Goal: Share content: Share content

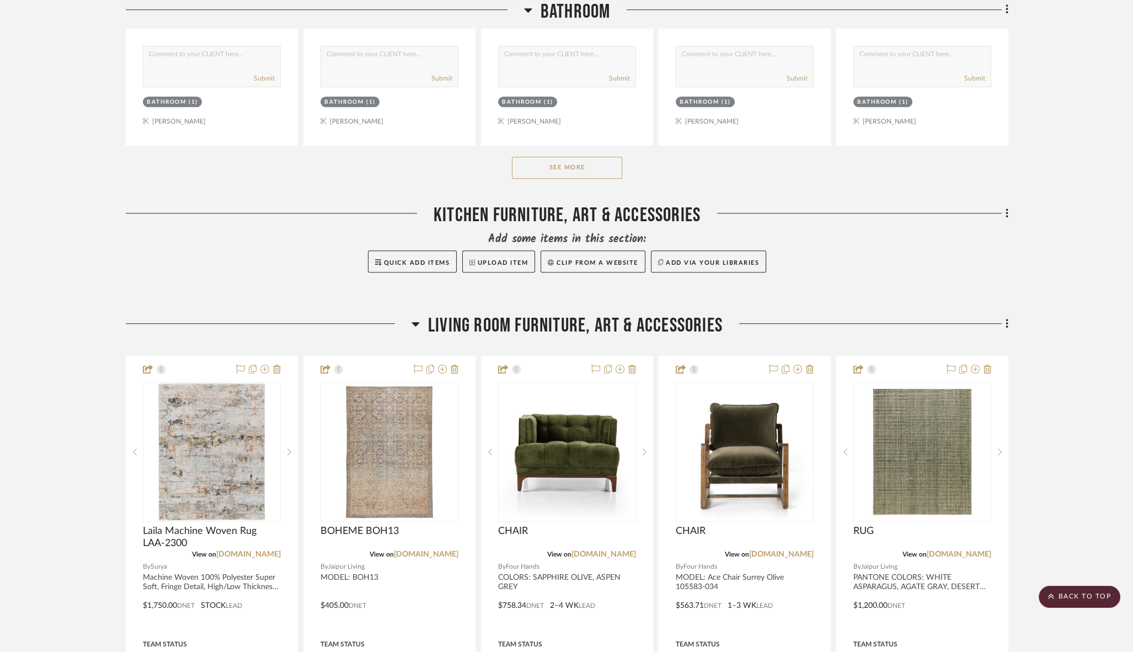
scroll to position [2122, 0]
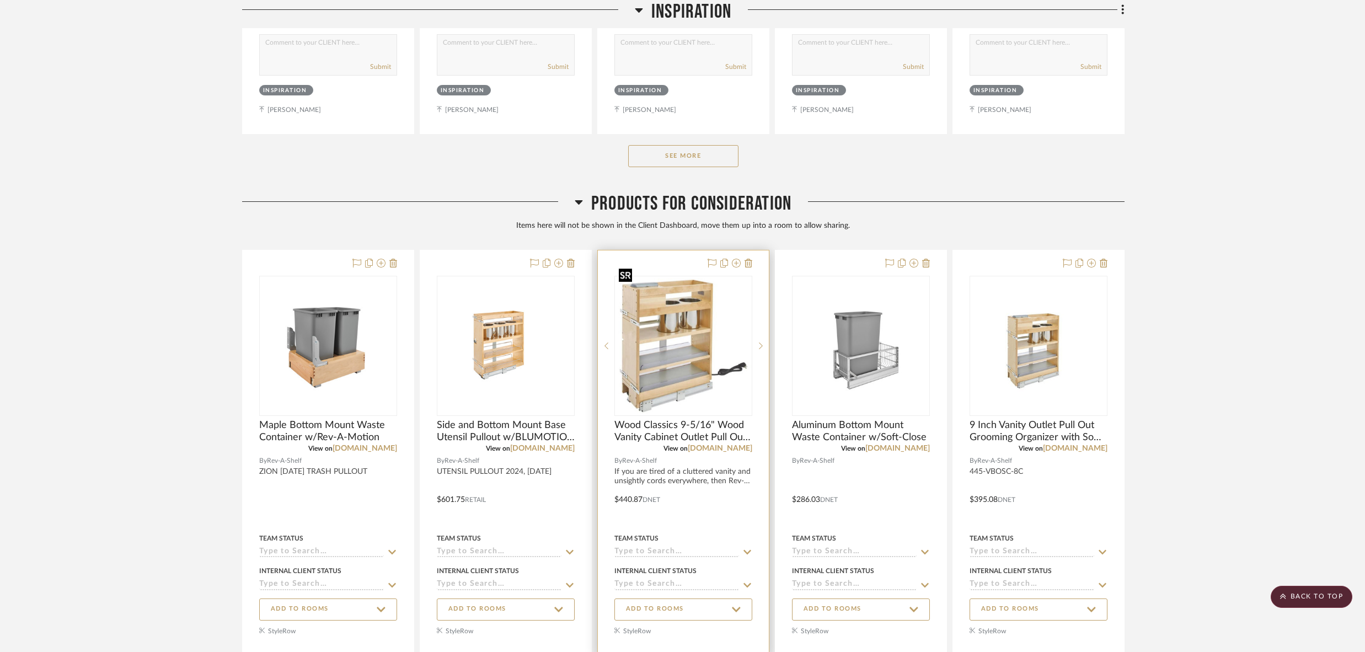
scroll to position [4640, 0]
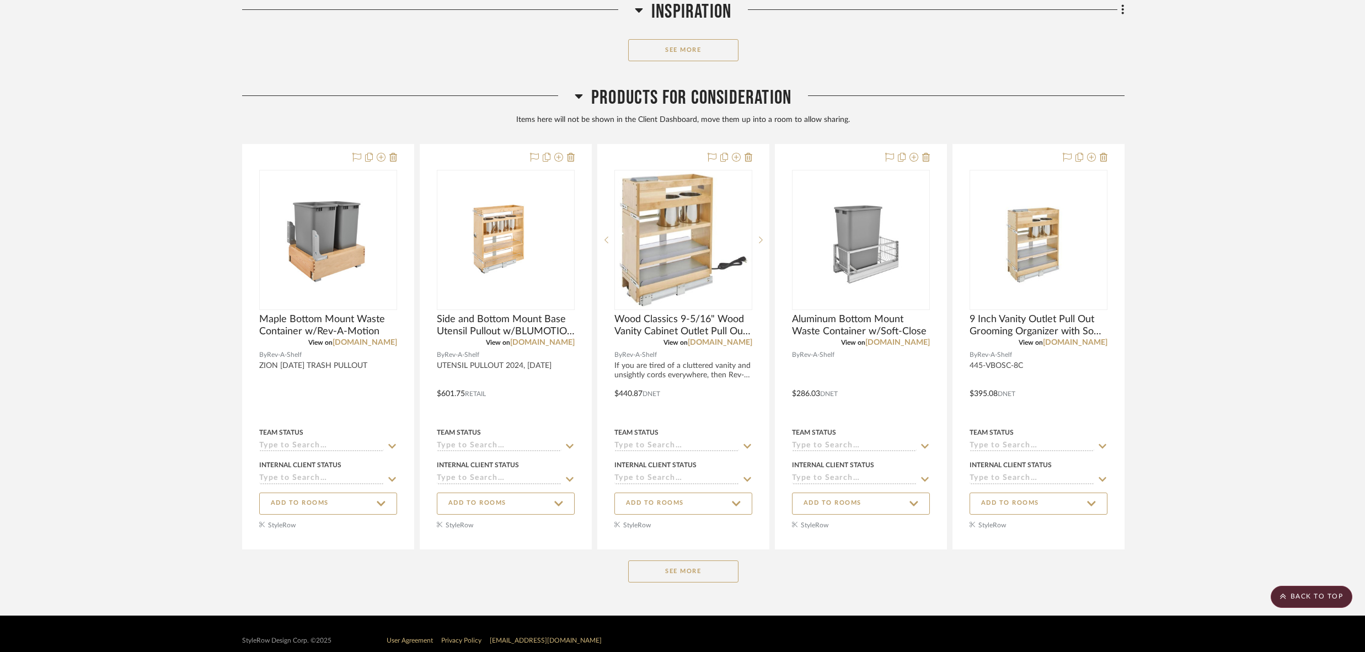
click at [674, 560] on button "See More" at bounding box center [683, 571] width 110 height 22
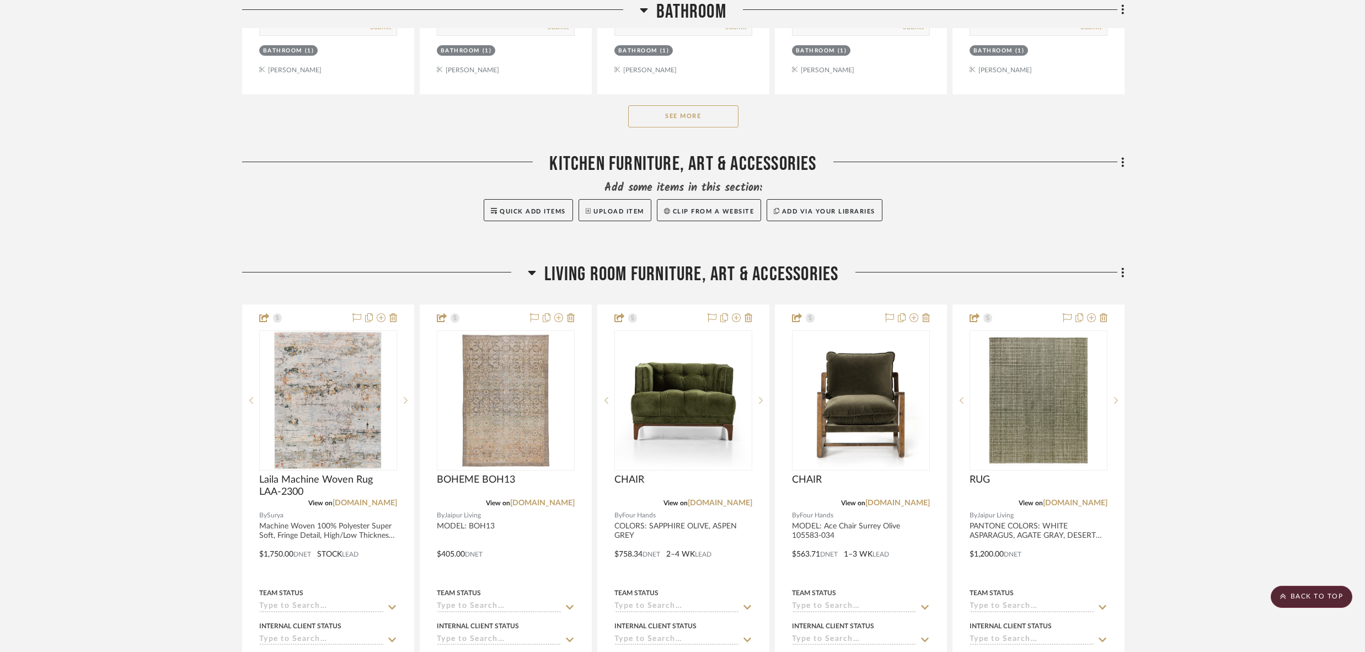
scroll to position [0, 0]
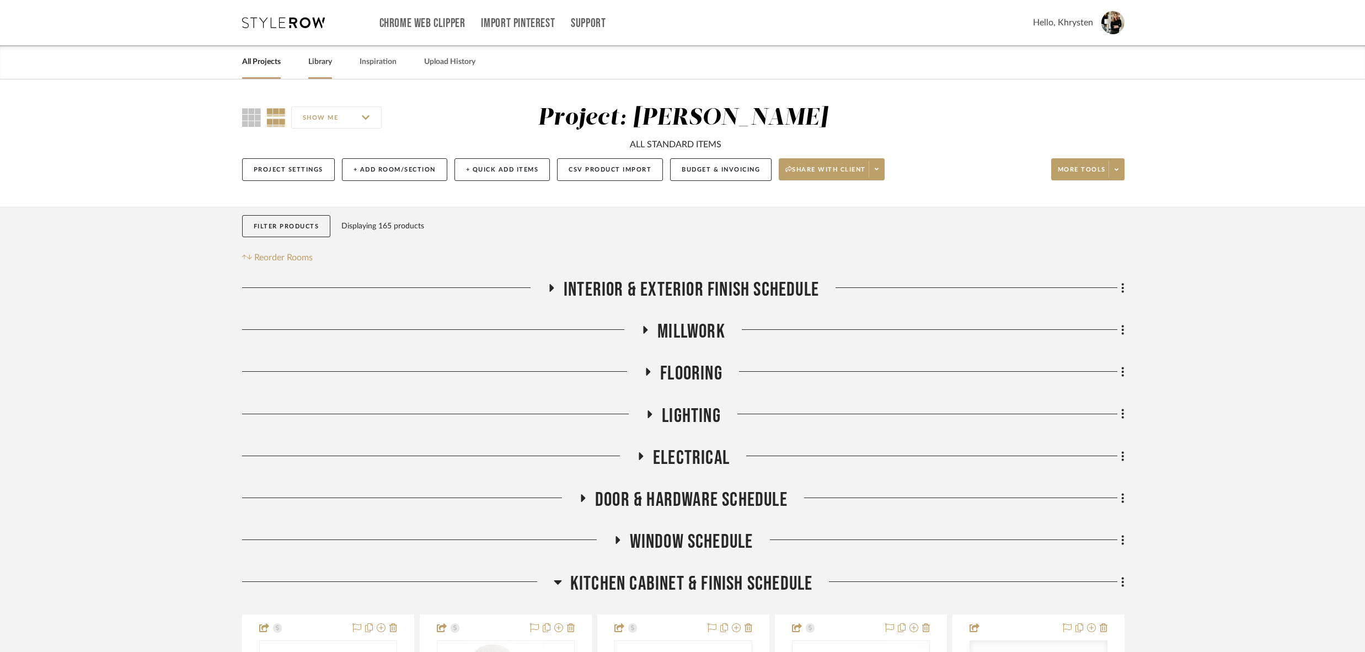
click at [319, 62] on link "Library" at bounding box center [320, 62] width 24 height 15
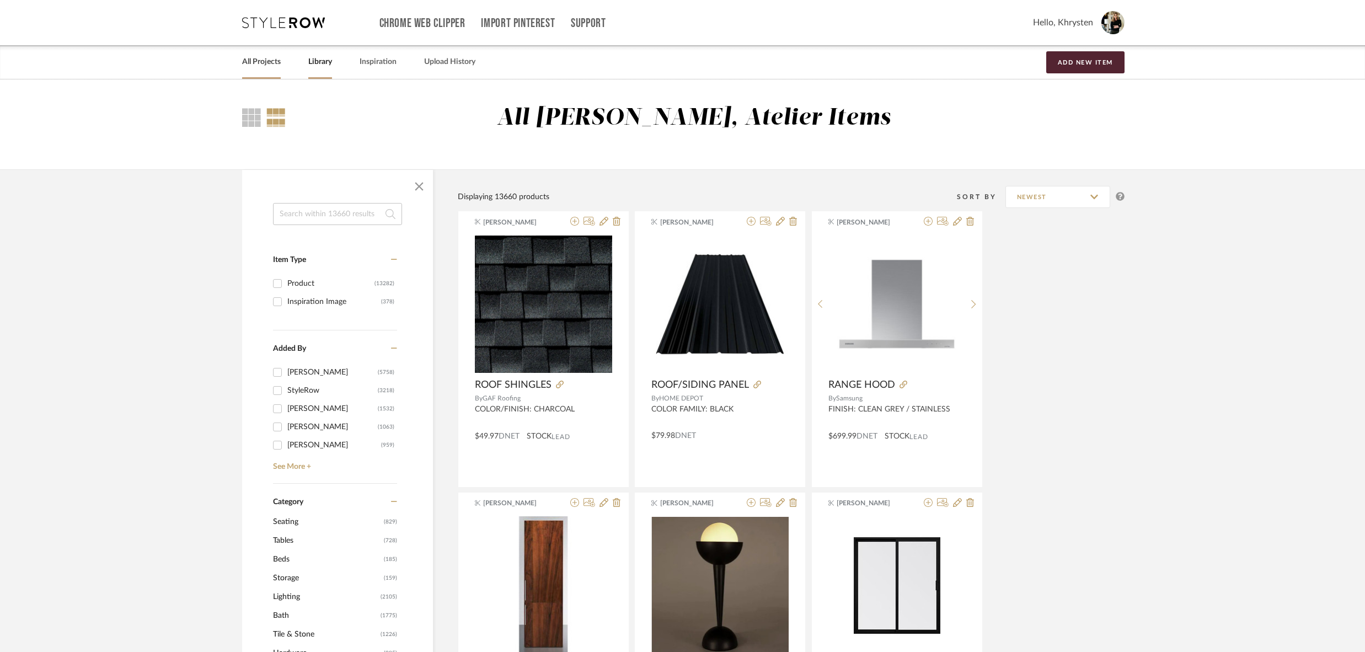
click at [256, 61] on link "All Projects" at bounding box center [261, 62] width 39 height 15
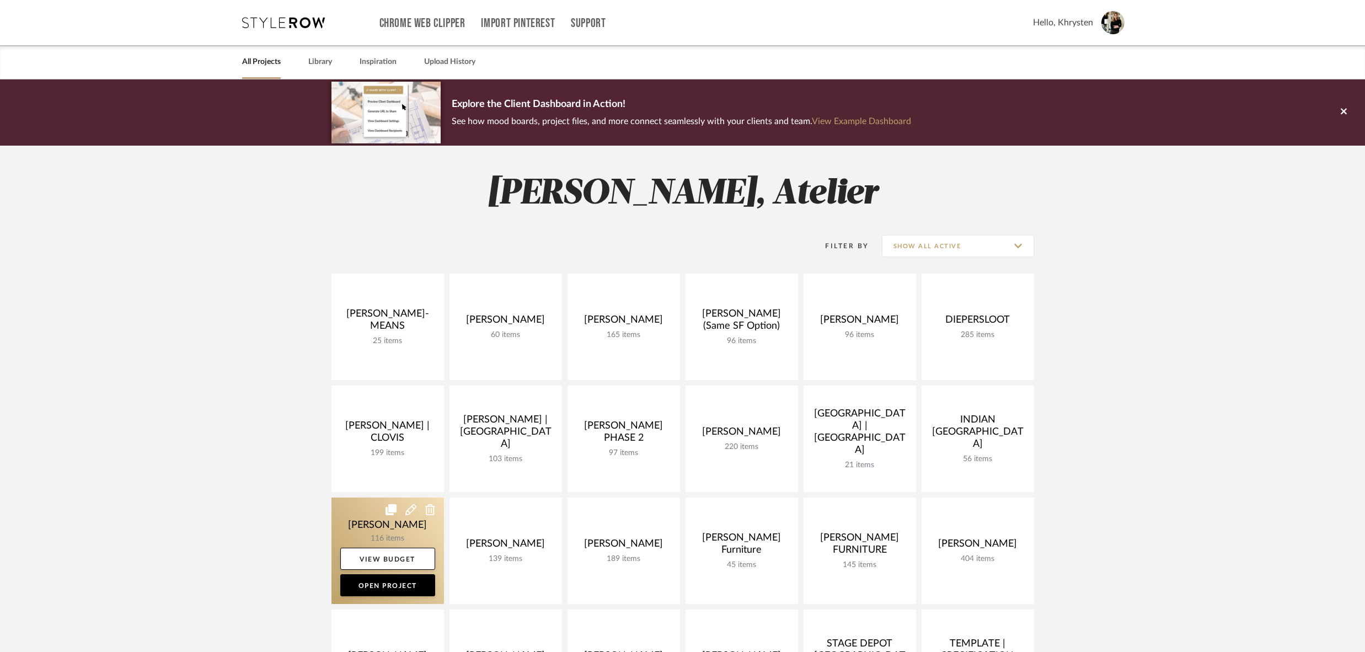
click at [377, 523] on link at bounding box center [387, 550] width 113 height 106
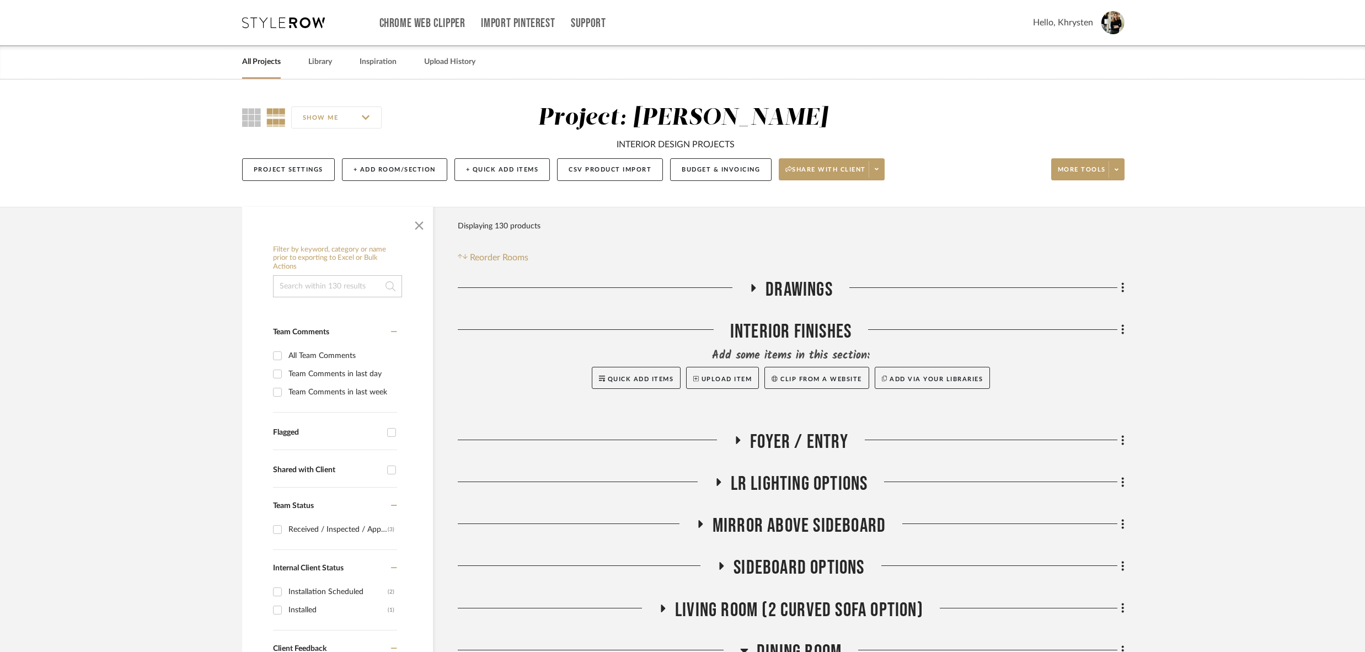
click at [738, 439] on icon at bounding box center [738, 440] width 4 height 8
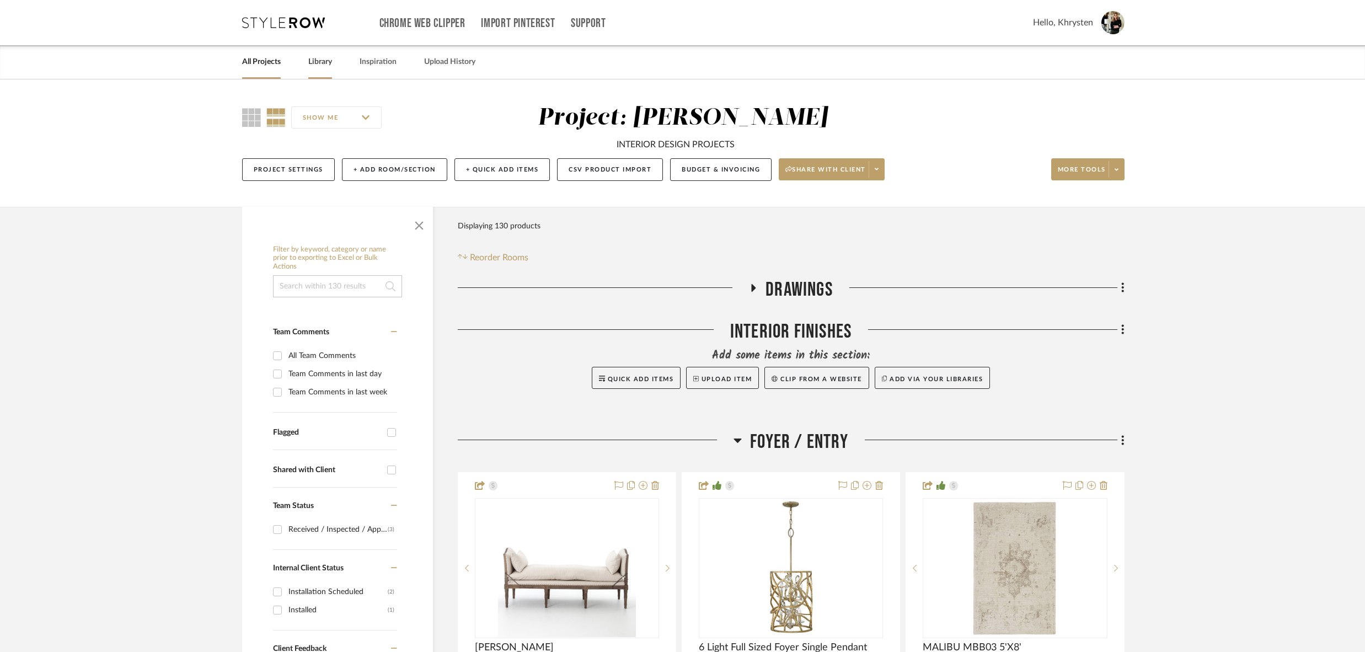
click at [322, 63] on link "Library" at bounding box center [320, 62] width 24 height 15
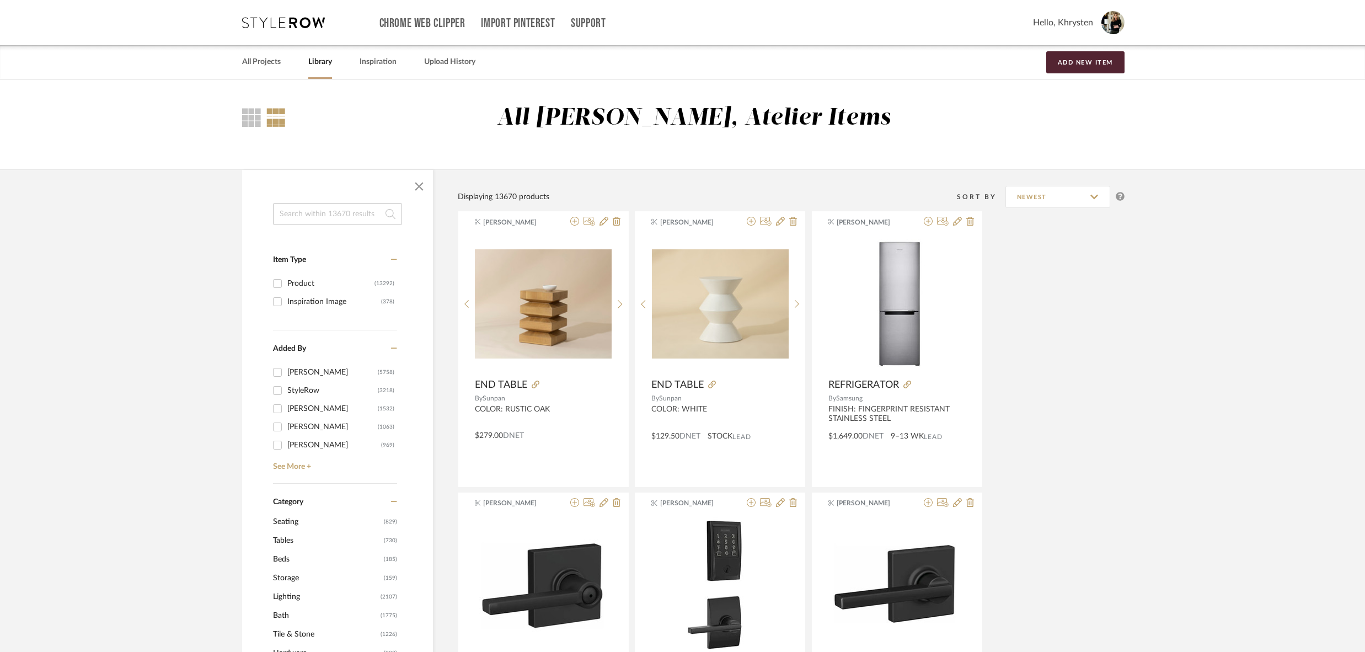
click at [327, 211] on input at bounding box center [337, 214] width 129 height 22
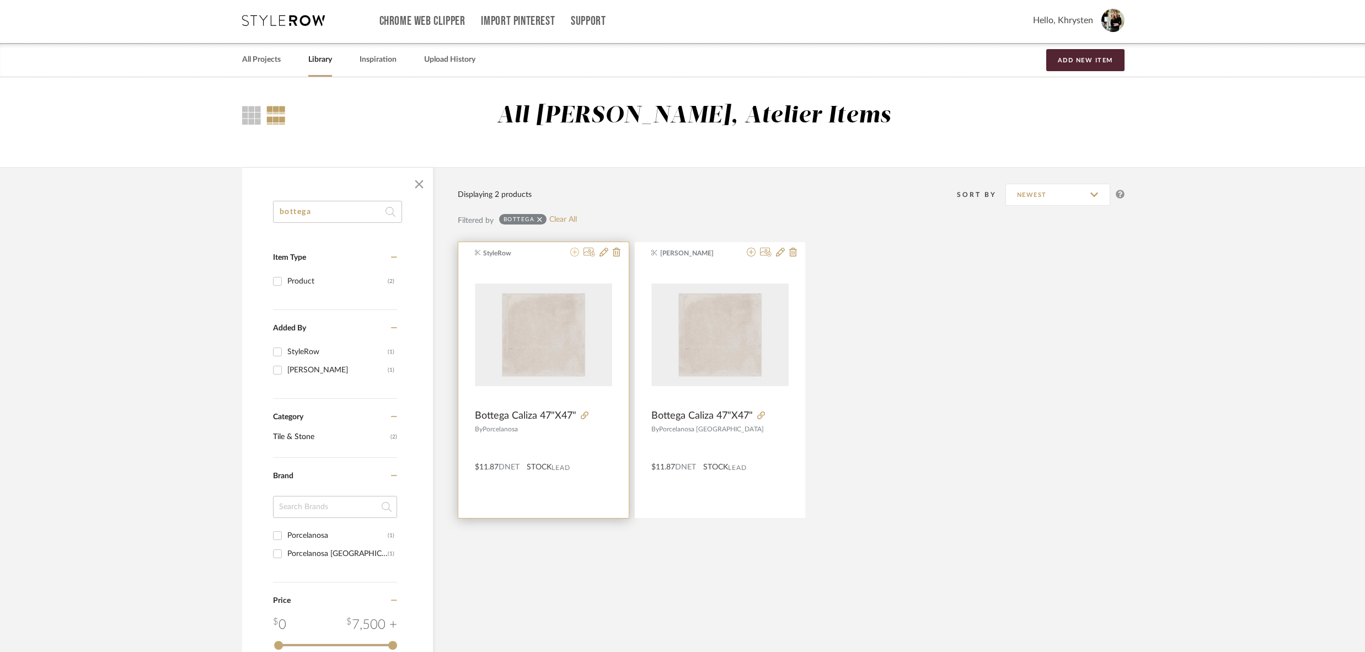
type input "bottega"
click at [576, 251] on icon at bounding box center [574, 252] width 9 height 9
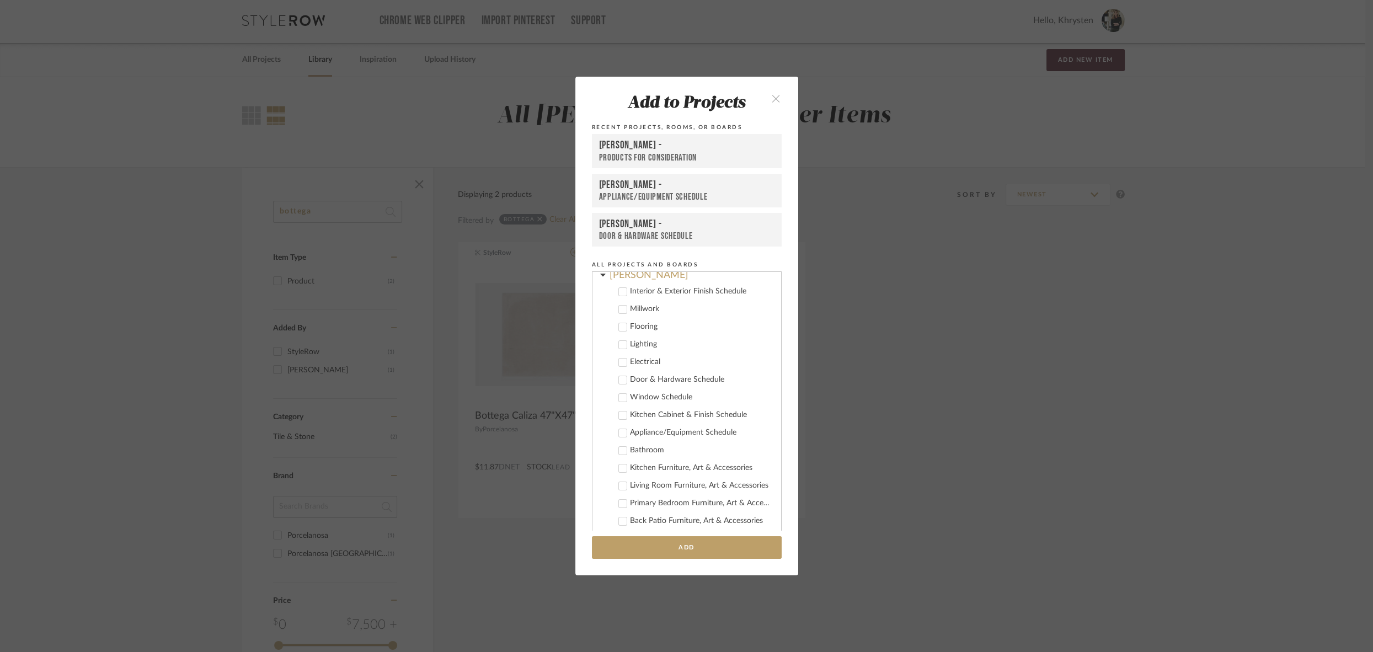
scroll to position [80, 0]
click at [619, 334] on icon at bounding box center [622, 335] width 7 height 6
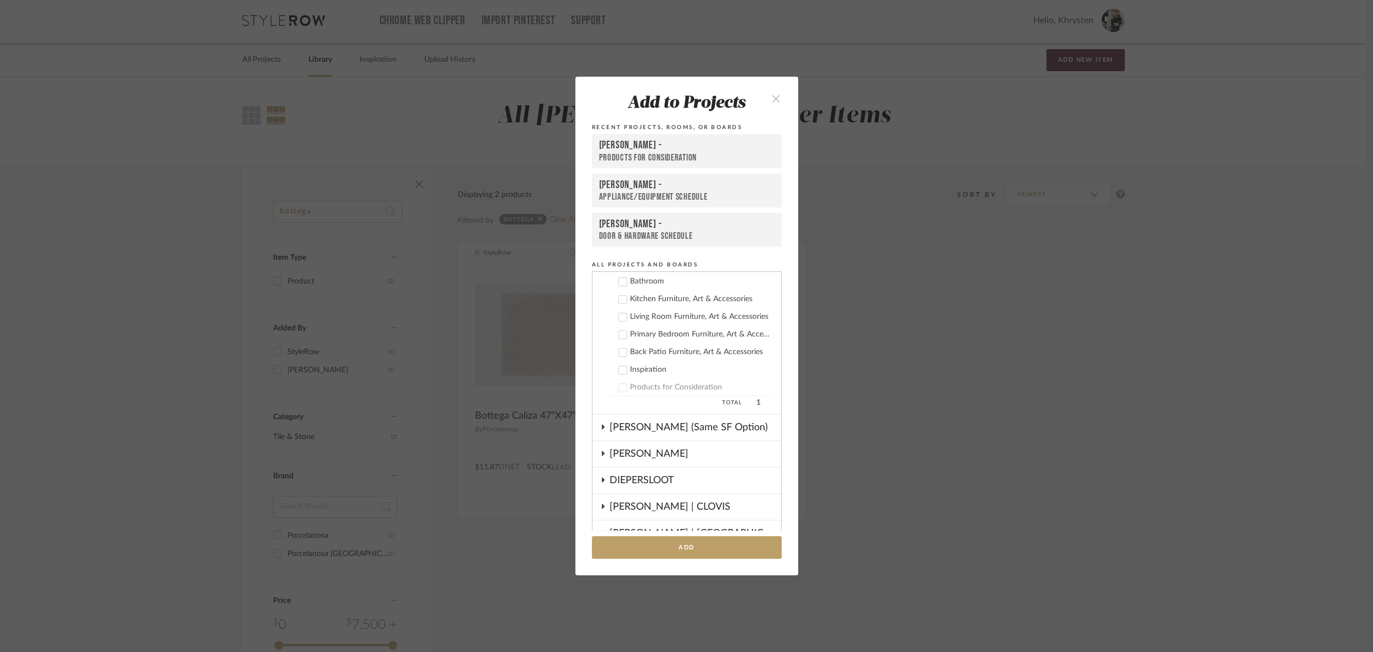
scroll to position [221, 0]
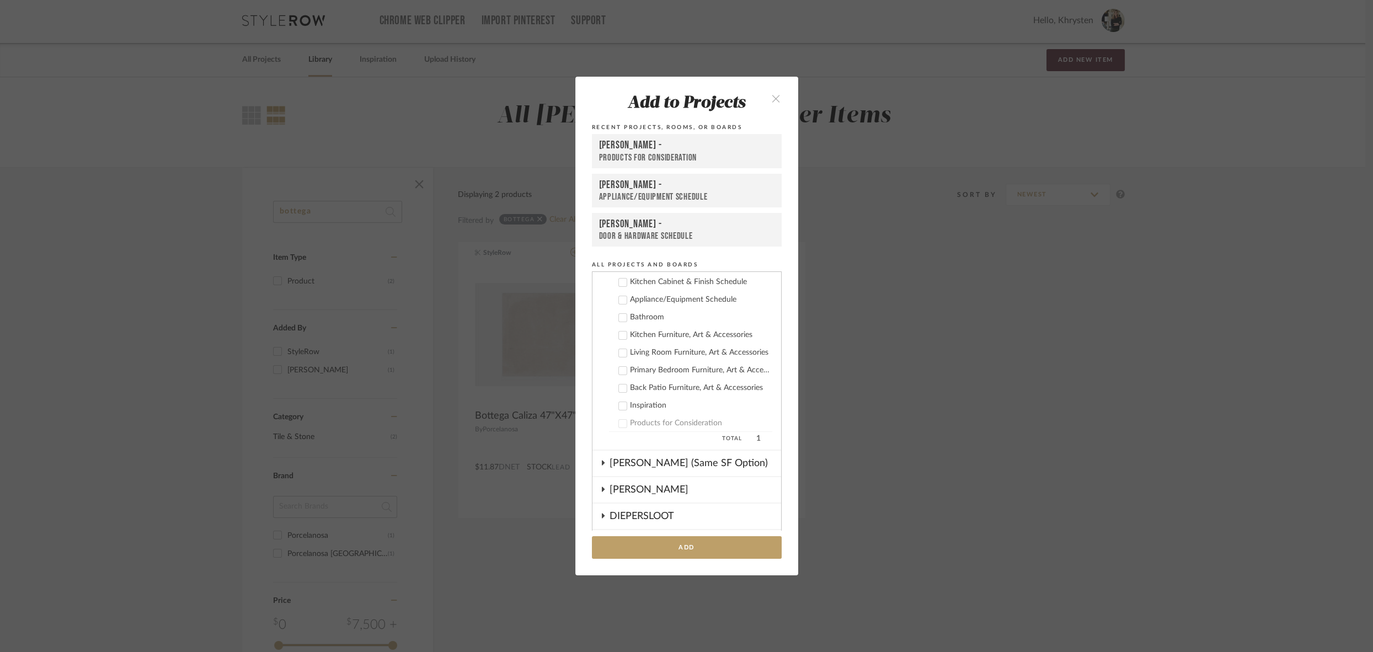
click at [619, 316] on icon at bounding box center [623, 318] width 8 height 8
click at [699, 549] on button "Add" at bounding box center [687, 547] width 190 height 23
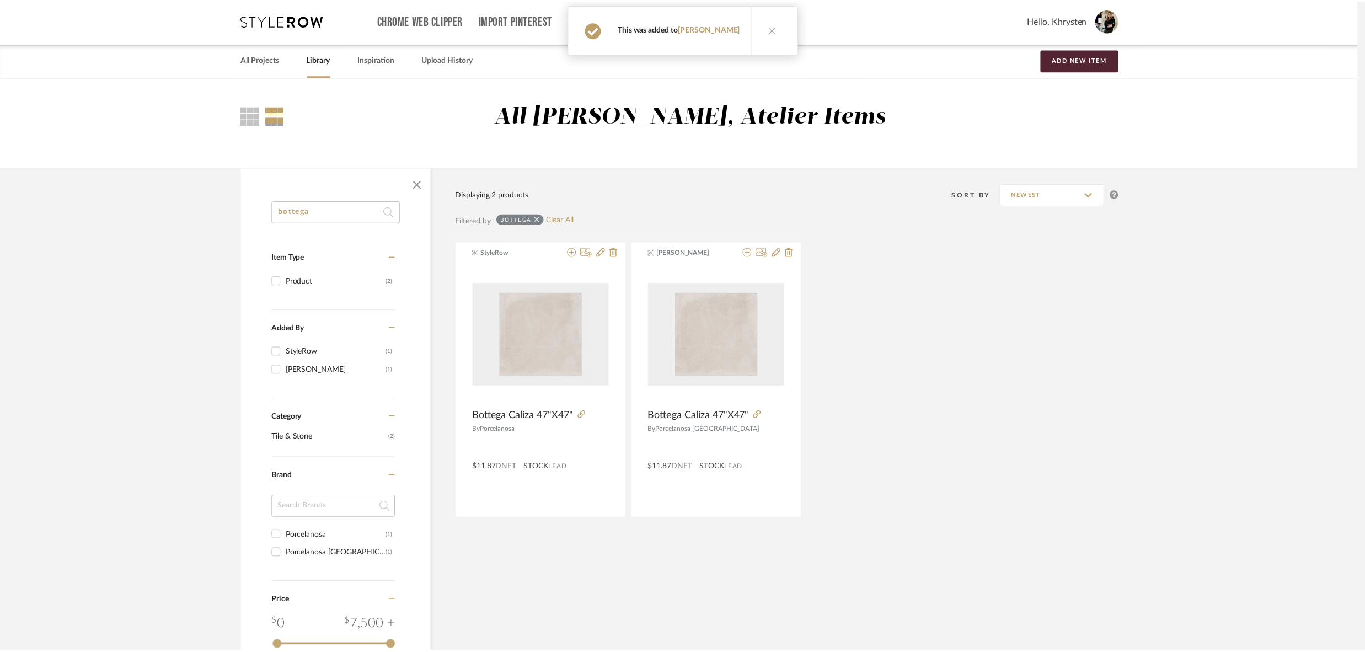
scroll to position [2, 0]
click at [264, 59] on link "All Projects" at bounding box center [261, 59] width 39 height 15
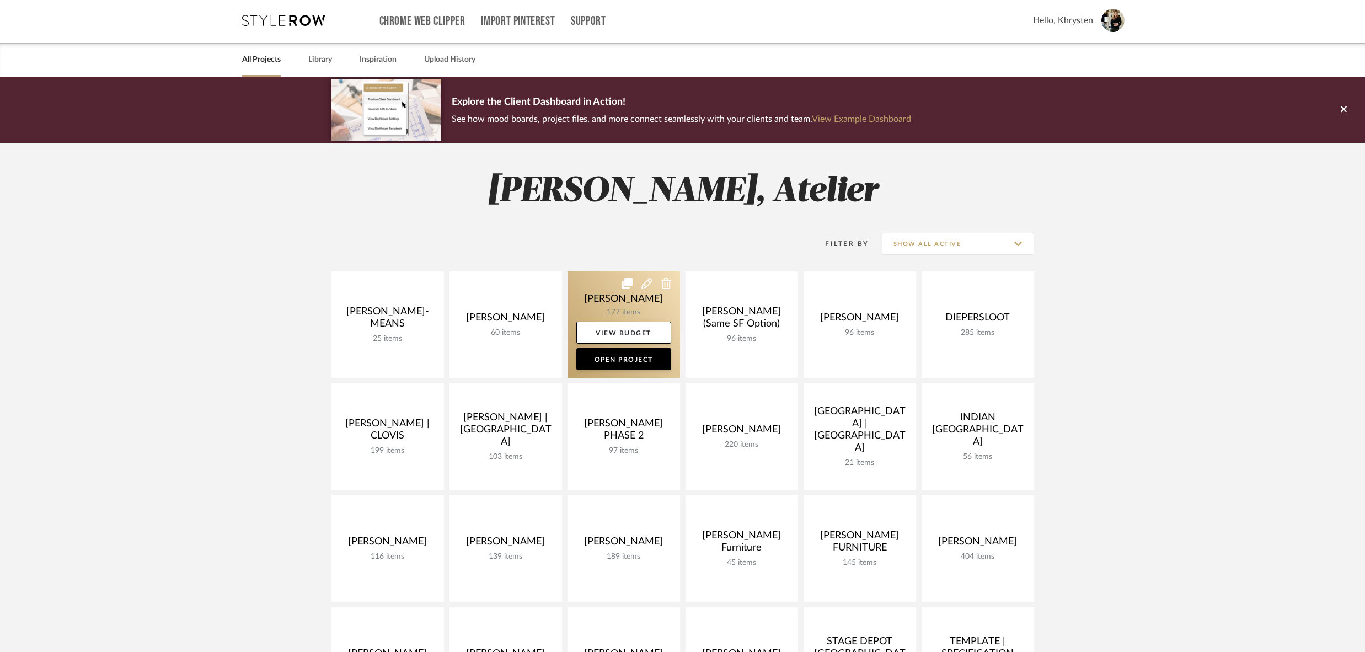
click at [611, 302] on link at bounding box center [623, 324] width 113 height 106
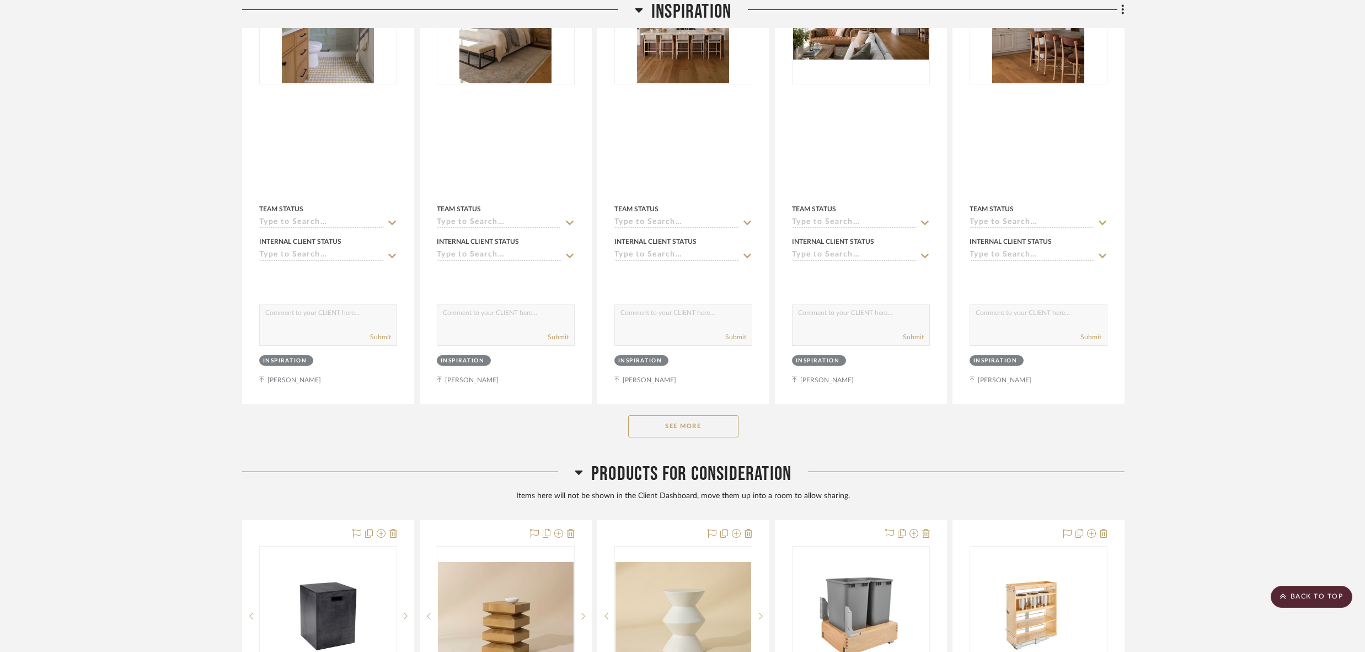
scroll to position [4640, 0]
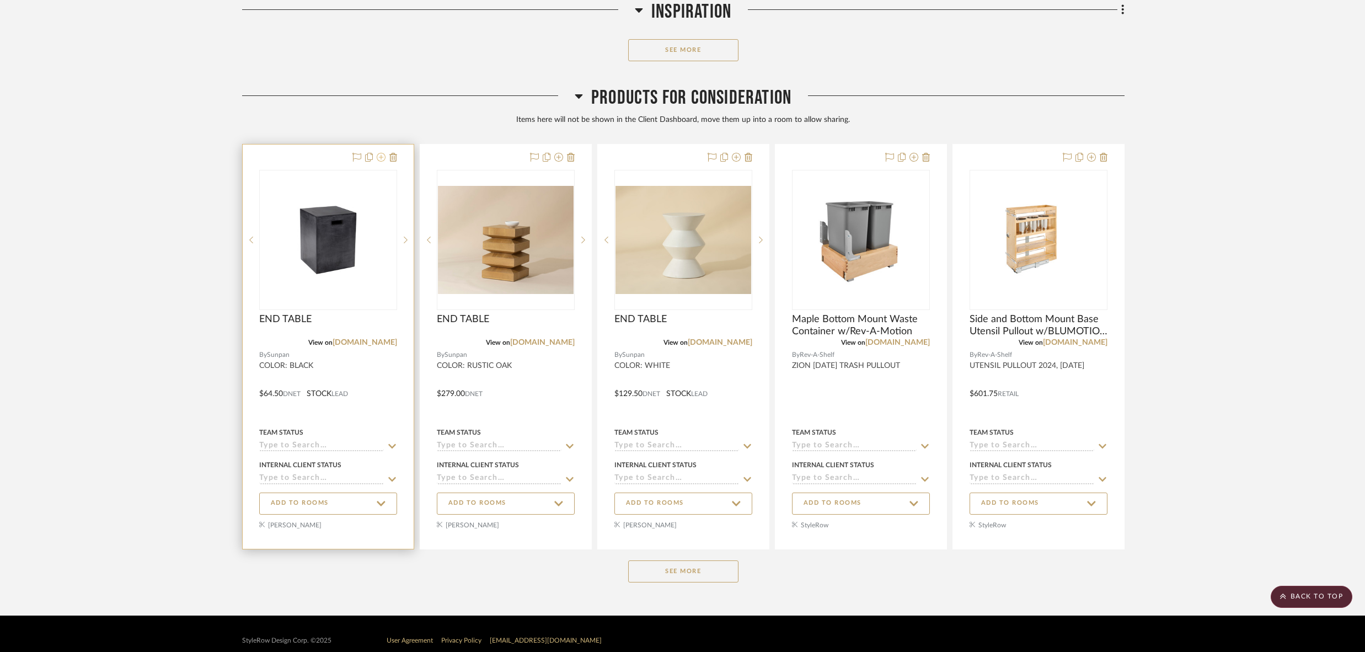
click at [382, 153] on icon at bounding box center [381, 157] width 9 height 9
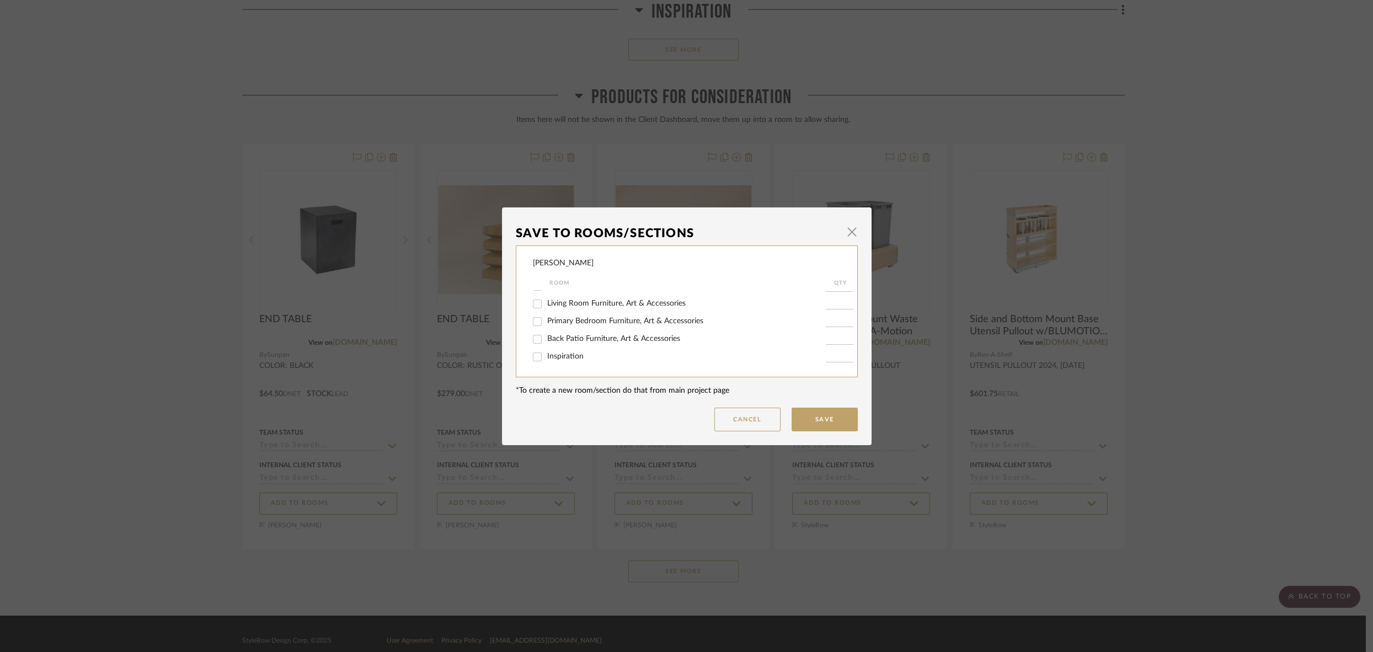
scroll to position [195, 0]
drag, startPoint x: 532, startPoint y: 340, endPoint x: 591, endPoint y: 355, distance: 61.4
click at [532, 340] on input "Back Patio Furniture, Art & Accessories" at bounding box center [537, 339] width 18 height 18
checkbox input "true"
click at [826, 336] on input "1" at bounding box center [840, 339] width 28 height 11
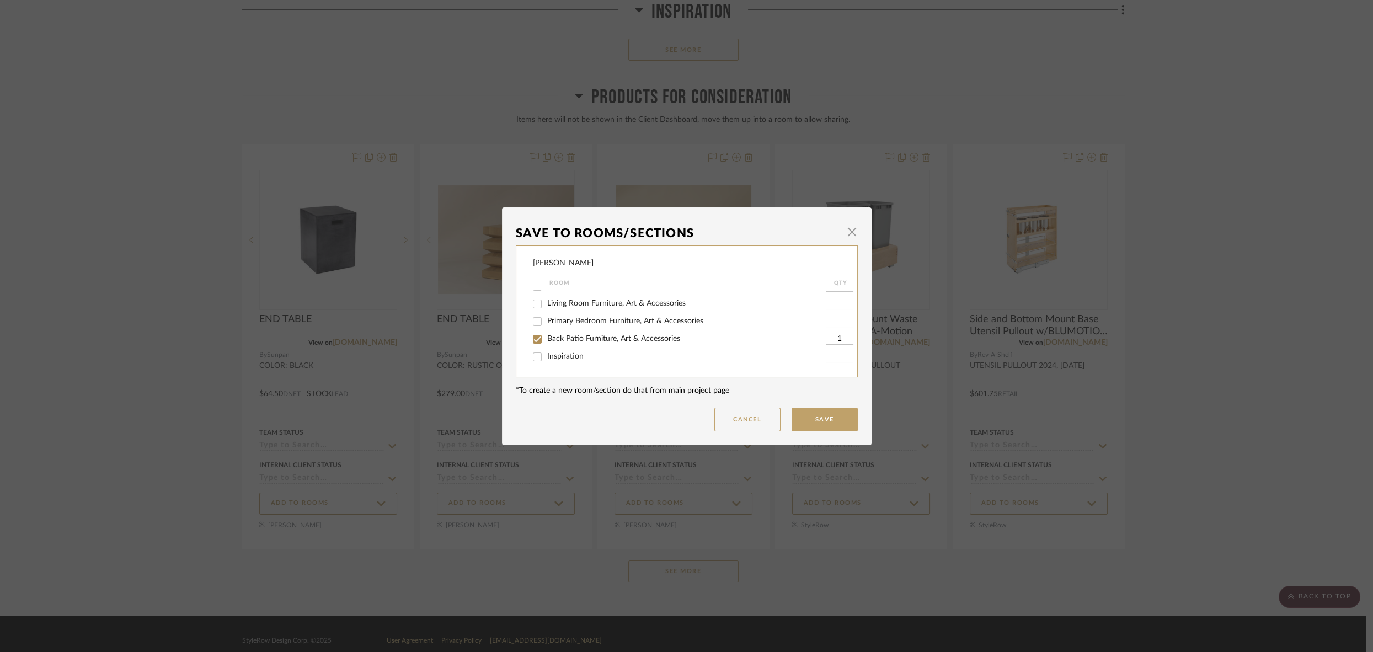
click at [826, 336] on input "1" at bounding box center [840, 339] width 28 height 11
type input "2"
click at [826, 418] on button "Save" at bounding box center [824, 420] width 66 height 24
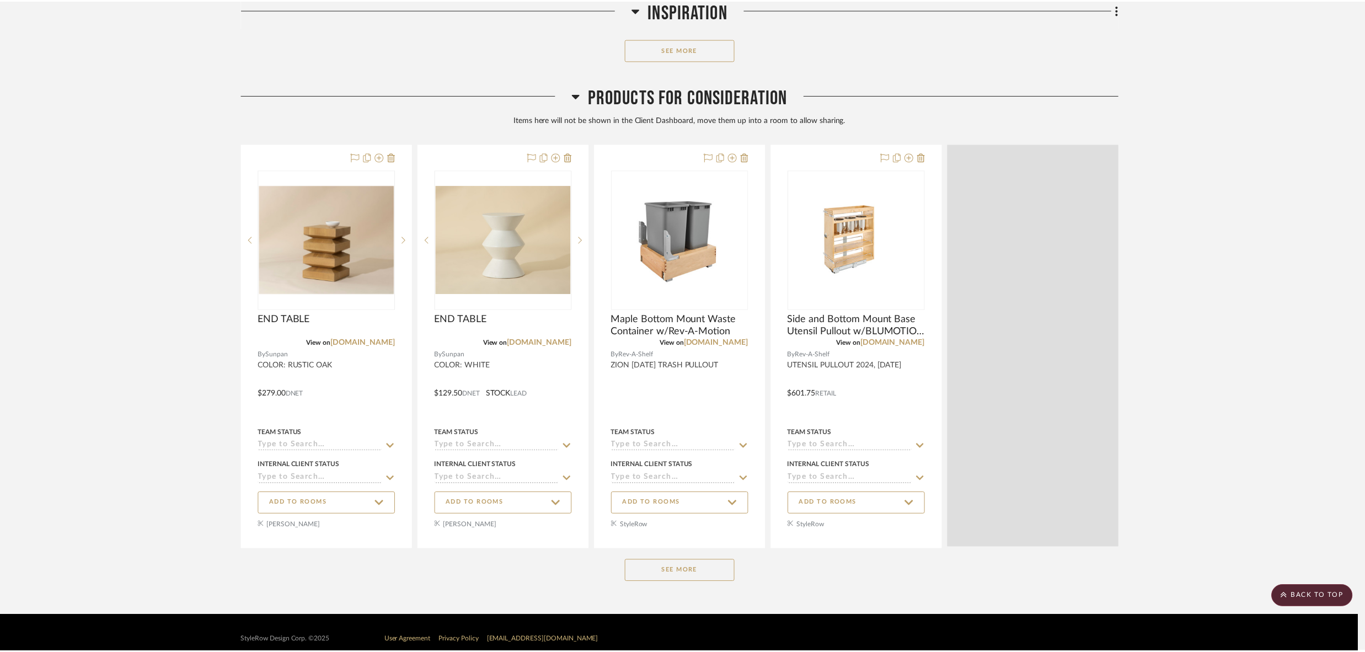
scroll to position [4640, 0]
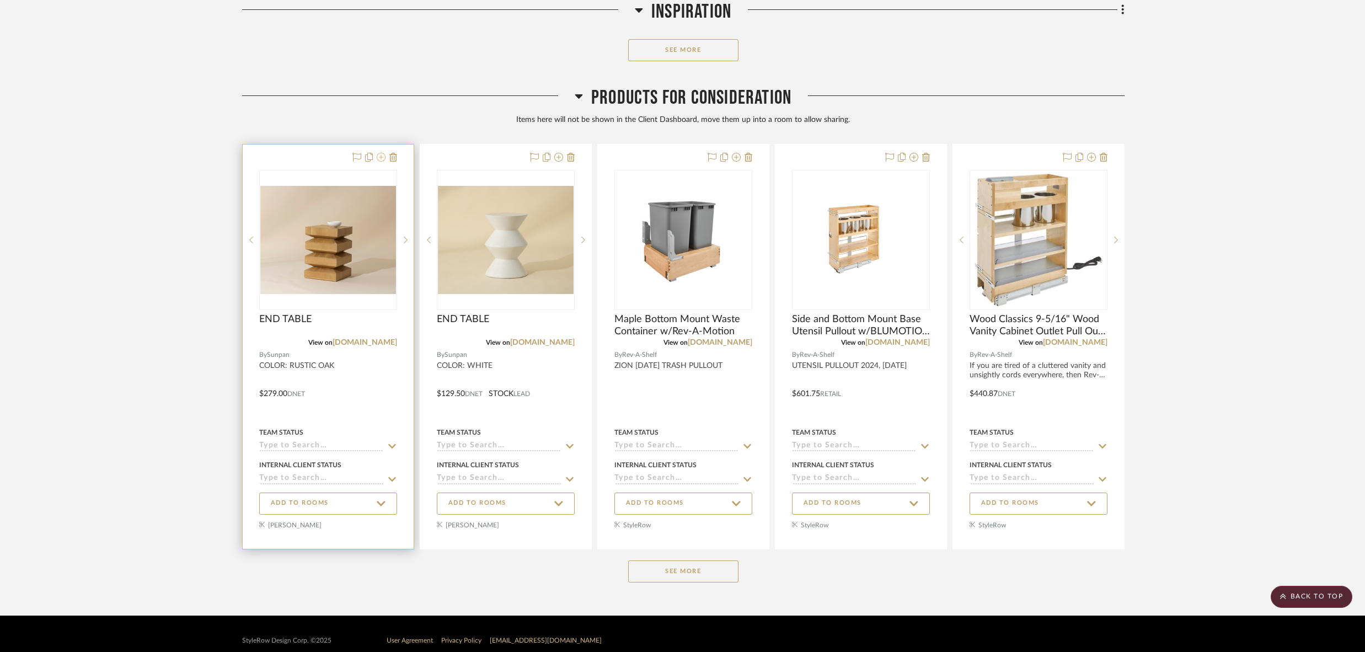
click at [380, 153] on icon at bounding box center [381, 157] width 9 height 9
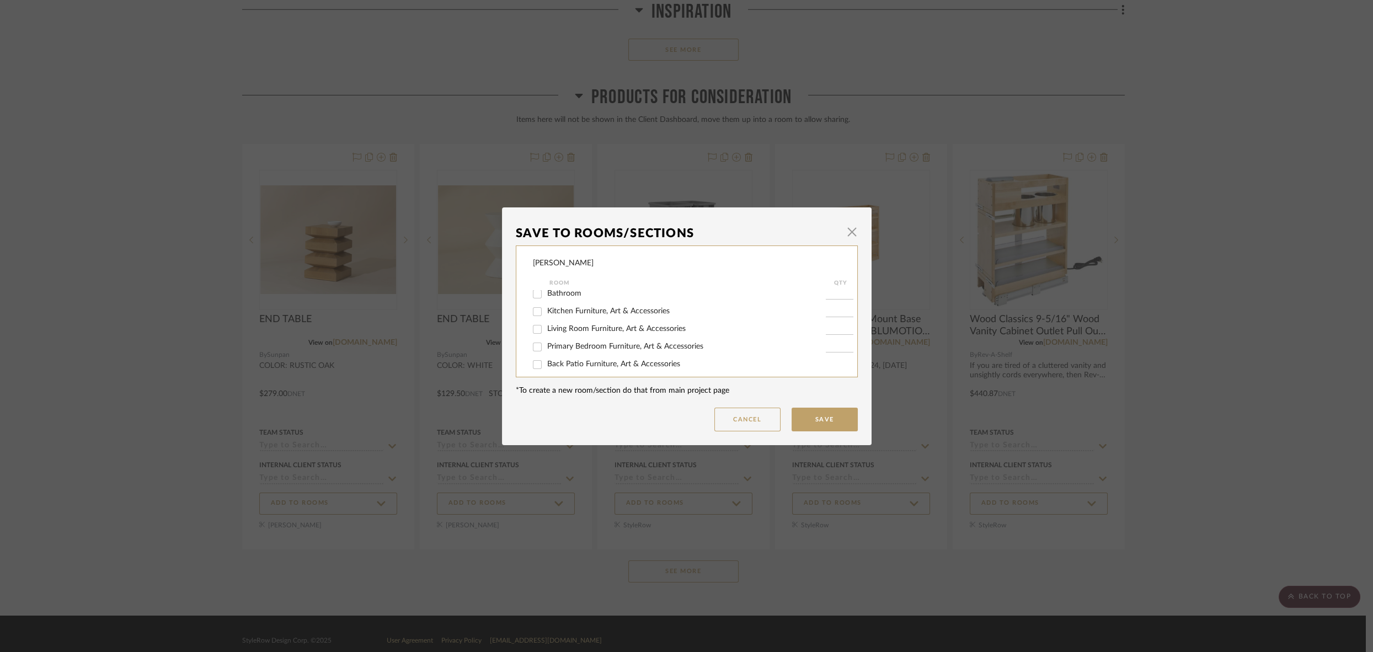
scroll to position [164, 0]
click at [532, 335] on input "Living Room Furniture, Art & Accessories" at bounding box center [537, 329] width 18 height 18
checkbox input "true"
type input "1"
click at [821, 419] on button "Save" at bounding box center [824, 420] width 66 height 24
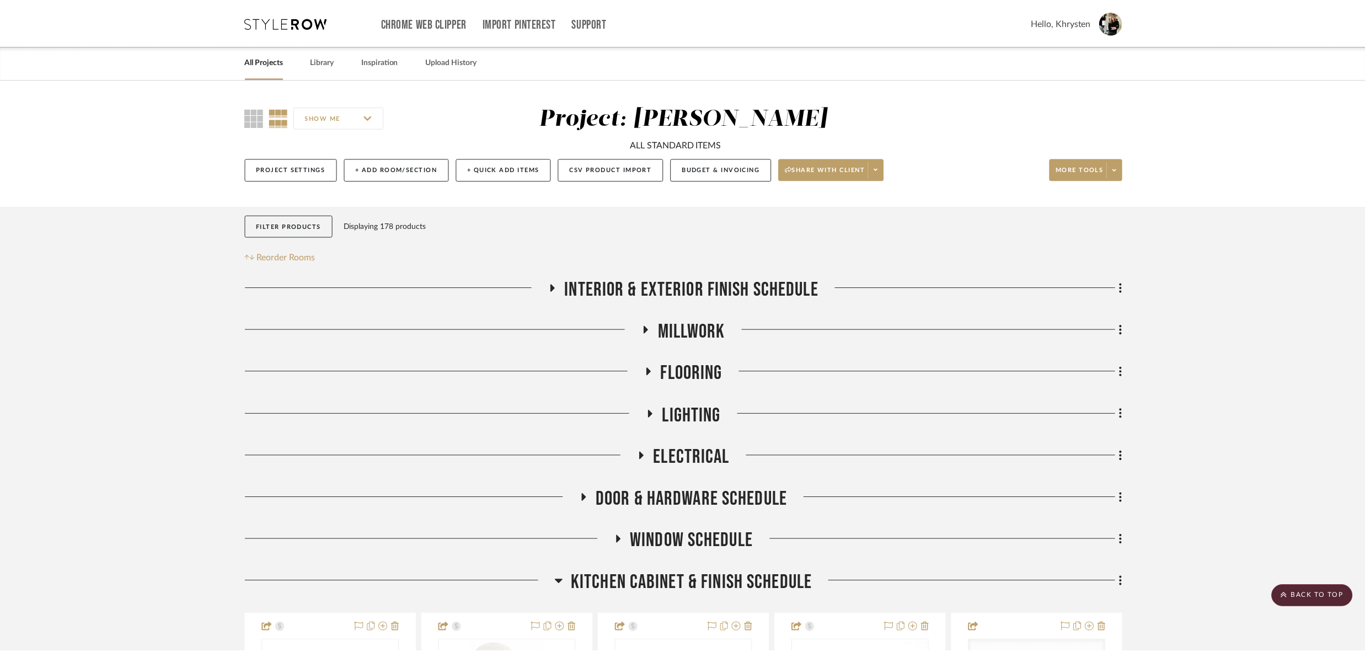
scroll to position [4640, 0]
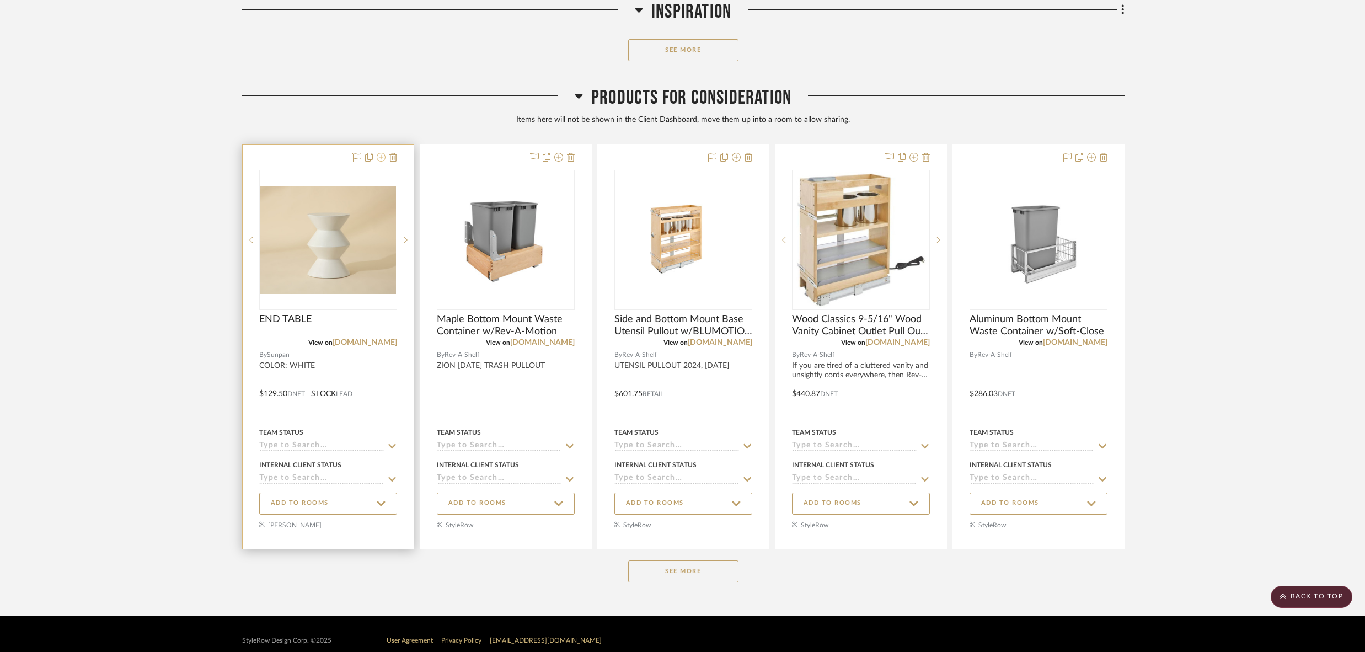
click at [383, 153] on icon at bounding box center [381, 157] width 9 height 9
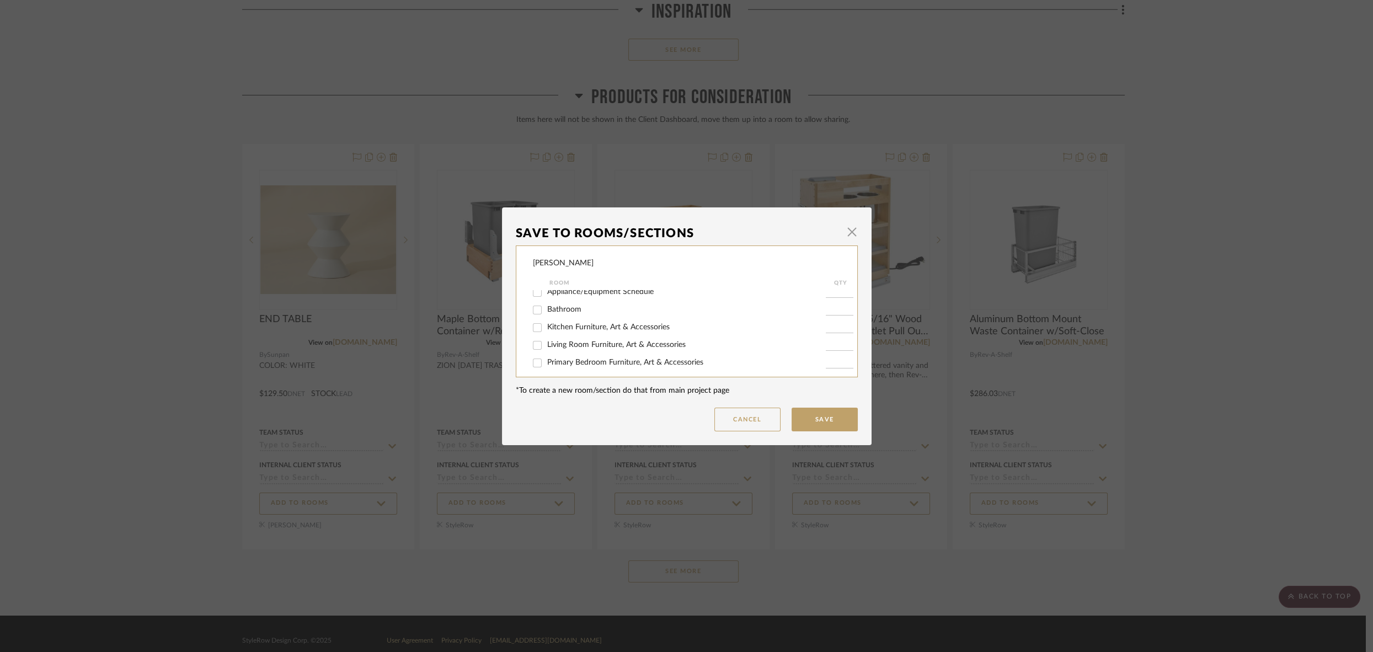
scroll to position [196, 0]
click at [537, 341] on input "Back Patio Furniture, Art & Accessories" at bounding box center [537, 339] width 18 height 18
checkbox input "true"
type input "1"
click at [828, 420] on button "Save" at bounding box center [824, 420] width 66 height 24
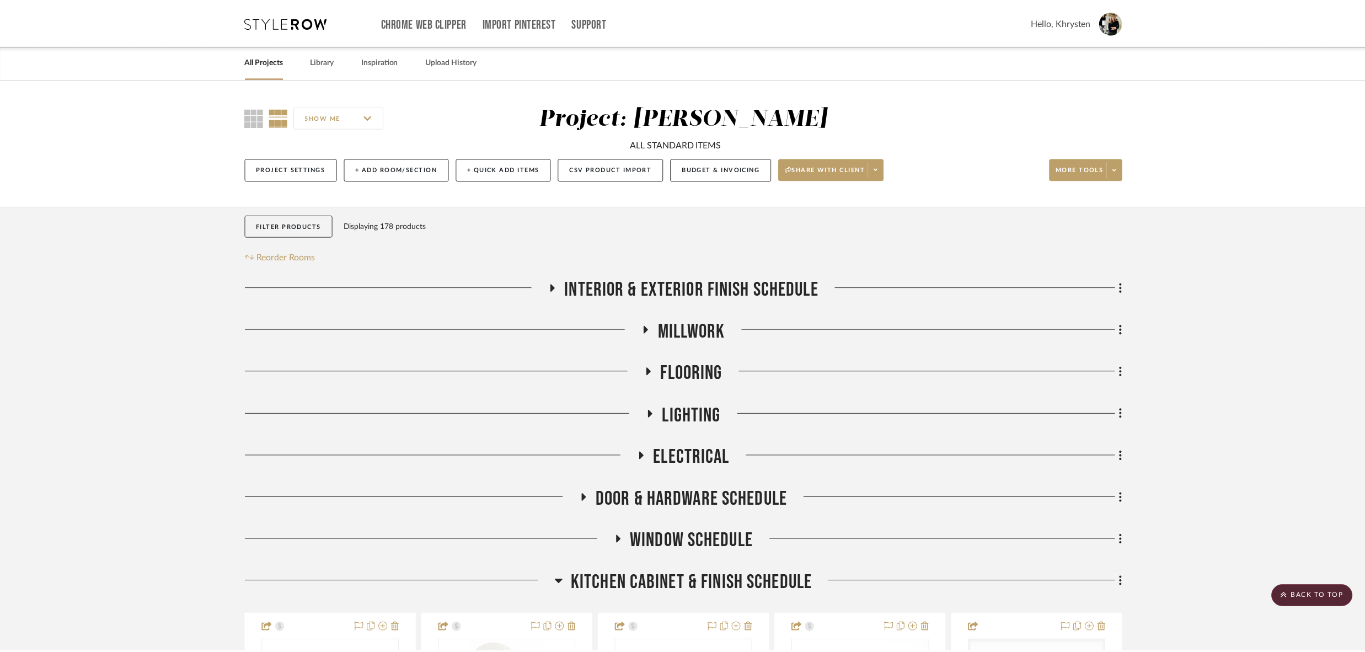
scroll to position [4640, 0]
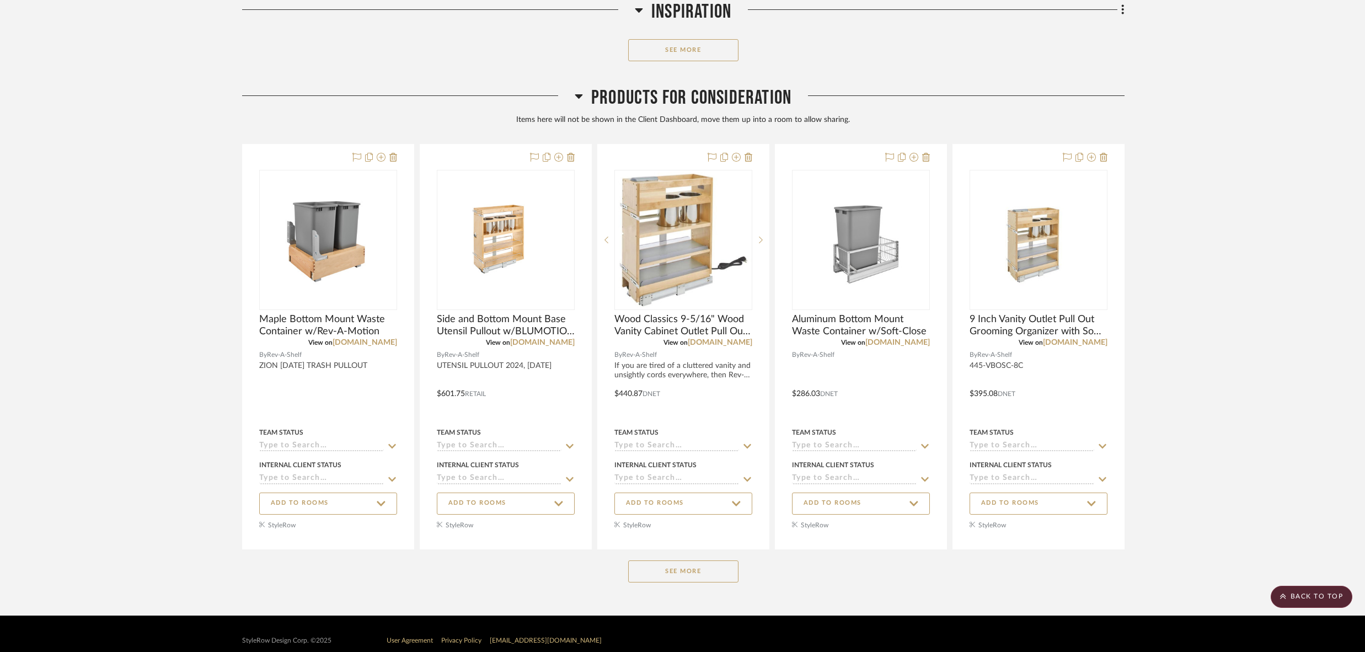
click at [667, 560] on button "See More" at bounding box center [683, 571] width 110 height 22
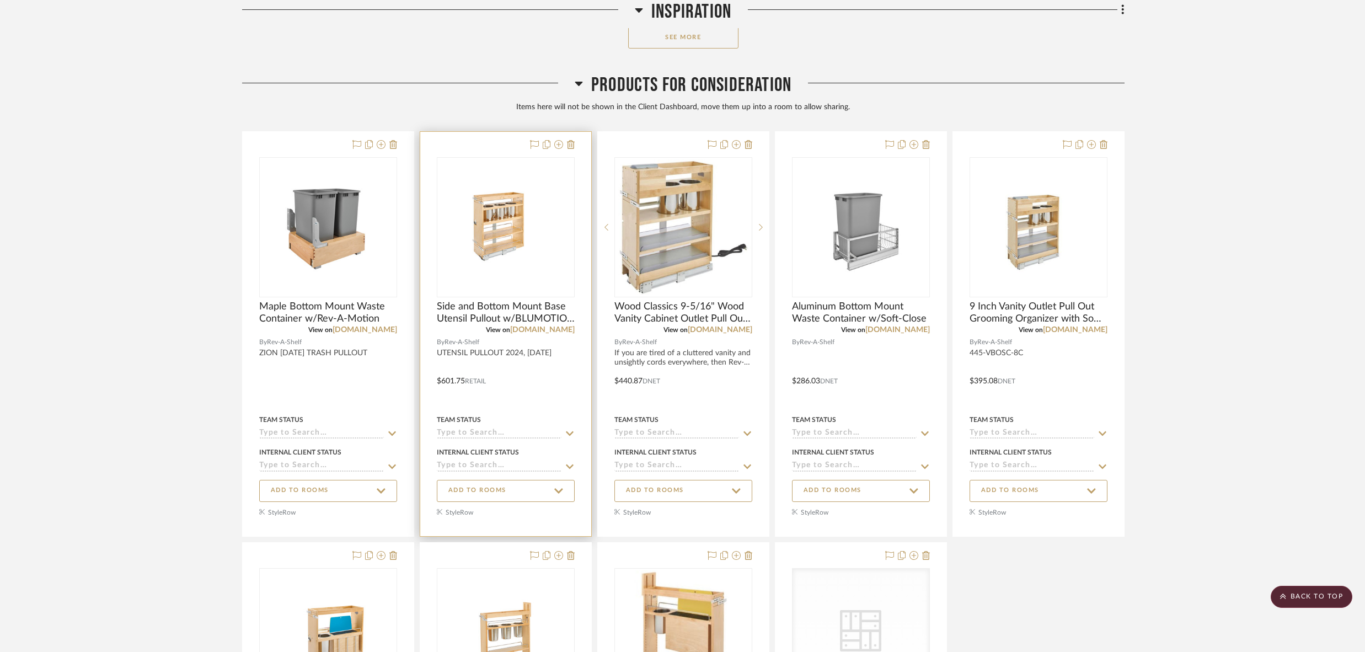
scroll to position [4653, 0]
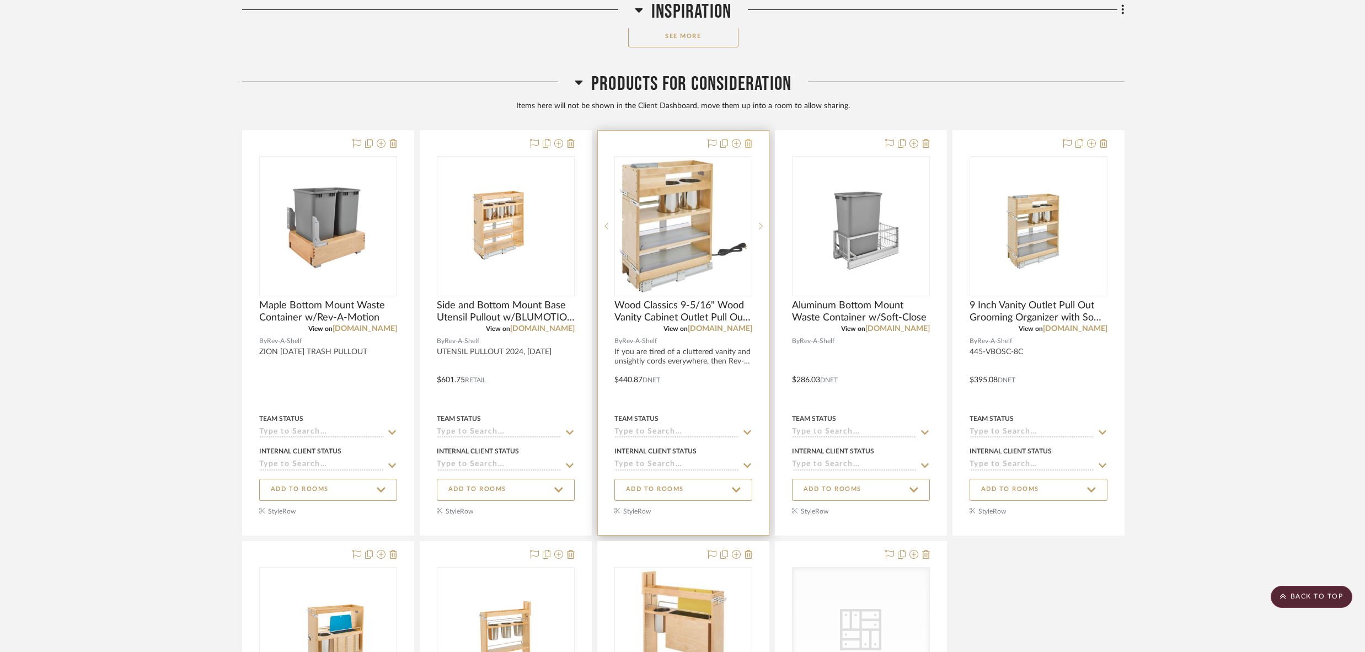
click at [749, 139] on icon at bounding box center [749, 143] width 8 height 9
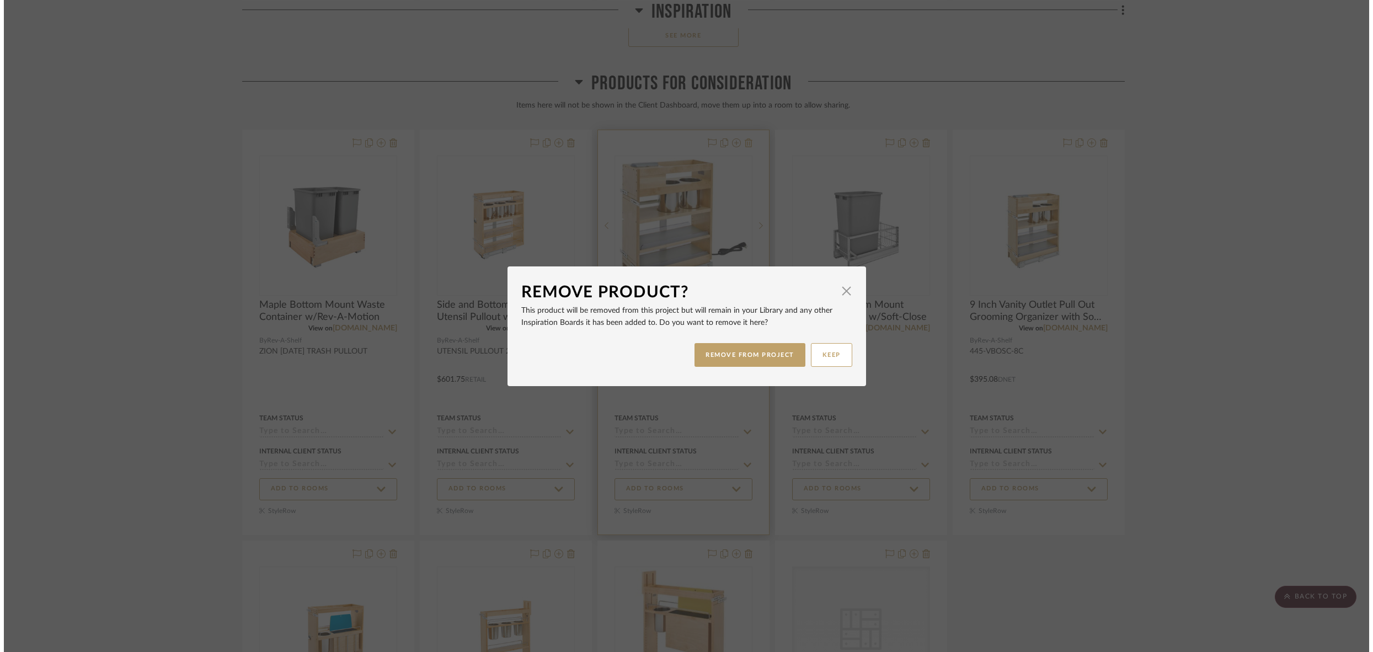
scroll to position [0, 0]
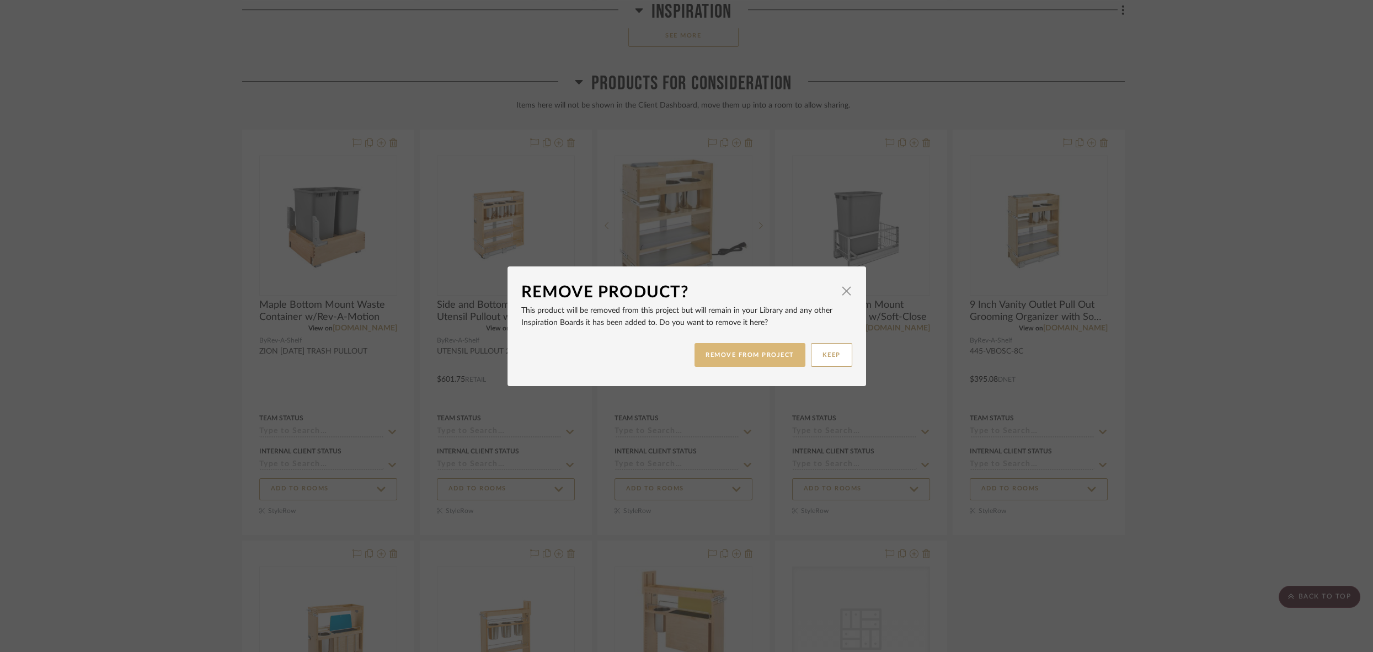
click at [754, 353] on button "REMOVE FROM PROJECT" at bounding box center [749, 355] width 111 height 24
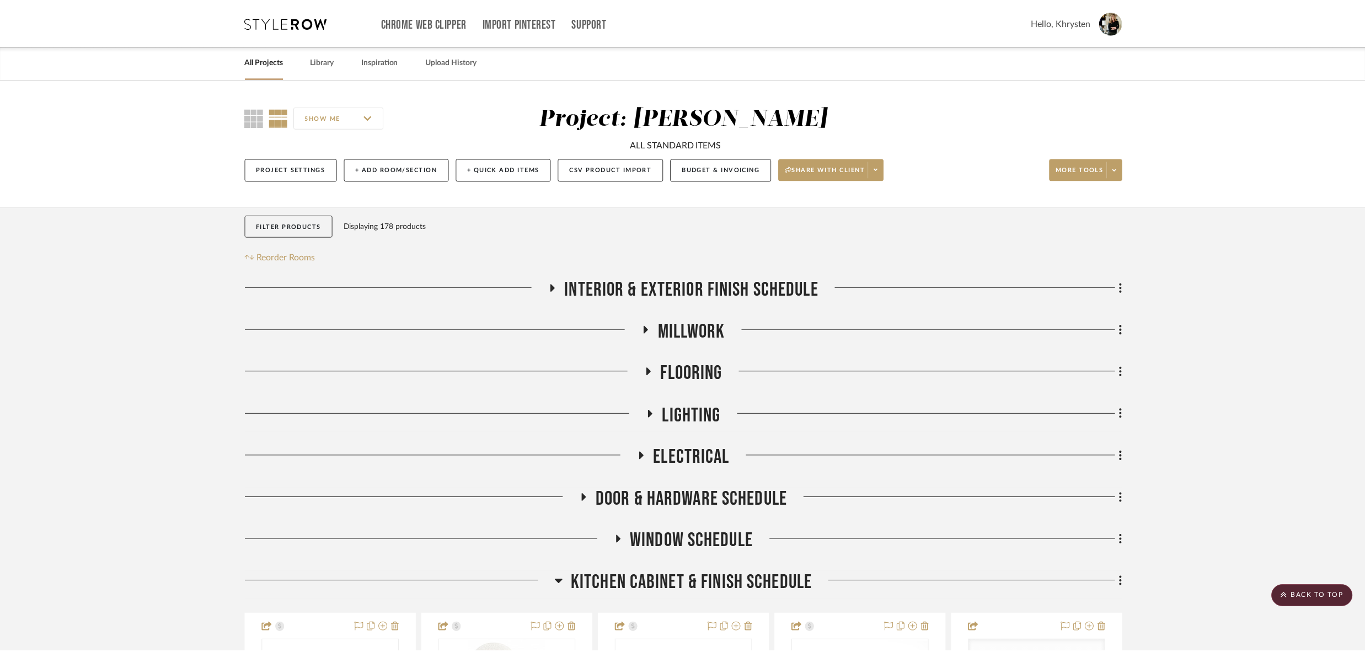
scroll to position [4653, 0]
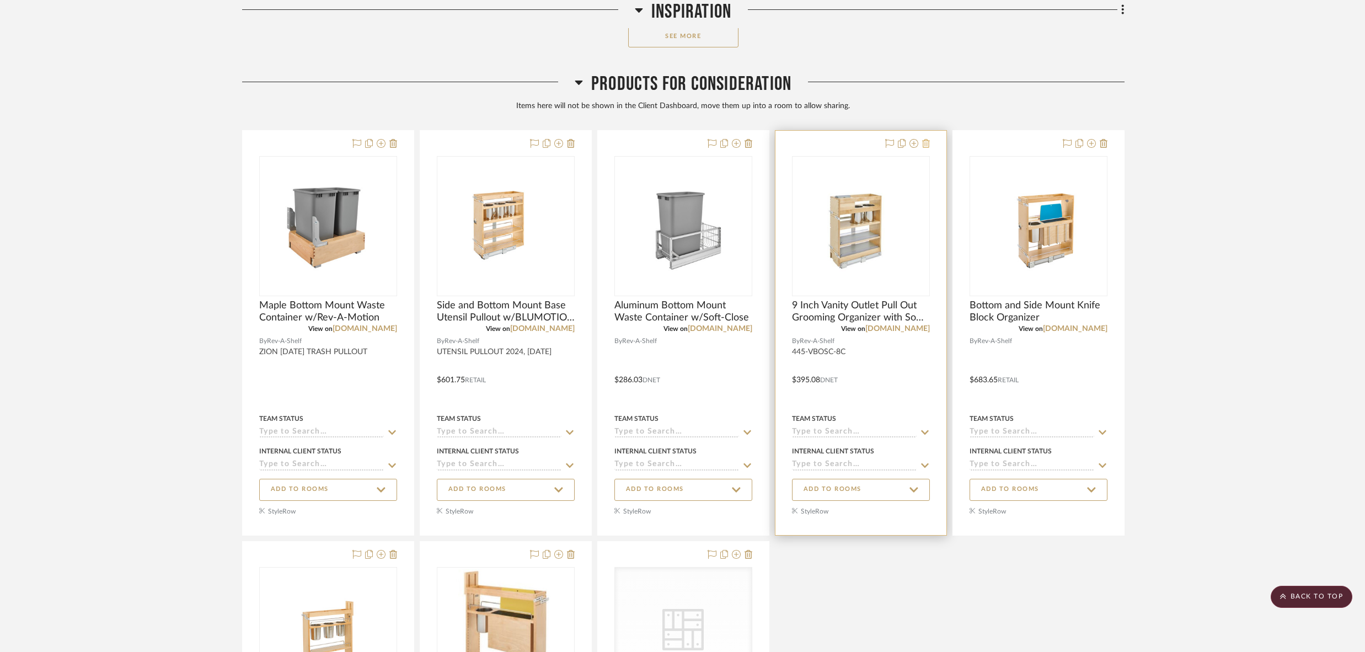
click at [925, 139] on icon at bounding box center [926, 143] width 8 height 9
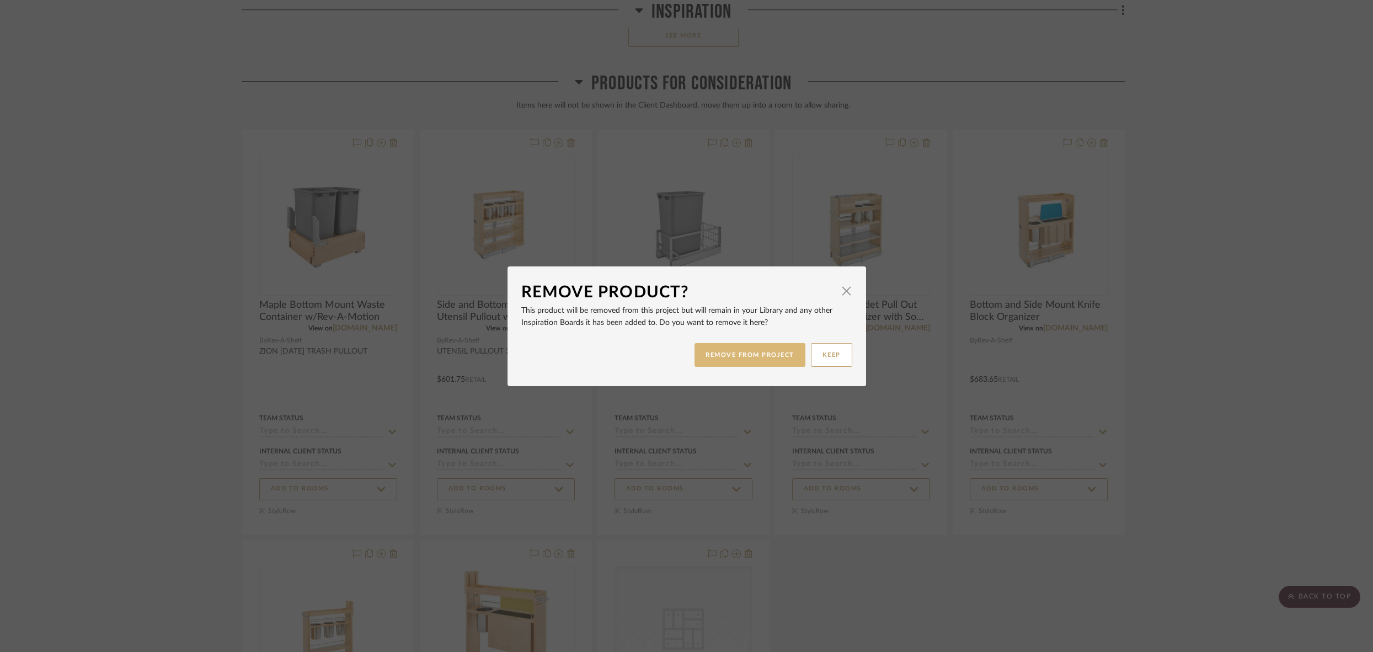
click at [712, 351] on button "REMOVE FROM PROJECT" at bounding box center [749, 355] width 111 height 24
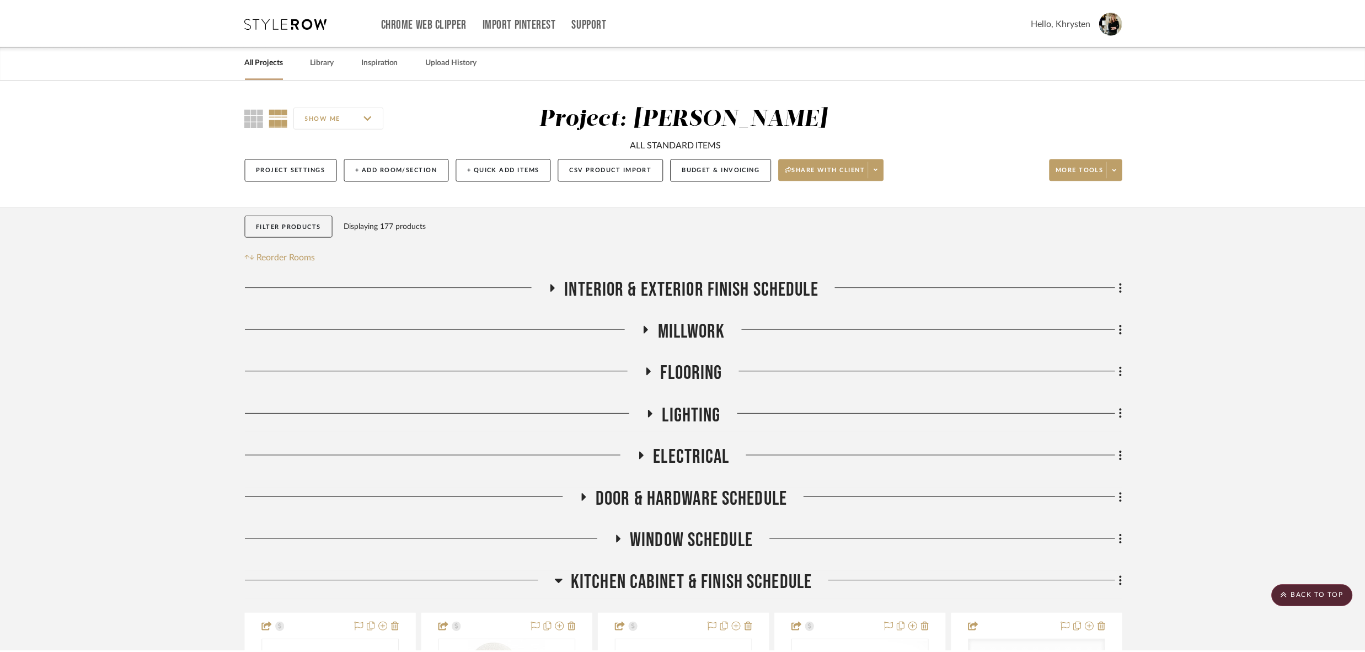
scroll to position [4653, 0]
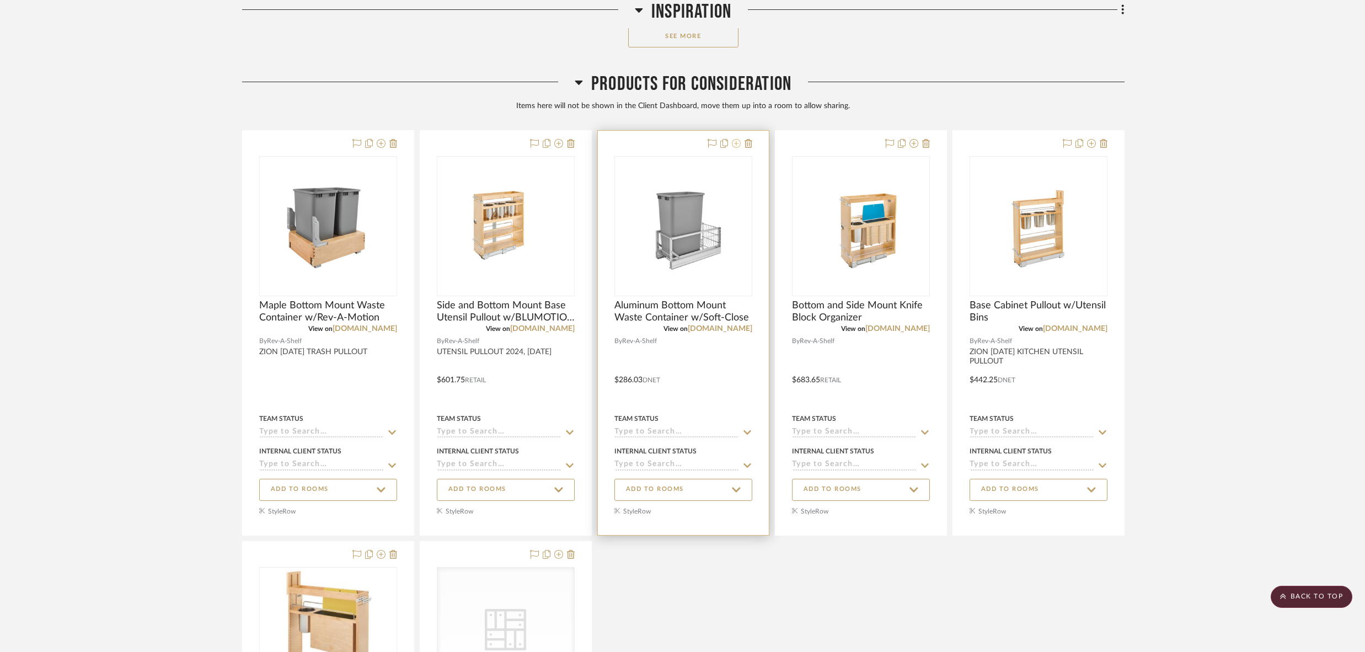
click at [736, 139] on icon at bounding box center [736, 143] width 9 height 9
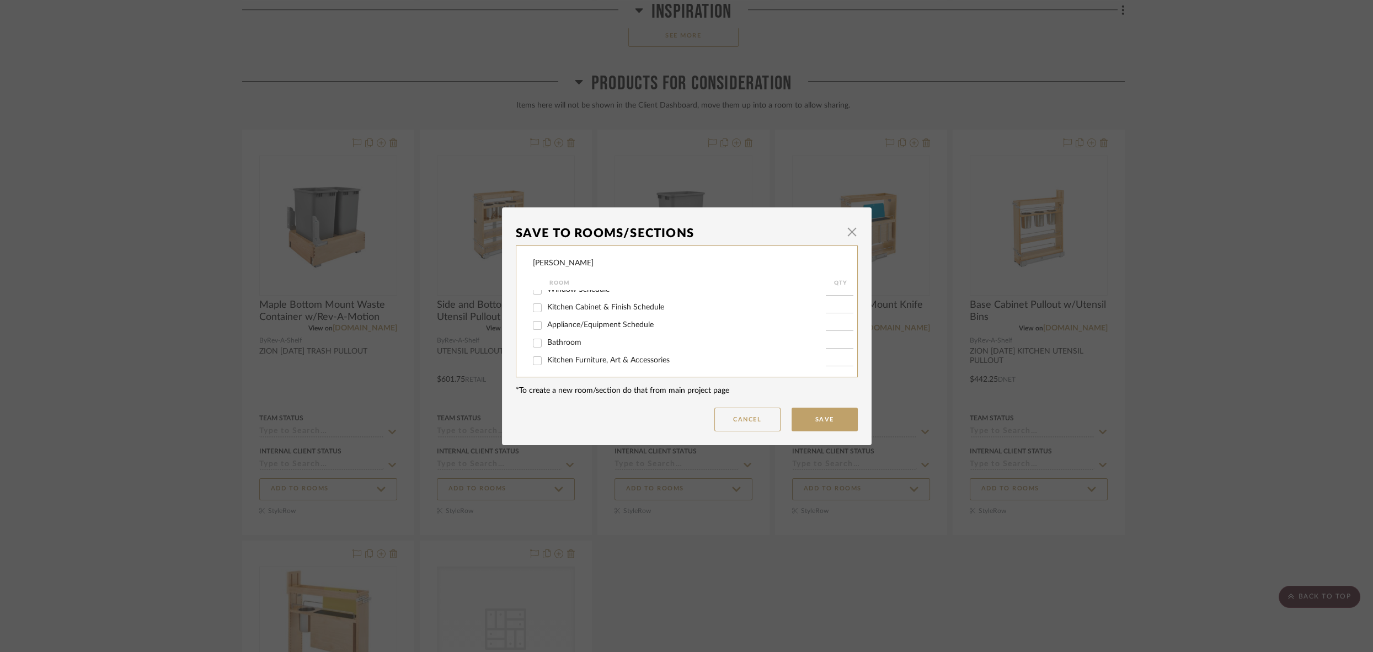
scroll to position [115, 0]
click at [533, 310] on input "Kitchen Cabinet & Finish Schedule" at bounding box center [537, 307] width 18 height 18
checkbox input "true"
type input "1"
click at [822, 420] on button "Save" at bounding box center [824, 420] width 66 height 24
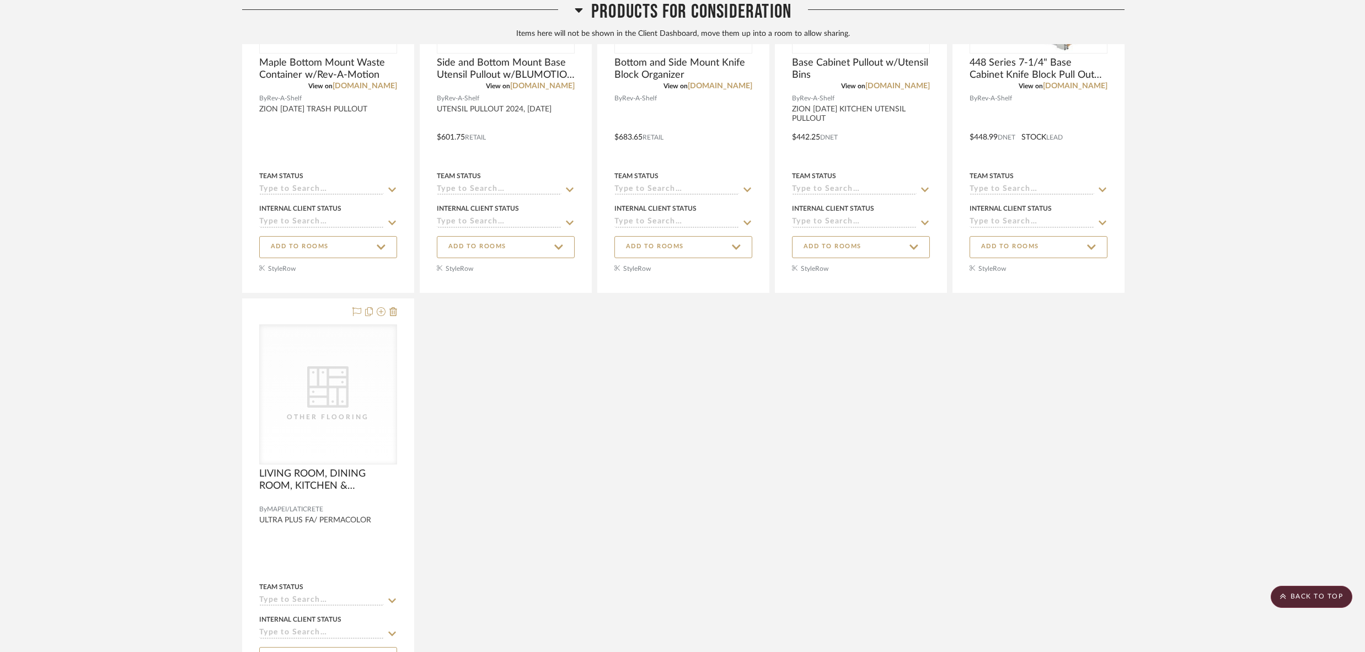
scroll to position [4898, 0]
click at [394, 305] on icon at bounding box center [393, 309] width 8 height 9
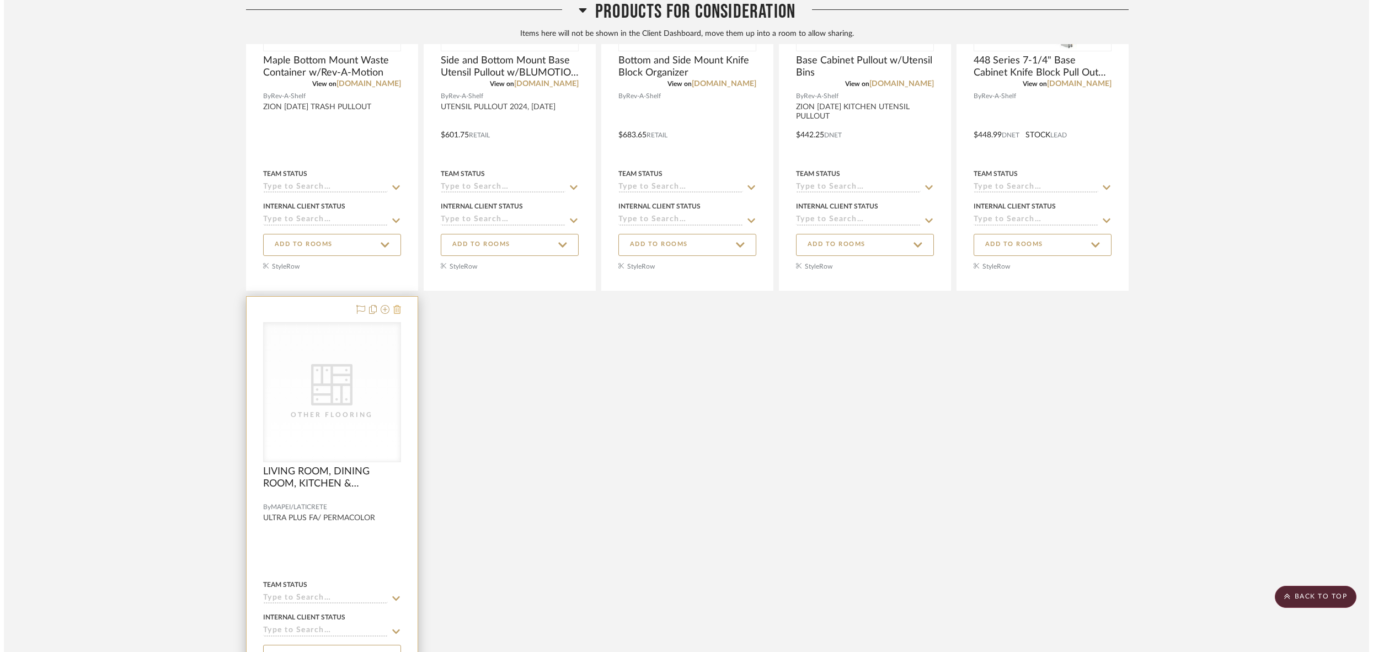
scroll to position [0, 0]
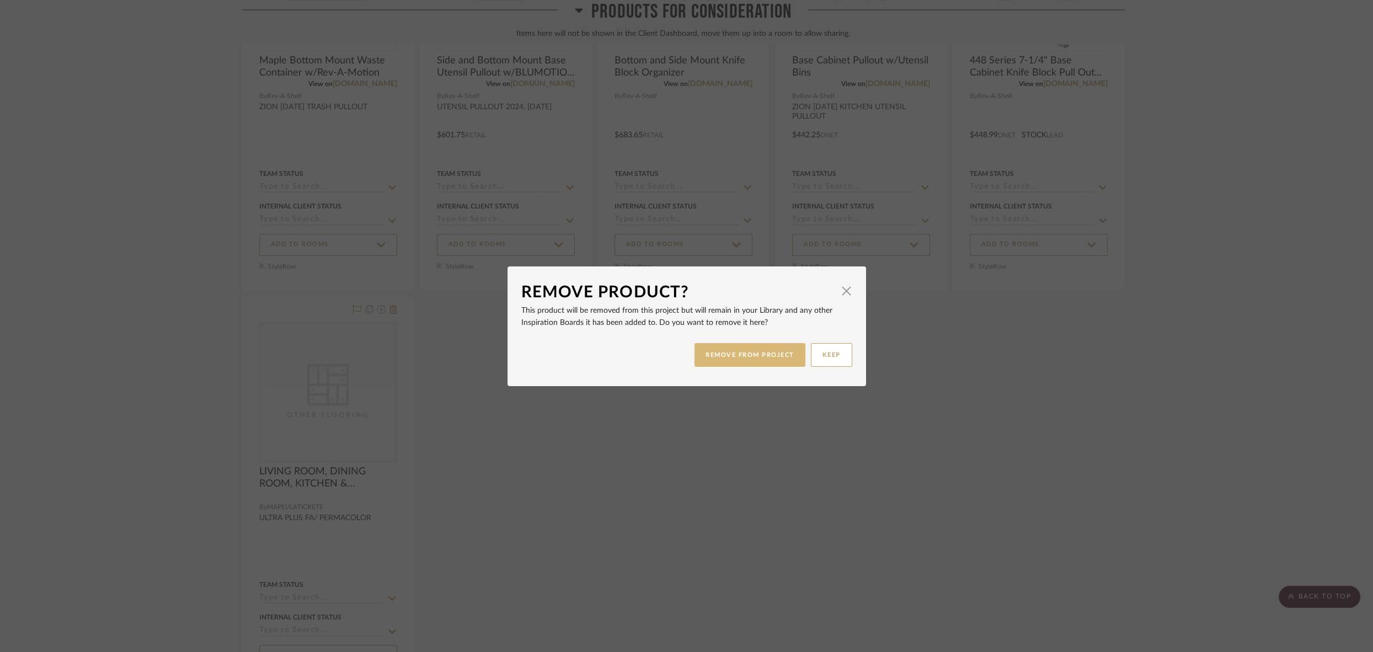
click at [735, 348] on button "REMOVE FROM PROJECT" at bounding box center [749, 355] width 111 height 24
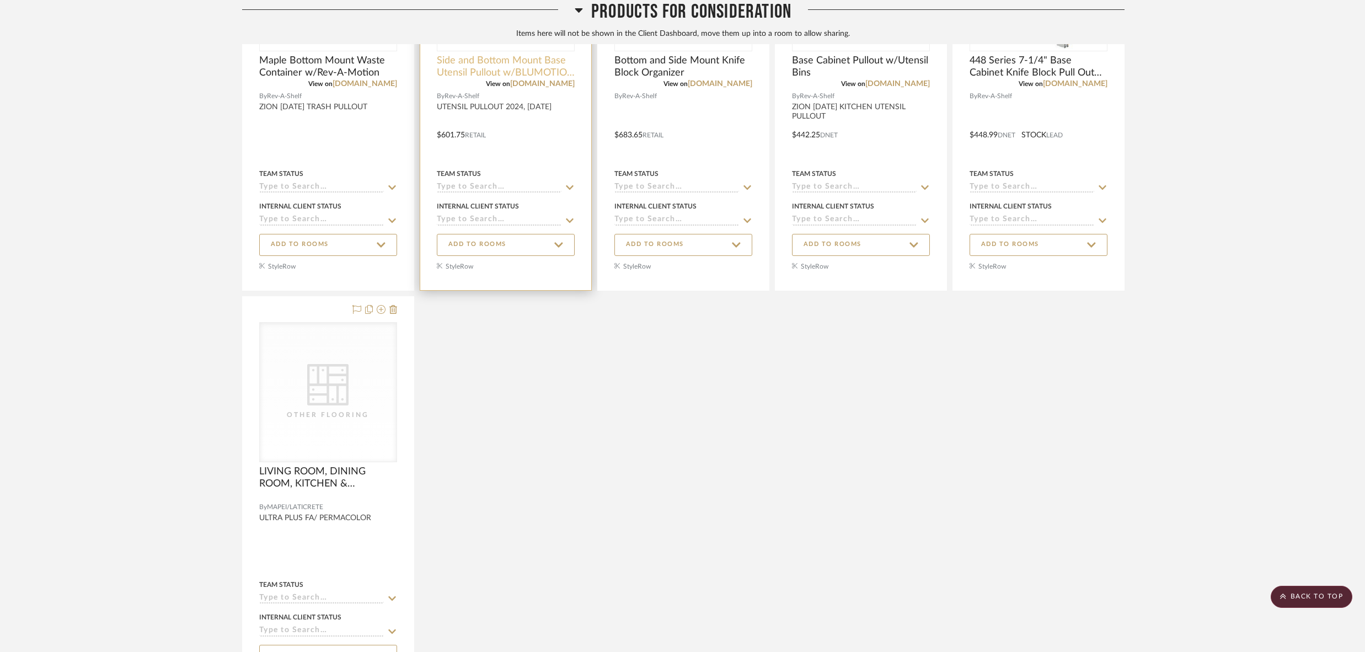
scroll to position [4595, 0]
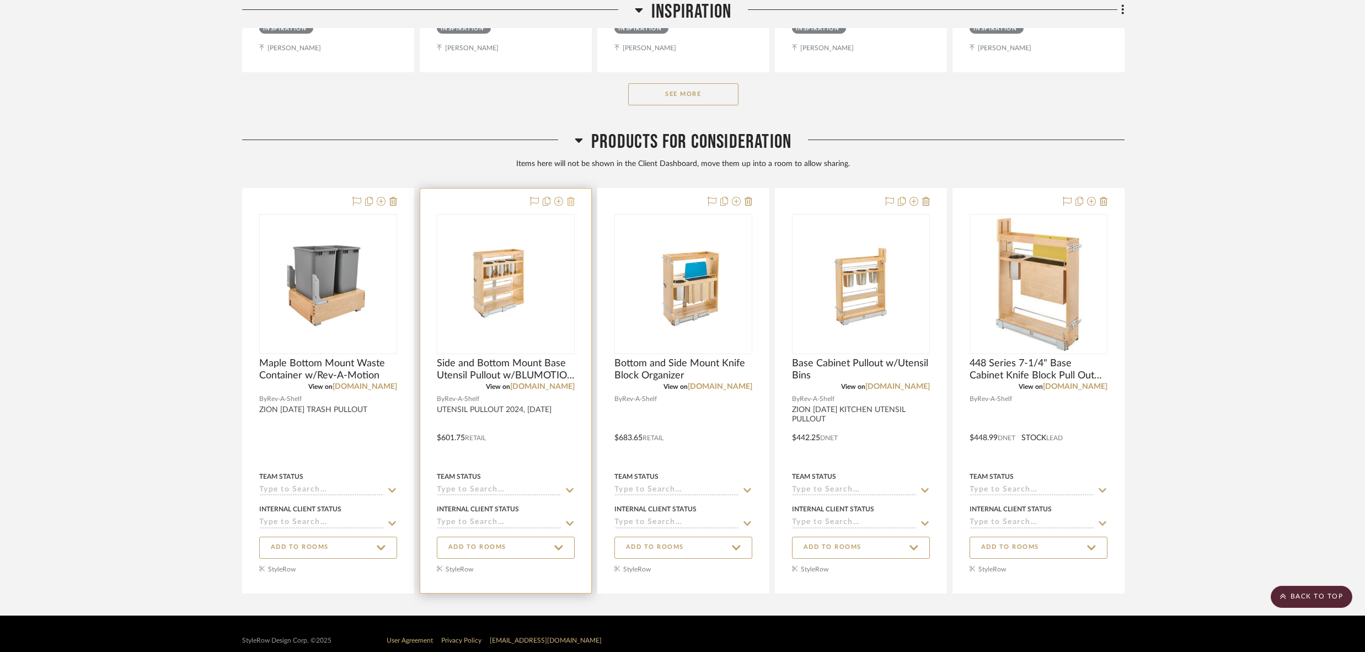
click at [571, 197] on icon at bounding box center [571, 201] width 8 height 9
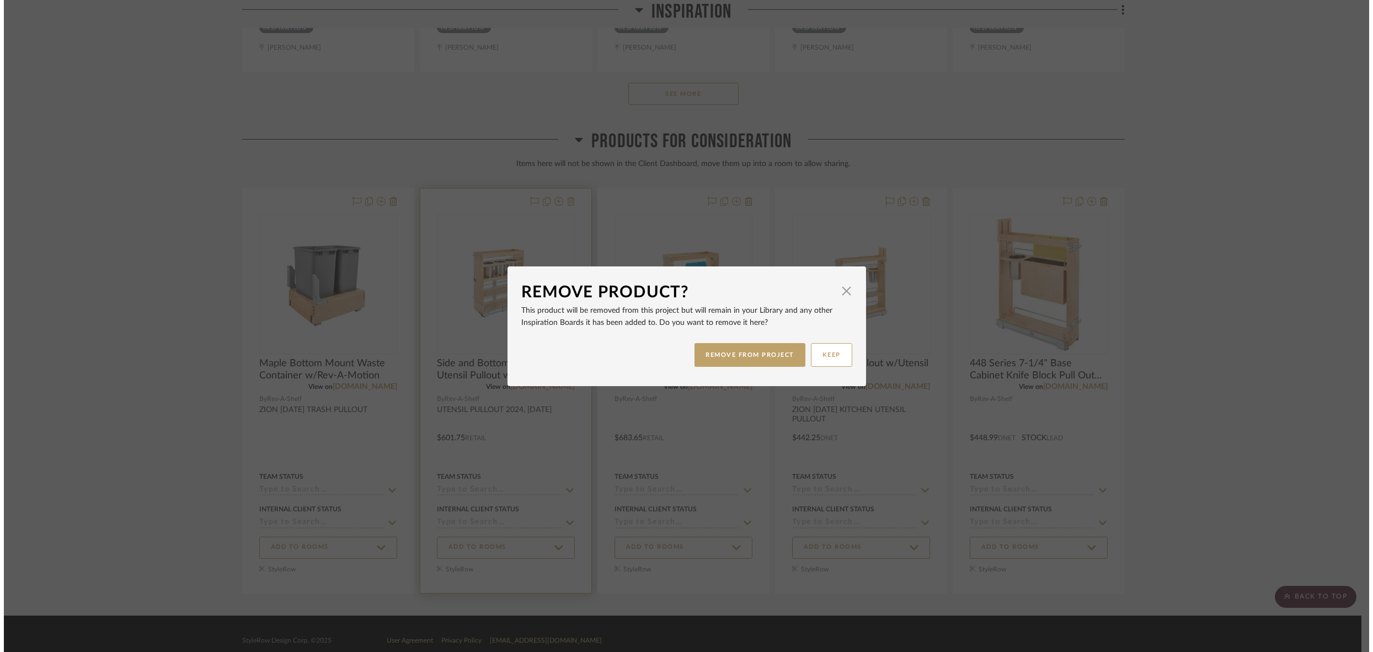
scroll to position [0, 0]
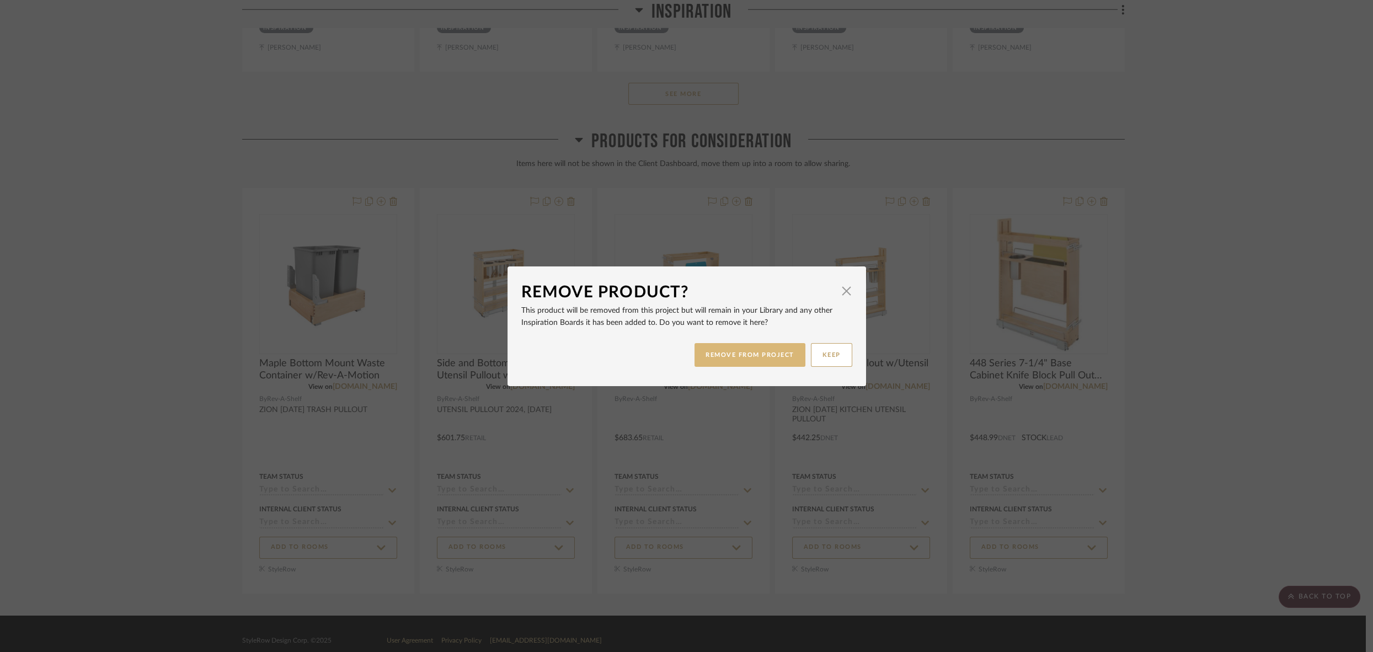
drag, startPoint x: 726, startPoint y: 353, endPoint x: 706, endPoint y: 351, distance: 19.4
click at [724, 353] on button "REMOVE FROM PROJECT" at bounding box center [749, 355] width 111 height 24
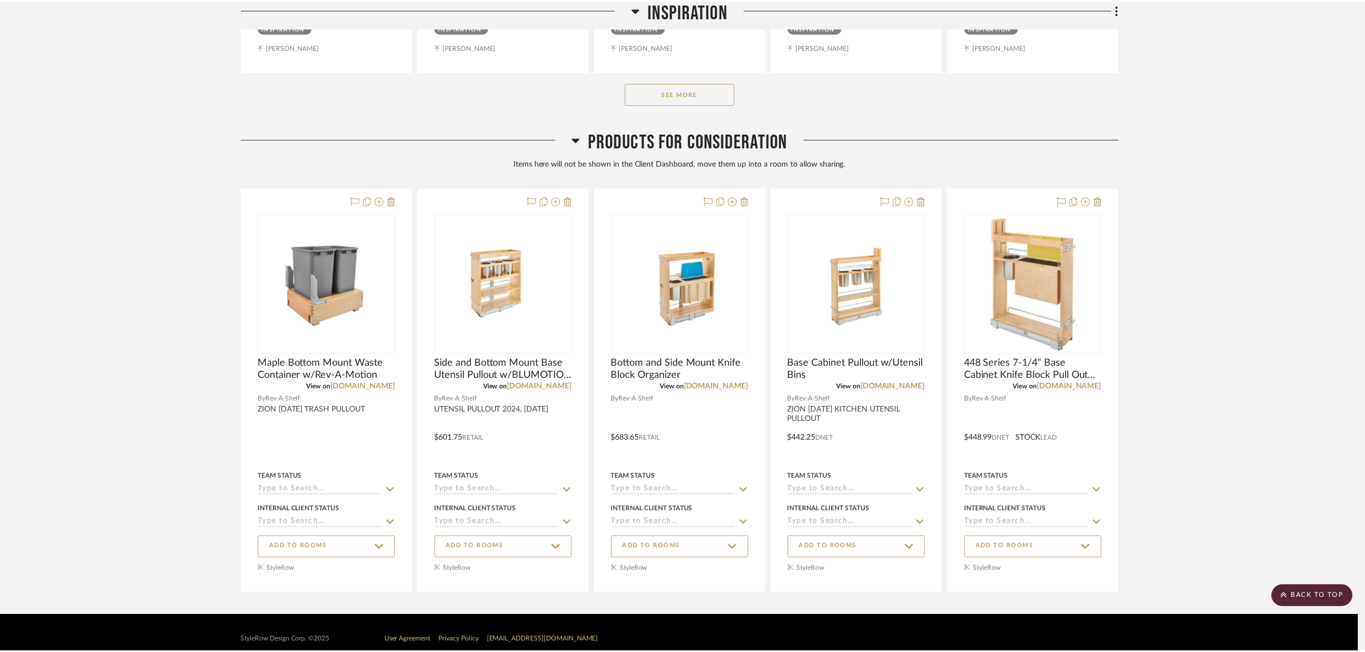
scroll to position [4595, 0]
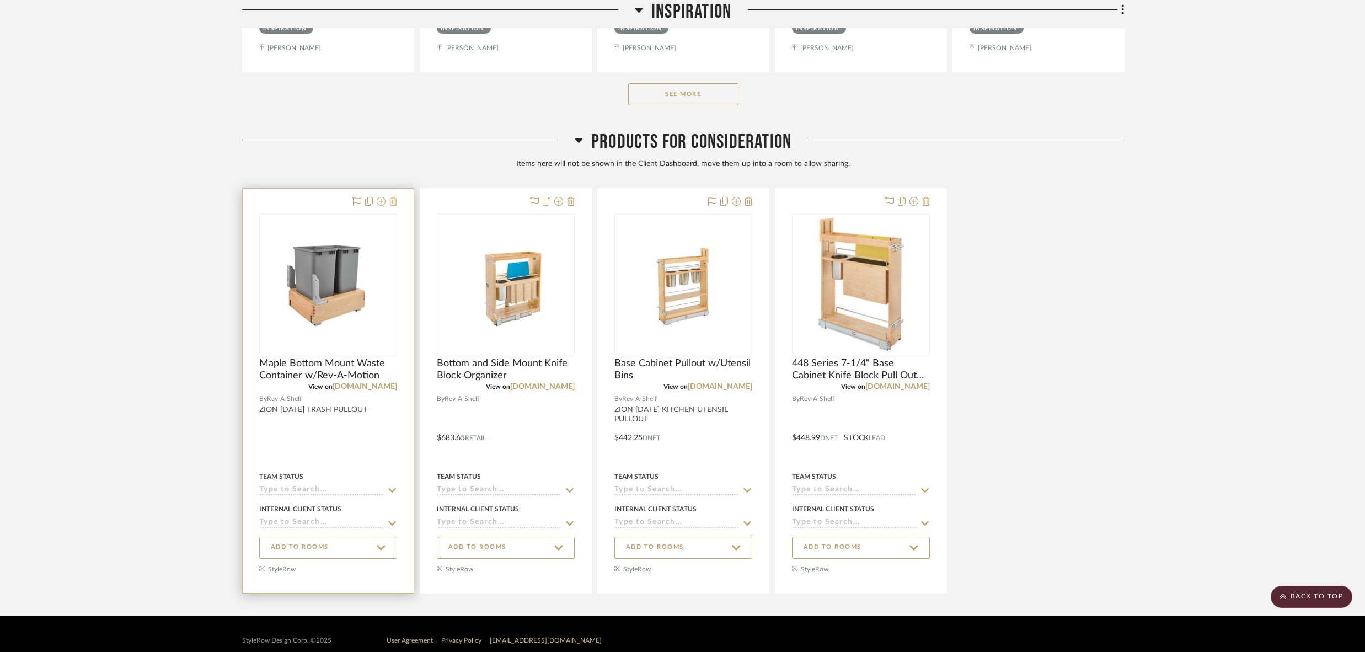
click at [394, 197] on icon at bounding box center [393, 201] width 8 height 9
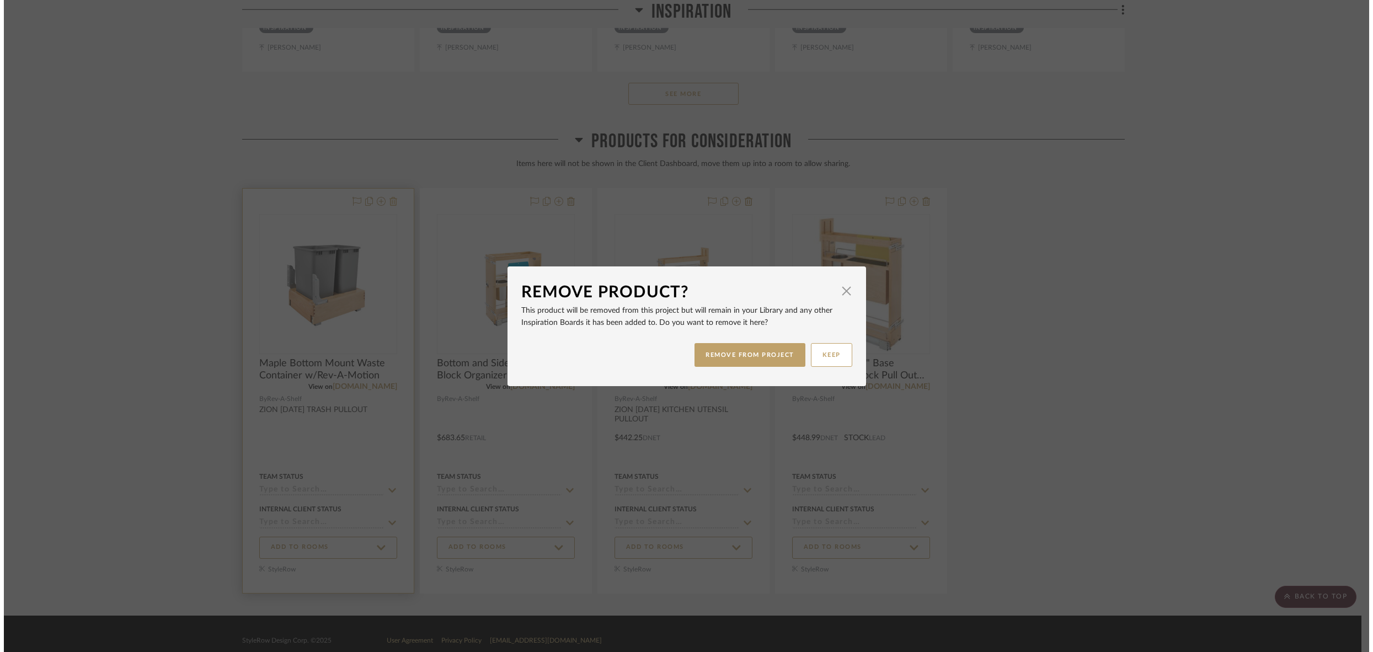
scroll to position [0, 0]
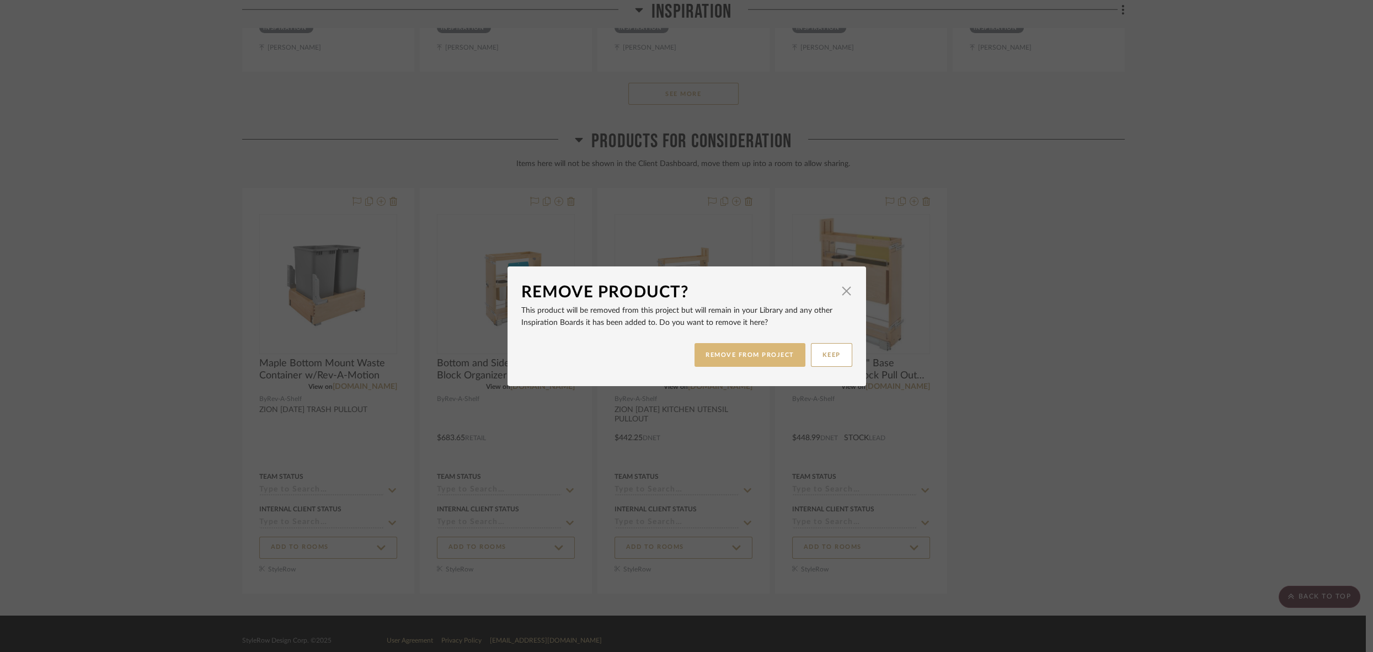
click at [740, 356] on button "REMOVE FROM PROJECT" at bounding box center [749, 355] width 111 height 24
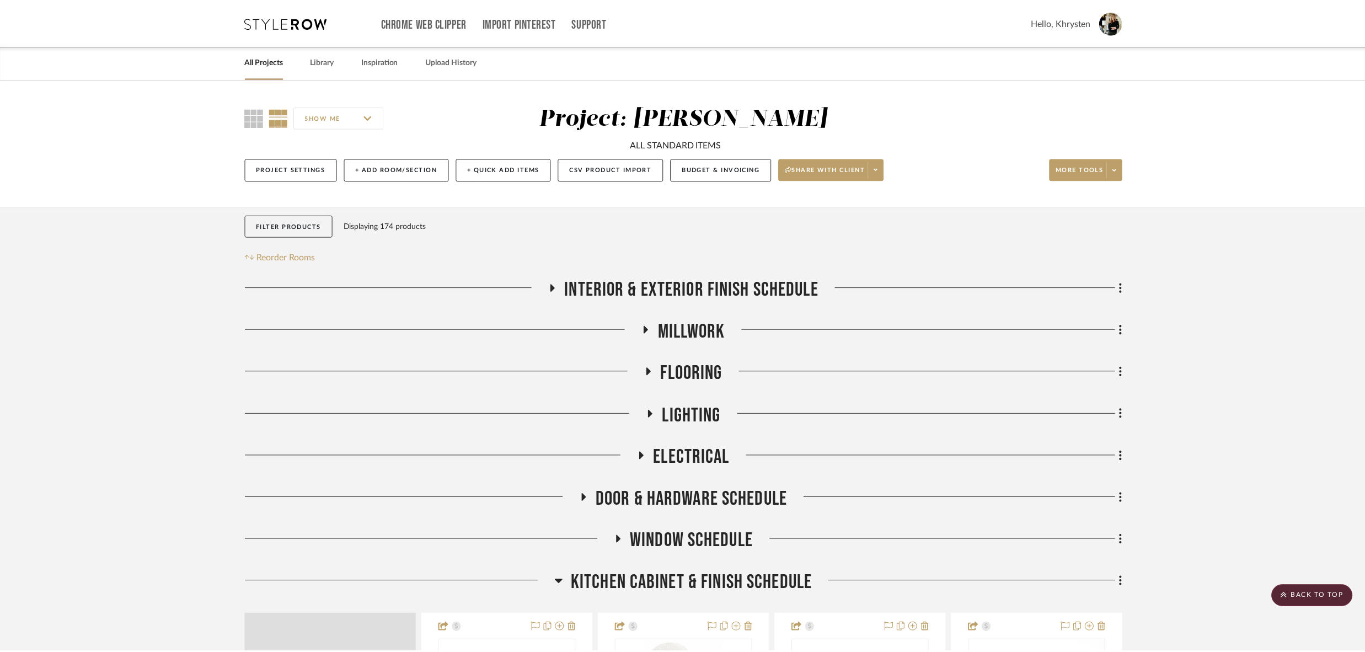
scroll to position [4595, 0]
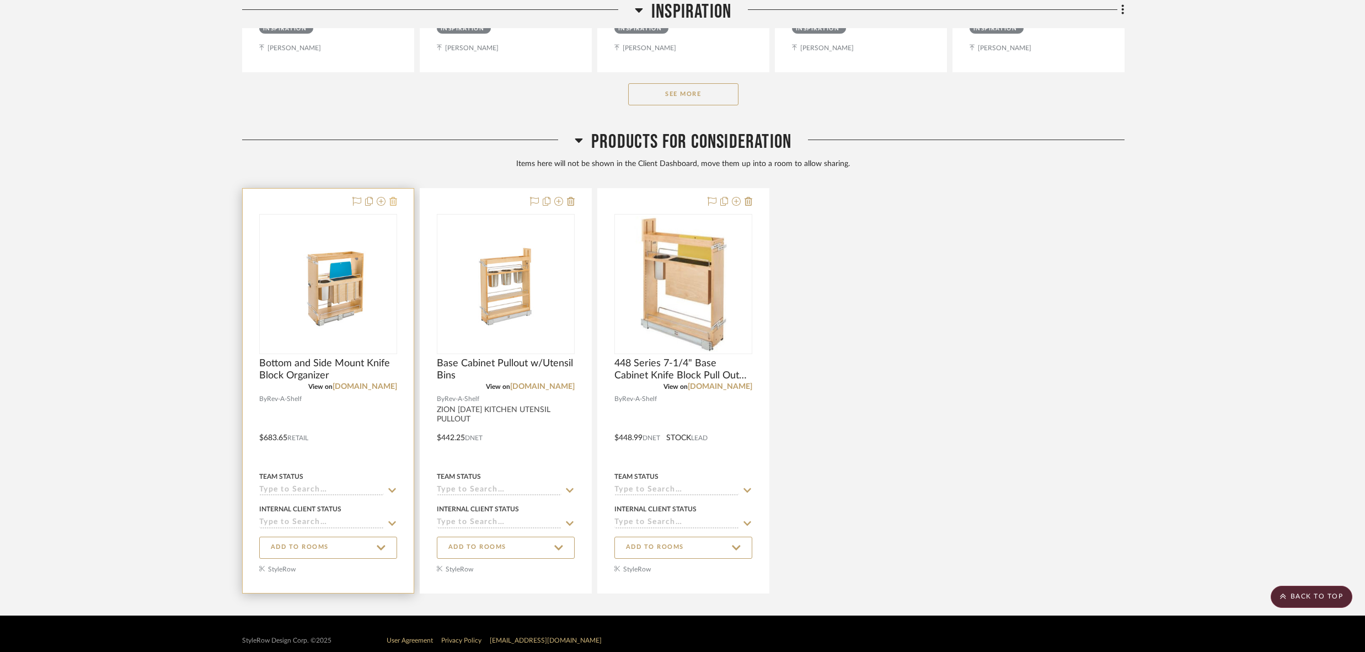
click at [390, 197] on icon at bounding box center [393, 201] width 8 height 9
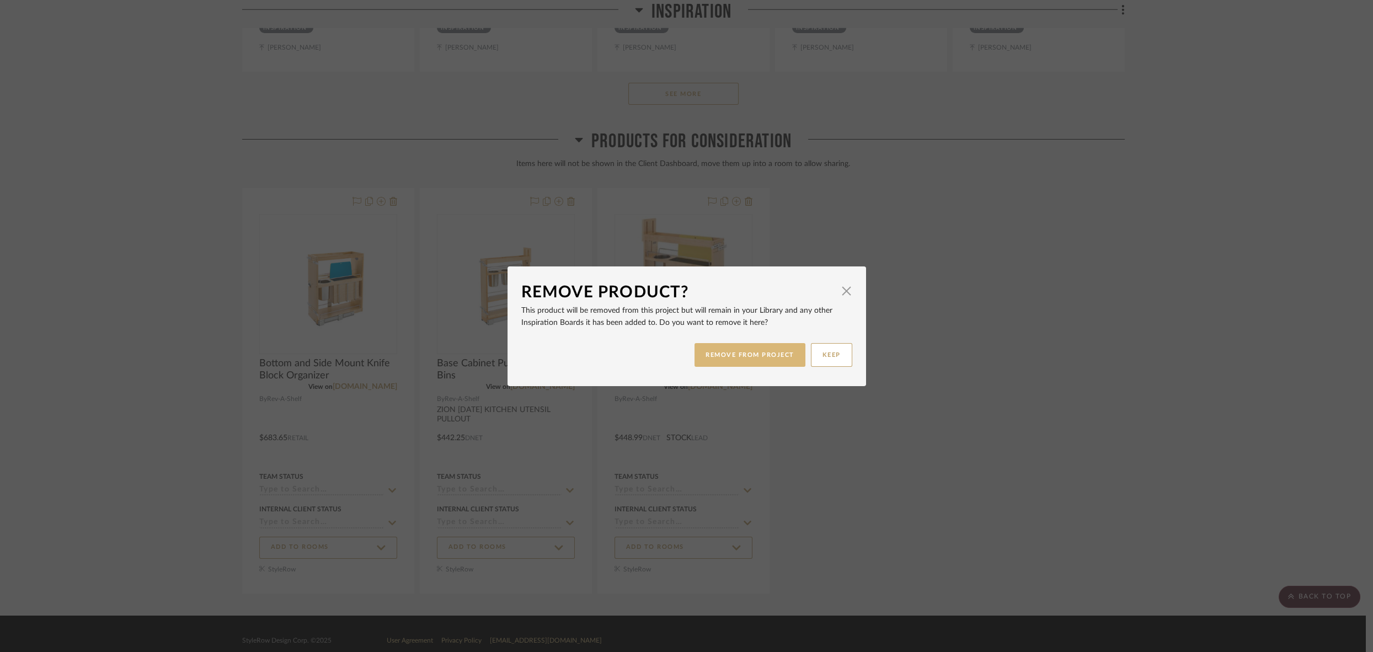
click at [706, 350] on button "REMOVE FROM PROJECT" at bounding box center [749, 355] width 111 height 24
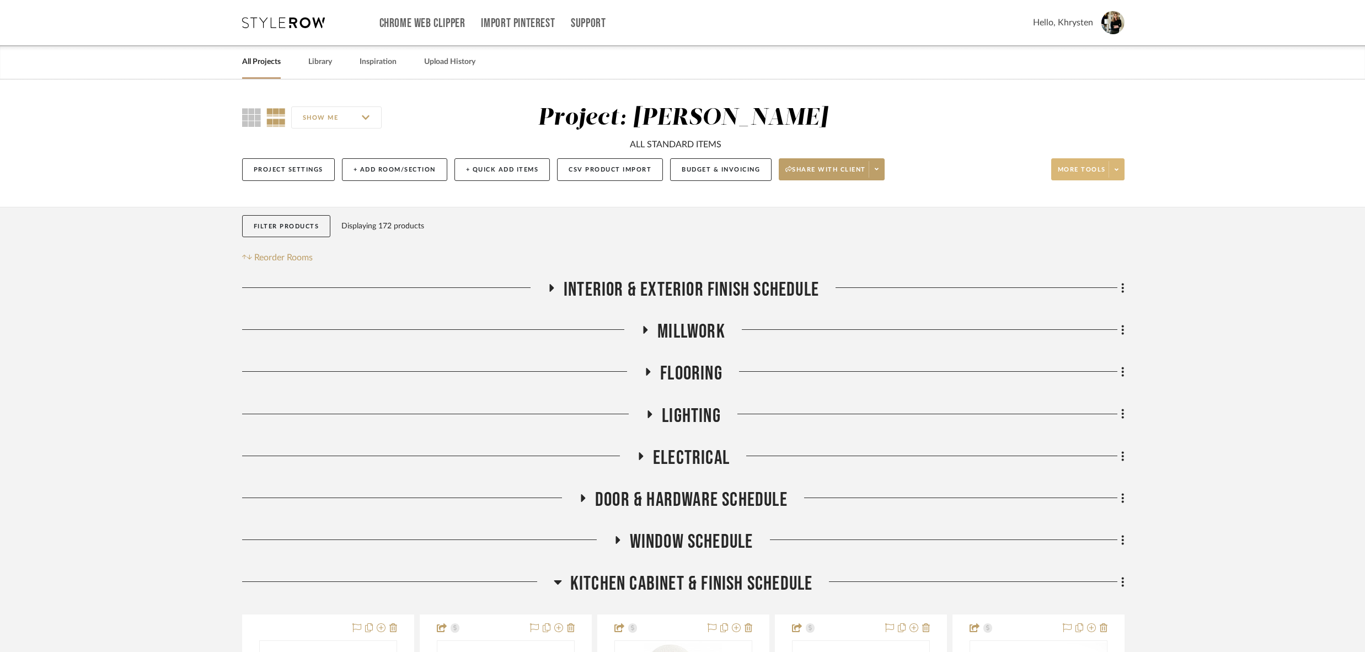
click at [1093, 166] on span "More tools" at bounding box center [1082, 173] width 48 height 17
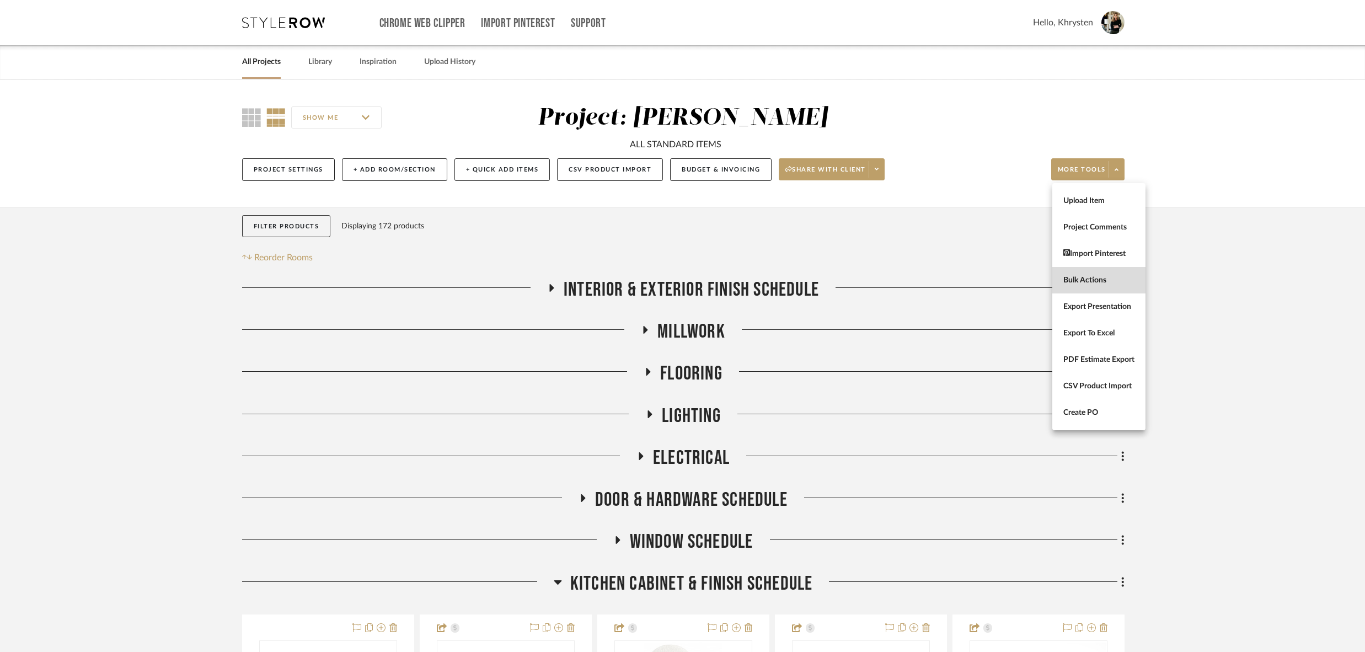
click at [1094, 276] on span "Bulk Actions" at bounding box center [1098, 280] width 71 height 9
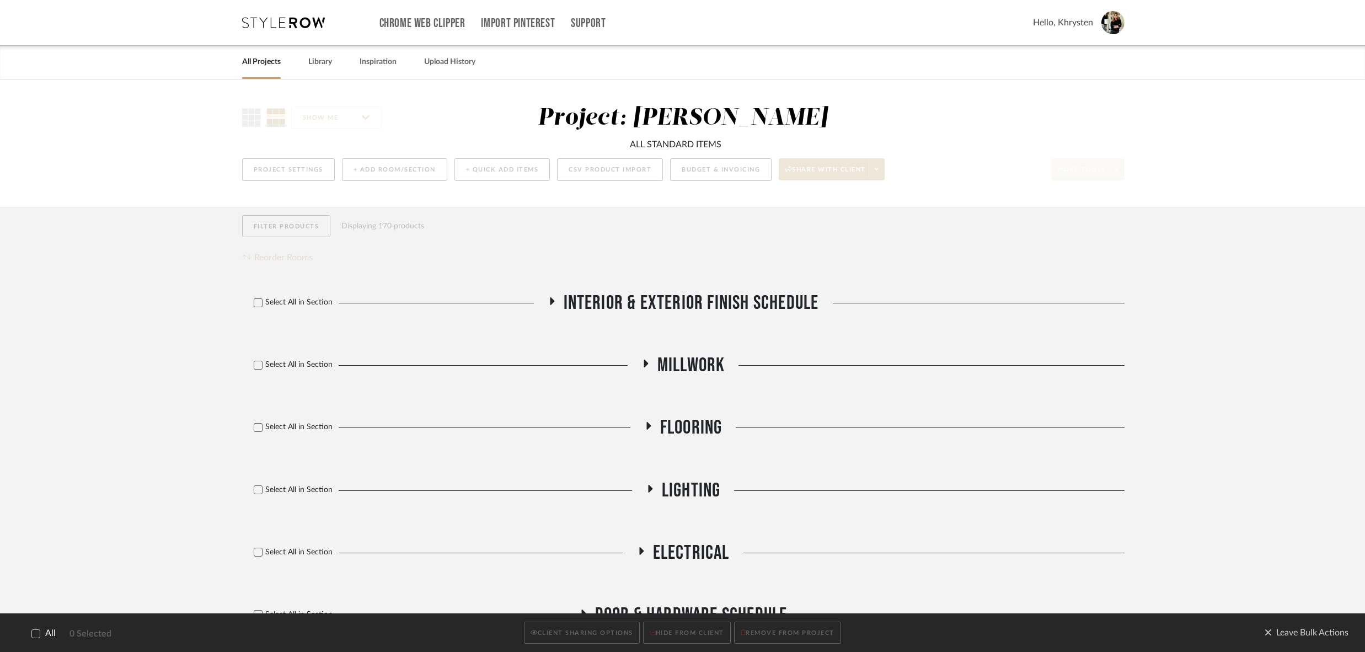
click at [39, 633] on icon at bounding box center [36, 633] width 8 height 8
click at [592, 633] on button "CLIENT SHARING OPTIONS" at bounding box center [581, 633] width 115 height 23
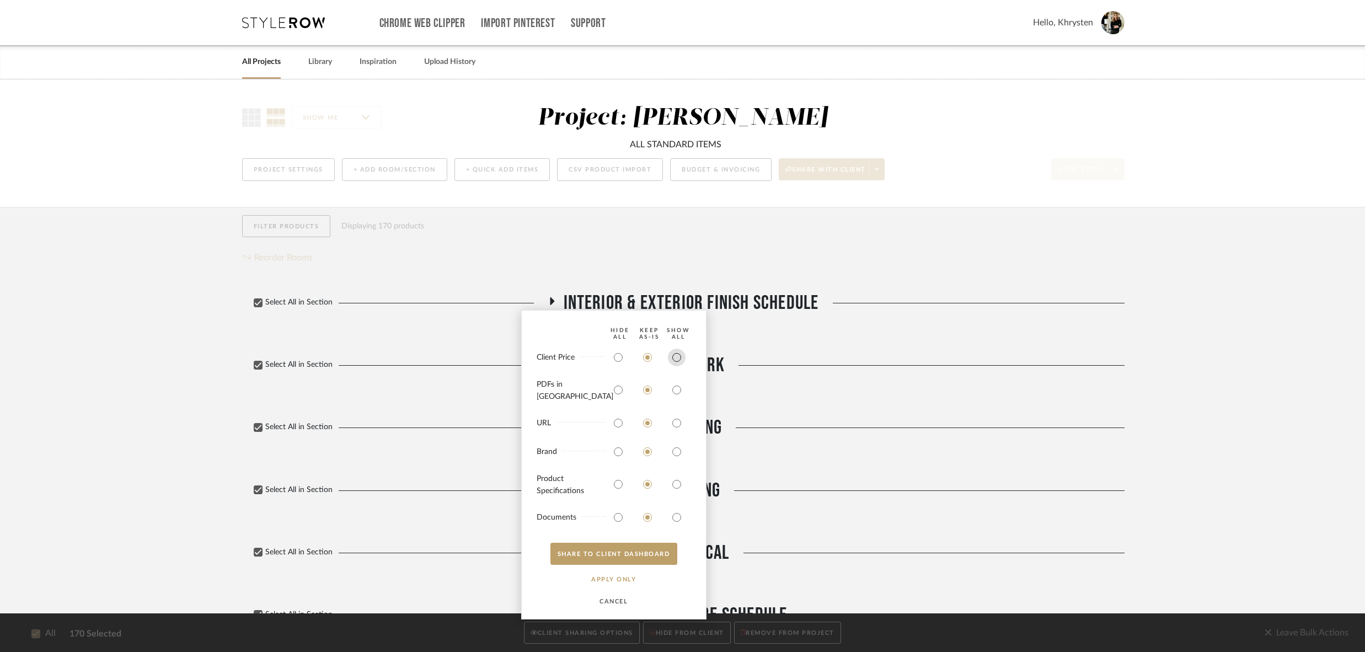
click at [677, 366] on input "radio" at bounding box center [677, 358] width 18 height 18
radio input "true"
drag, startPoint x: 677, startPoint y: 395, endPoint x: 672, endPoint y: 411, distance: 16.7
click at [677, 398] on input "radio" at bounding box center [677, 390] width 18 height 18
radio input "true"
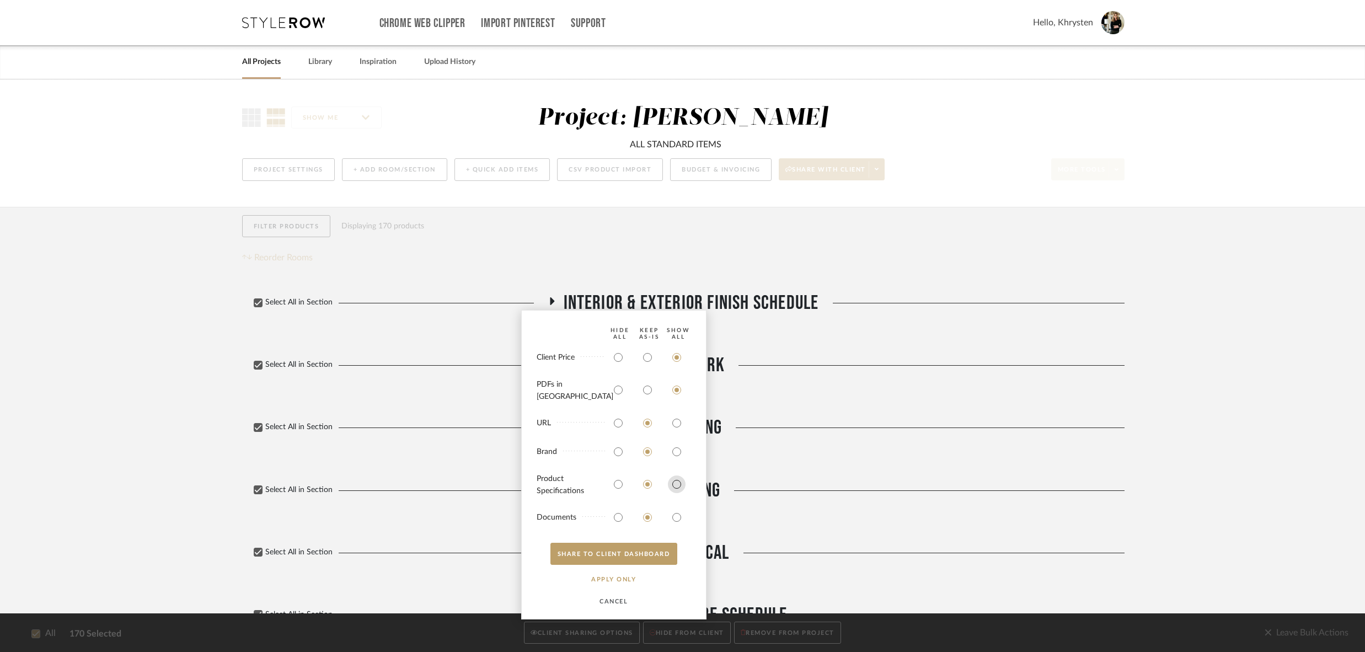
click at [673, 486] on input "radio" at bounding box center [677, 484] width 18 height 18
radio input "true"
click at [678, 517] on input "radio" at bounding box center [677, 517] width 18 height 18
radio input "true"
click at [651, 555] on button "SHARE TO CLIENT Dashboard" at bounding box center [613, 554] width 127 height 22
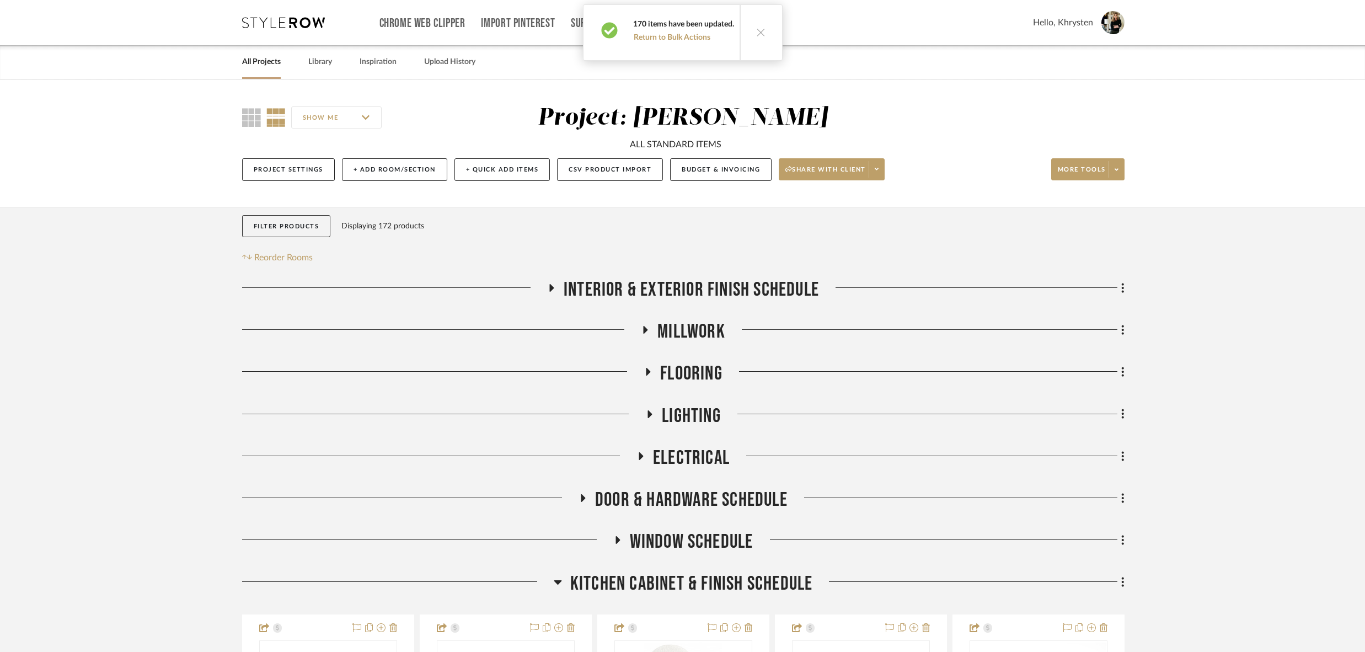
click at [553, 287] on icon at bounding box center [552, 288] width 4 height 8
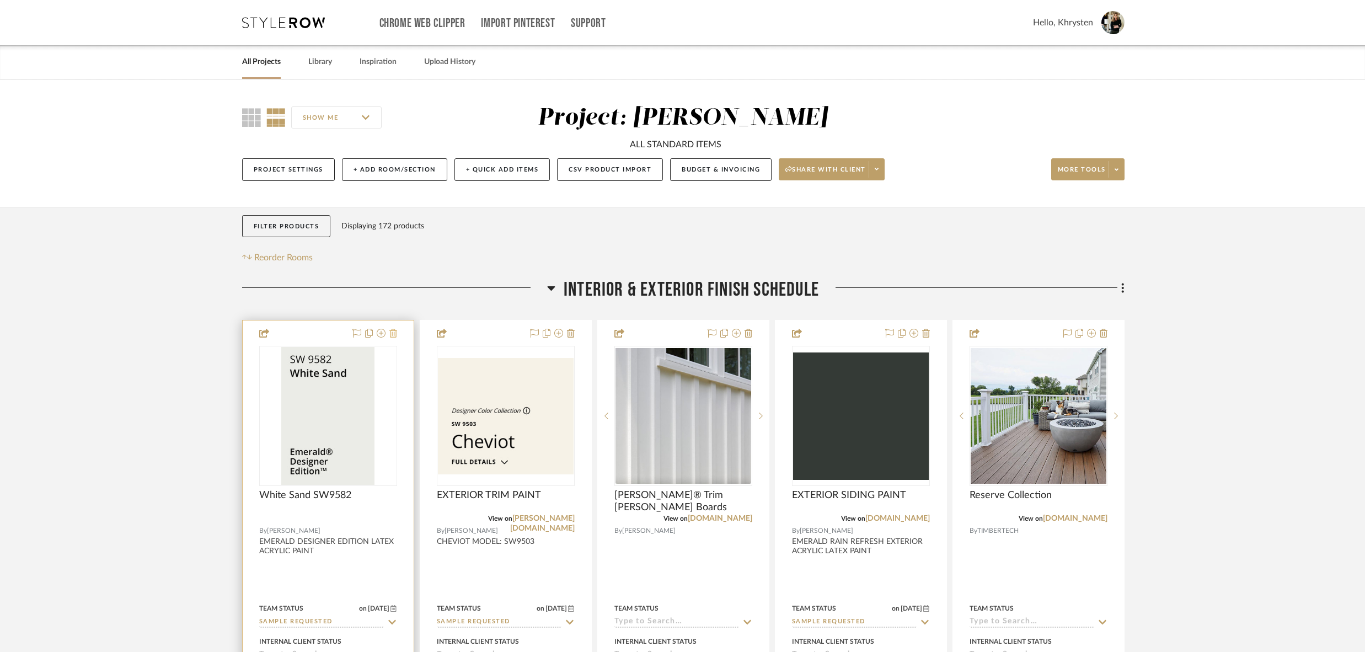
click at [394, 334] on icon at bounding box center [393, 333] width 8 height 9
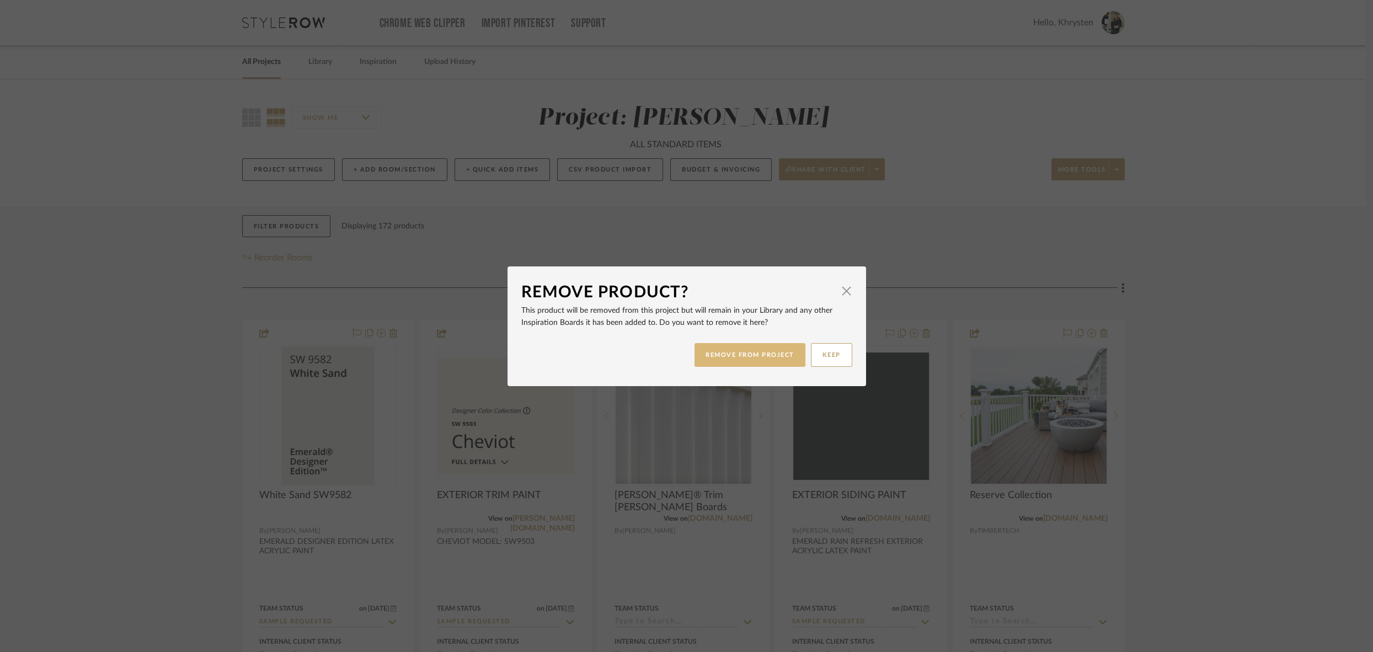
click at [717, 353] on button "REMOVE FROM PROJECT" at bounding box center [749, 355] width 111 height 24
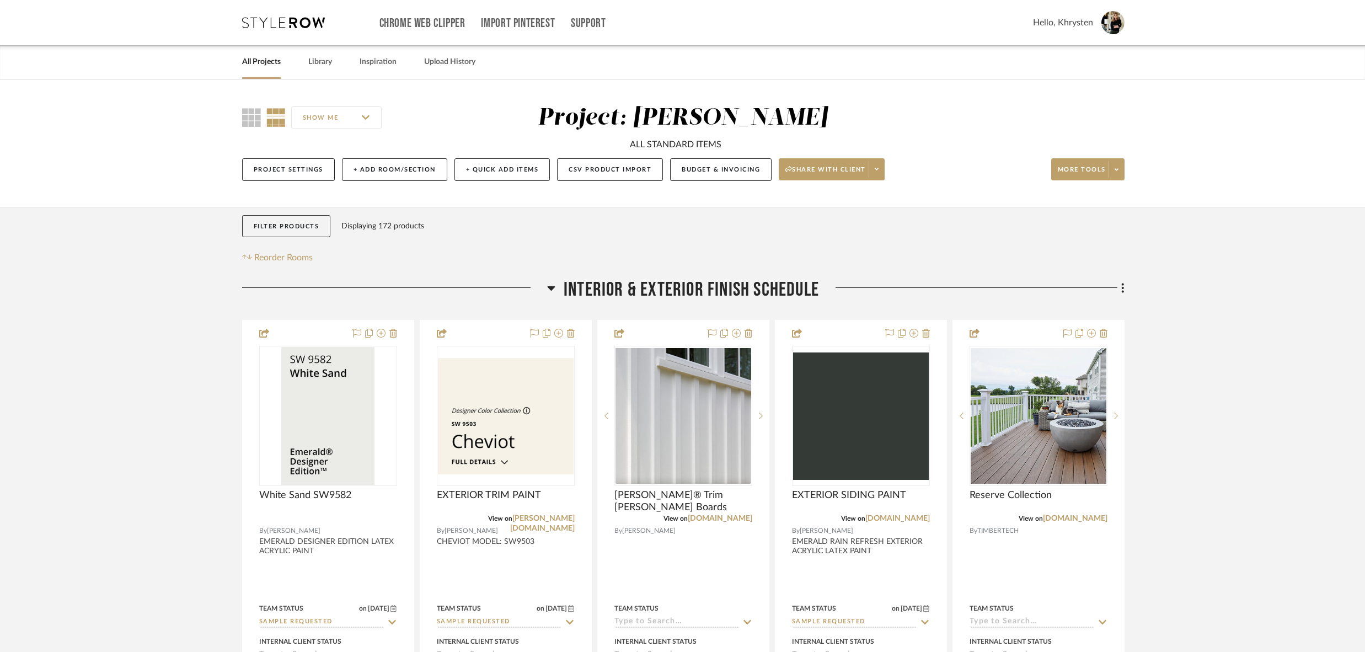
click at [306, 65] on div "All Projects Library Inspiration Upload History" at bounding box center [683, 62] width 914 height 34
click at [315, 62] on link "Library" at bounding box center [320, 62] width 24 height 15
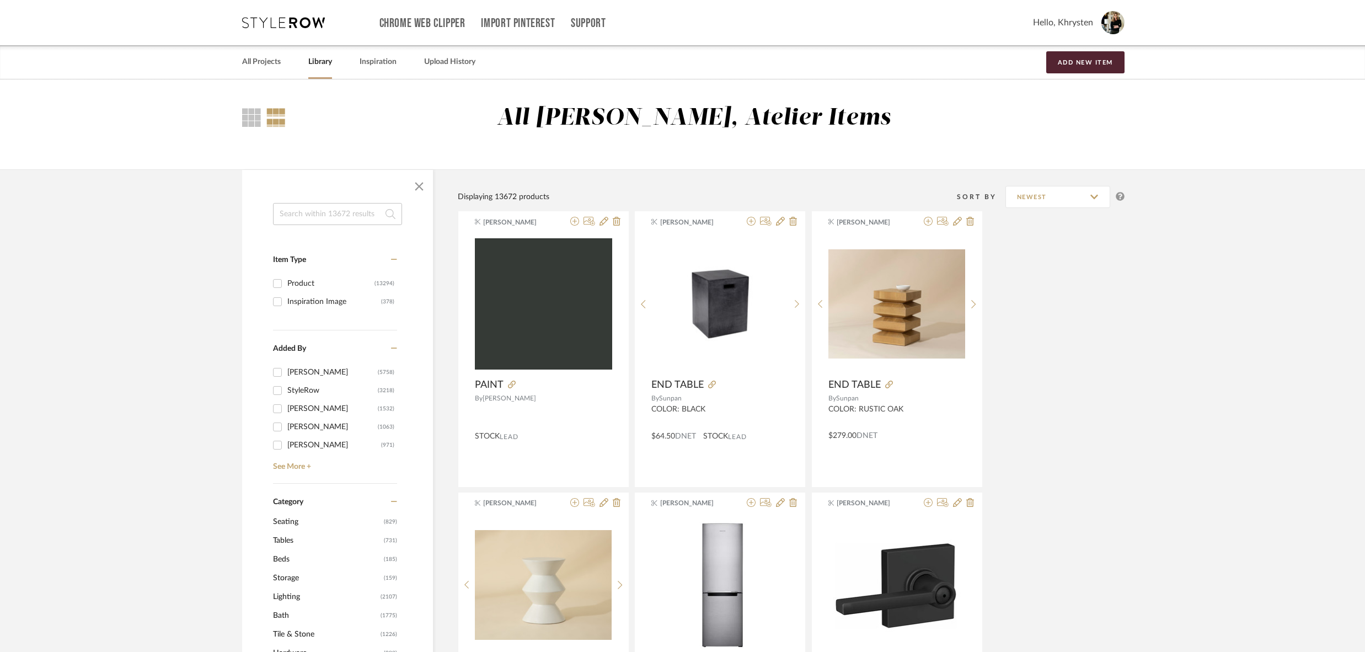
click at [313, 214] on input at bounding box center [337, 214] width 129 height 22
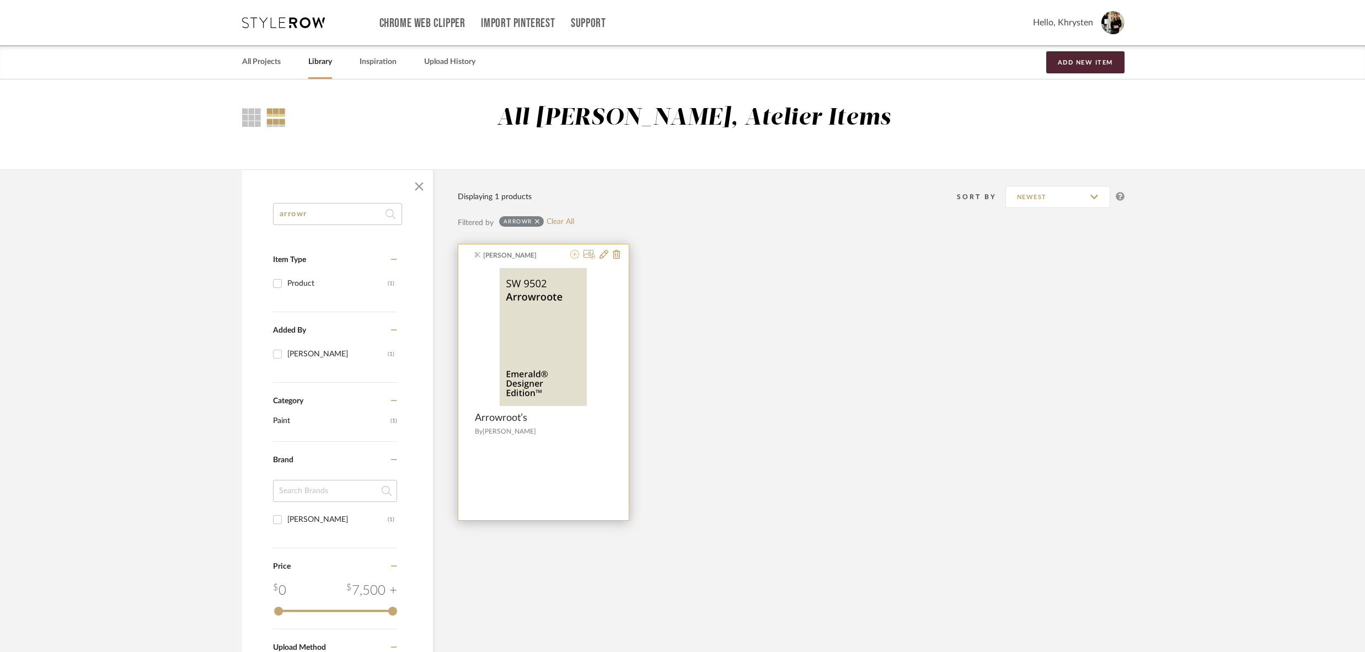
click at [573, 255] on icon at bounding box center [574, 254] width 9 height 9
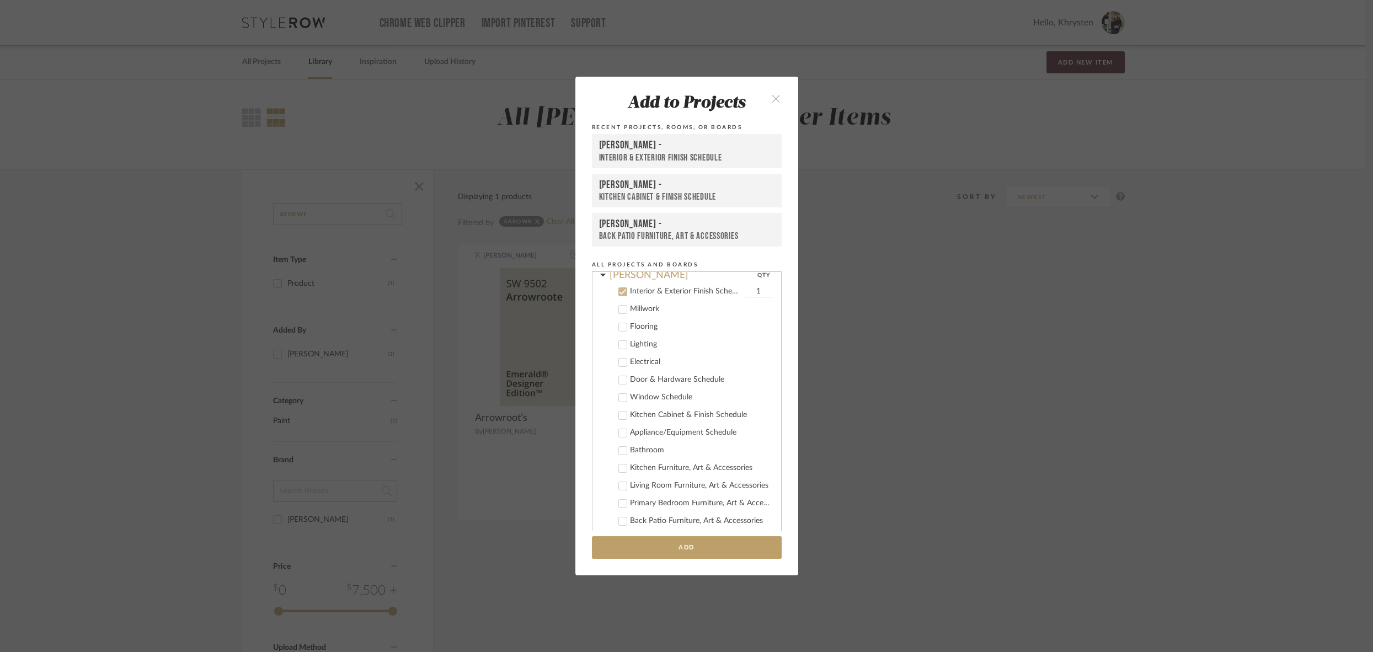
scroll to position [97, 0]
click at [632, 150] on div "CHANG -" at bounding box center [686, 145] width 175 height 13
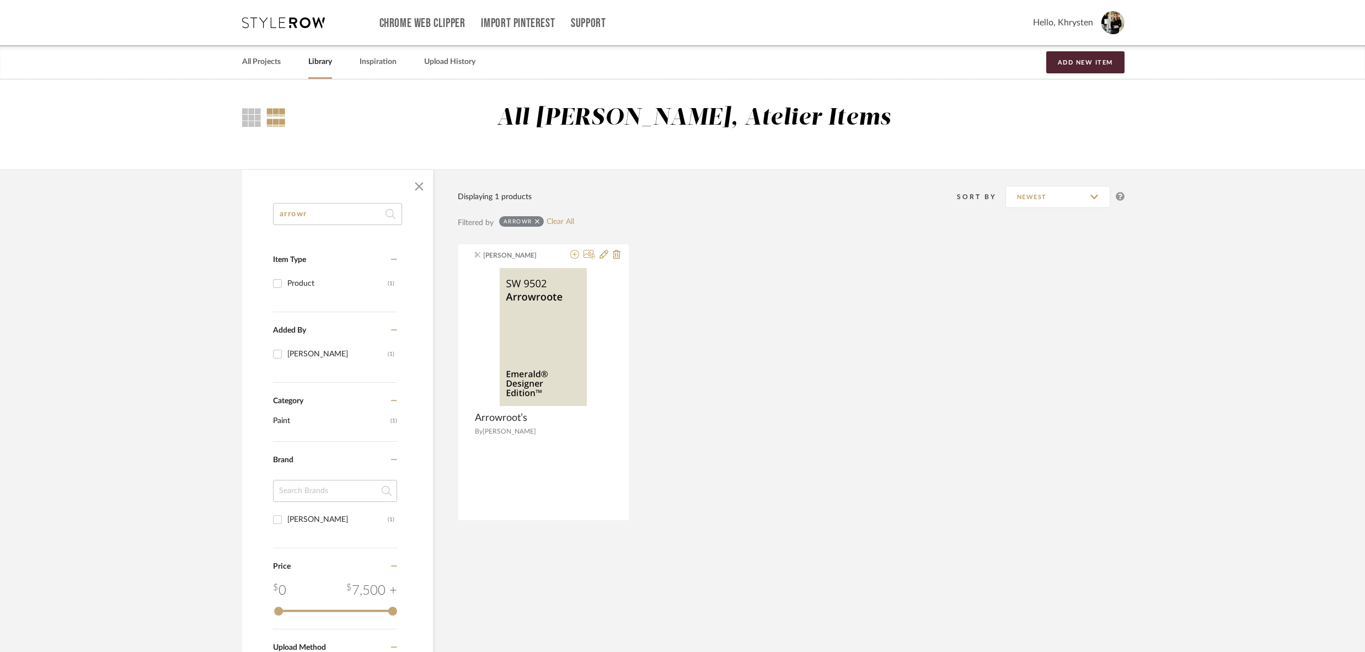
click at [308, 210] on input "arrowr" at bounding box center [337, 214] width 129 height 22
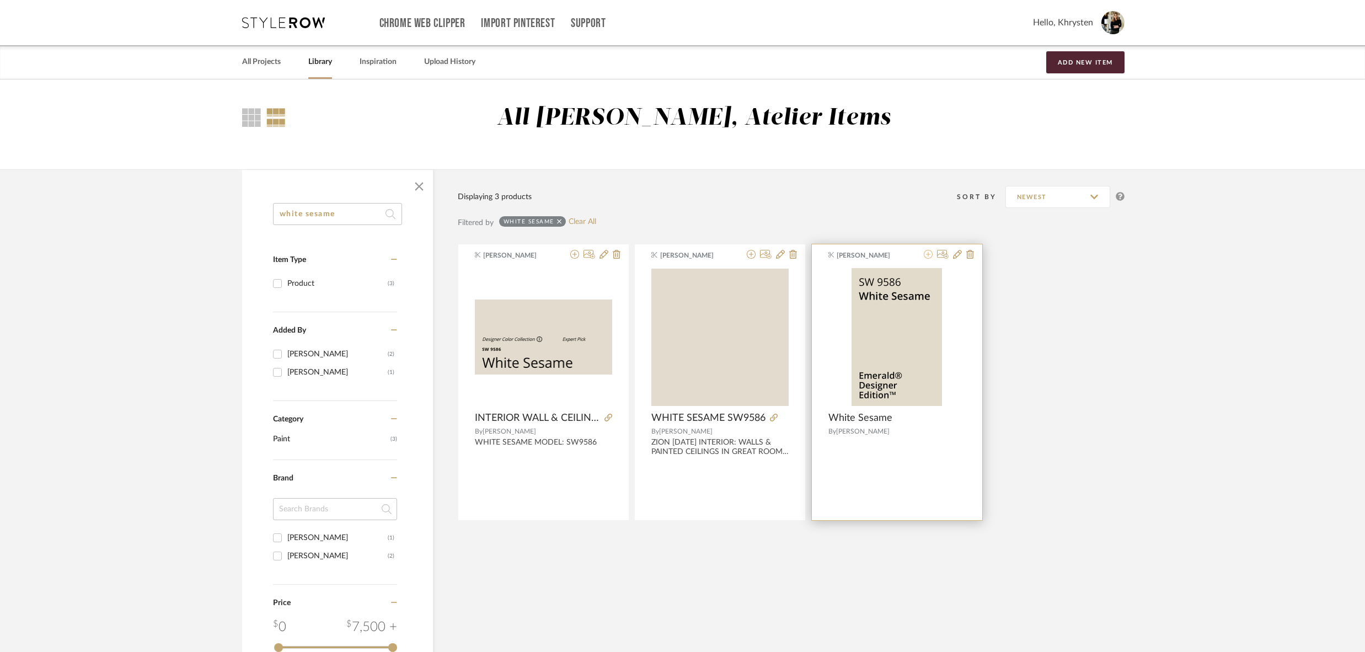
type input "white sesame"
click at [928, 255] on icon at bounding box center [928, 254] width 9 height 9
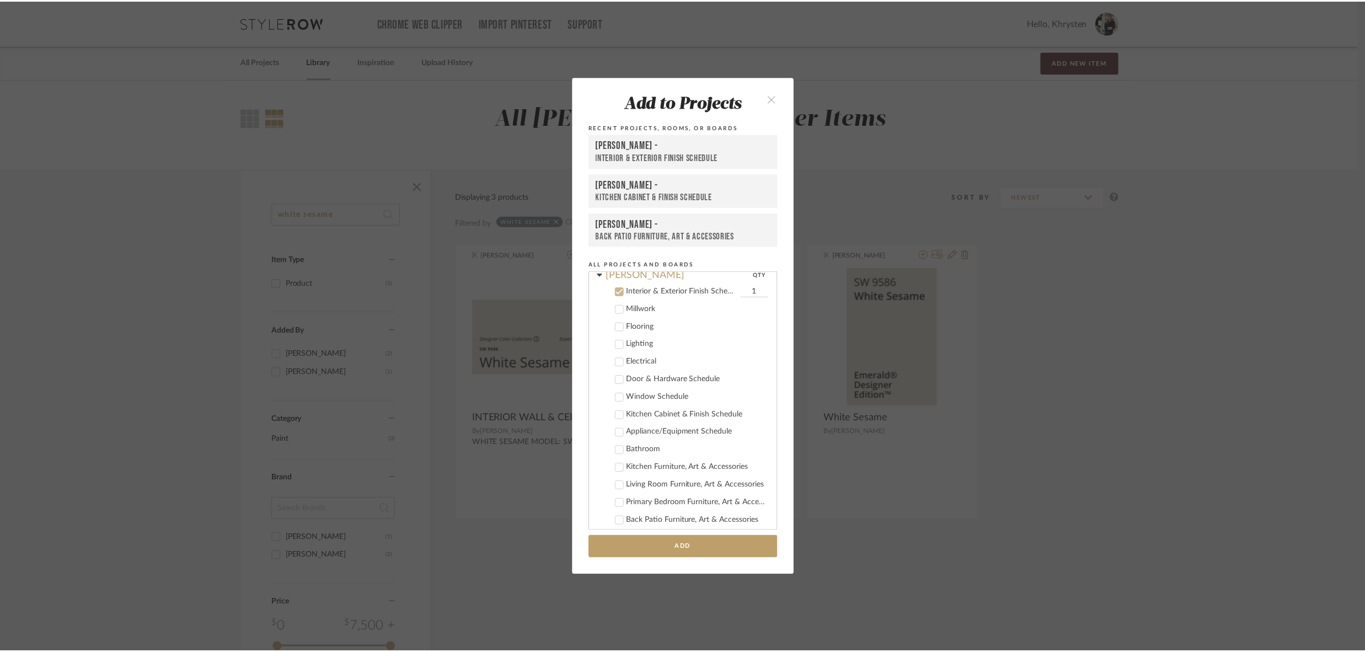
scroll to position [97, 0]
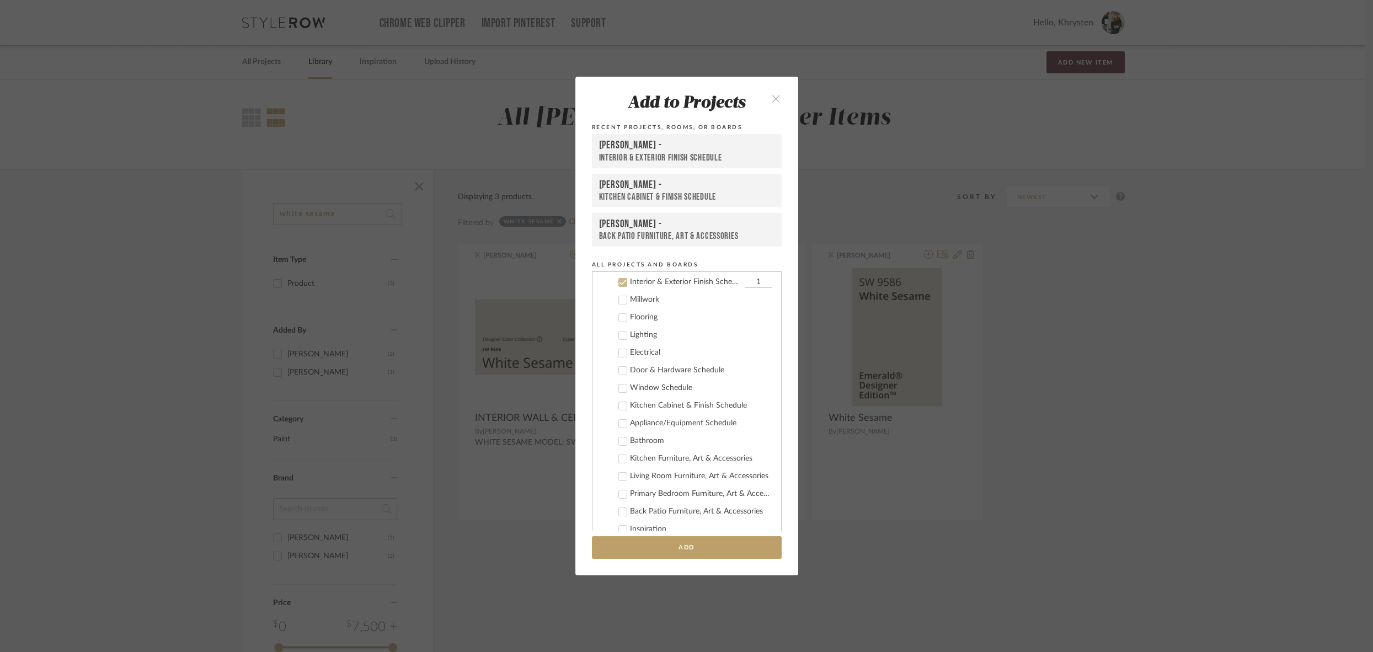
click at [650, 151] on div "CHANG -" at bounding box center [686, 145] width 175 height 13
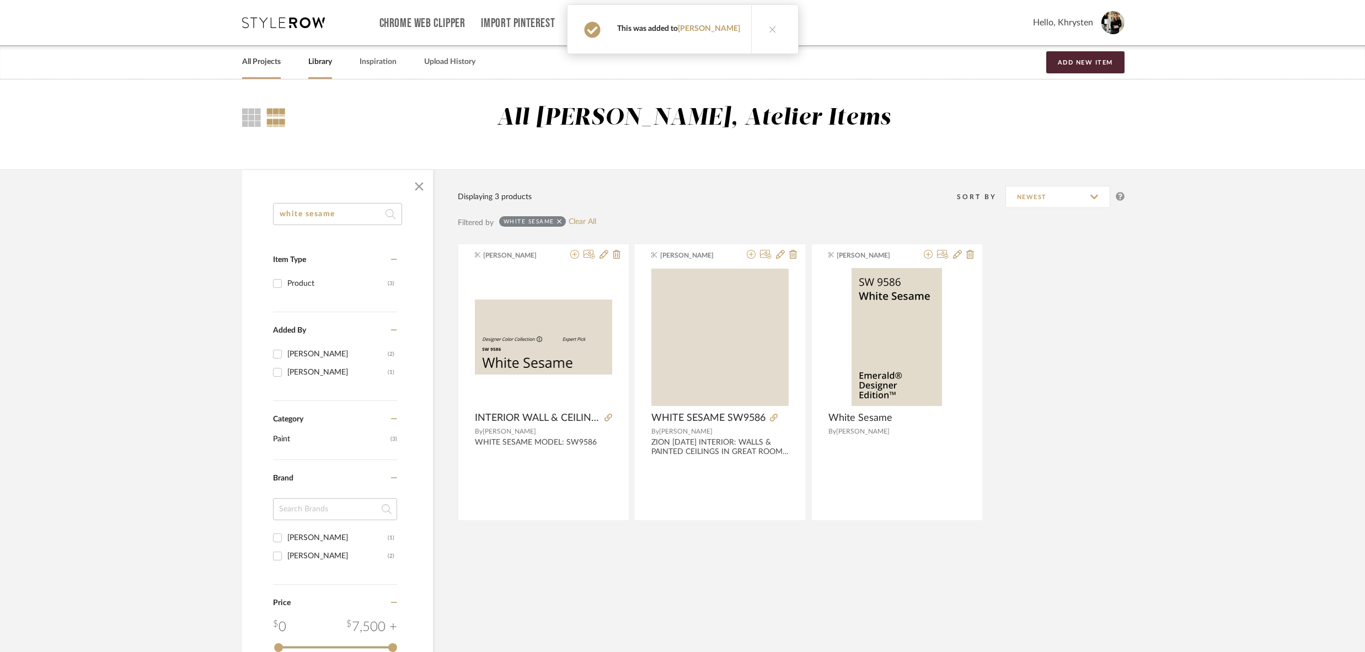
click at [260, 60] on link "All Projects" at bounding box center [261, 62] width 39 height 15
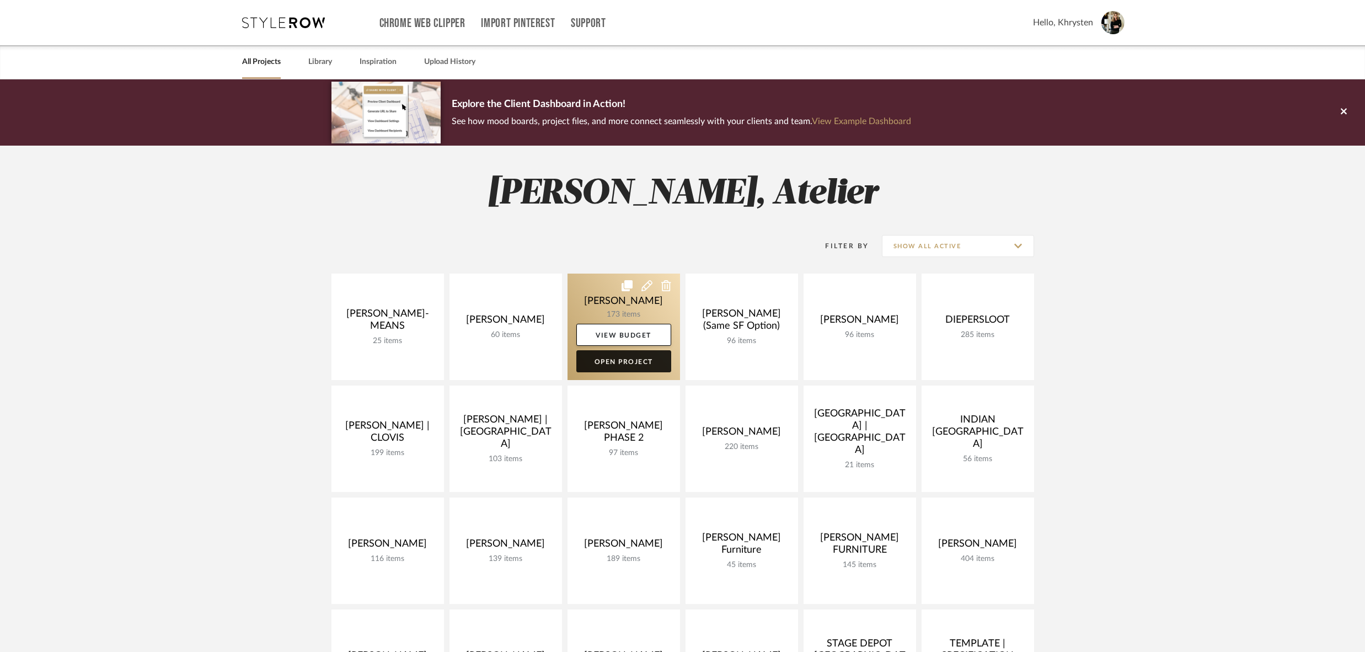
click at [608, 364] on link "Open Project" at bounding box center [623, 361] width 95 height 22
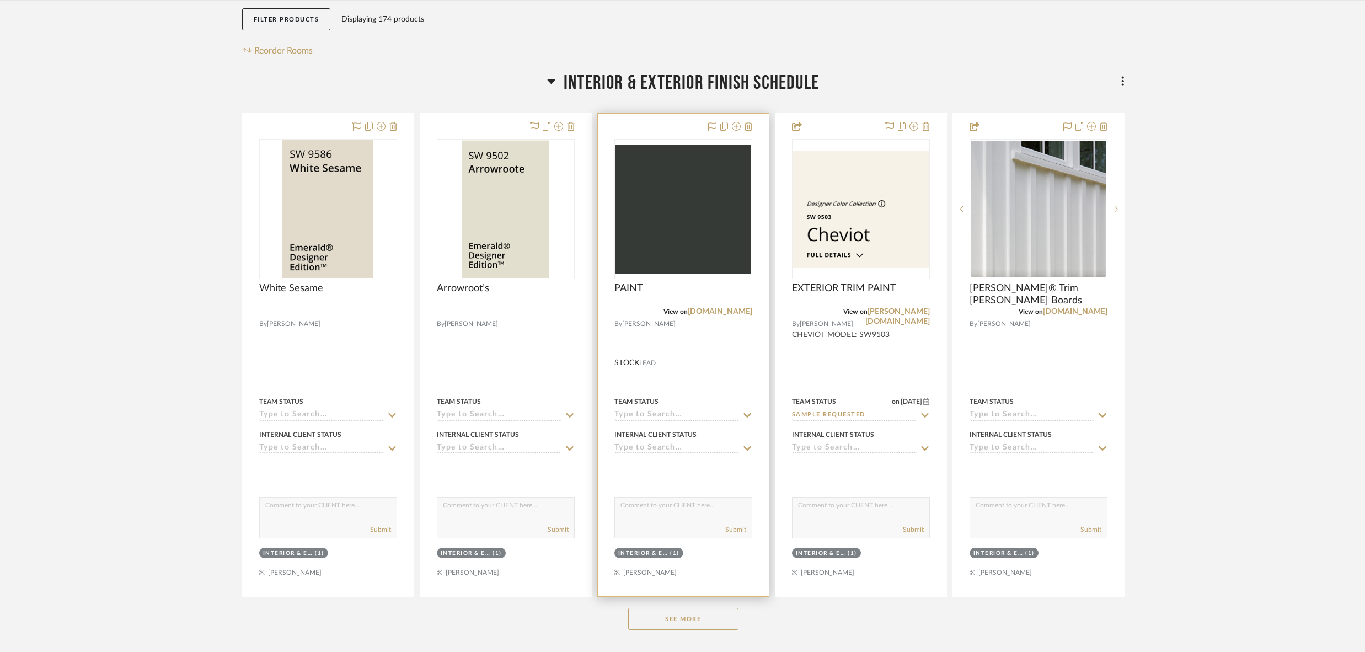
scroll to position [211, 0]
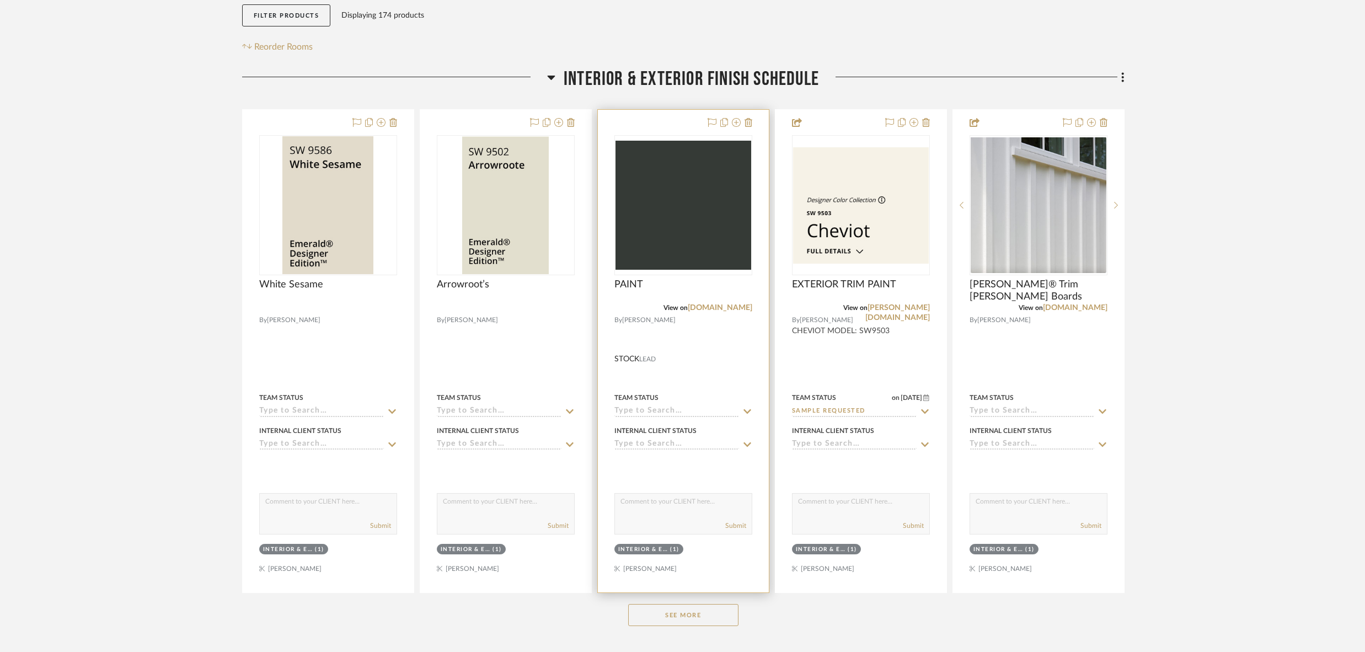
click at [689, 342] on div at bounding box center [683, 351] width 171 height 483
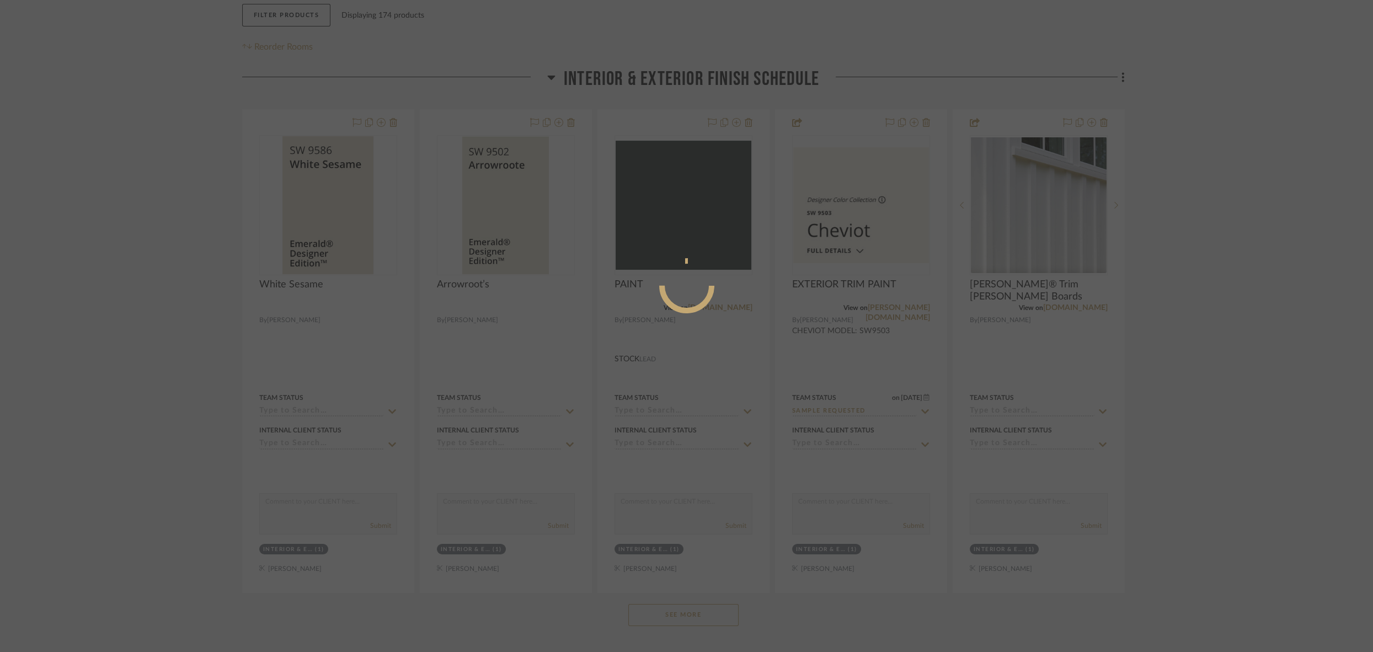
click at [835, 345] on div at bounding box center [686, 326] width 1373 height 652
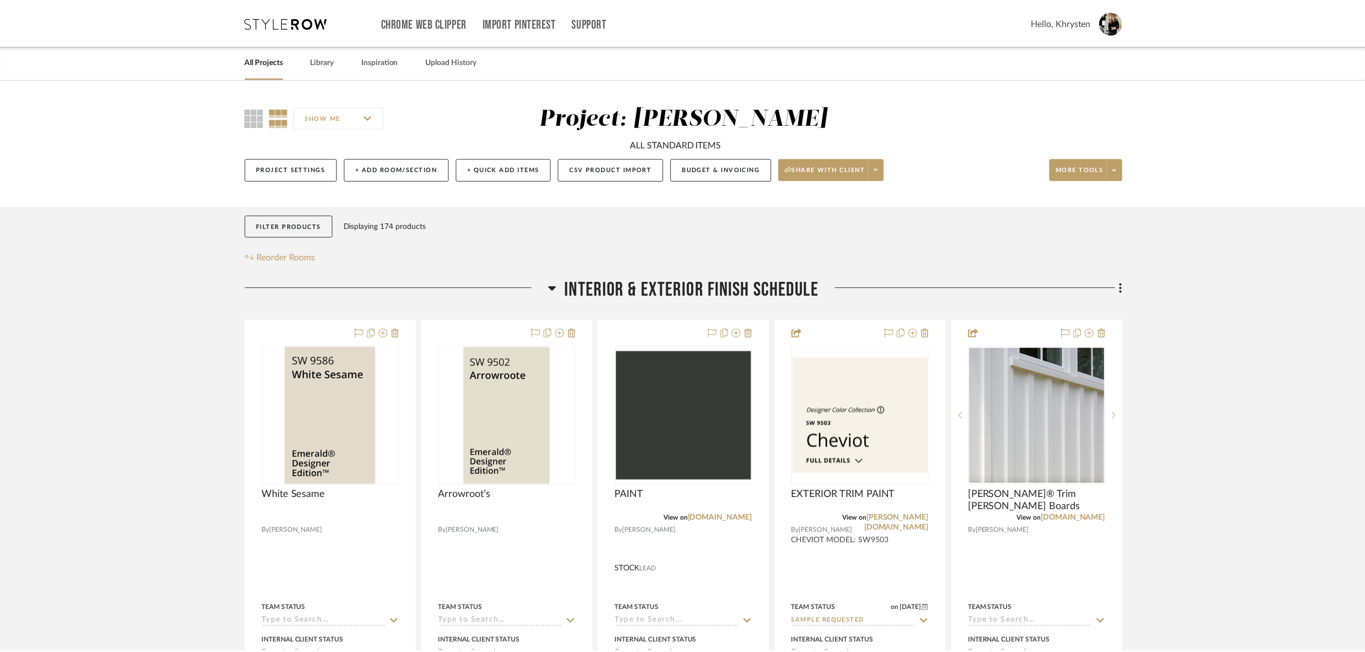
scroll to position [211, 0]
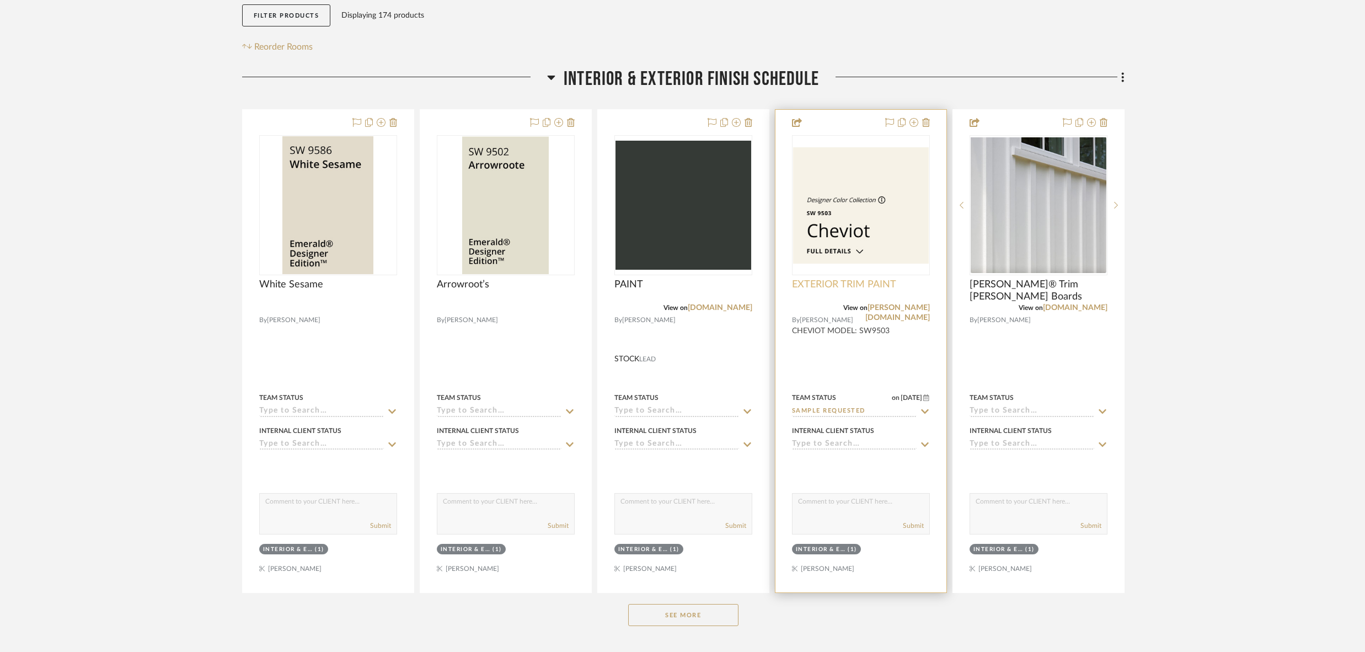
click at [813, 282] on span "EXTERIOR TRIM PAINT" at bounding box center [844, 284] width 104 height 12
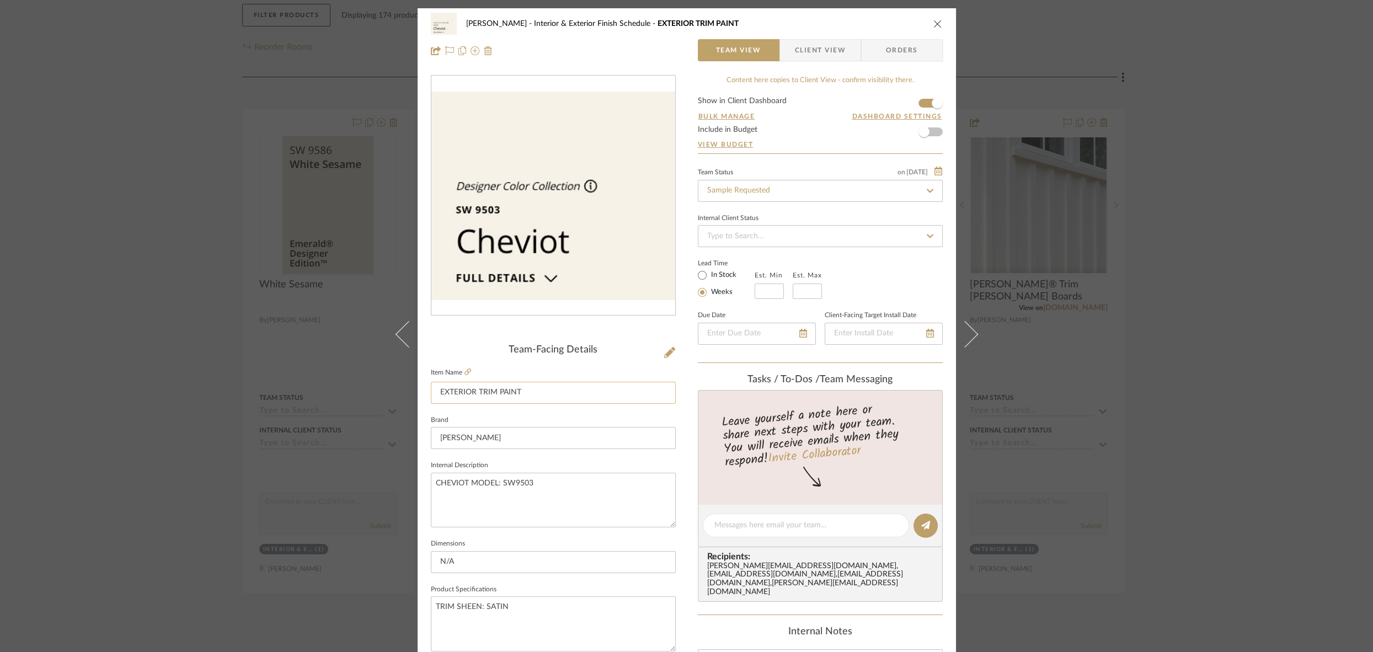
click at [442, 390] on input "EXTERIOR TRIM PAINT" at bounding box center [553, 393] width 245 height 22
type input "INTERIOR TRIM PAINT"
click at [801, 50] on span "Client View" at bounding box center [820, 50] width 51 height 22
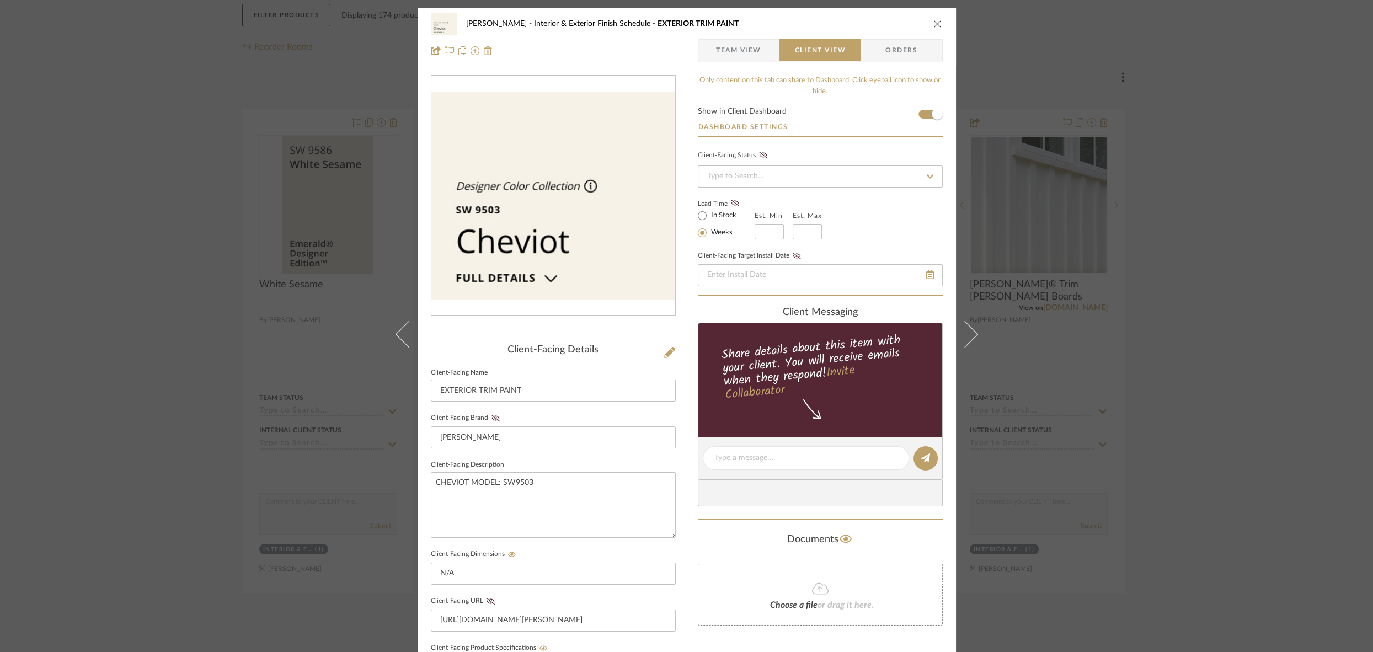
type input "INTERIOR TRIM PAINT"
click at [933, 22] on icon "close" at bounding box center [937, 23] width 9 height 9
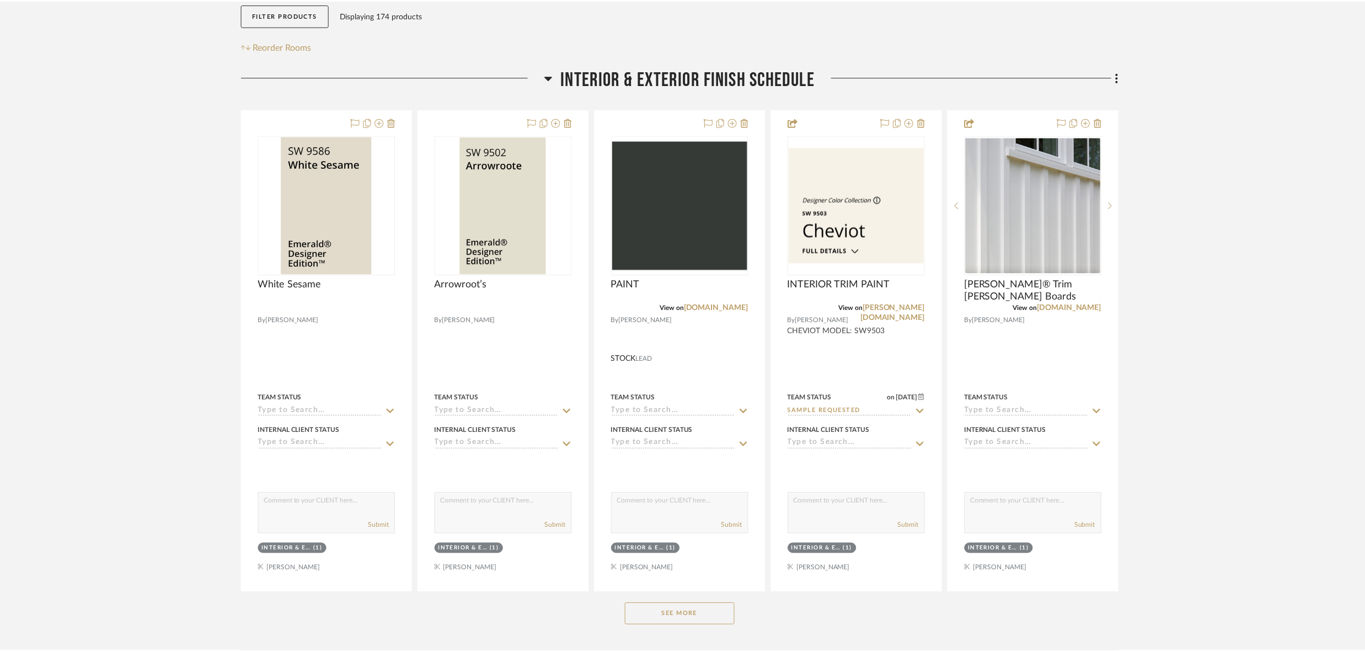
scroll to position [211, 0]
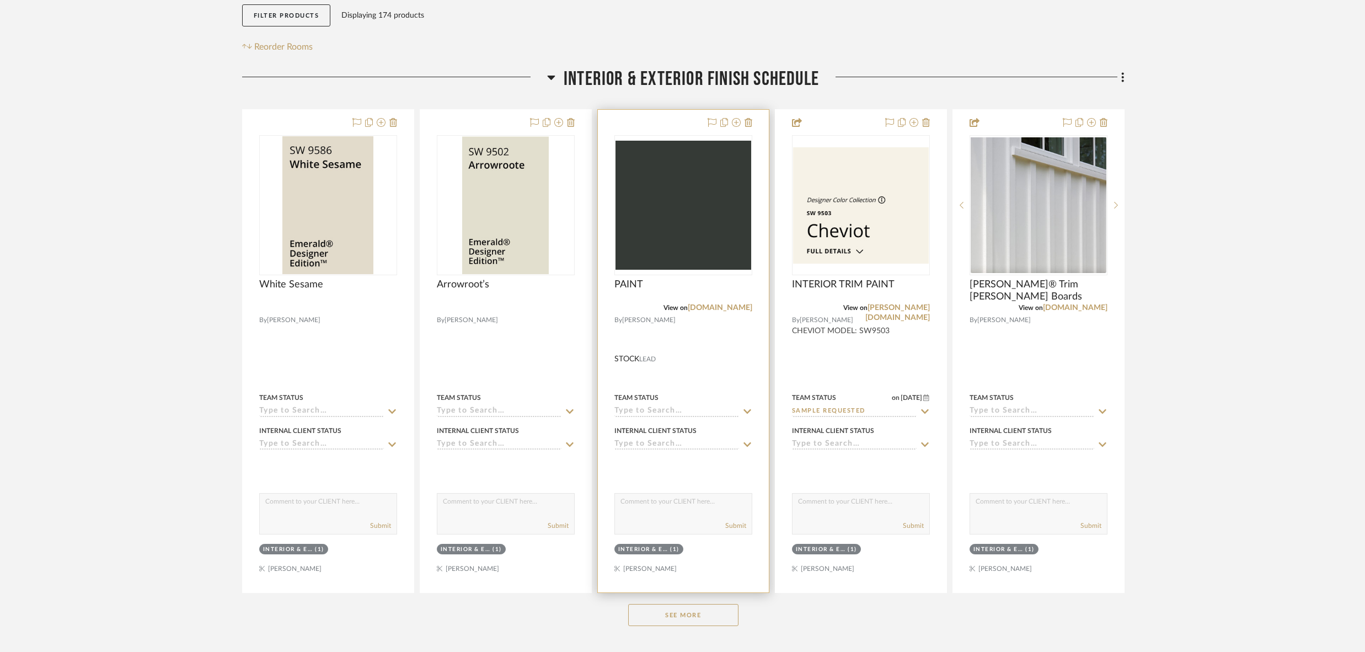
click at [699, 347] on div at bounding box center [683, 351] width 171 height 483
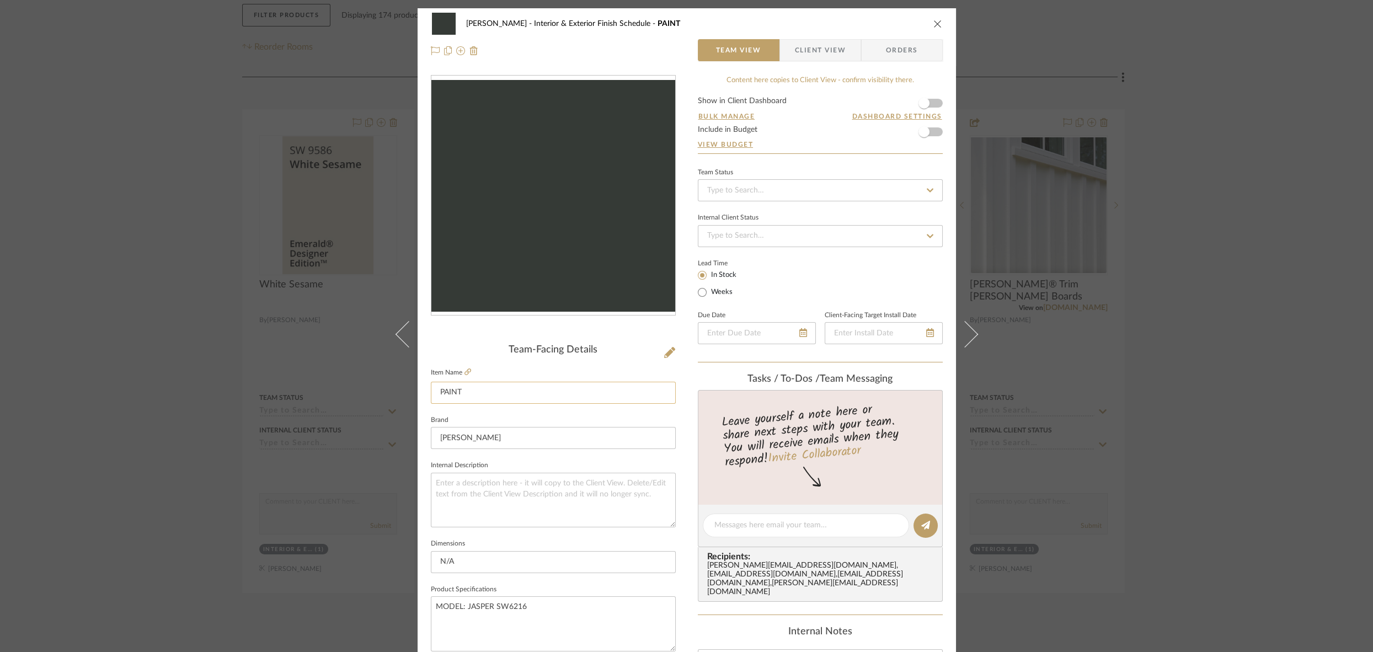
click at [433, 390] on input "PAINT" at bounding box center [553, 393] width 245 height 22
type input "EXTERIOR BOARD & BATTEN PAINT"
click at [347, 474] on div "CHANG Interior & Exterior Finish Schedule PAINT Team View Client View Orders Te…" at bounding box center [686, 326] width 1373 height 652
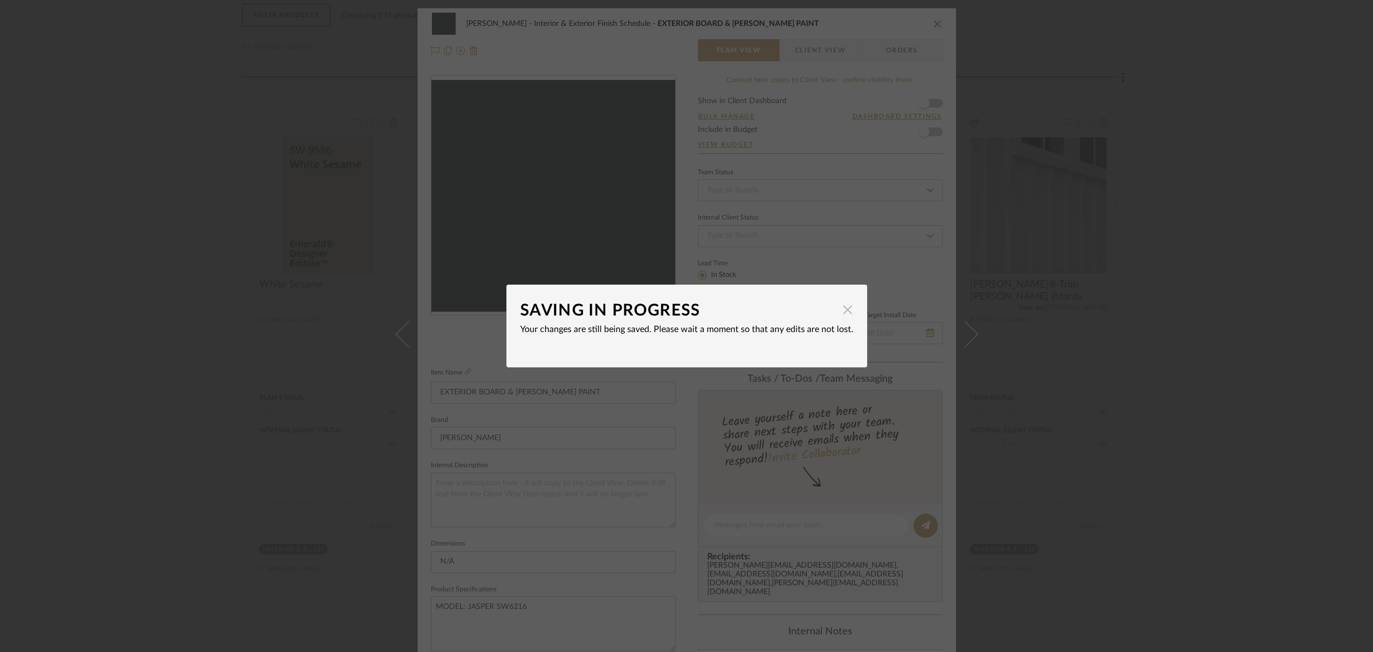
click at [838, 307] on span "button" at bounding box center [848, 309] width 22 height 22
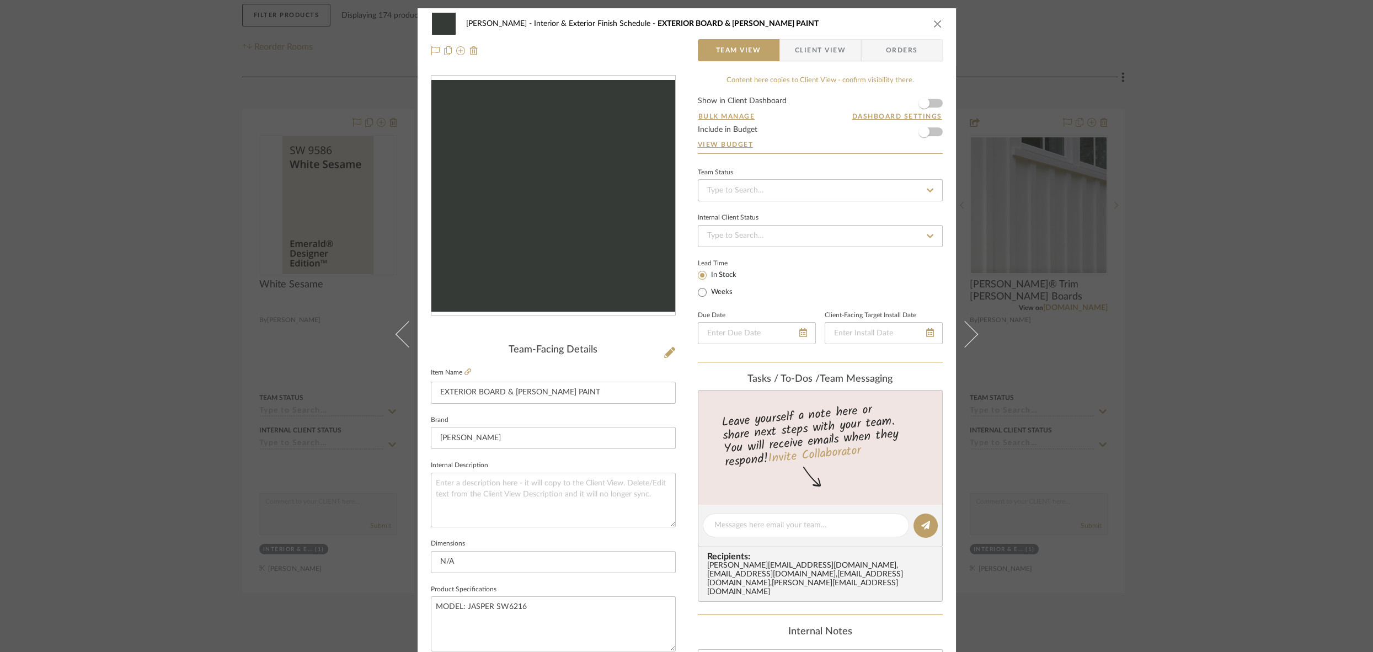
click at [933, 25] on icon "close" at bounding box center [937, 23] width 9 height 9
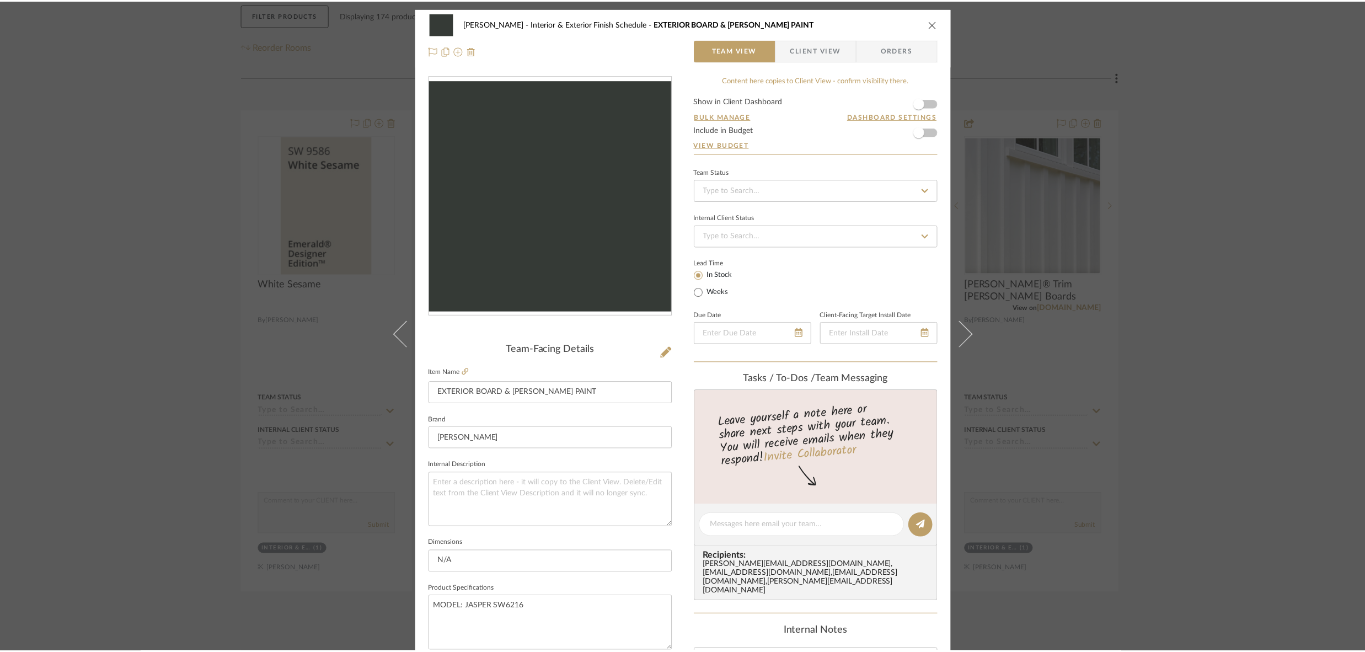
scroll to position [211, 0]
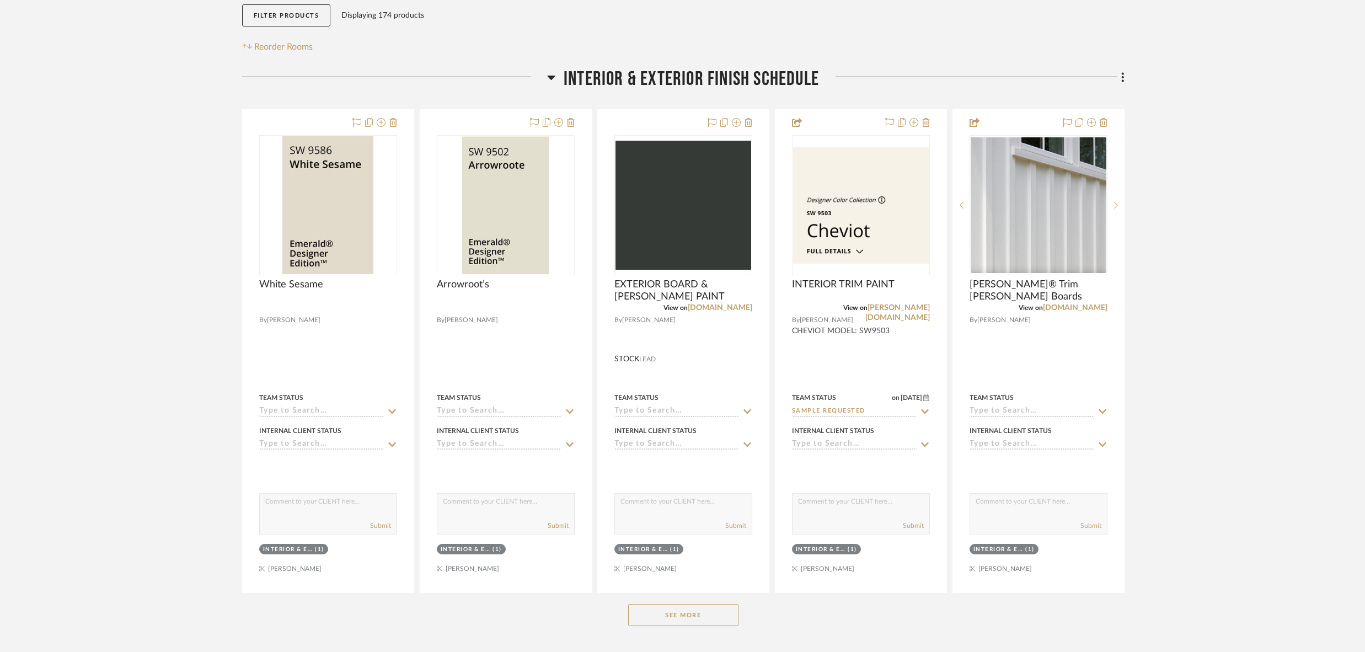
click at [672, 612] on button "See More" at bounding box center [683, 615] width 110 height 22
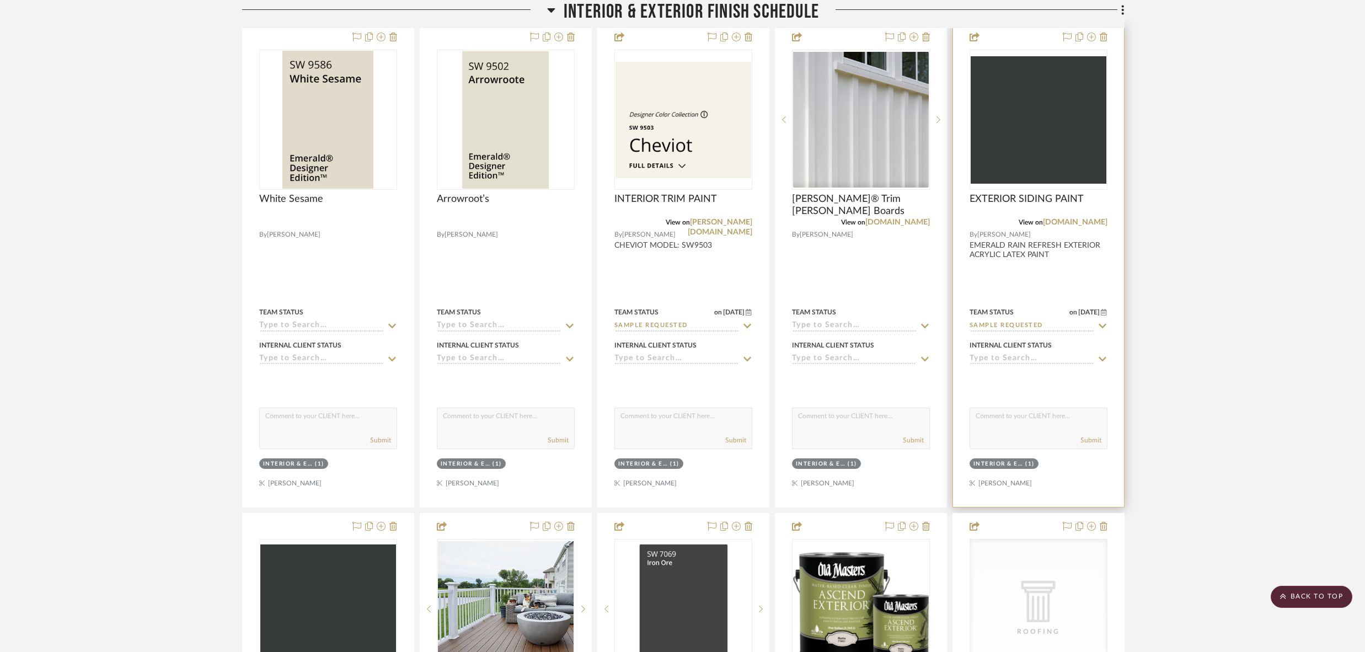
scroll to position [296, 0]
click at [1018, 279] on div at bounding box center [1038, 266] width 171 height 483
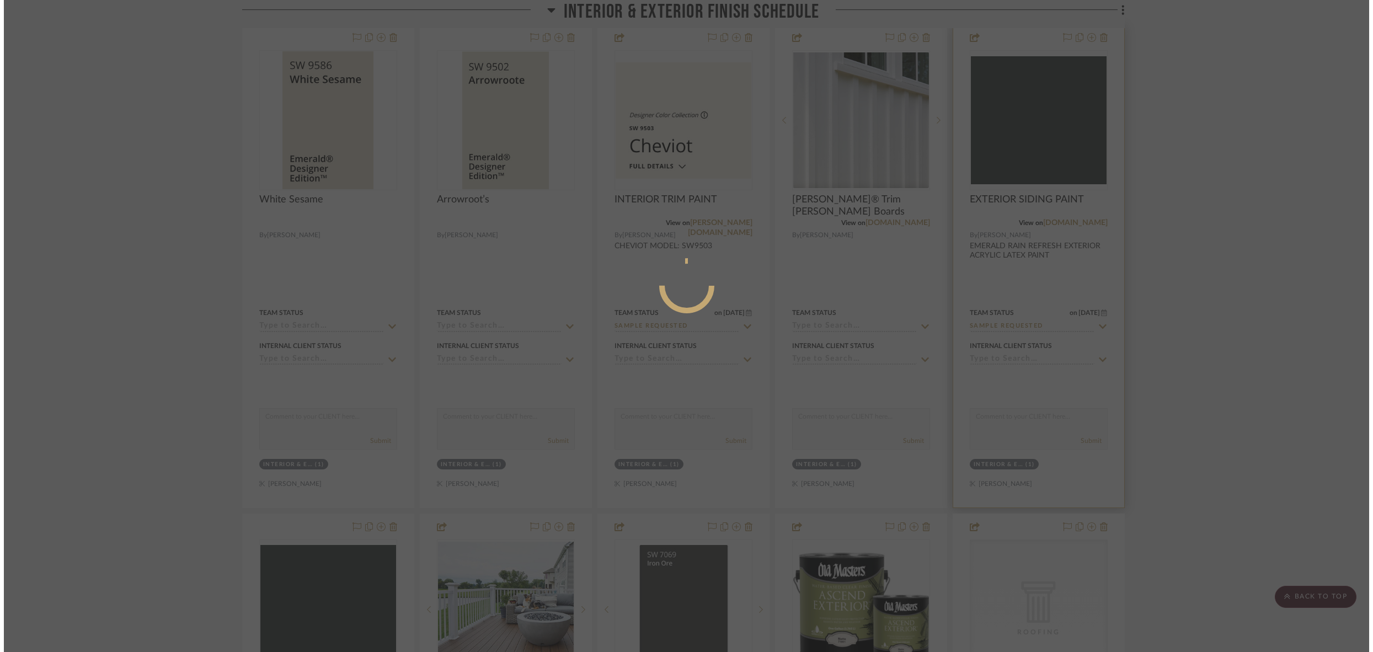
scroll to position [0, 0]
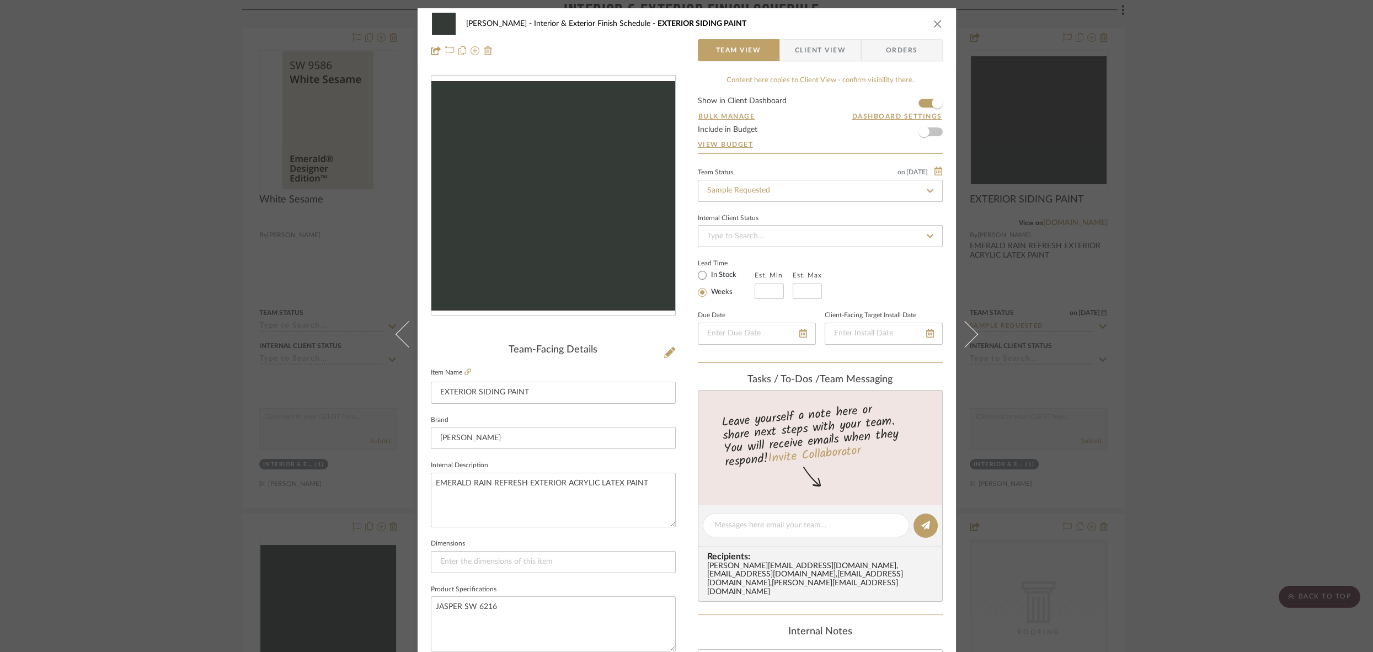
click at [934, 24] on icon "close" at bounding box center [937, 23] width 9 height 9
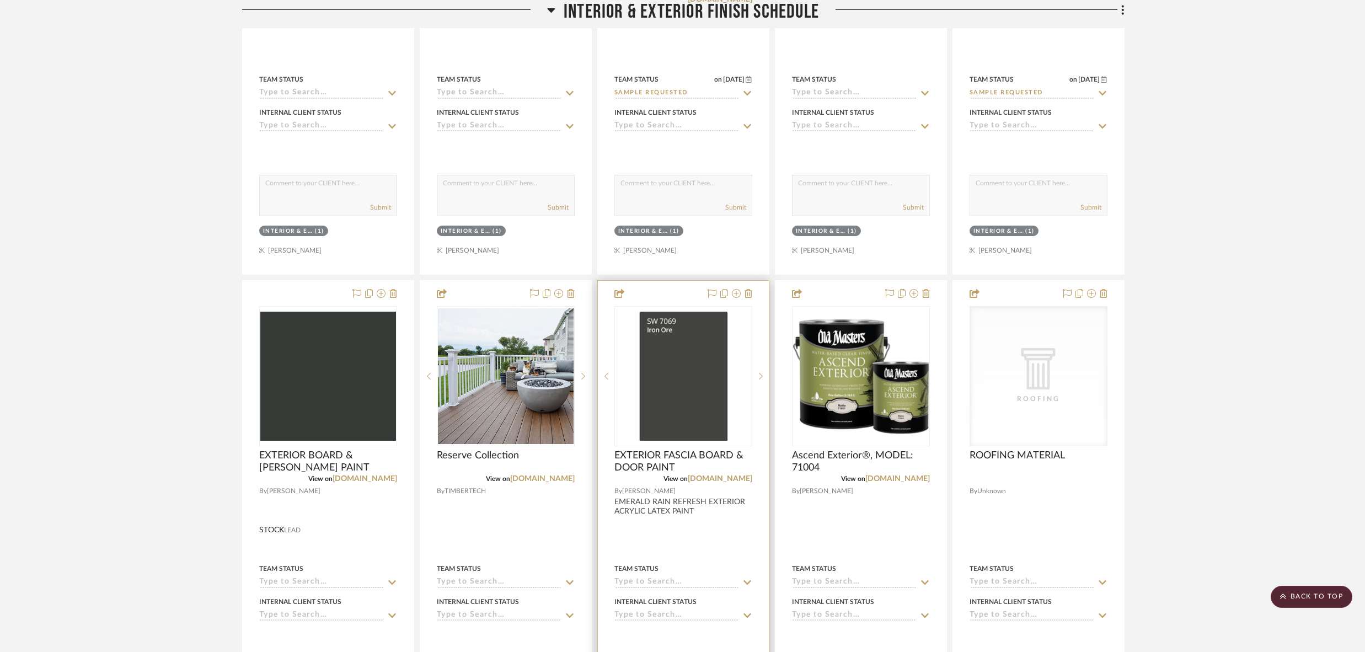
scroll to position [558, 0]
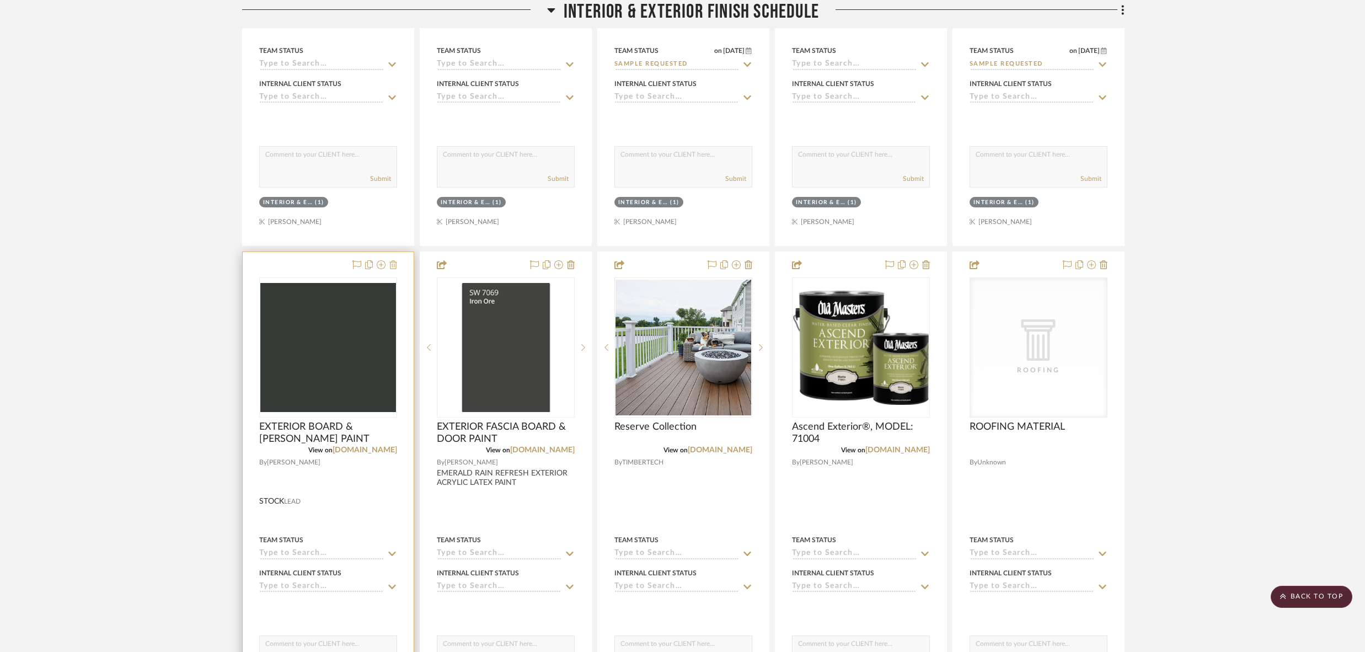
click at [392, 265] on icon at bounding box center [393, 264] width 8 height 9
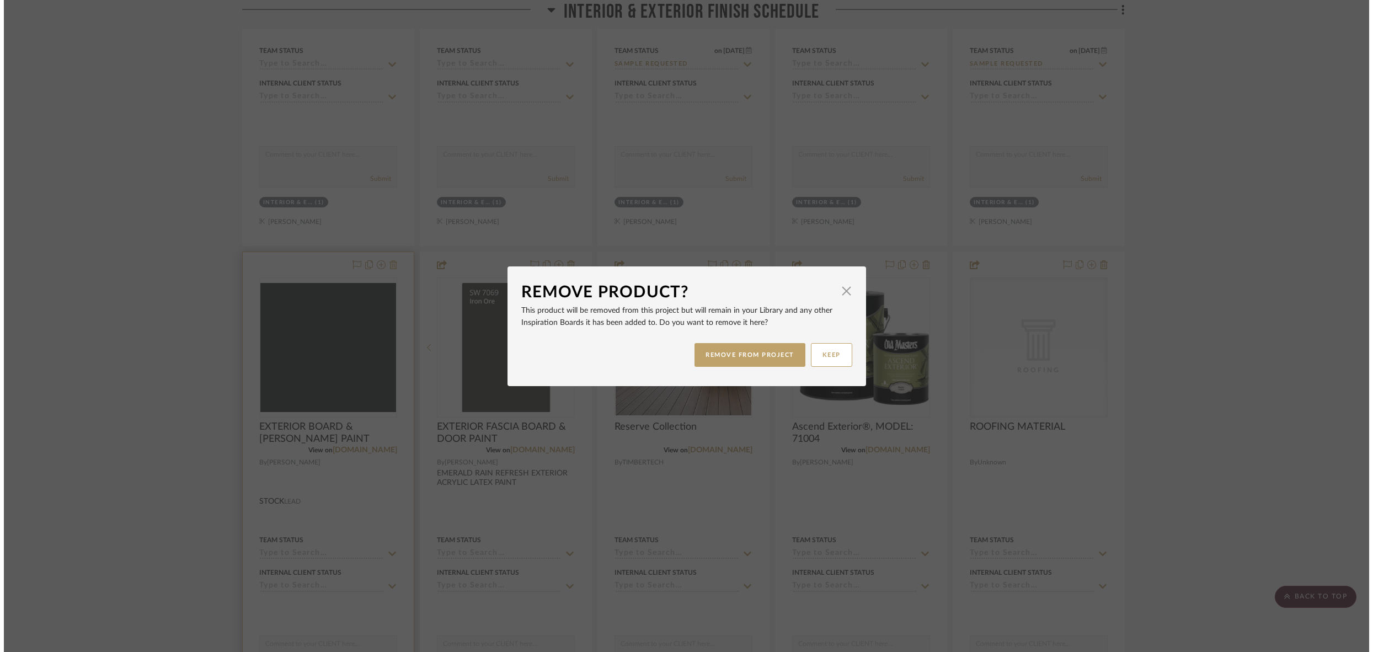
scroll to position [0, 0]
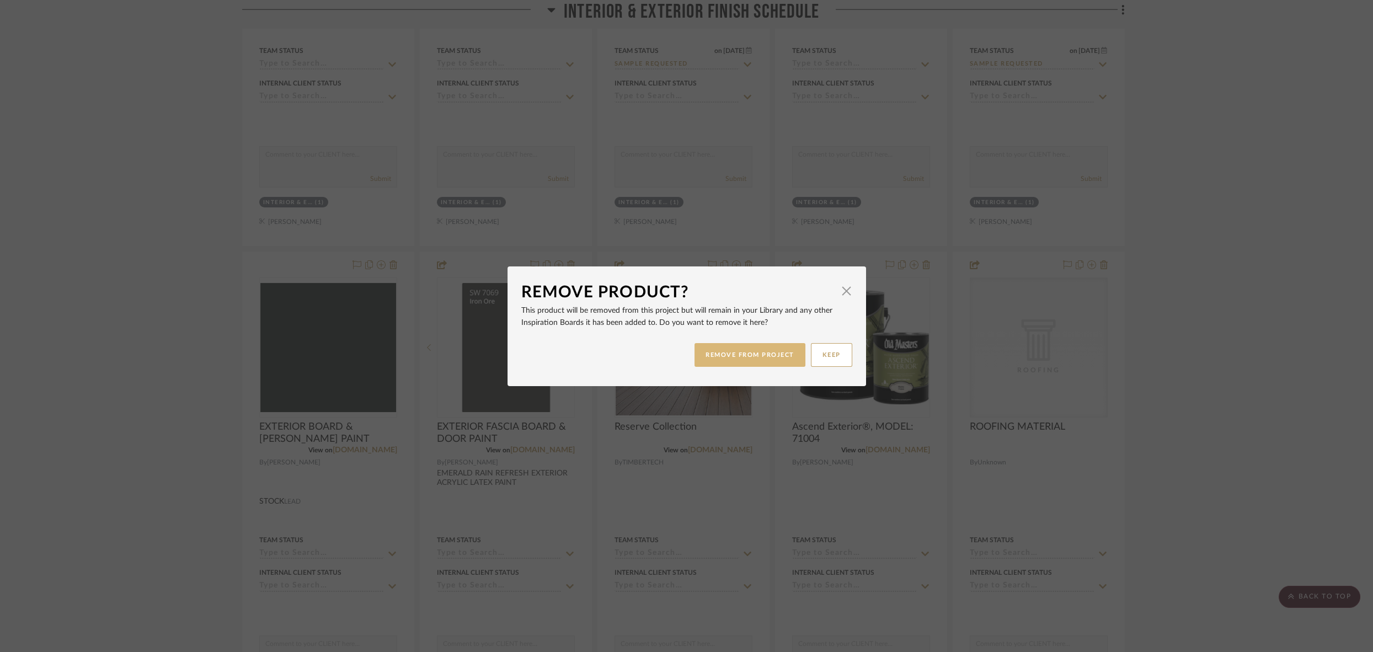
click at [742, 357] on button "REMOVE FROM PROJECT" at bounding box center [749, 355] width 111 height 24
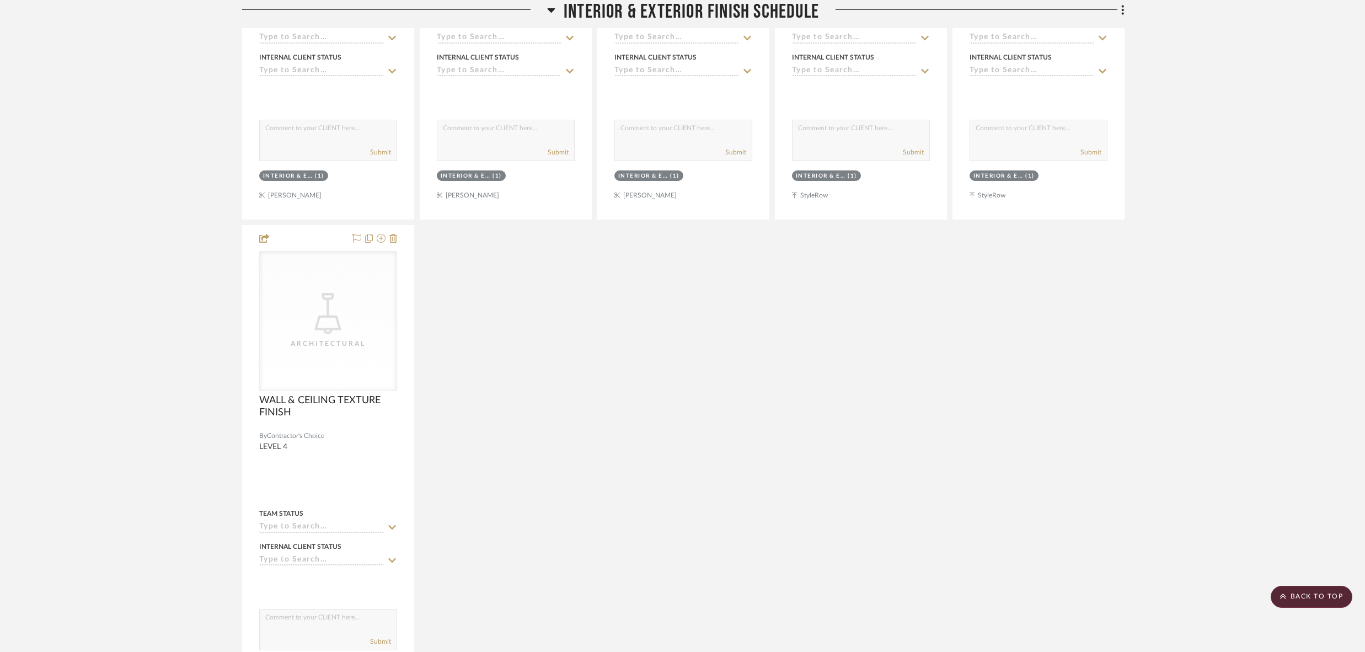
scroll to position [1078, 0]
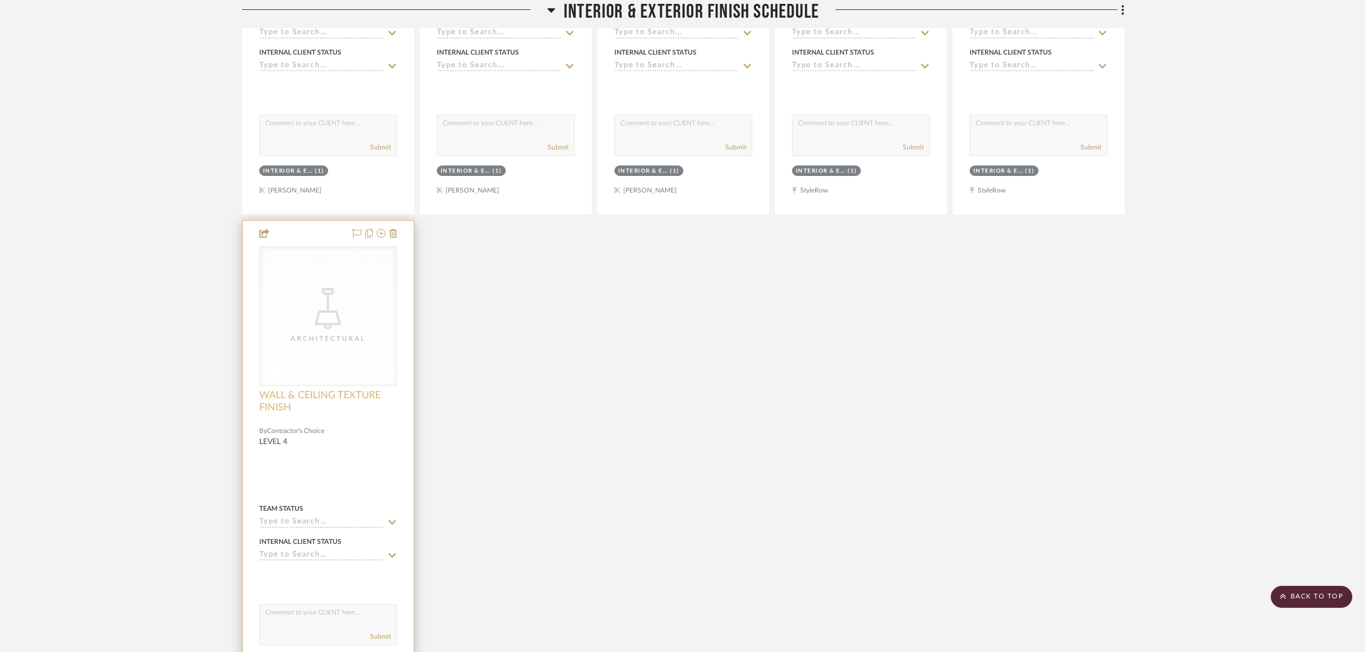
click at [314, 392] on span "WALL & CEILING TEXTURE FINISH" at bounding box center [328, 401] width 138 height 24
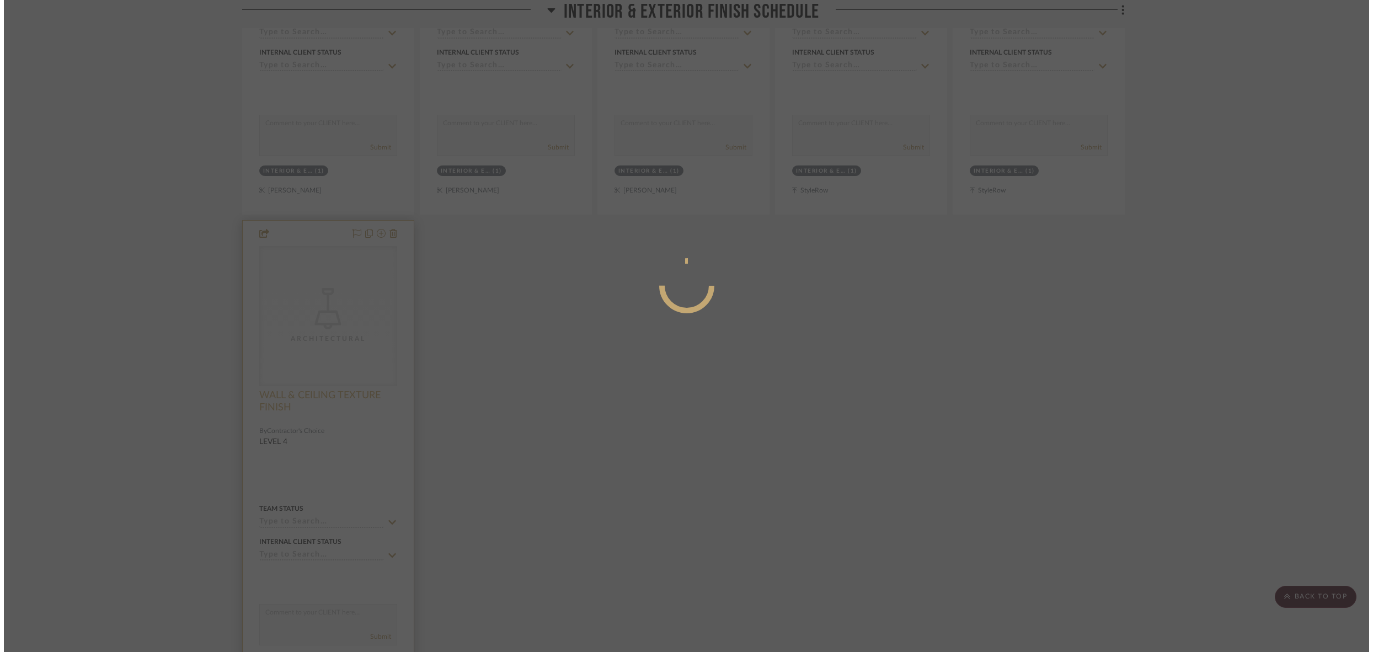
scroll to position [0, 0]
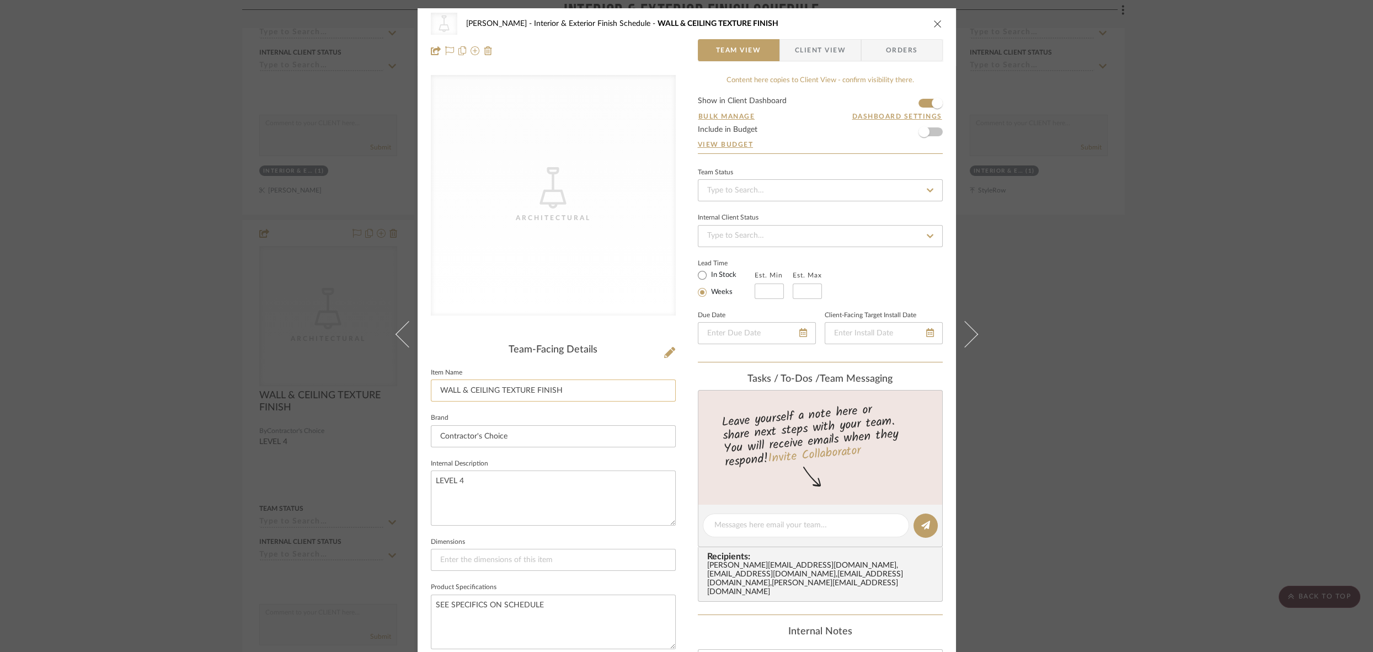
click at [466, 393] on input "WALL & CEILING TEXTURE FINISH" at bounding box center [553, 390] width 245 height 22
drag, startPoint x: 458, startPoint y: 390, endPoint x: 493, endPoint y: 388, distance: 34.8
click at [493, 388] on input "WALL & CEILING TEXTURE FINISH" at bounding box center [553, 390] width 245 height 22
type input "WALL TEXTURE FINISH"
click at [490, 476] on textarea "LEVEL 4" at bounding box center [553, 497] width 245 height 55
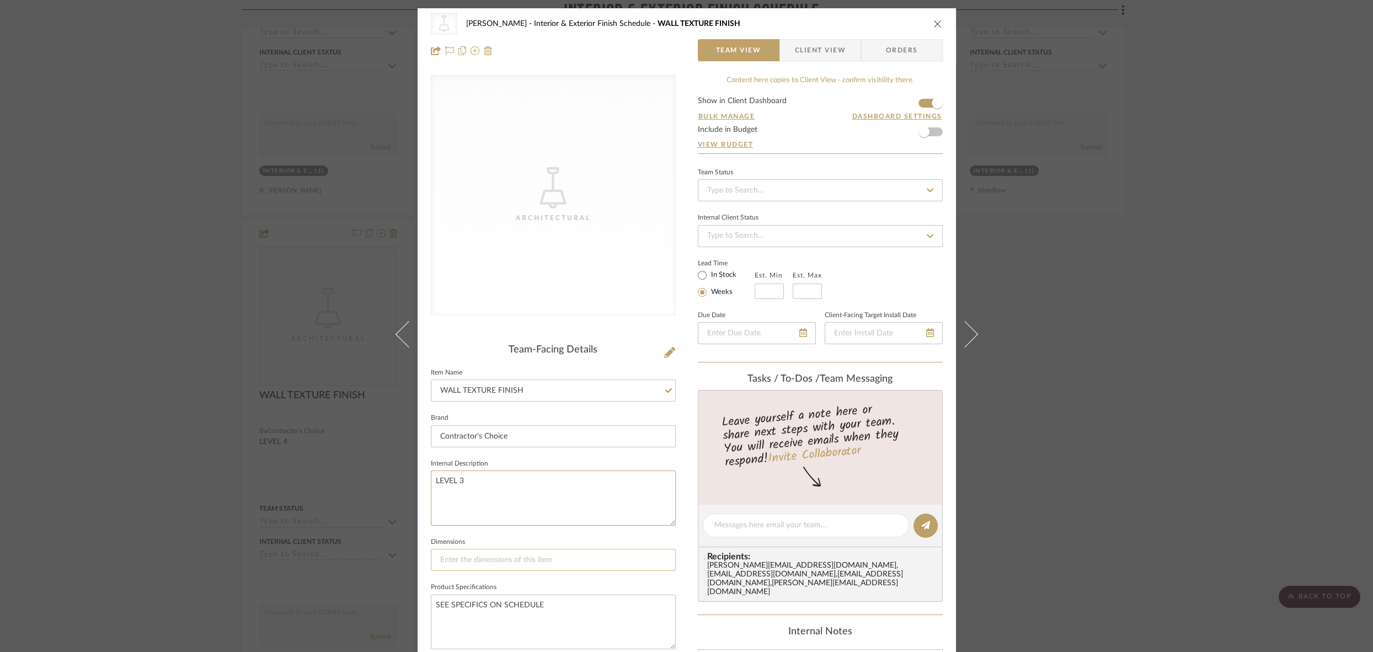
type textarea "LEVEL 3"
click at [654, 569] on input at bounding box center [553, 560] width 245 height 22
click at [933, 22] on icon "close" at bounding box center [937, 23] width 9 height 9
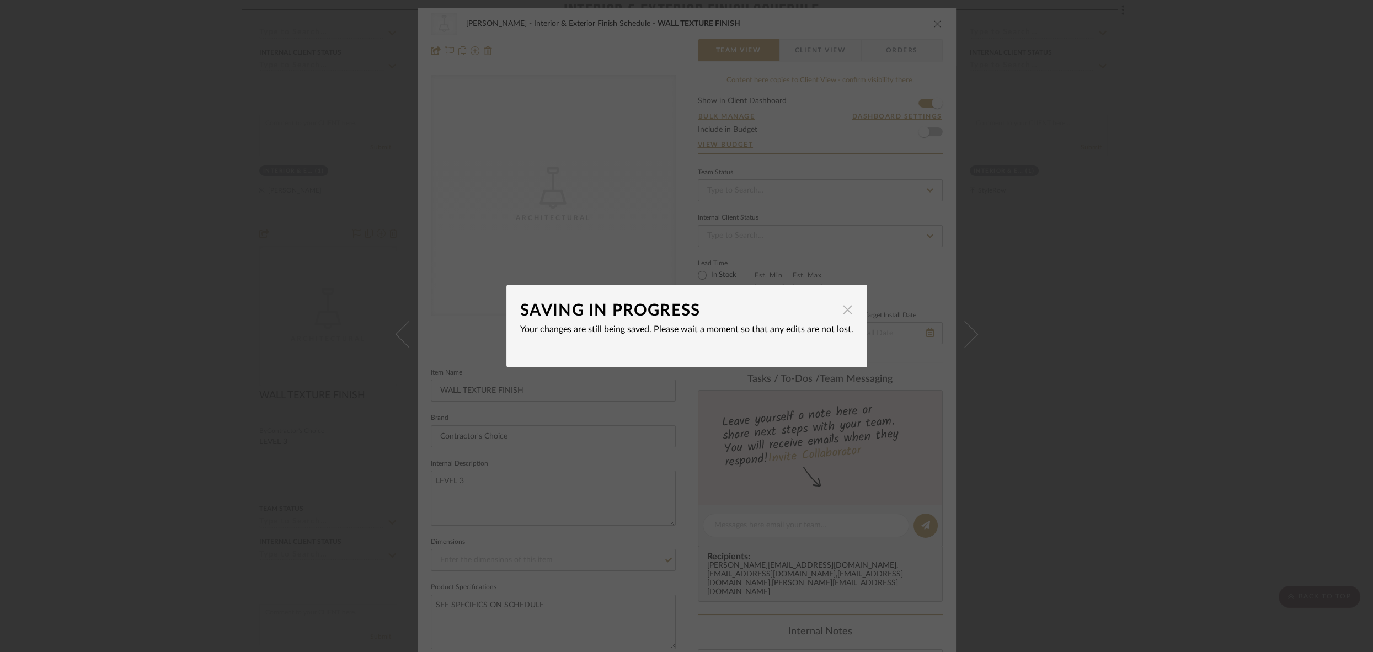
click at [837, 312] on span "button" at bounding box center [848, 309] width 22 height 22
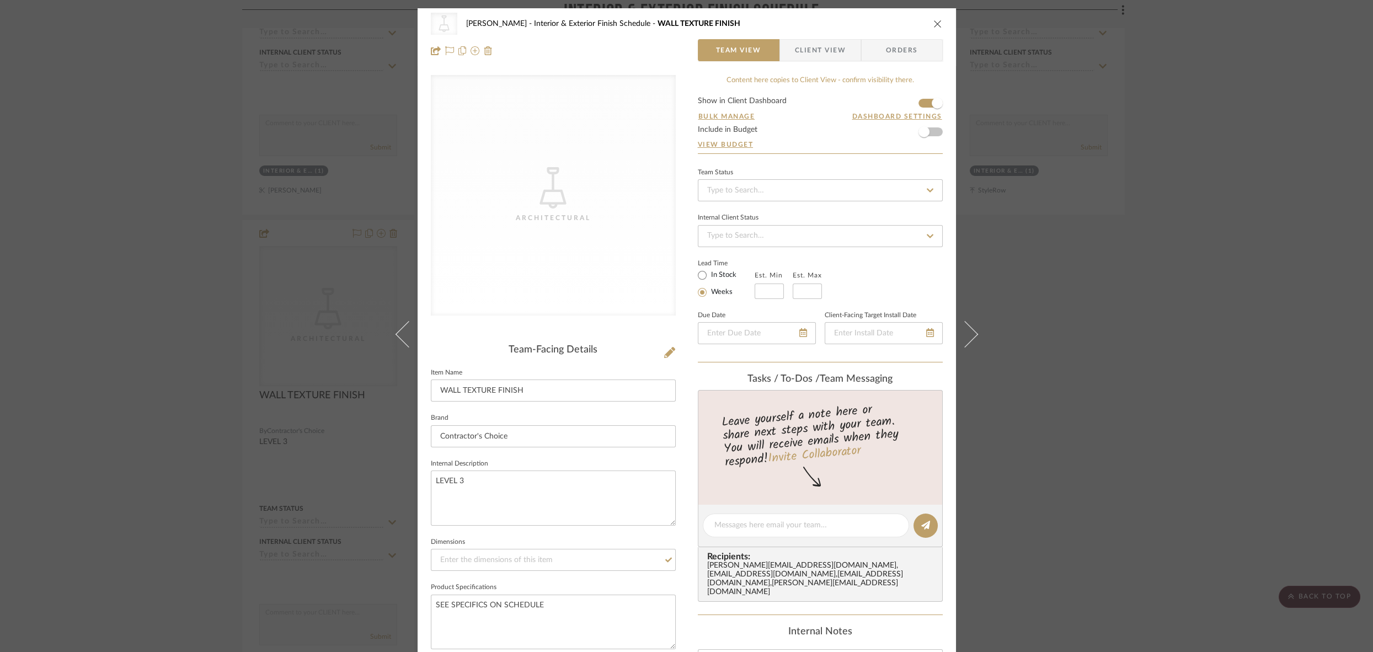
click at [689, 371] on div "CategoryIconLighting Created with Sketch. Architectural CHANG Interior & Exteri…" at bounding box center [686, 516] width 538 height 1016
click at [934, 24] on icon "close" at bounding box center [937, 23] width 9 height 9
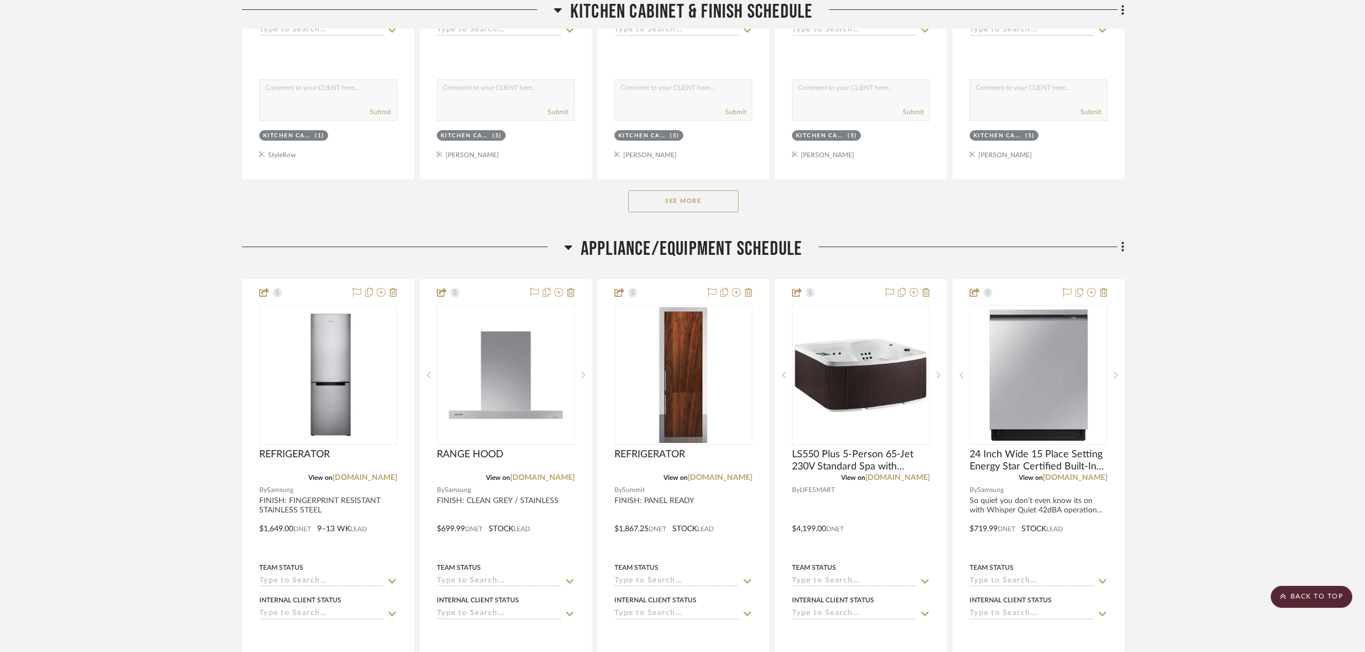
scroll to position [2506, 0]
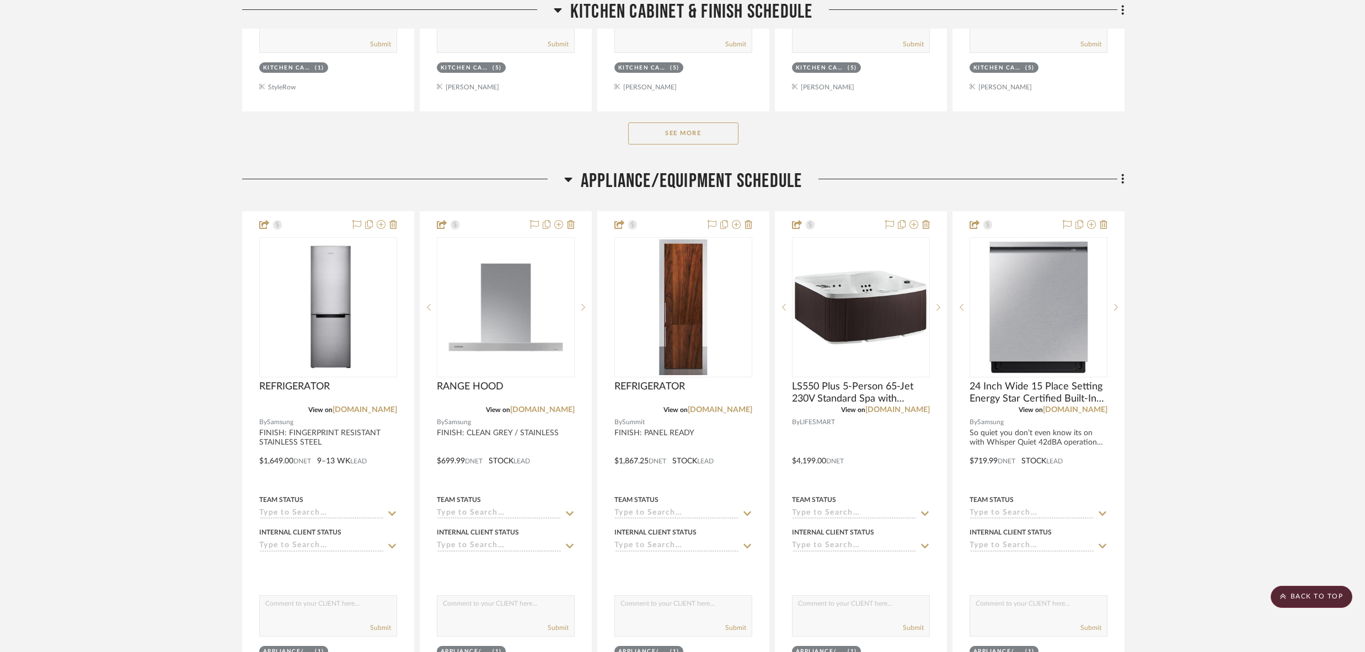
click at [679, 126] on button "See More" at bounding box center [683, 133] width 110 height 22
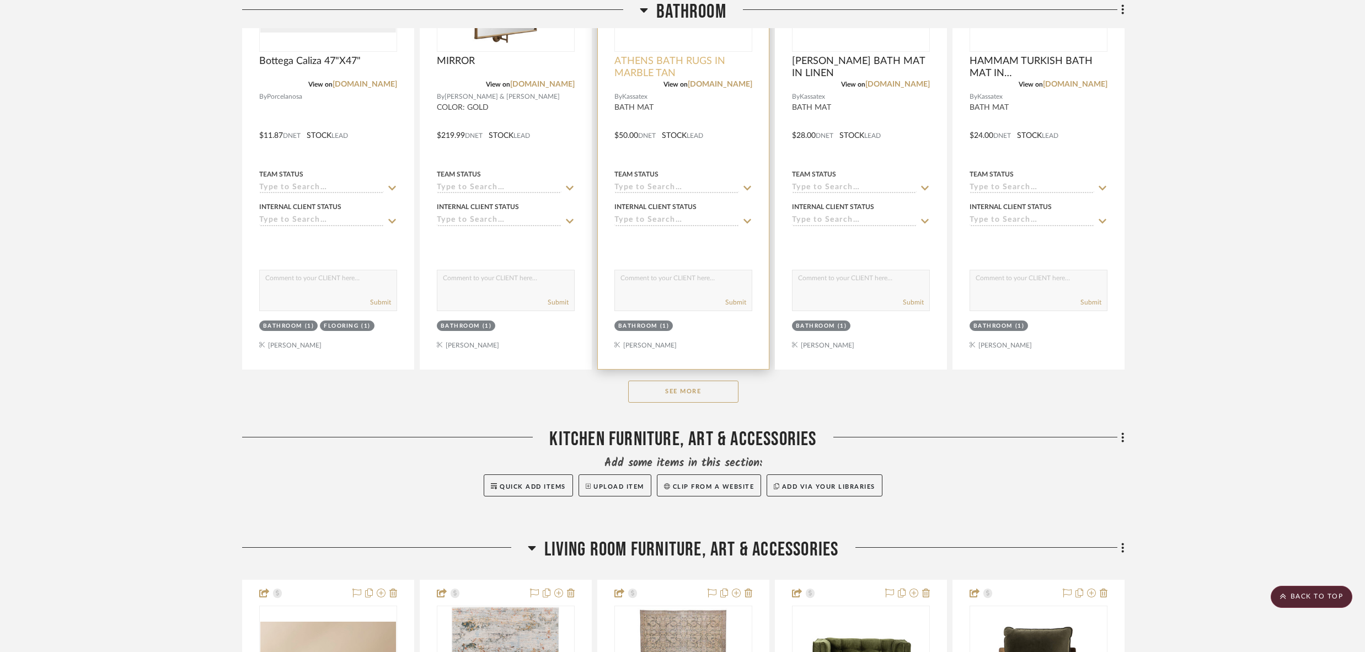
scroll to position [6354, 0]
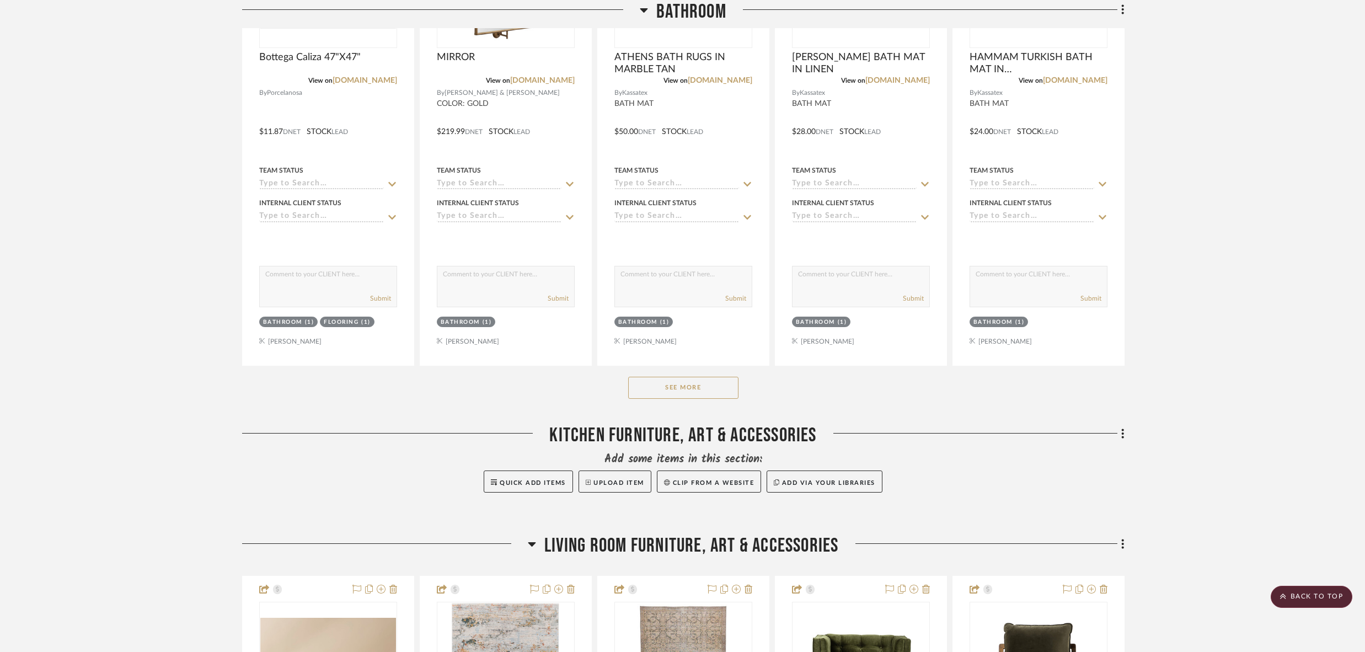
click at [672, 377] on button "See More" at bounding box center [683, 388] width 110 height 22
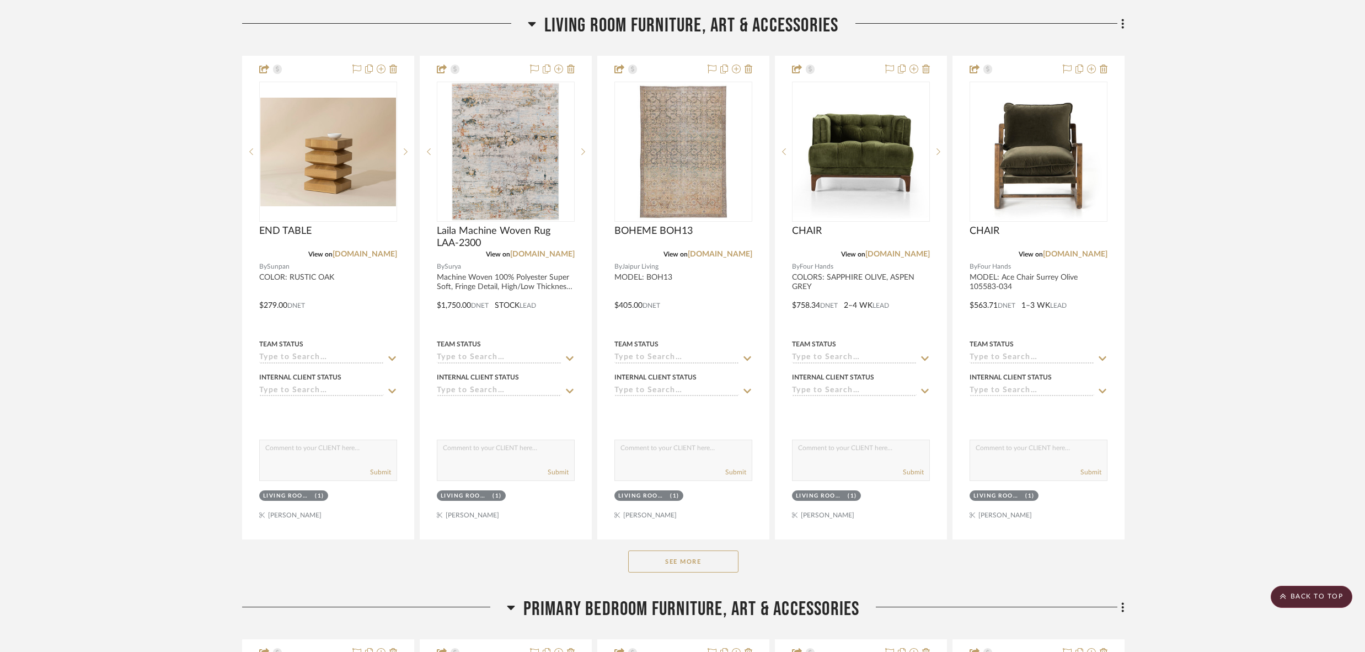
scroll to position [8831, 0]
click at [684, 550] on button "See More" at bounding box center [683, 561] width 110 height 22
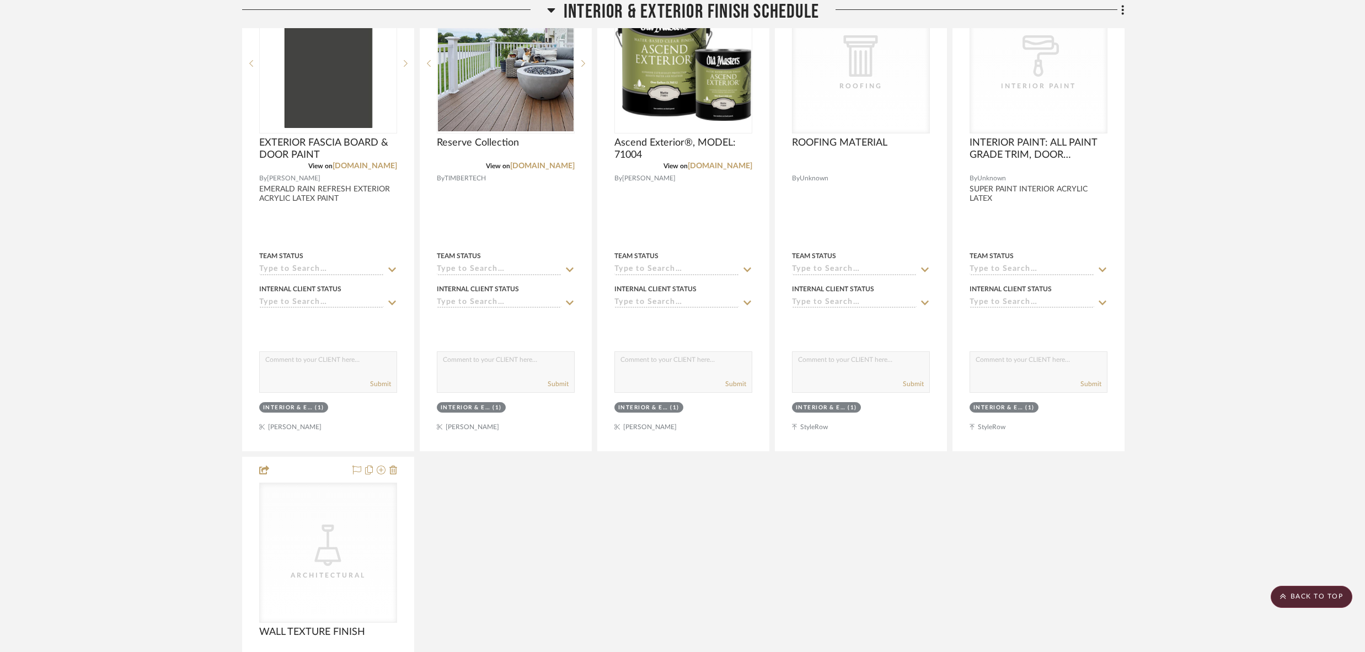
scroll to position [0, 0]
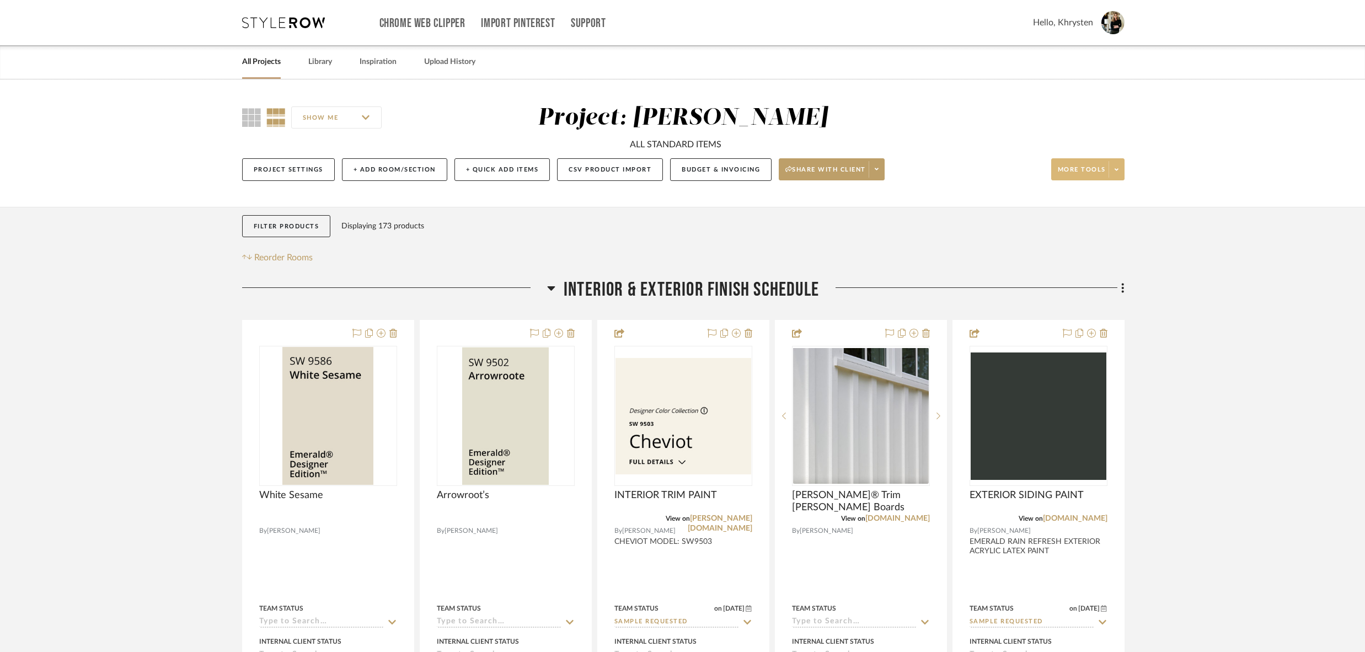
click at [1074, 170] on span "More tools" at bounding box center [1082, 173] width 48 height 17
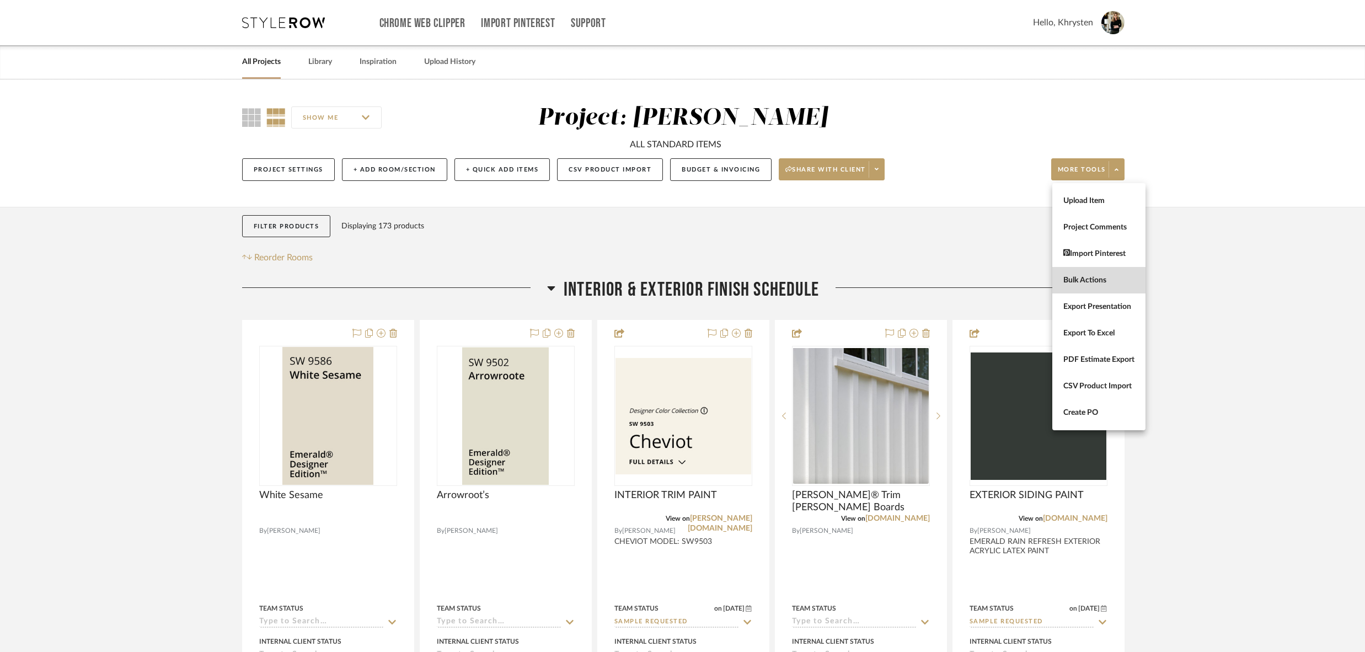
click at [1080, 281] on span "Bulk Actions" at bounding box center [1098, 280] width 71 height 9
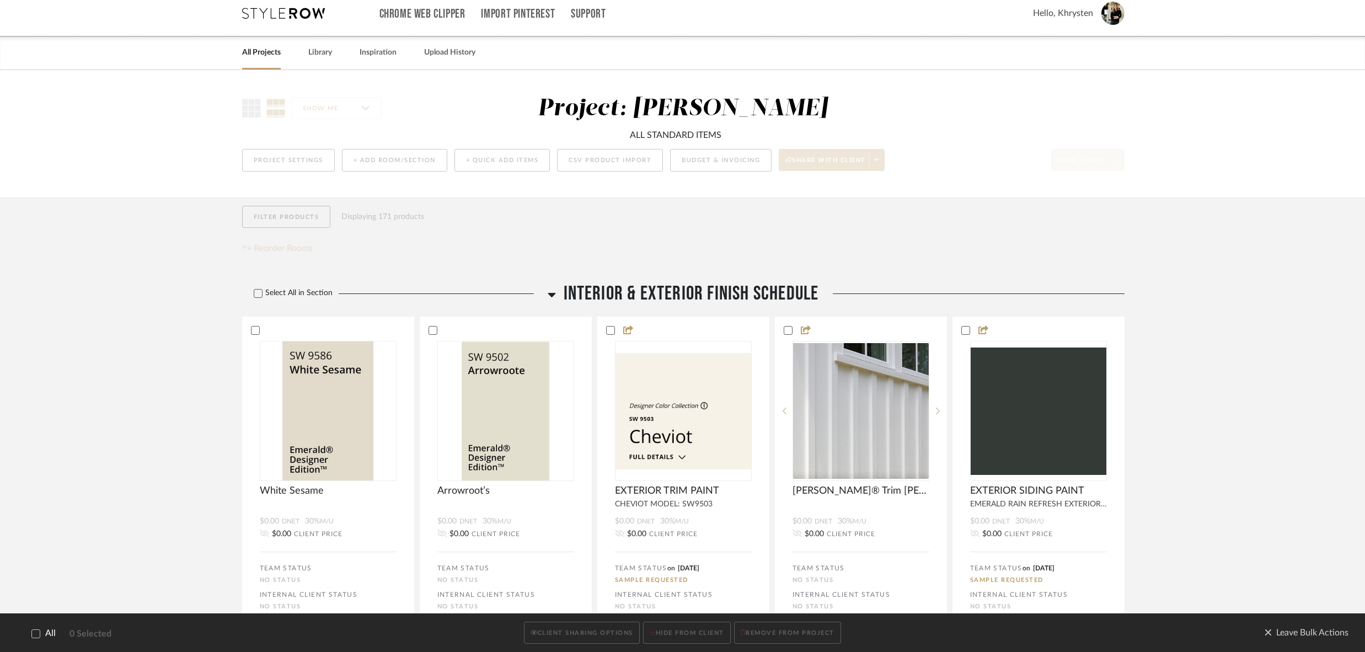
click at [36, 635] on icon at bounding box center [36, 633] width 8 height 8
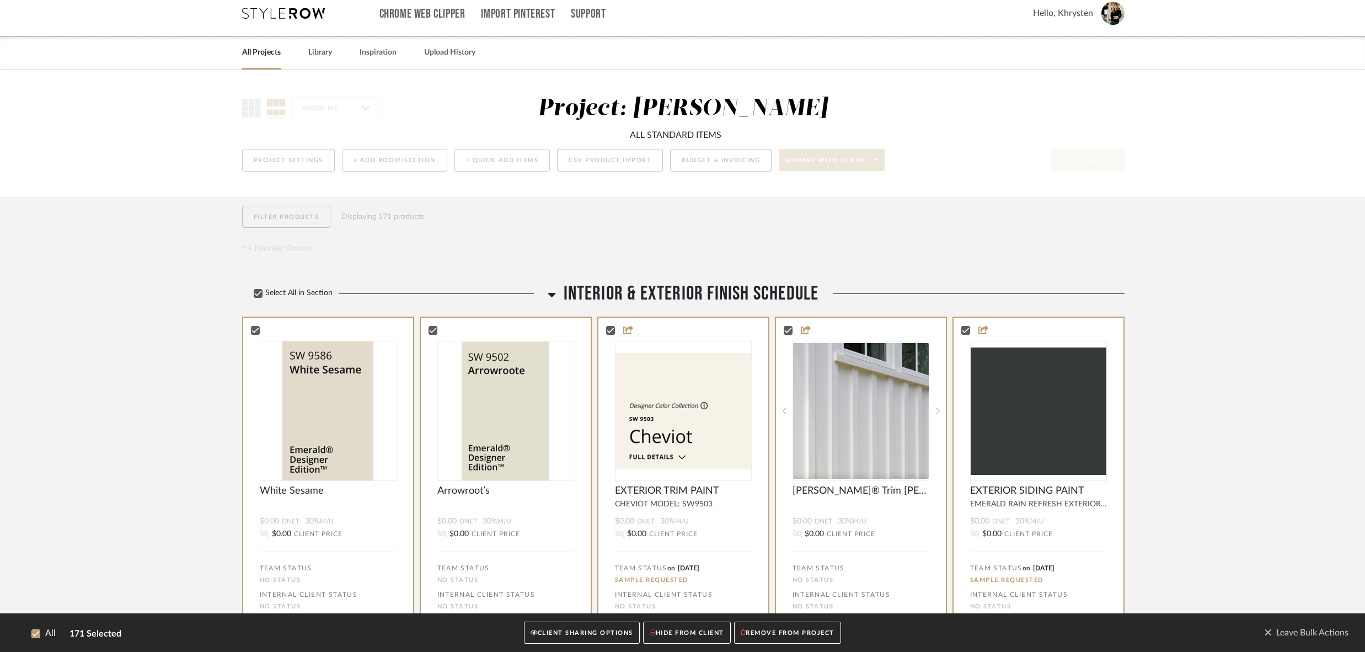
scroll to position [7, 0]
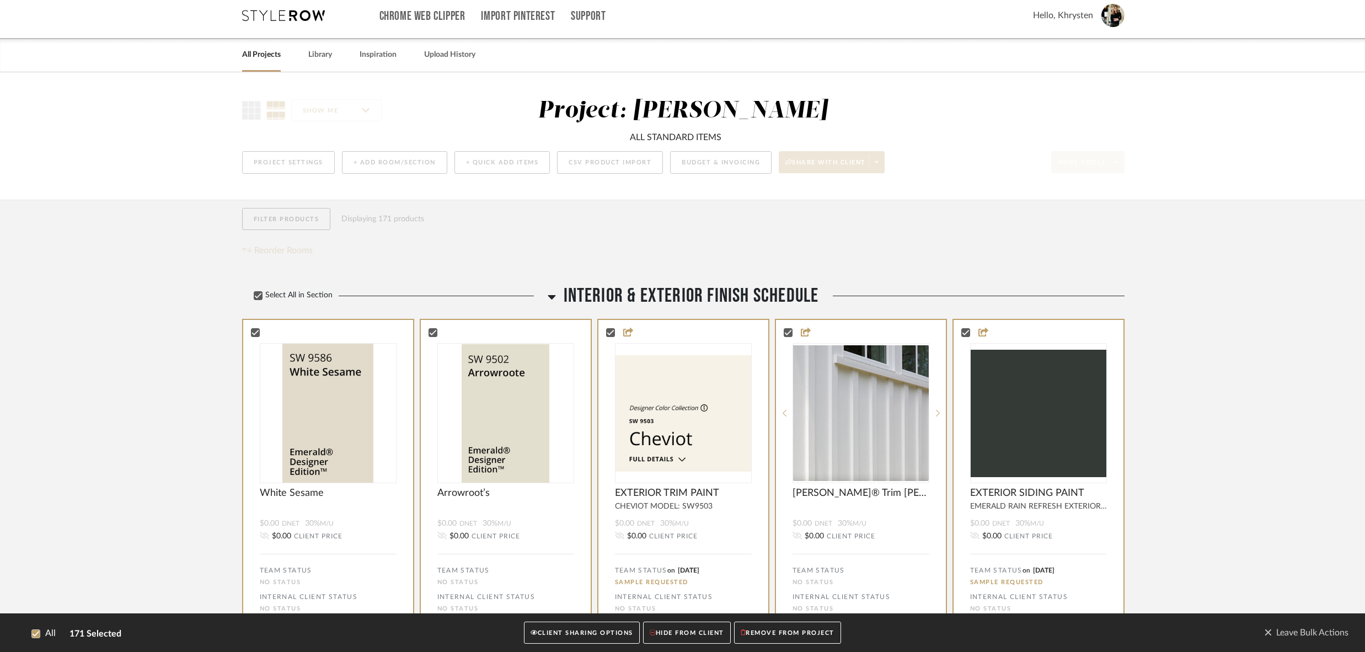
click at [590, 634] on button "CLIENT SHARING OPTIONS" at bounding box center [581, 633] width 115 height 23
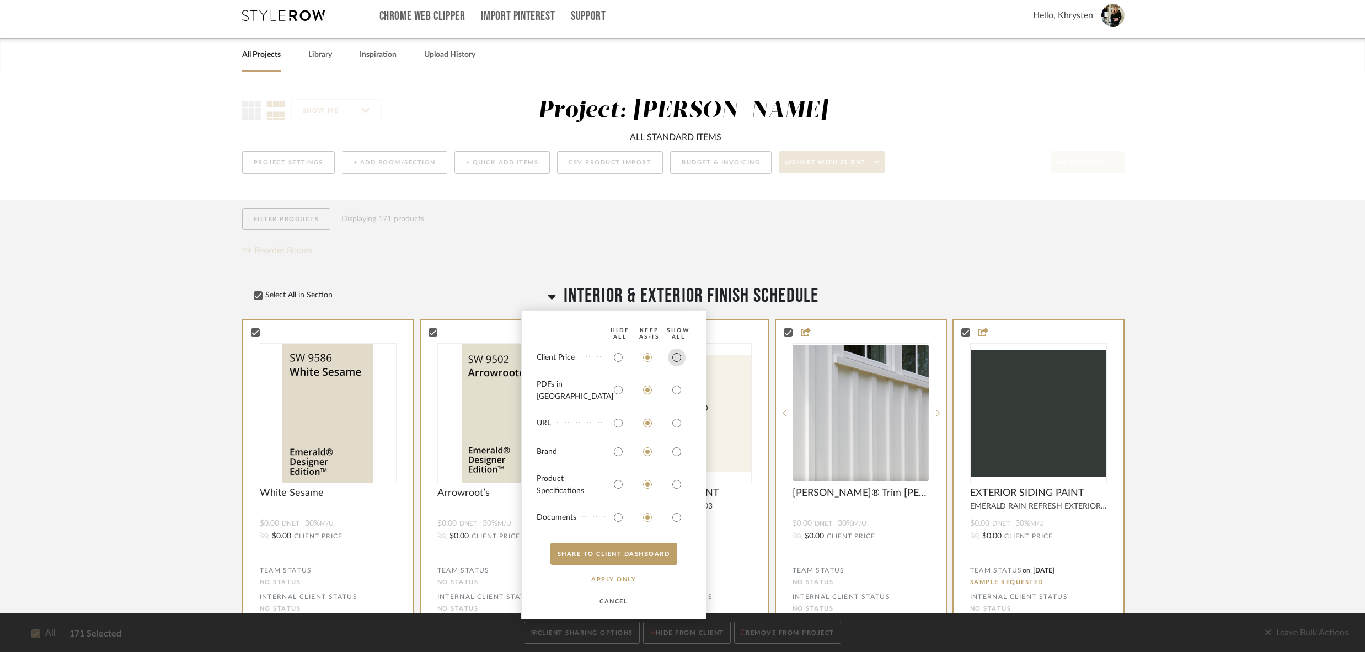
click at [678, 364] on input "radio" at bounding box center [677, 358] width 18 height 18
radio input "true"
click at [677, 393] on input "radio" at bounding box center [677, 390] width 18 height 18
radio input "true"
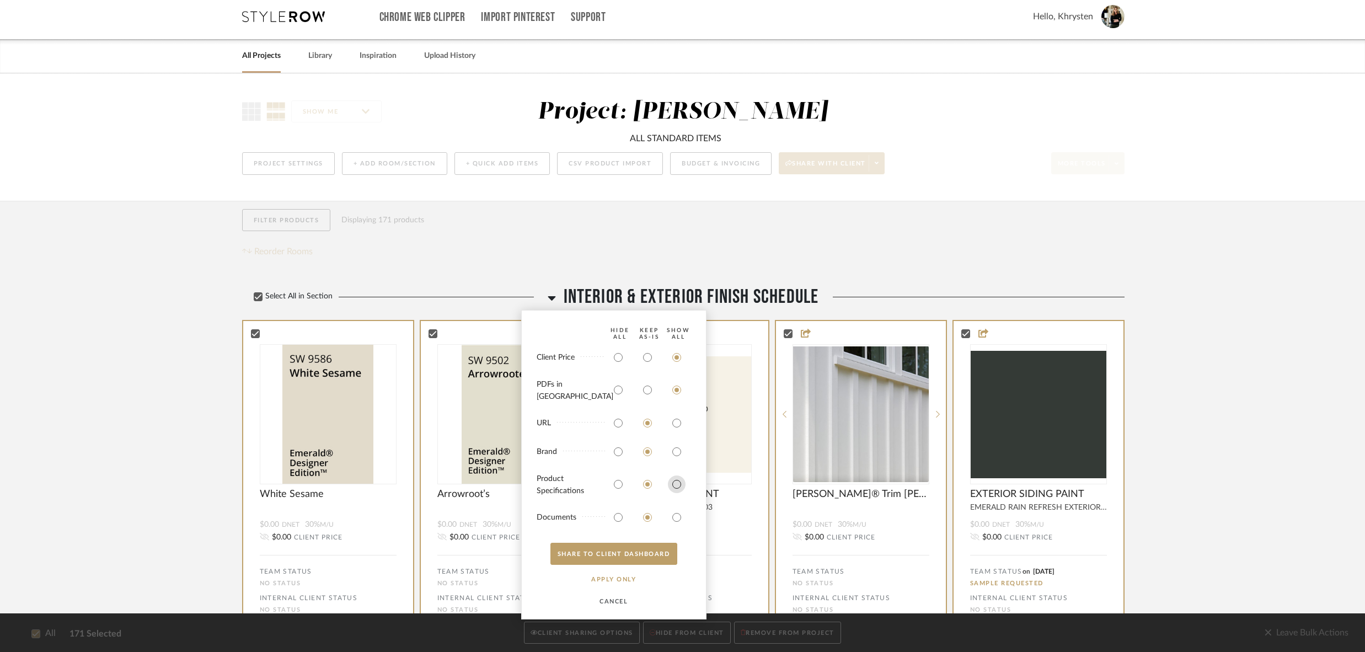
click at [678, 486] on input "radio" at bounding box center [677, 484] width 18 height 18
radio input "true"
click at [678, 517] on input "radio" at bounding box center [677, 517] width 18 height 18
radio input "true"
click at [615, 557] on button "SHARE TO CLIENT Dashboard" at bounding box center [613, 554] width 127 height 22
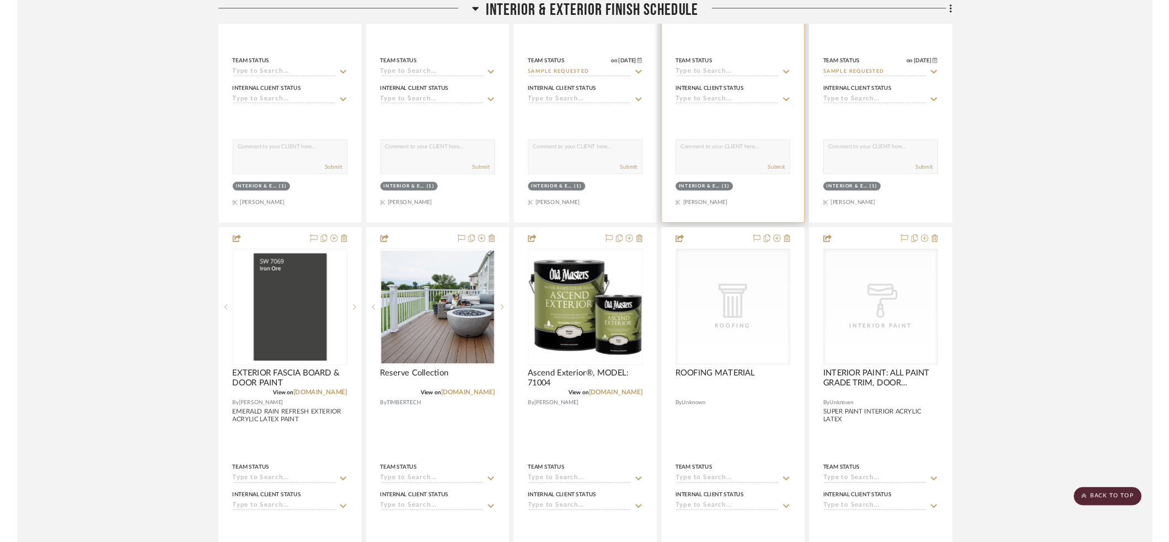
scroll to position [0, 0]
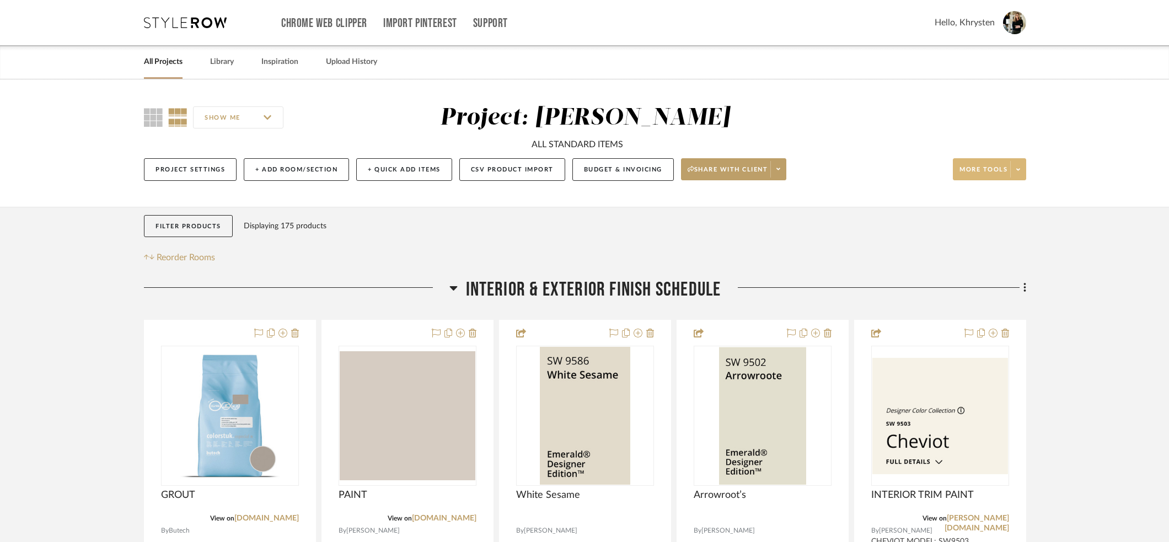
click at [984, 160] on button "More tools" at bounding box center [989, 169] width 73 height 22
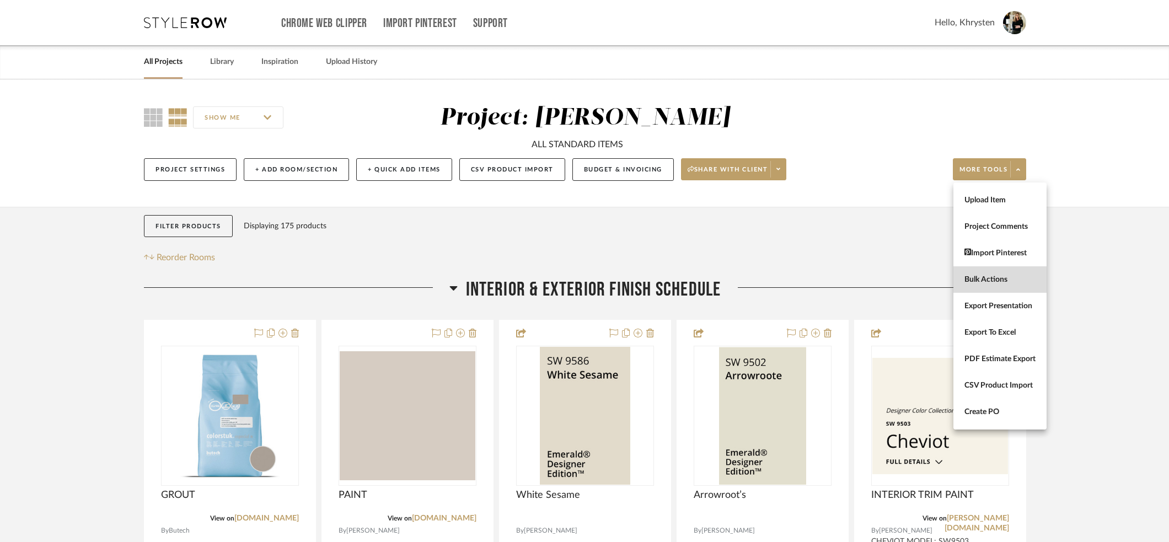
click at [996, 277] on span "Bulk Actions" at bounding box center [1000, 279] width 71 height 9
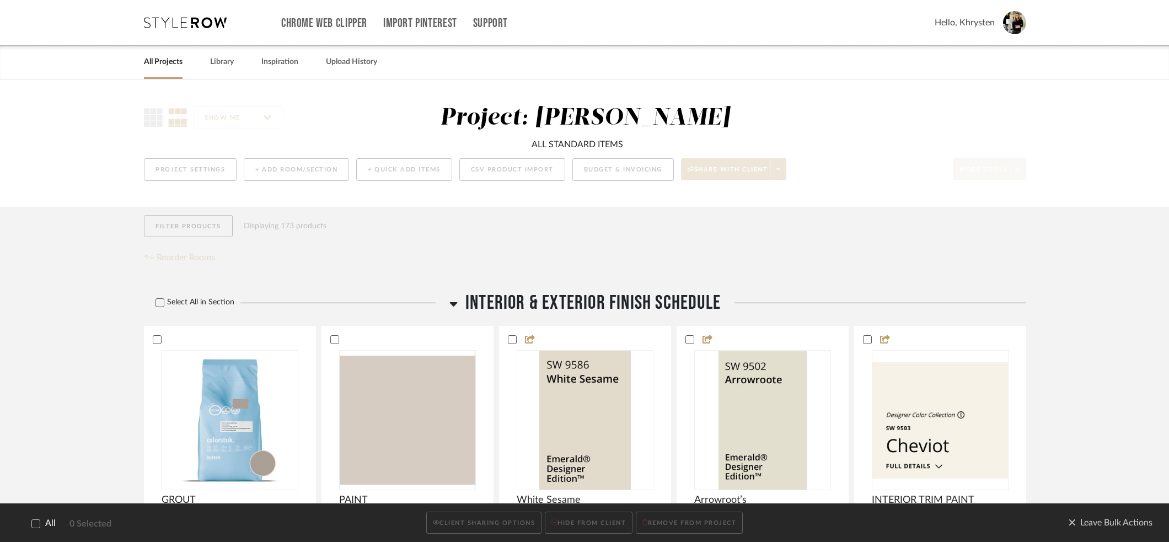
click at [37, 522] on icon at bounding box center [36, 524] width 7 height 6
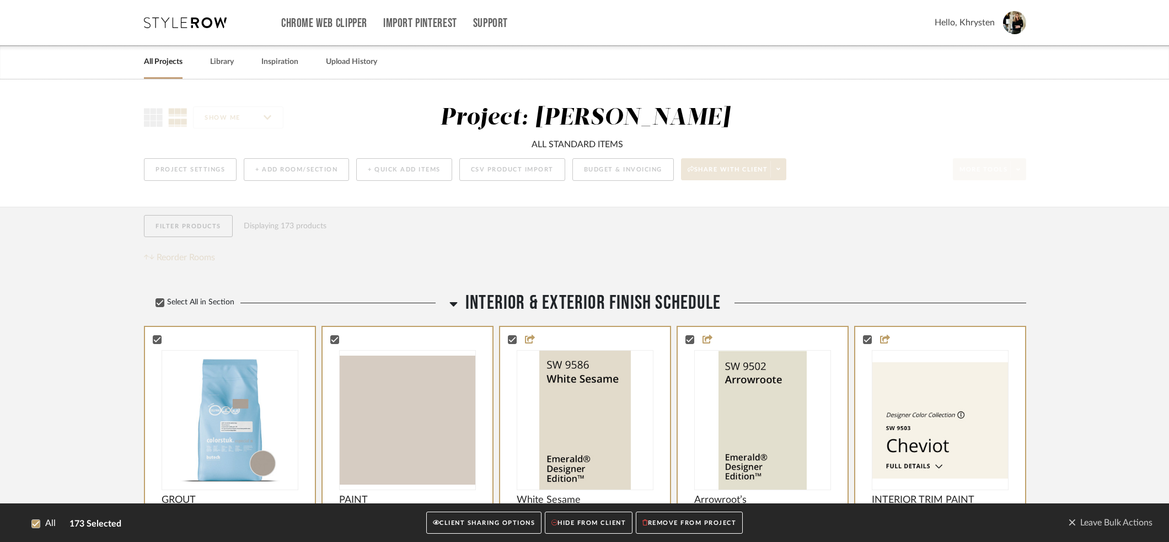
click at [481, 522] on button "CLIENT SHARING OPTIONS" at bounding box center [483, 523] width 115 height 23
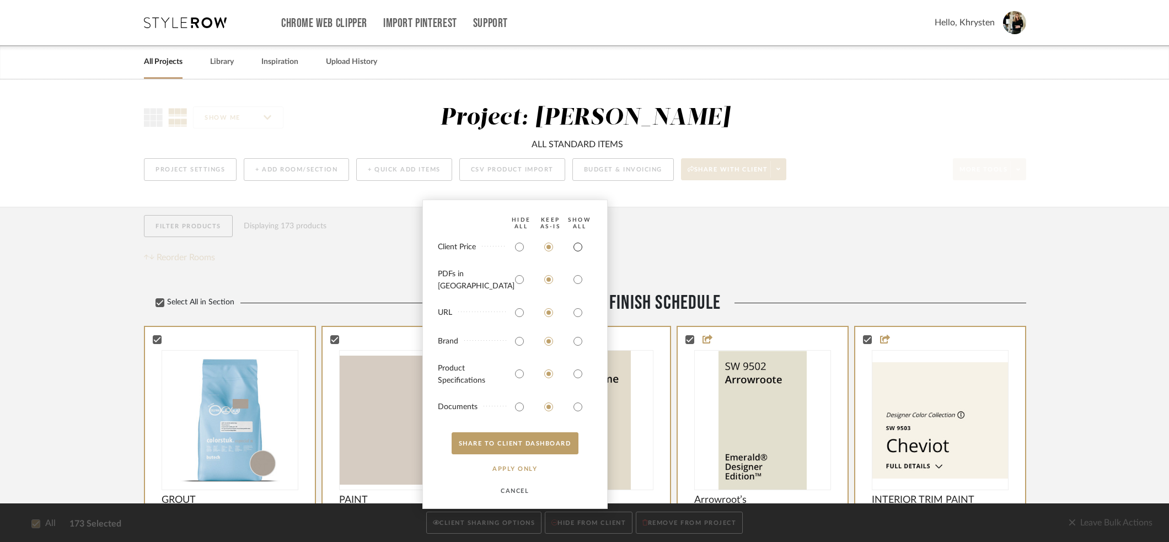
drag, startPoint x: 575, startPoint y: 255, endPoint x: 575, endPoint y: 268, distance: 12.7
click at [575, 255] on input "radio" at bounding box center [578, 247] width 18 height 18
radio input "true"
click at [576, 288] on input "radio" at bounding box center [578, 280] width 18 height 18
radio input "true"
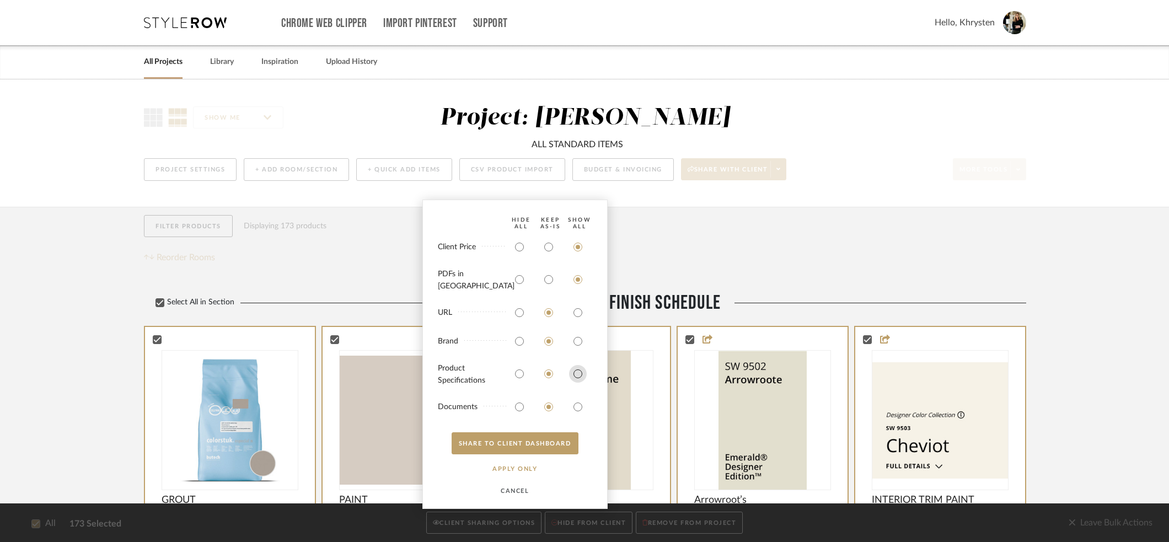
click at [575, 374] on input "radio" at bounding box center [578, 374] width 18 height 18
radio input "true"
click at [579, 409] on input "radio" at bounding box center [578, 407] width 18 height 18
radio input "true"
click at [540, 446] on button "SHARE TO CLIENT Dashboard" at bounding box center [515, 443] width 127 height 22
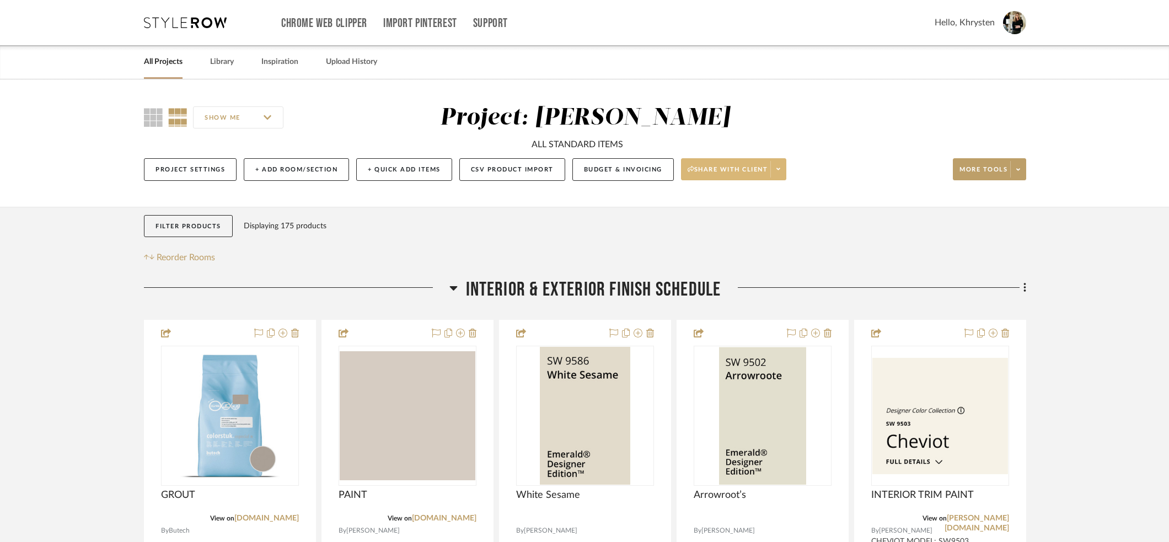
click at [717, 166] on span "Share with client" at bounding box center [728, 173] width 81 height 17
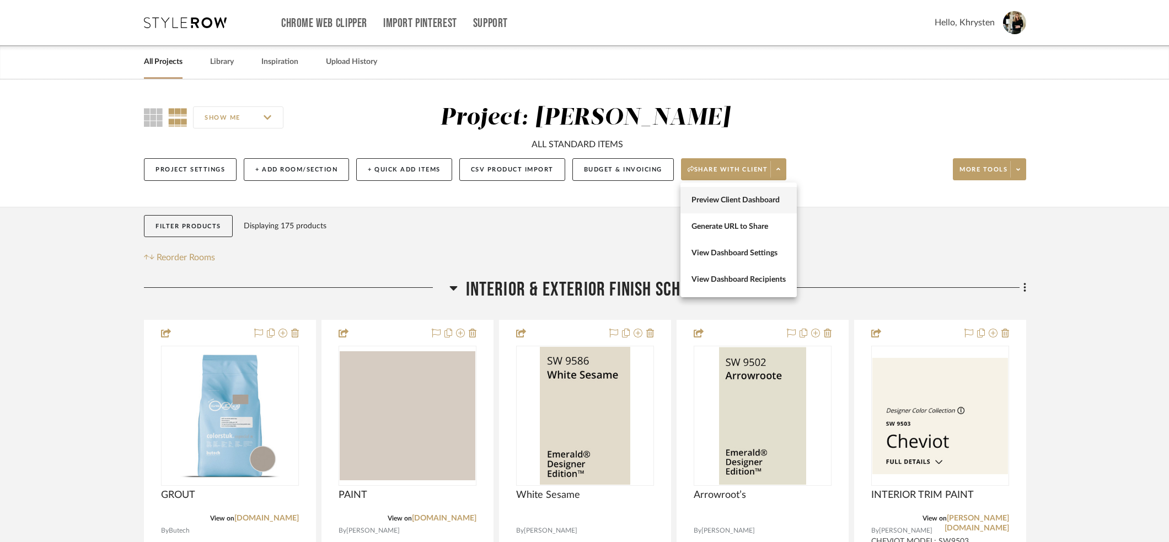
click at [717, 194] on button "Preview Client Dashboard" at bounding box center [739, 200] width 116 height 26
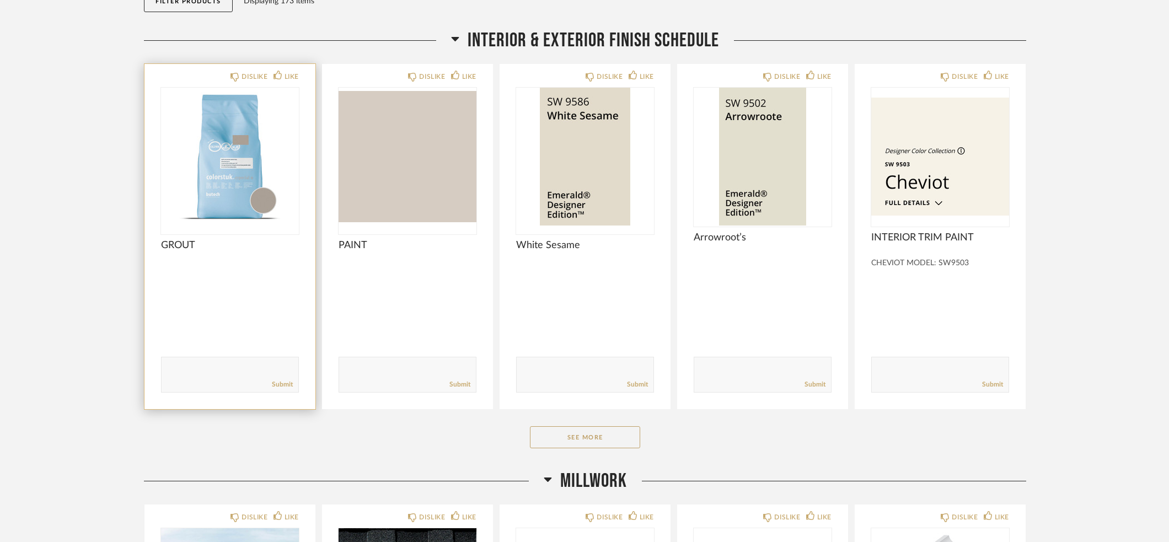
scroll to position [180, 0]
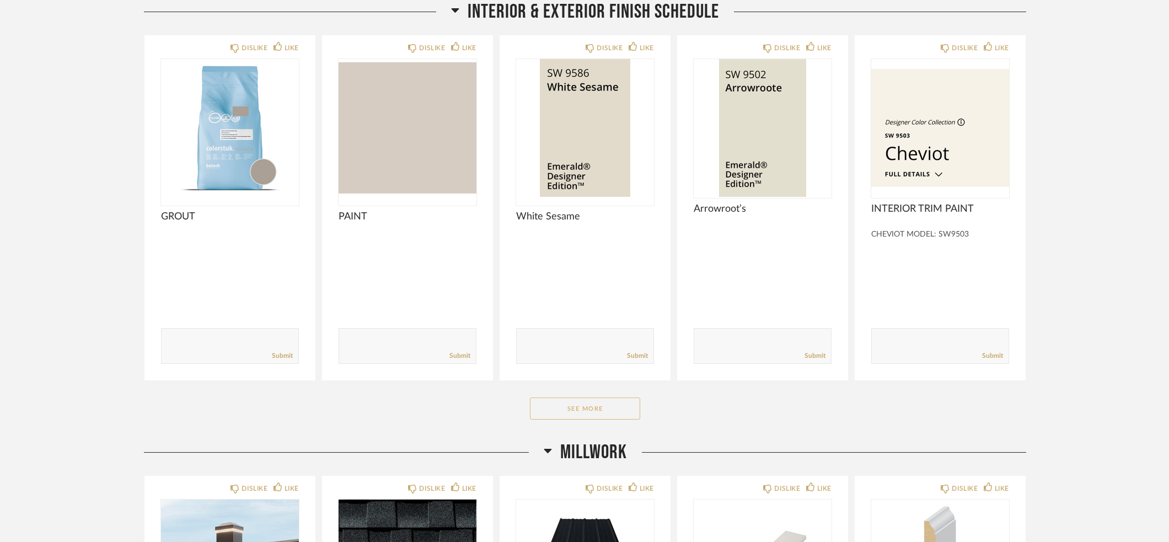
click at [586, 415] on button "See More" at bounding box center [585, 409] width 110 height 22
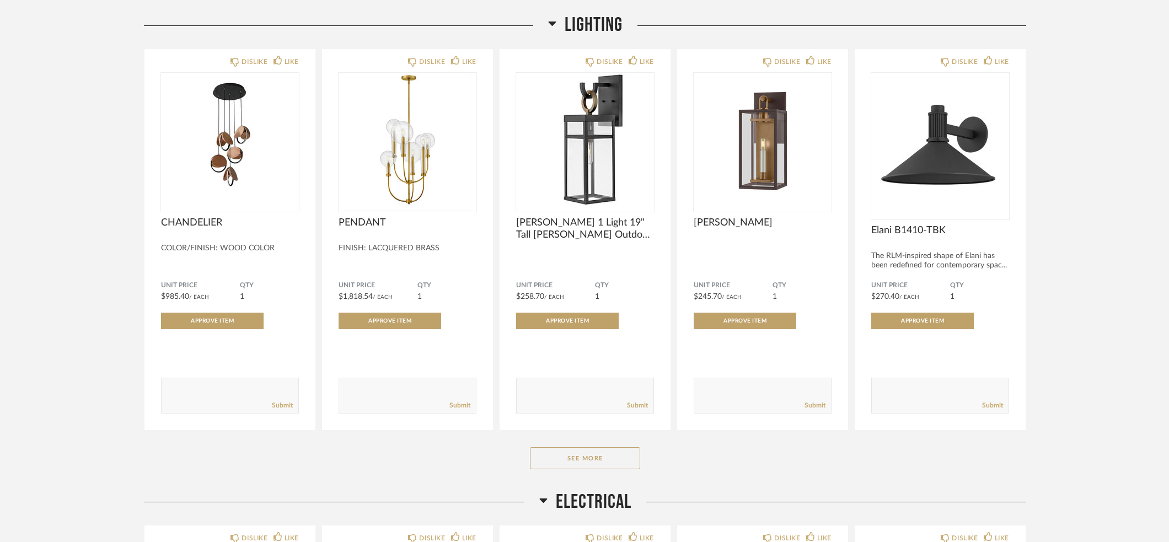
scroll to position [2184, 0]
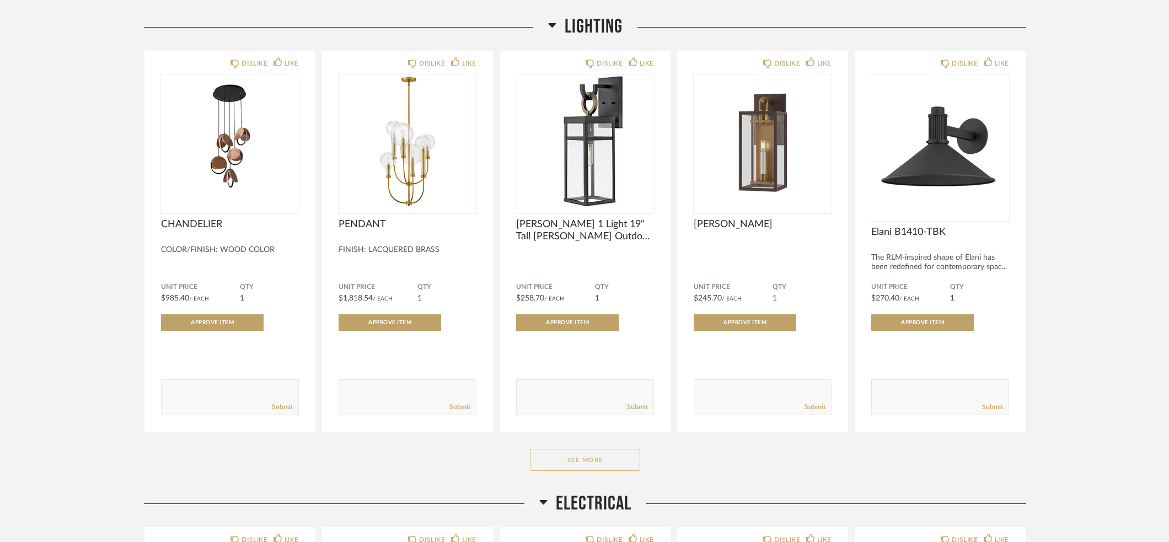
click at [582, 461] on button "See More" at bounding box center [585, 460] width 110 height 22
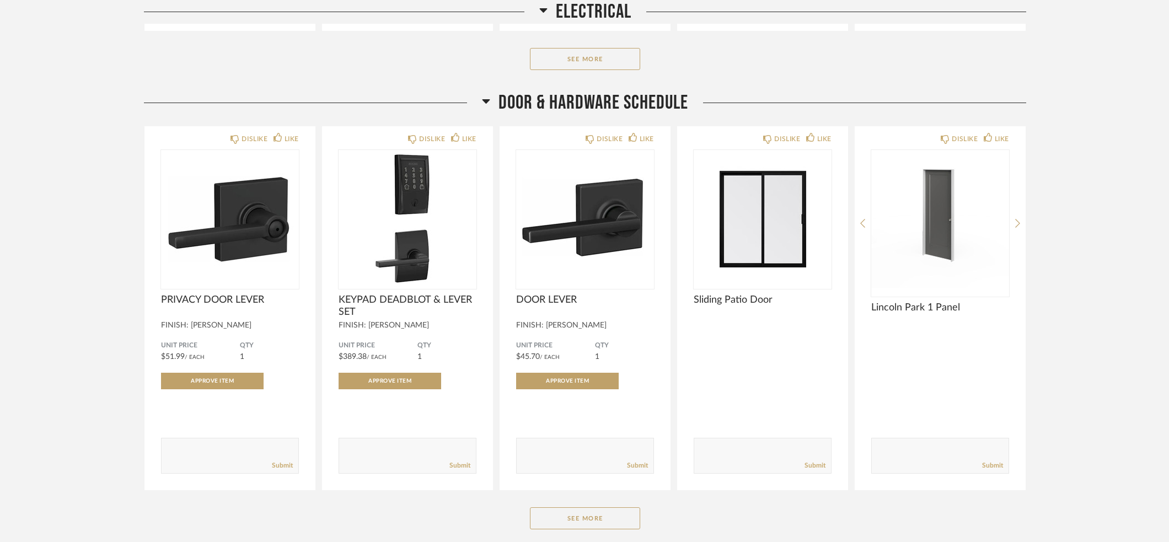
scroll to position [4152, 0]
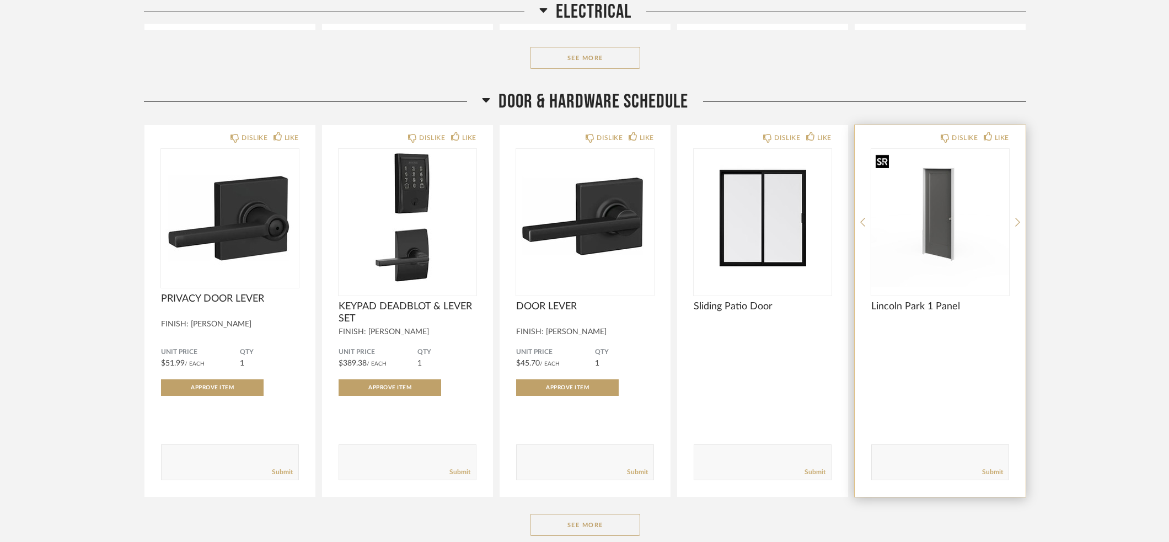
click at [936, 238] on img "0" at bounding box center [940, 218] width 138 height 138
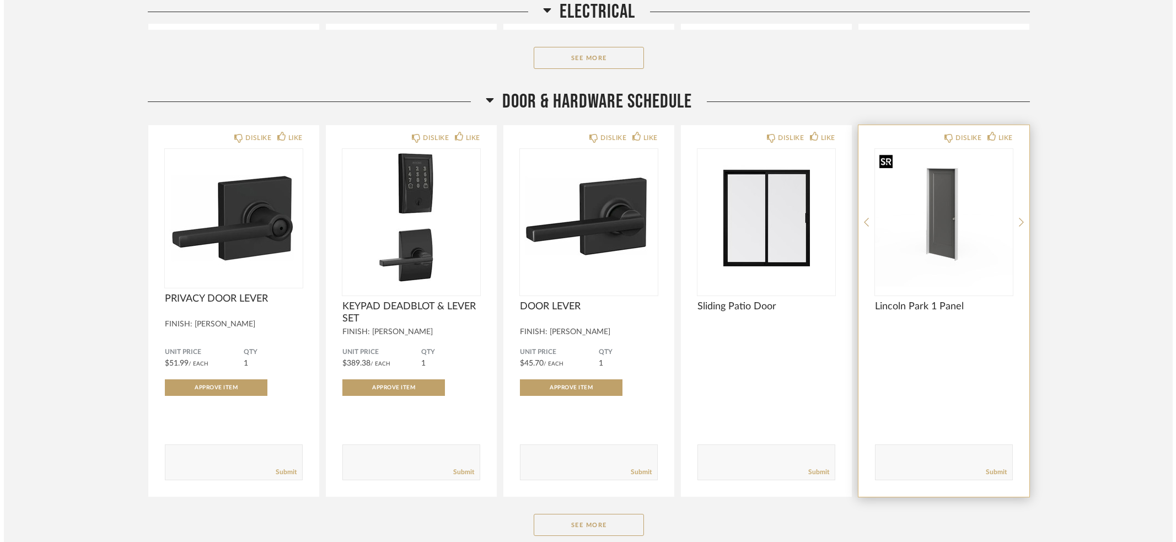
scroll to position [0, 0]
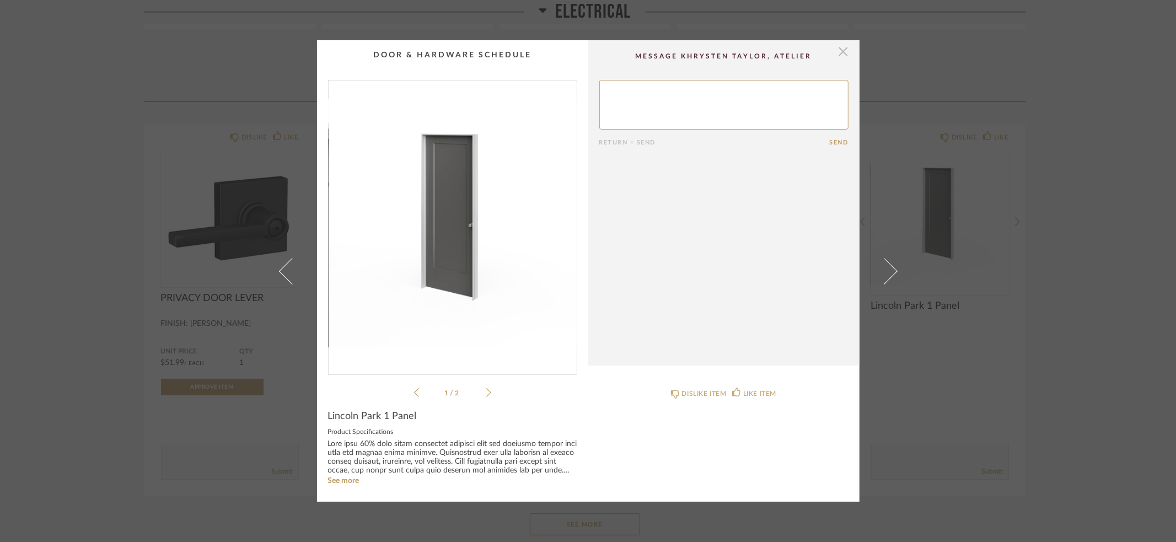
click at [838, 51] on span "button" at bounding box center [844, 51] width 22 height 22
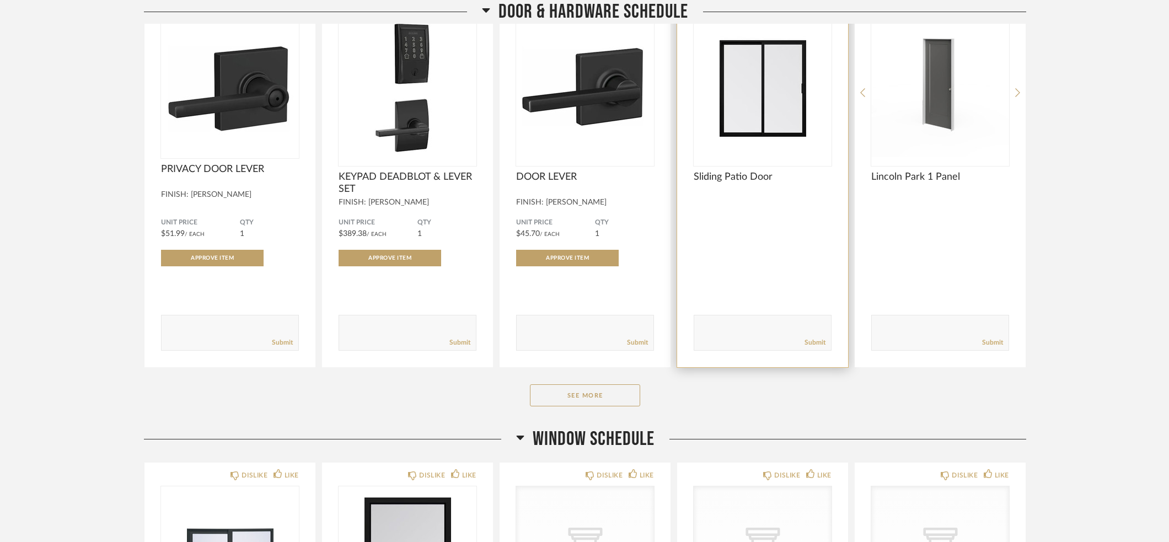
scroll to position [4286, 0]
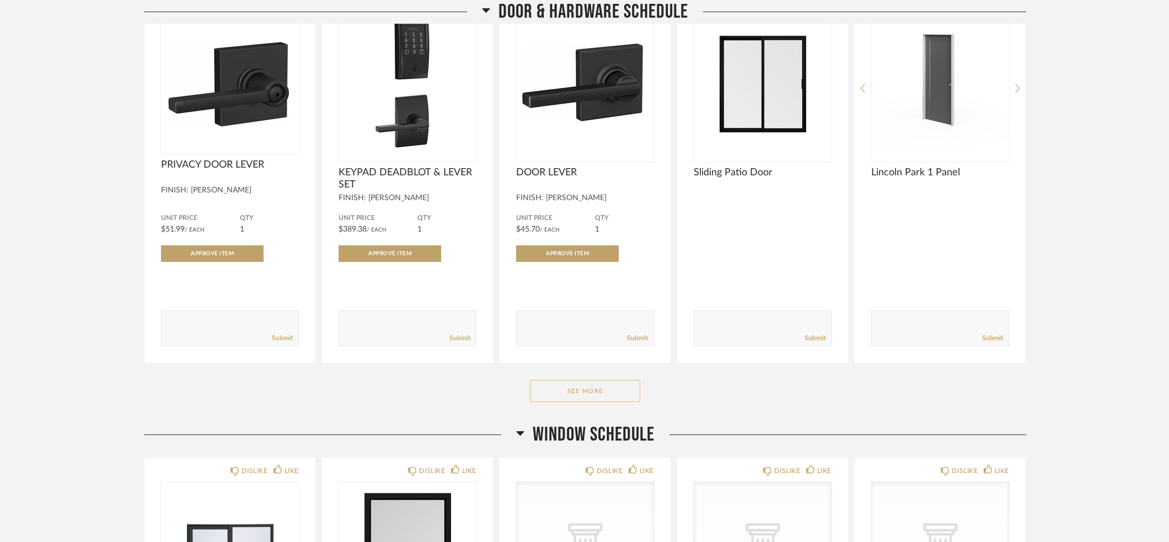
click at [572, 392] on button "See More" at bounding box center [585, 391] width 110 height 22
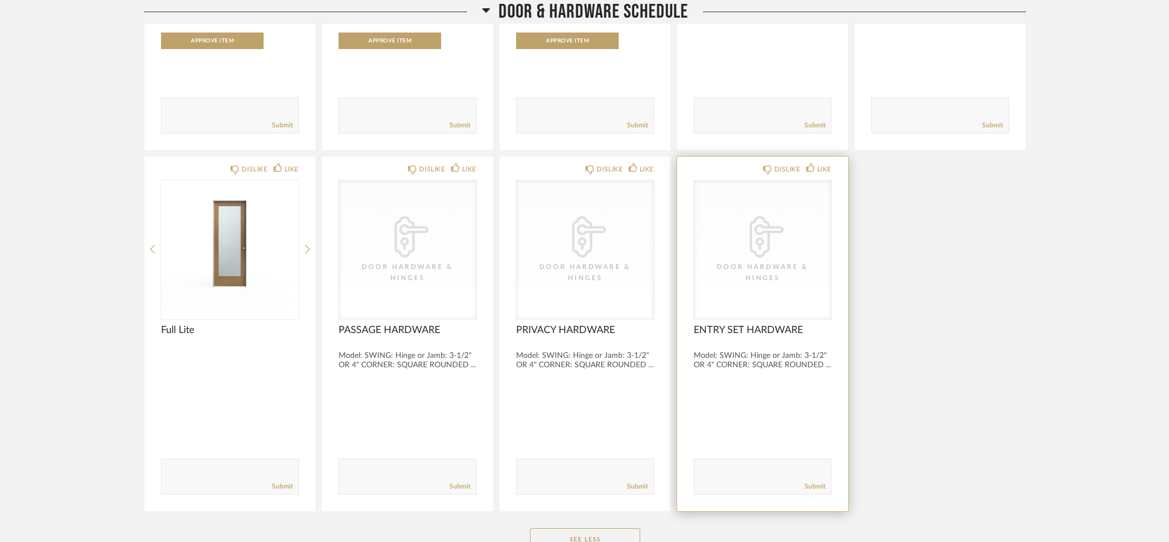
scroll to position [4499, 0]
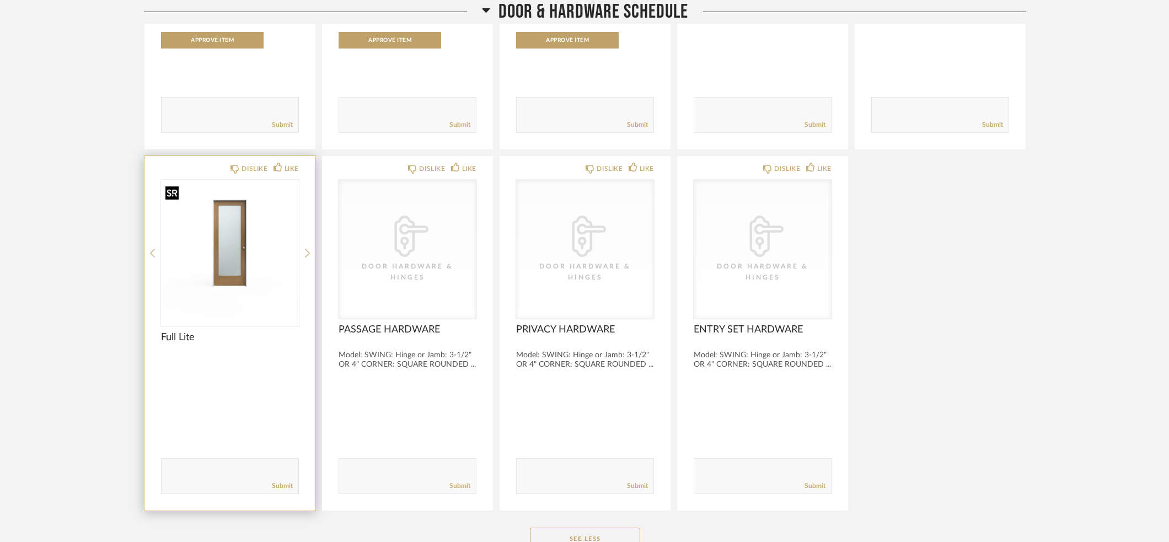
click at [231, 270] on img "0" at bounding box center [230, 249] width 138 height 138
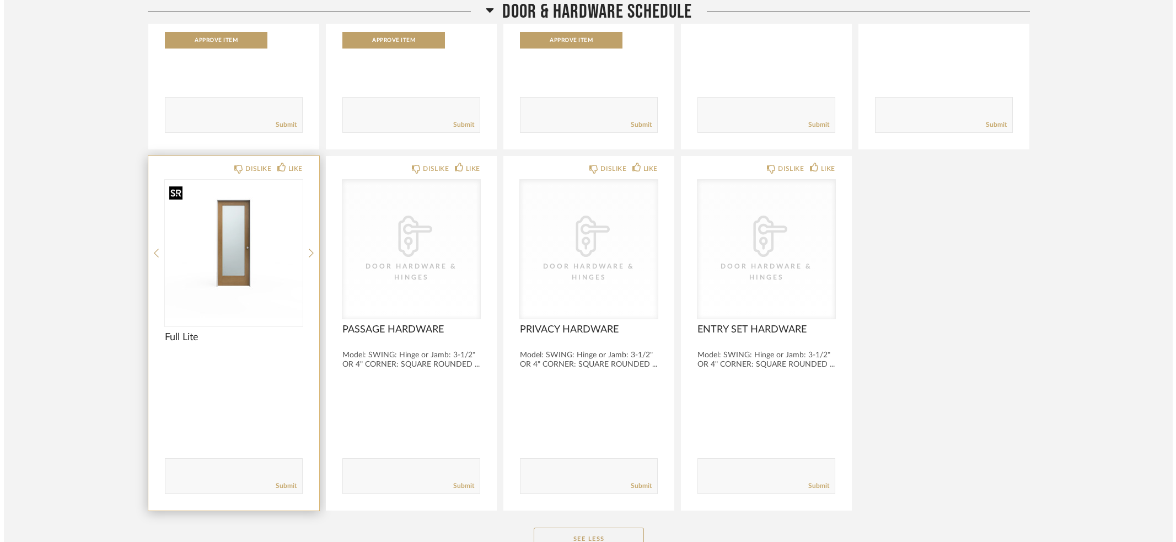
scroll to position [0, 0]
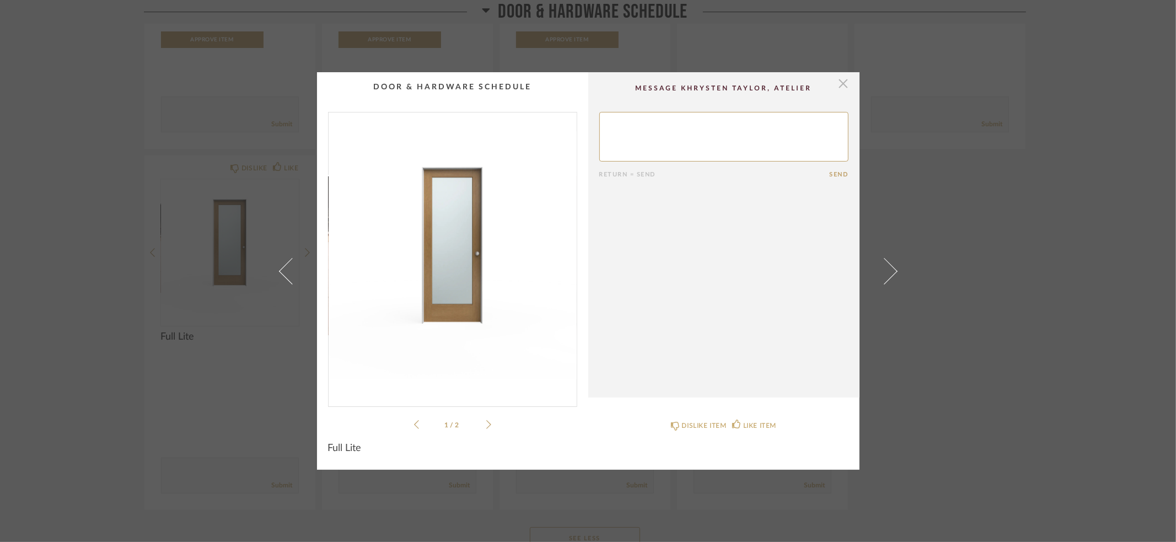
click at [839, 84] on span "button" at bounding box center [844, 83] width 22 height 22
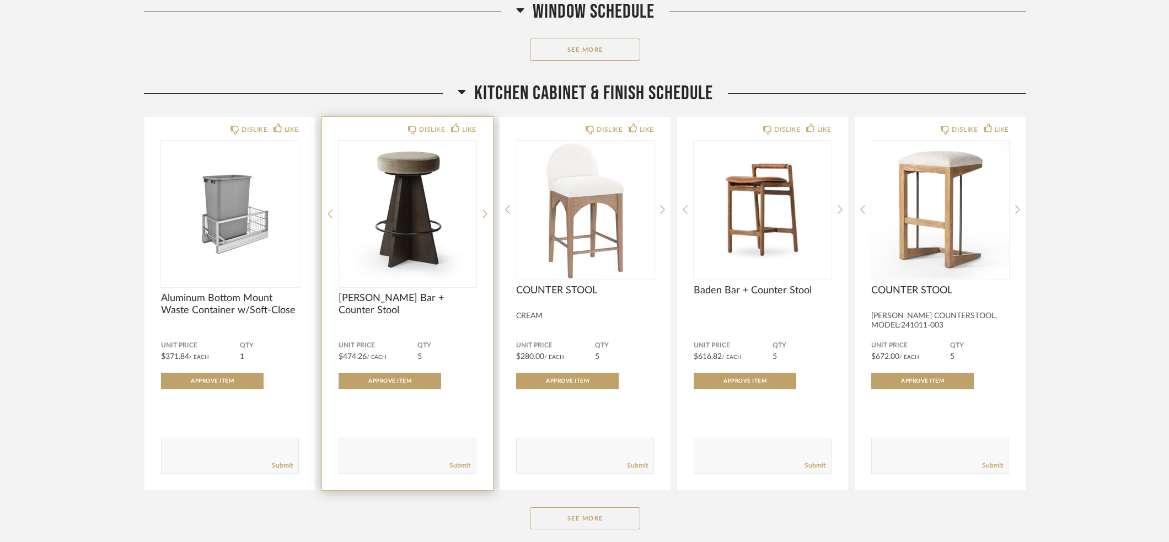
scroll to position [5450, 0]
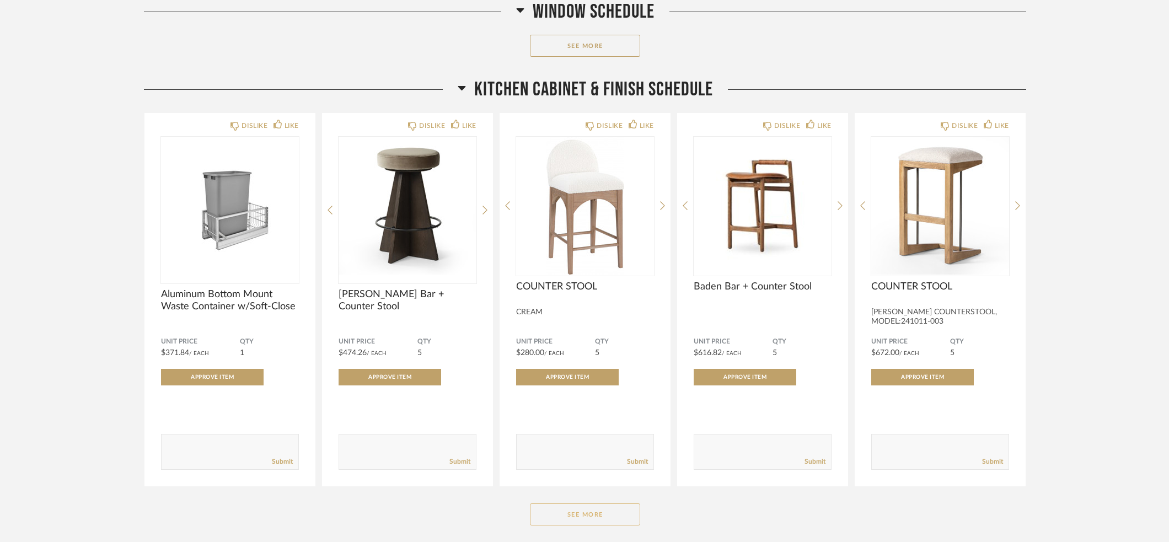
click at [558, 516] on button "See More" at bounding box center [585, 515] width 110 height 22
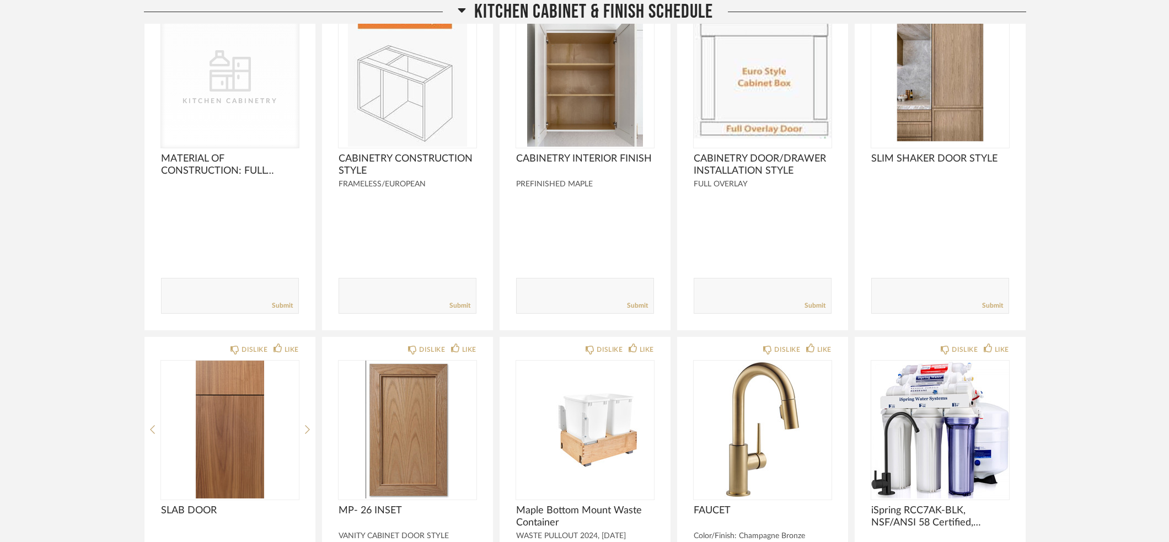
scroll to position [5953, 0]
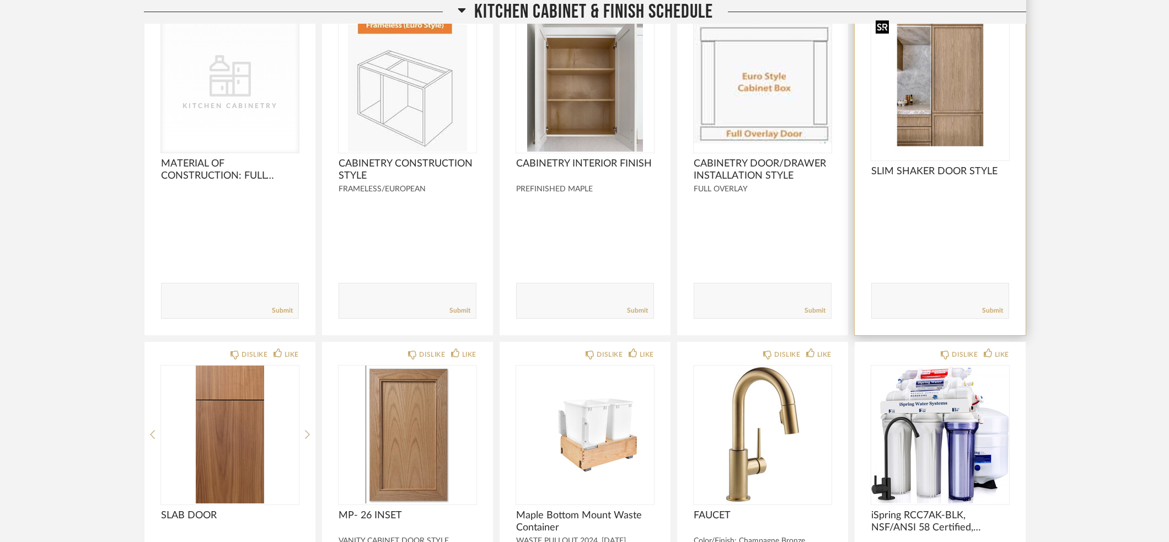
click at [952, 85] on img "0" at bounding box center [940, 83] width 138 height 138
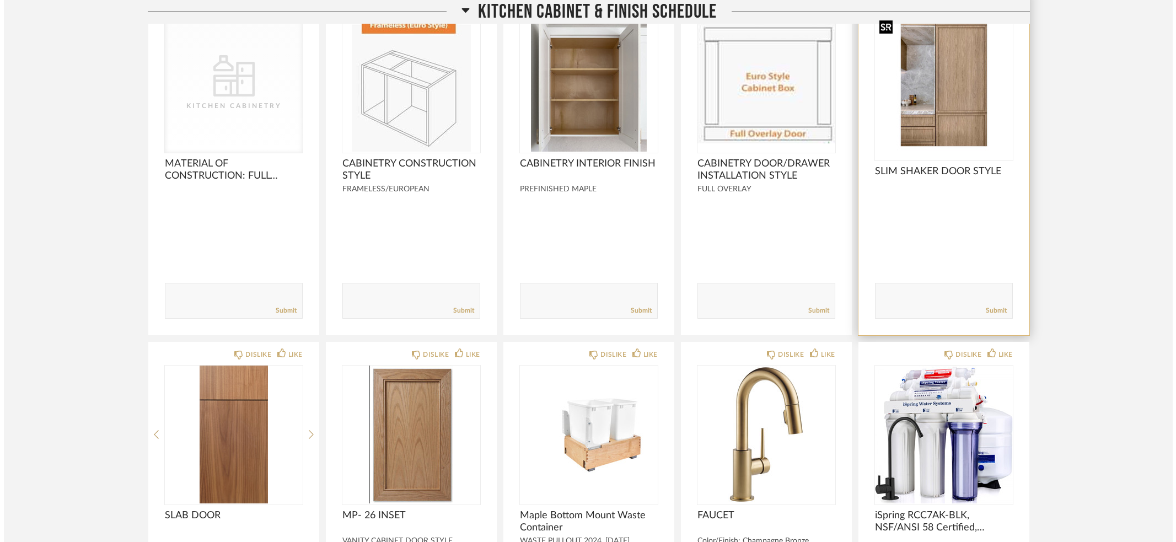
scroll to position [0, 0]
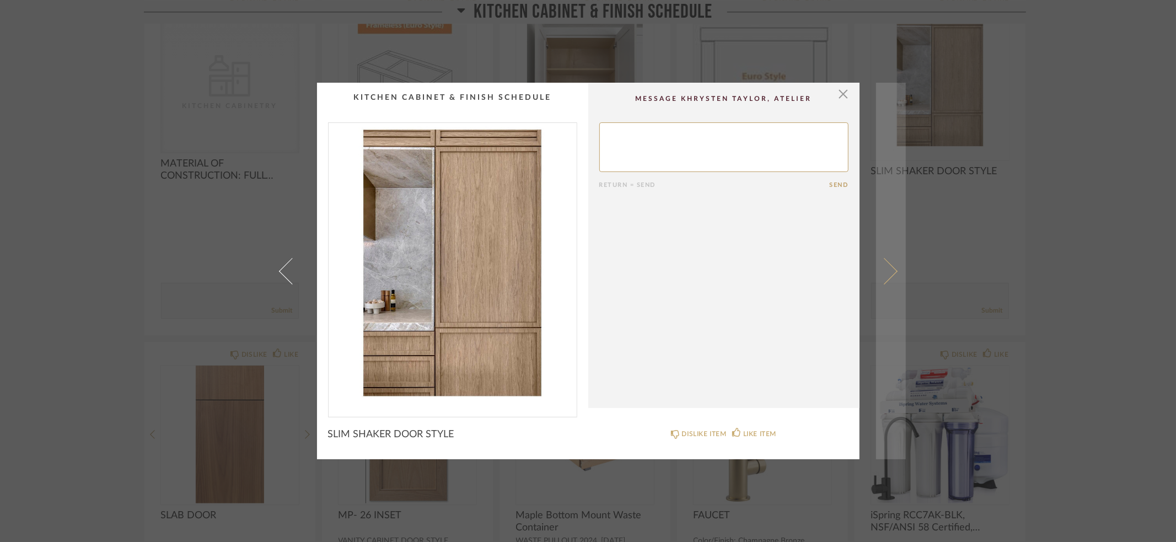
click at [882, 276] on span at bounding box center [884, 271] width 26 height 26
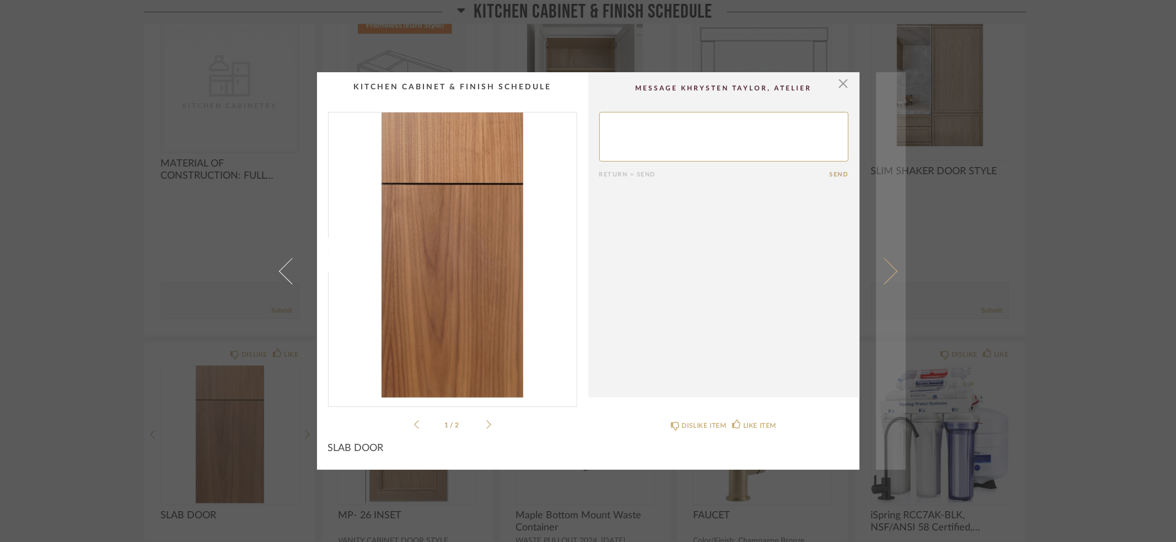
click at [885, 269] on span at bounding box center [884, 271] width 26 height 26
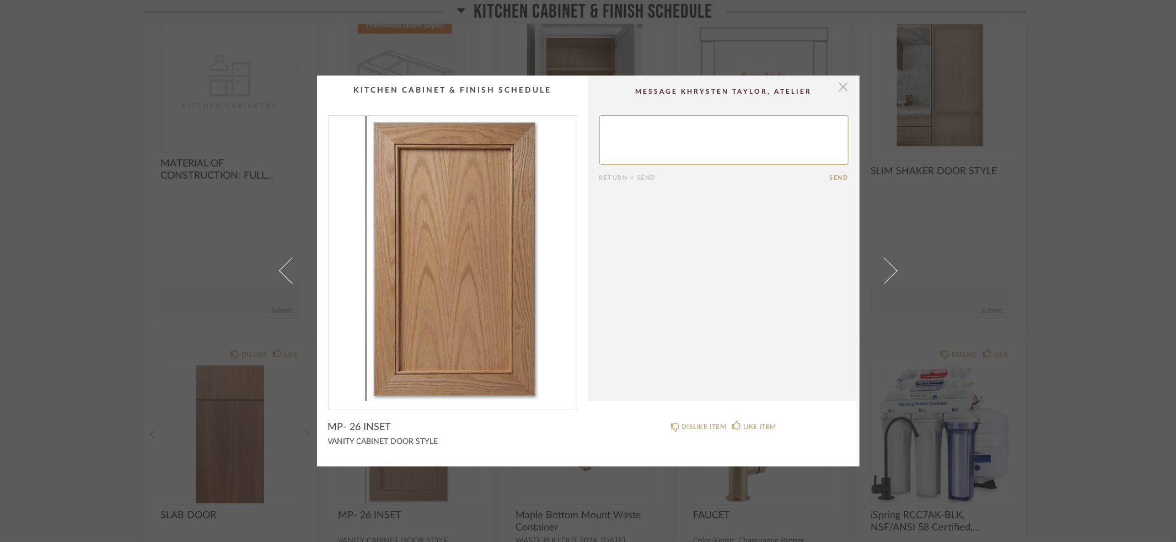
click at [840, 87] on span "button" at bounding box center [844, 87] width 22 height 22
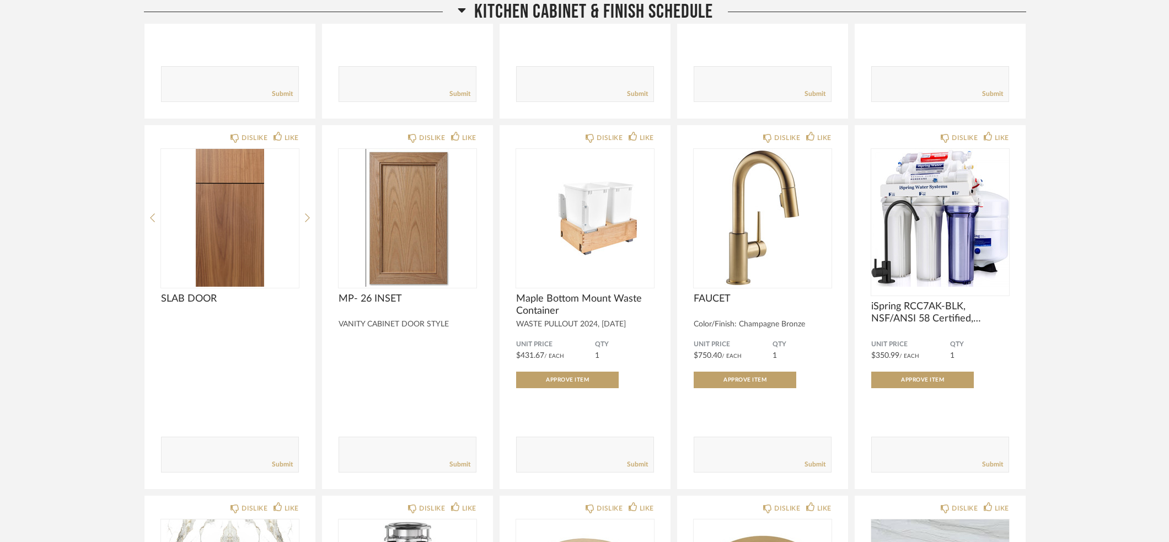
scroll to position [6222, 0]
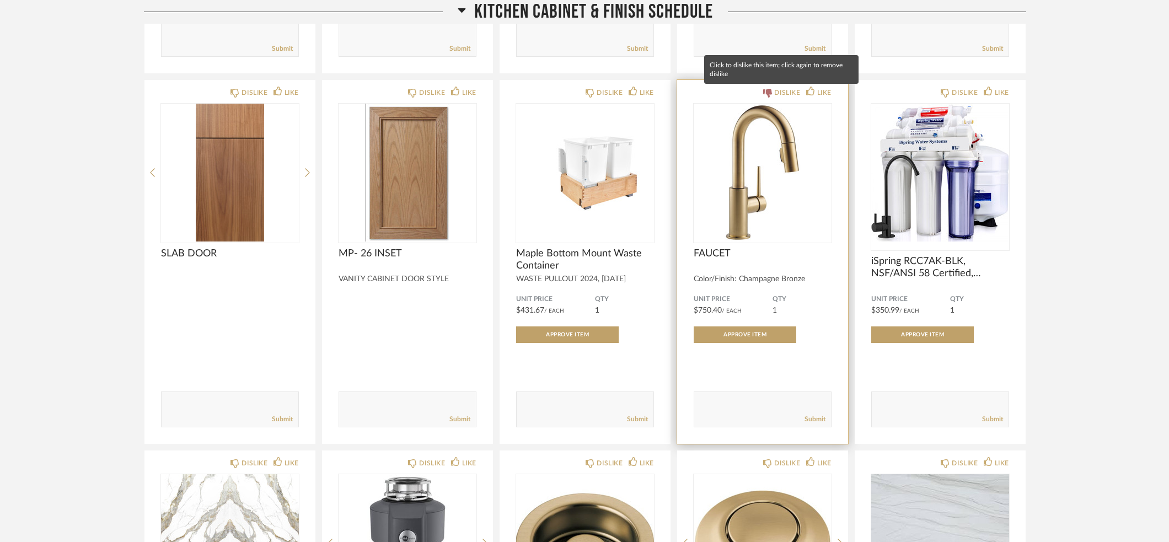
click at [767, 93] on icon at bounding box center [767, 93] width 9 height 9
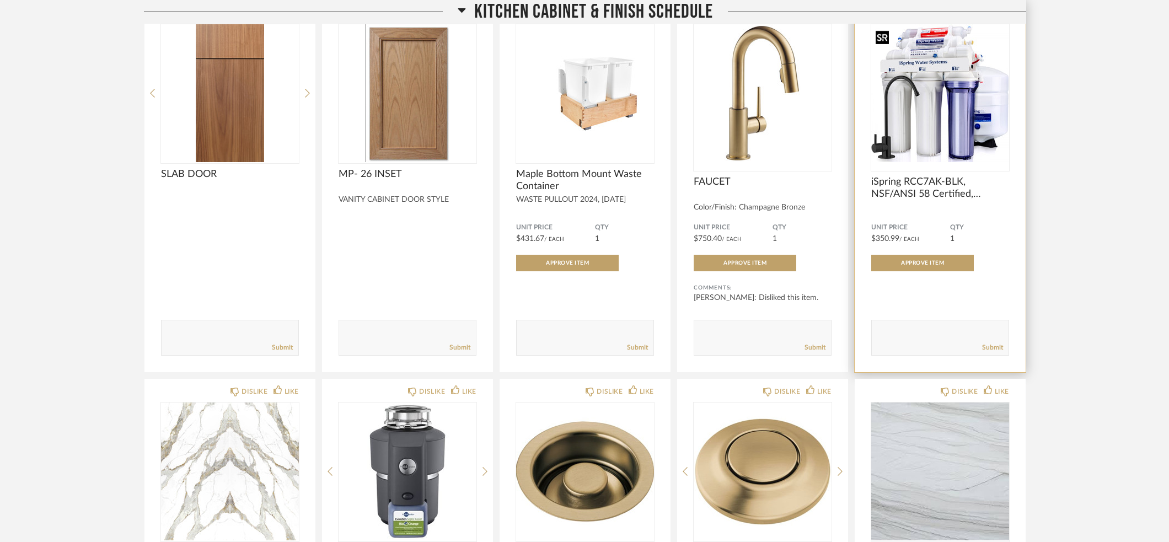
scroll to position [6302, 0]
click at [982, 115] on img "0" at bounding box center [940, 93] width 138 height 138
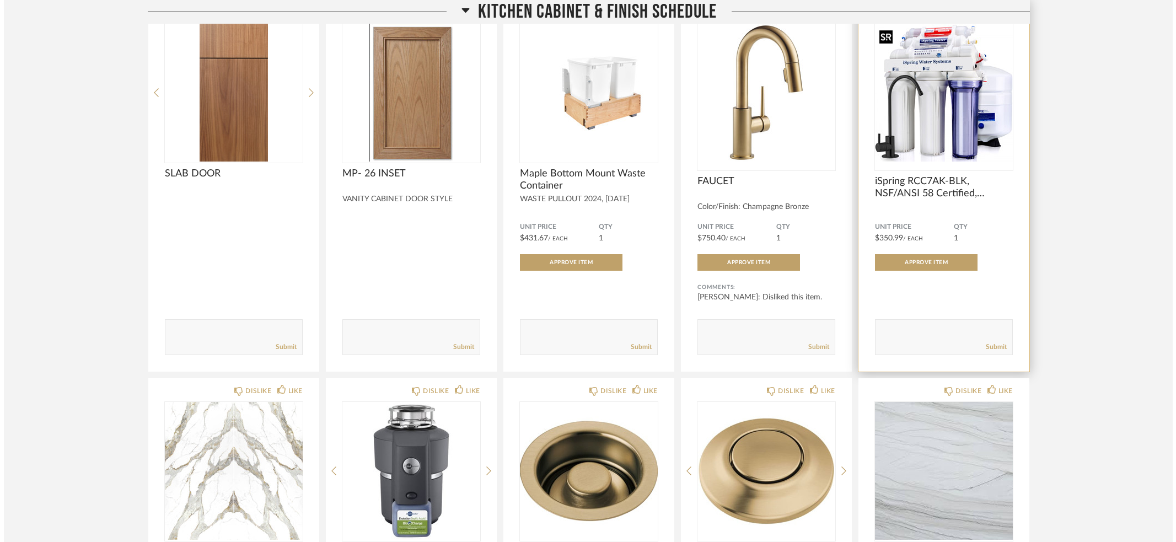
scroll to position [0, 0]
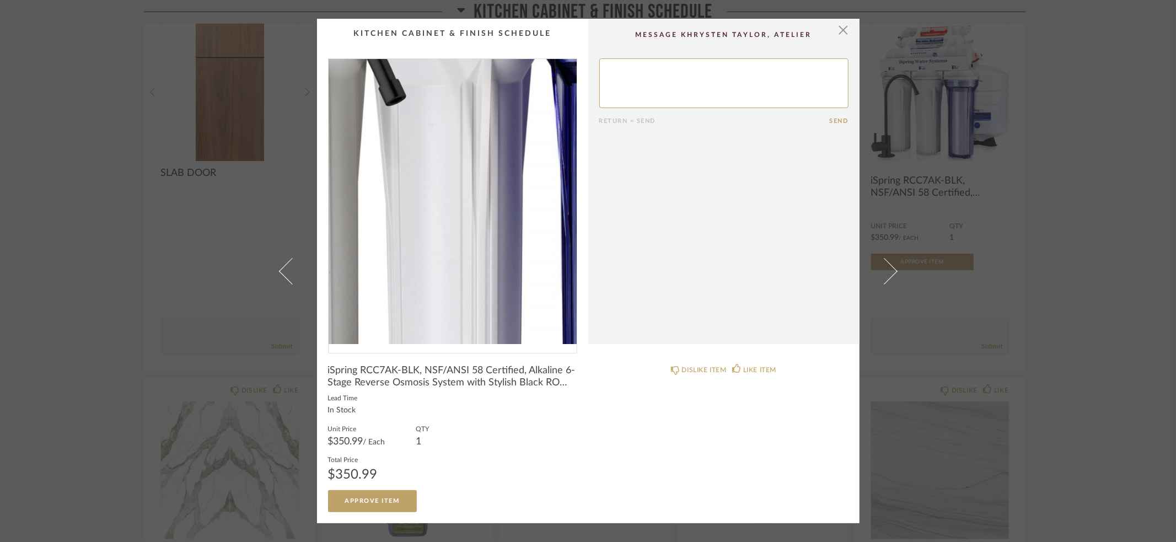
click at [427, 240] on img "0" at bounding box center [453, 201] width 248 height 285
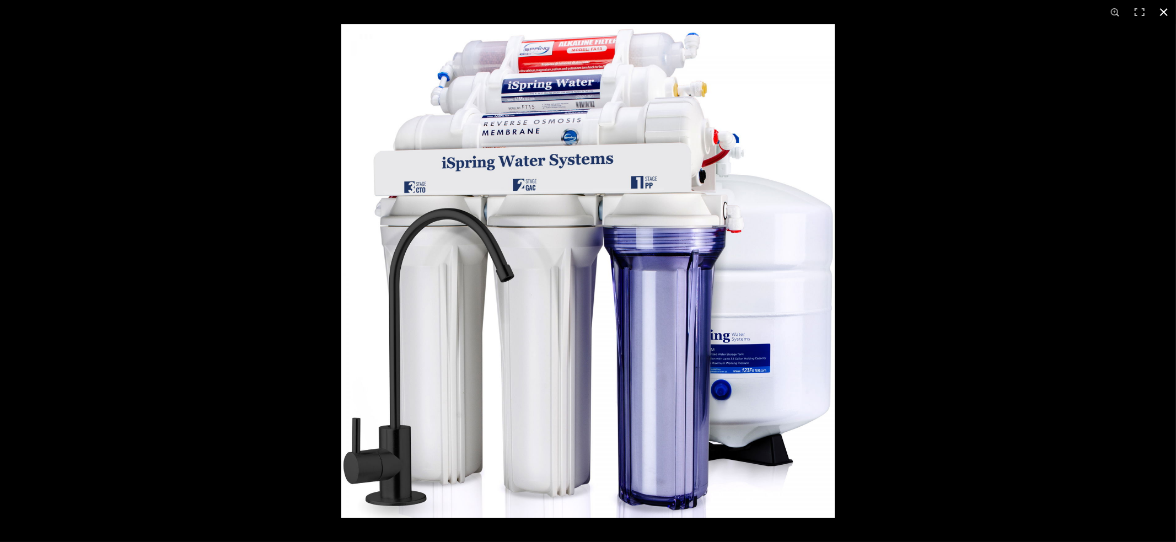
click at [1165, 9] on button at bounding box center [1164, 12] width 24 height 24
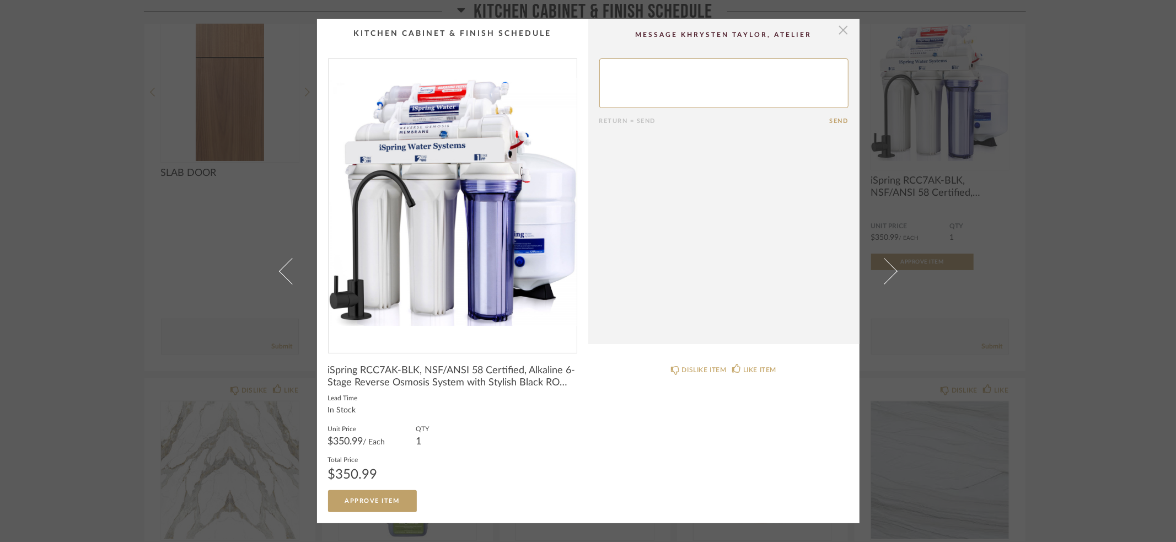
click at [841, 31] on span "button" at bounding box center [844, 30] width 22 height 22
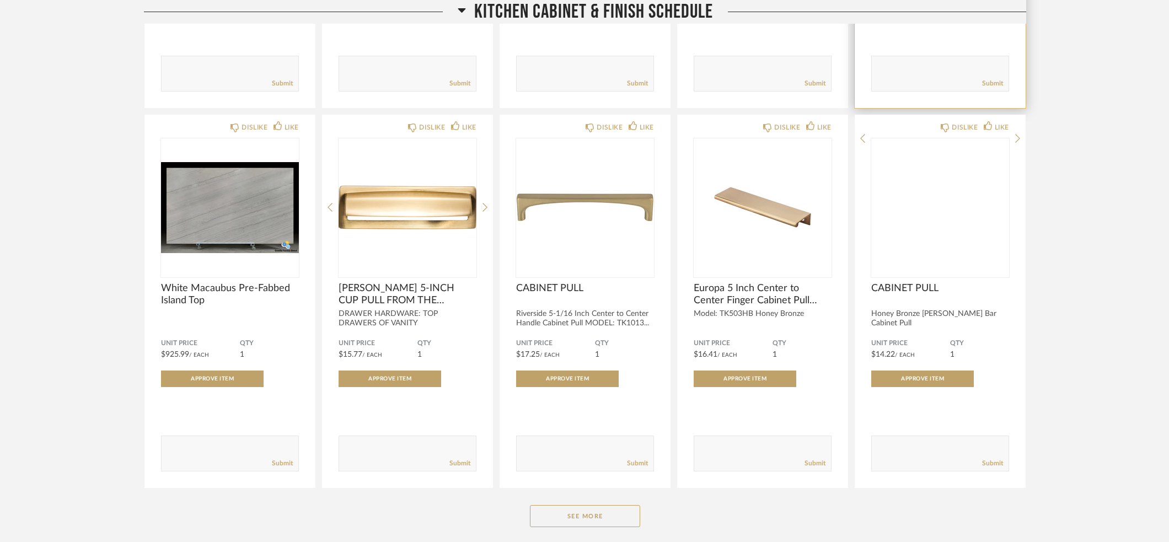
scroll to position [6971, 0]
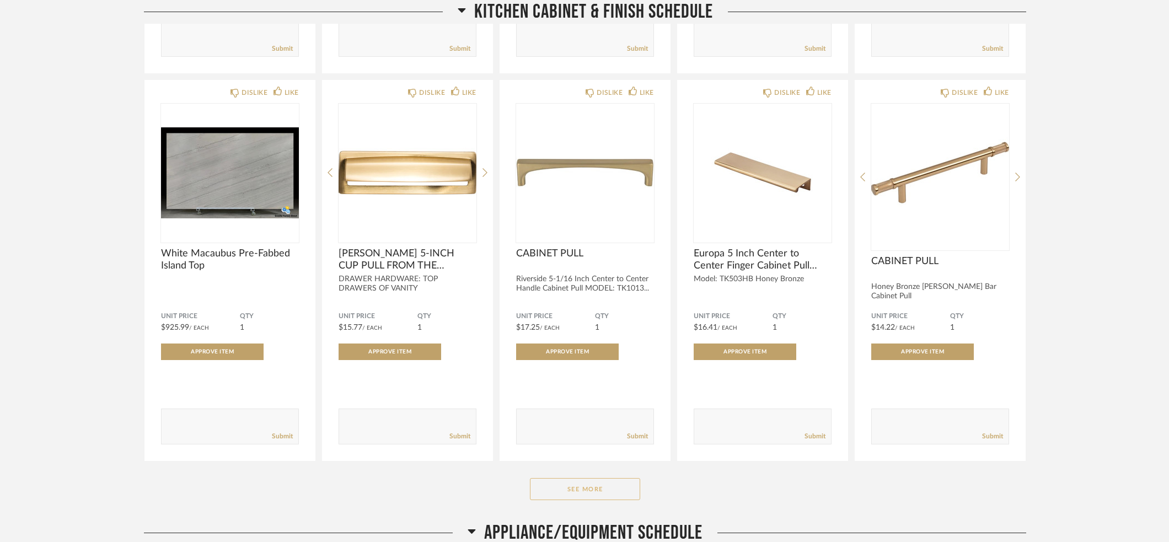
click at [577, 484] on button "See More" at bounding box center [585, 489] width 110 height 22
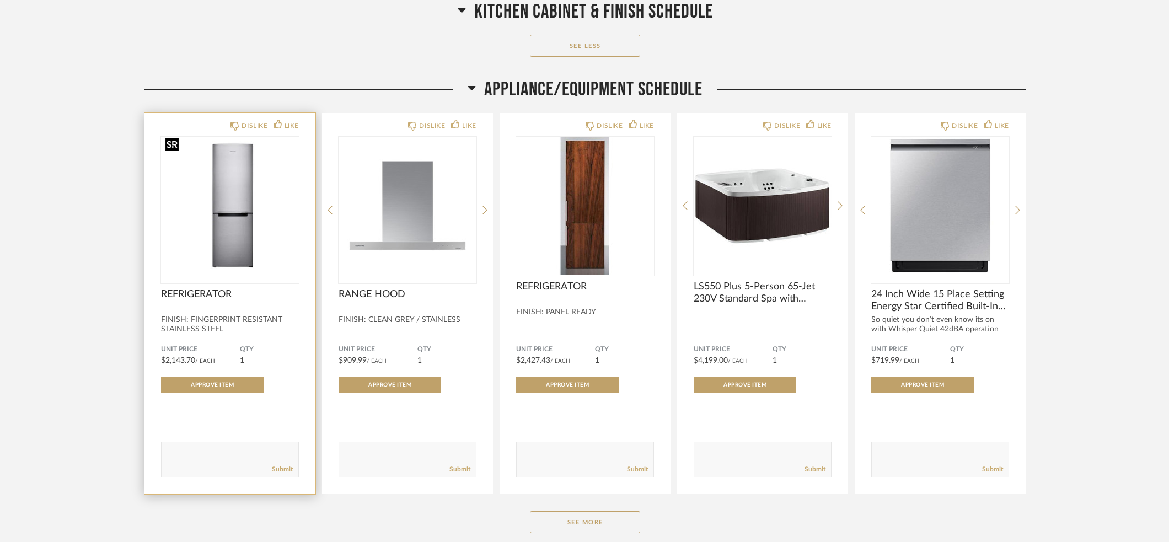
scroll to position [8162, 0]
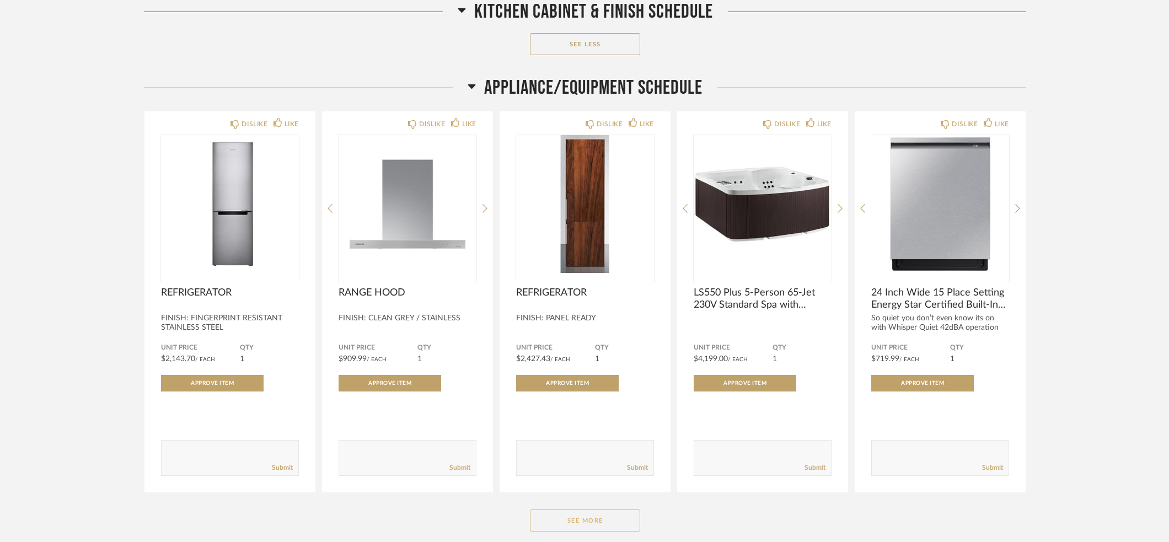
click at [599, 518] on button "See More" at bounding box center [585, 521] width 110 height 22
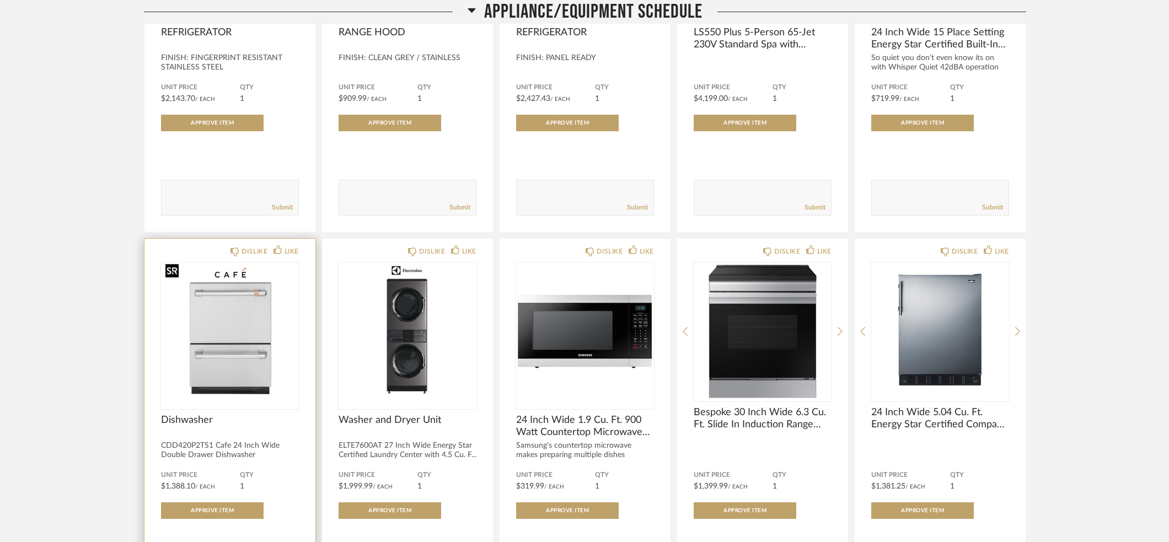
scroll to position [8434, 0]
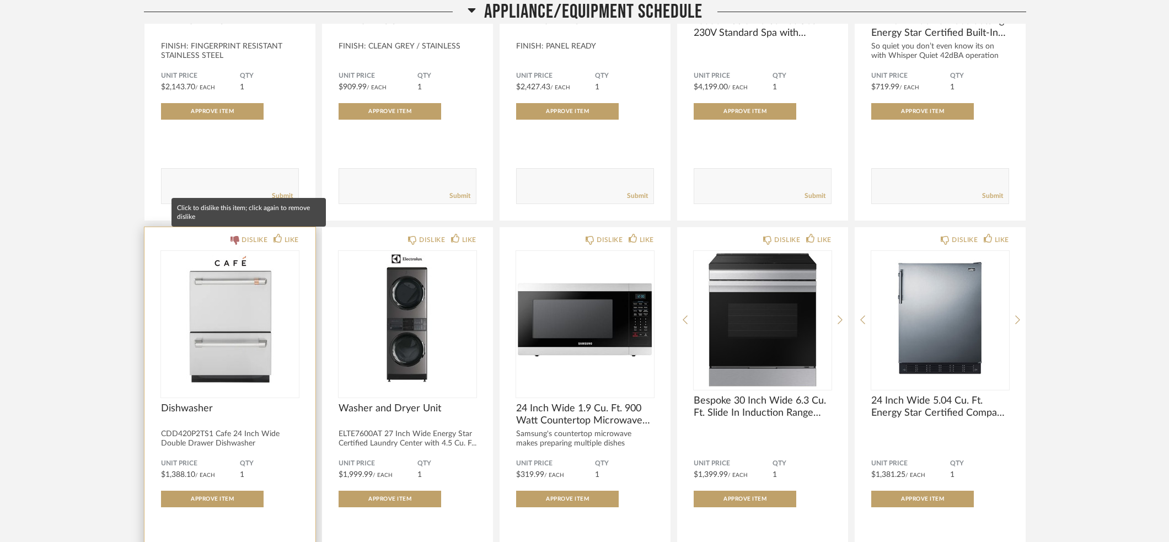
click at [236, 238] on icon at bounding box center [235, 240] width 9 height 9
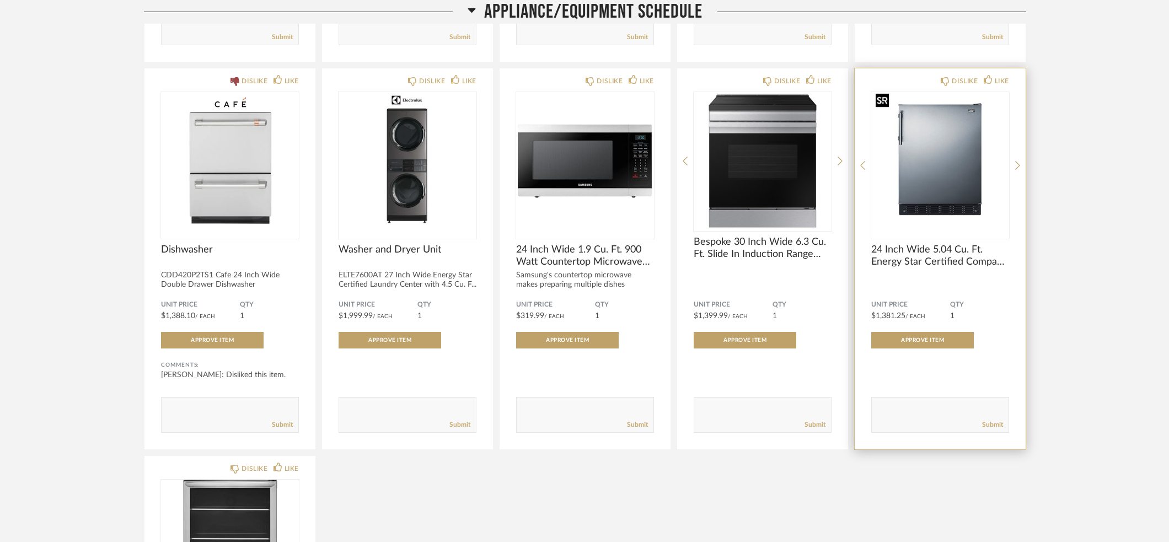
scroll to position [8594, 0]
click at [947, 77] on icon at bounding box center [945, 81] width 9 height 9
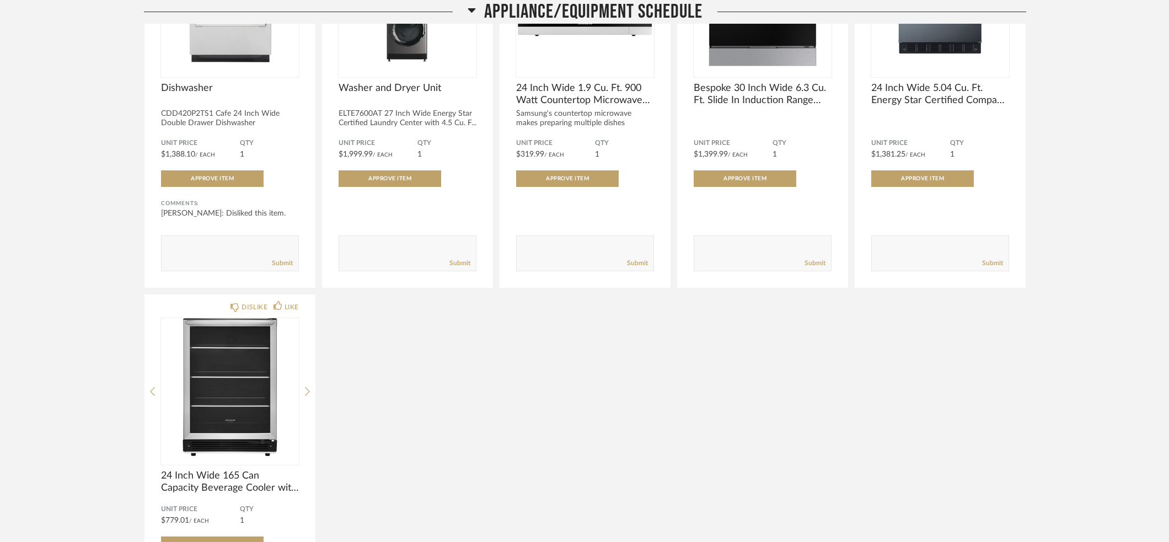
scroll to position [8759, 0]
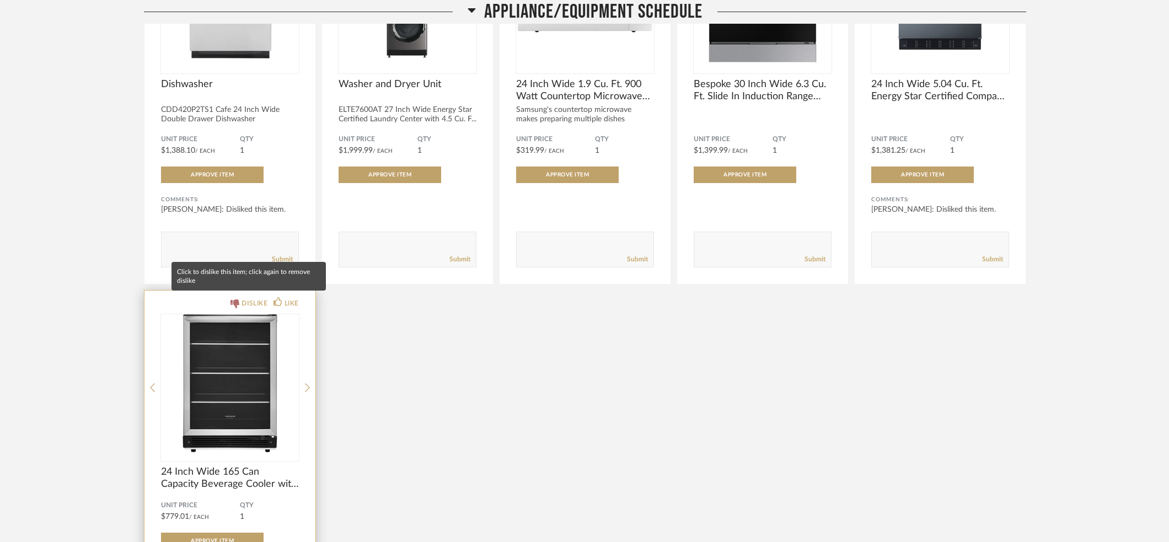
click at [234, 300] on icon at bounding box center [235, 303] width 9 height 9
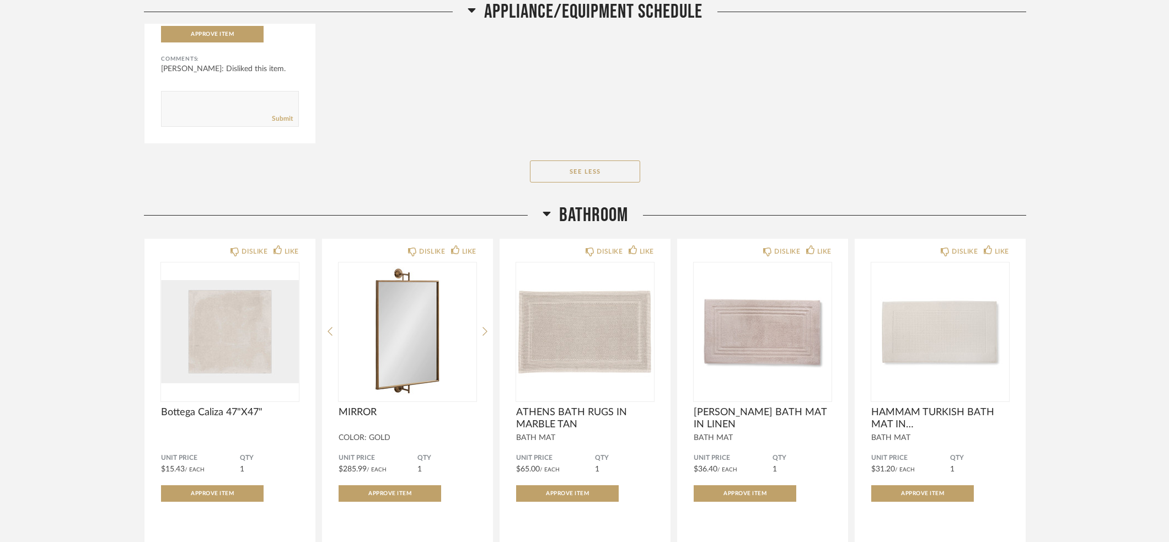
scroll to position [9398, 0]
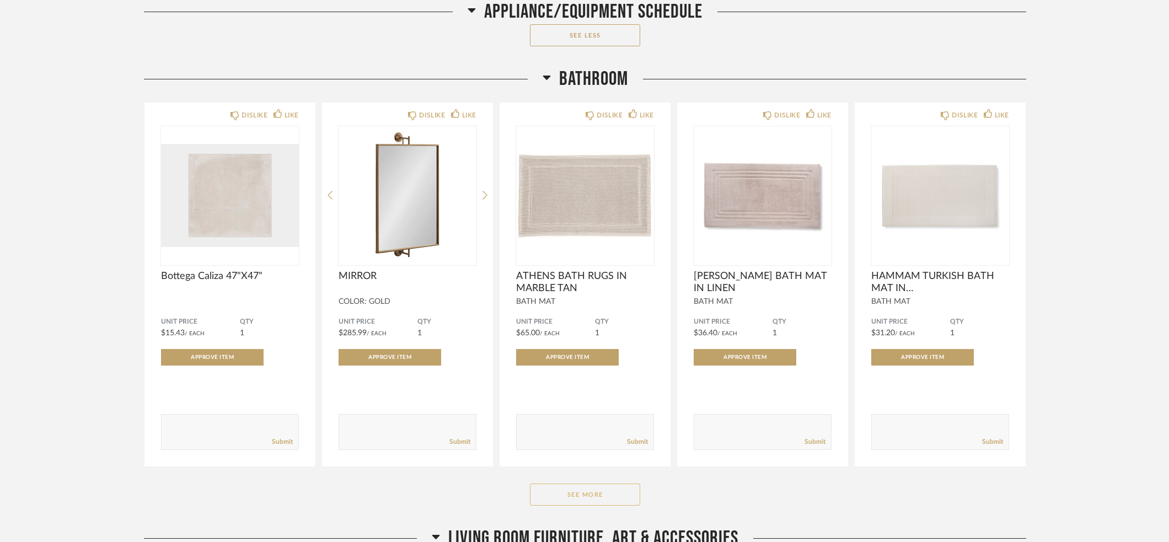
click at [567, 505] on div "Bathroom DISLIKE LIKE Bottega Caliza 47"X47" Unit Price $15.43 / Each QTY 1 App…" at bounding box center [585, 296] width 882 height 459
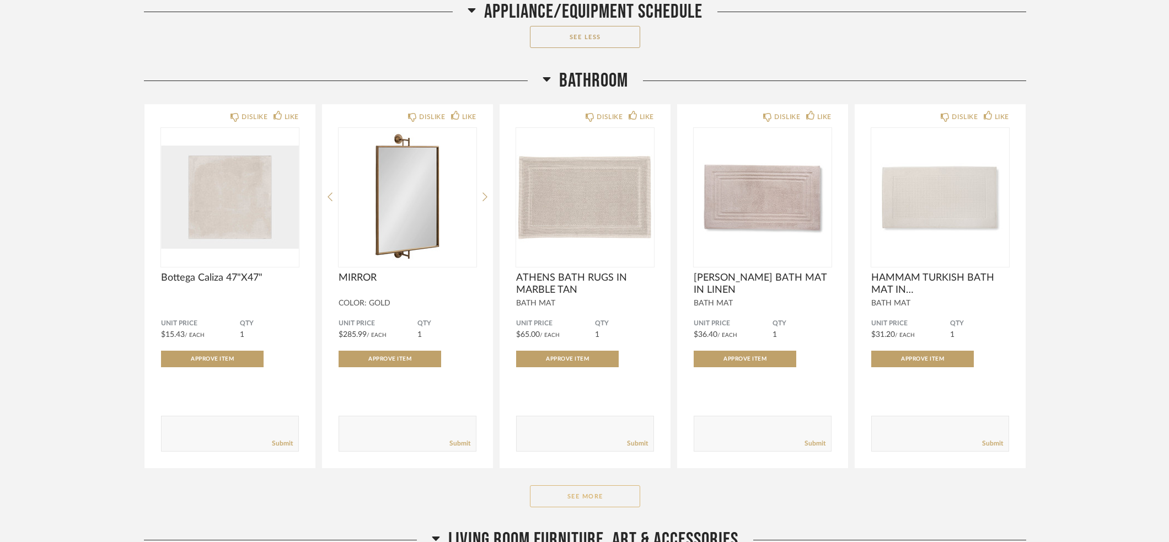
click at [565, 498] on button "See More" at bounding box center [585, 496] width 110 height 22
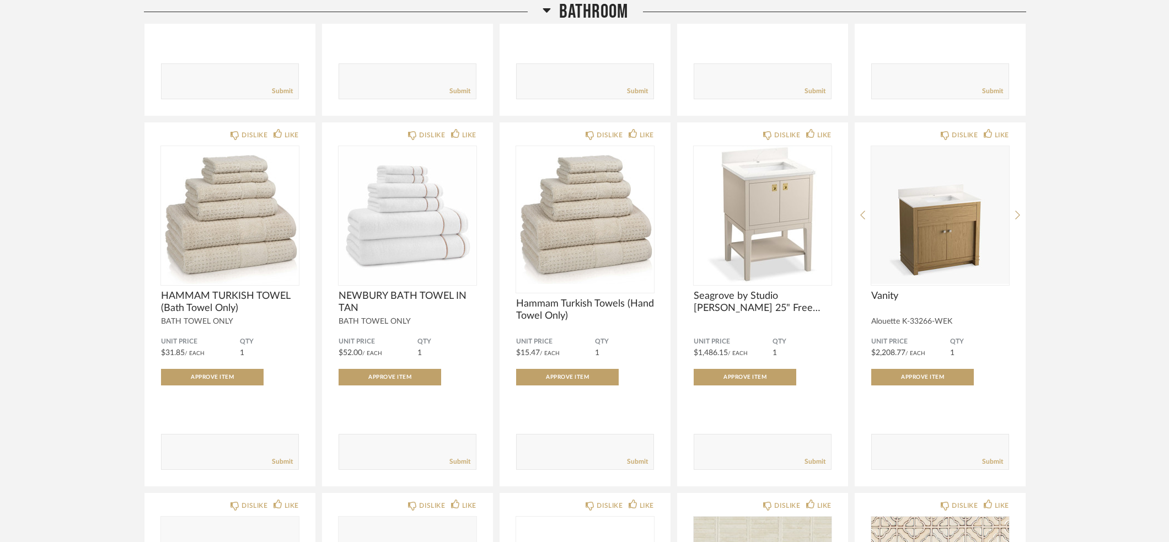
scroll to position [9754, 0]
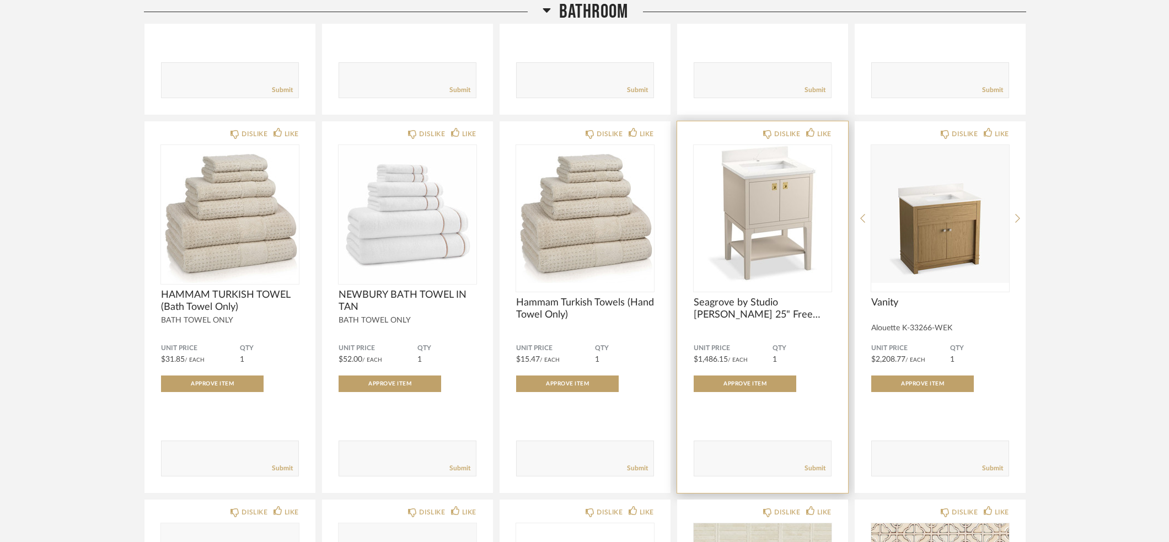
click at [726, 458] on textarea at bounding box center [762, 453] width 137 height 15
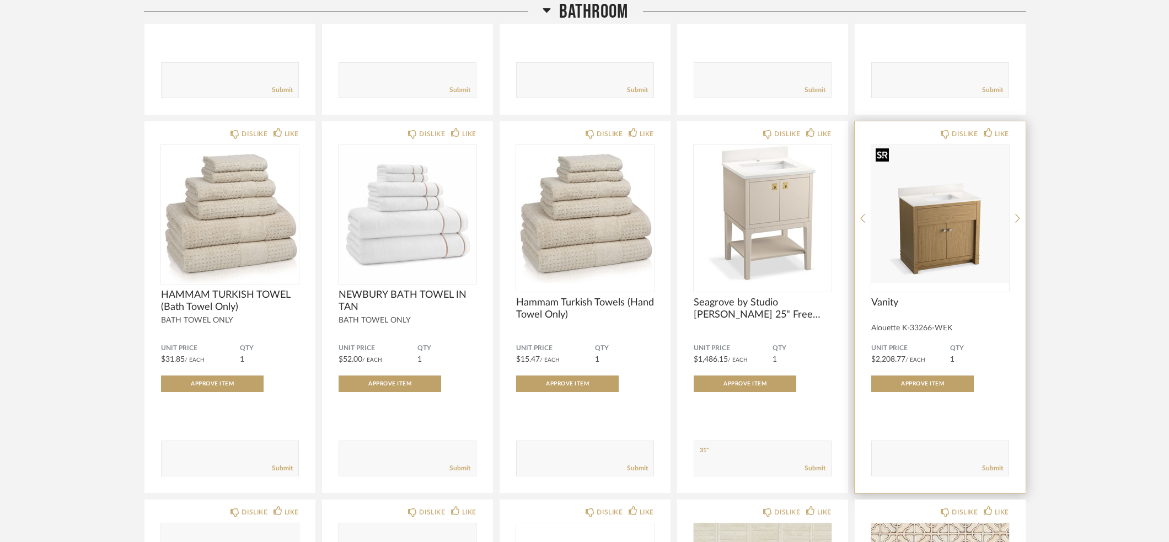
type textarea "31""
click at [935, 209] on img "0" at bounding box center [940, 214] width 138 height 138
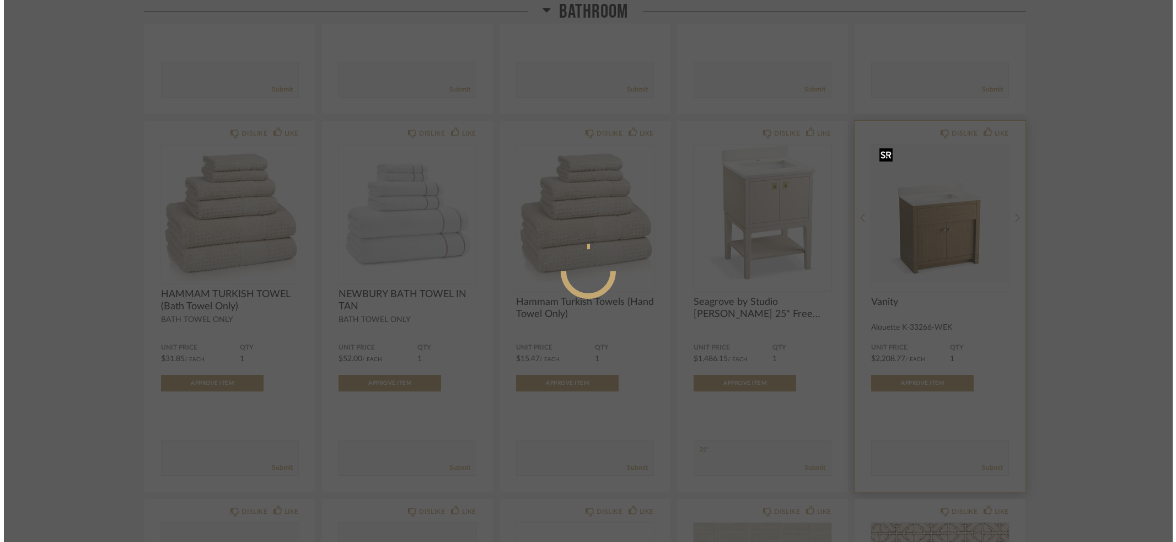
scroll to position [0, 0]
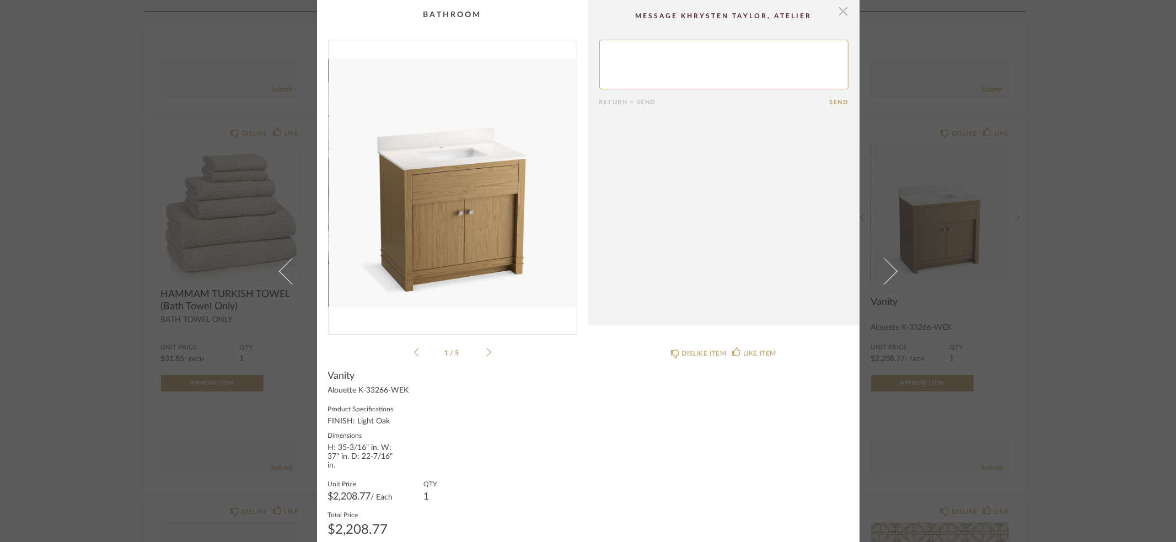
click at [842, 13] on span "button" at bounding box center [844, 11] width 22 height 22
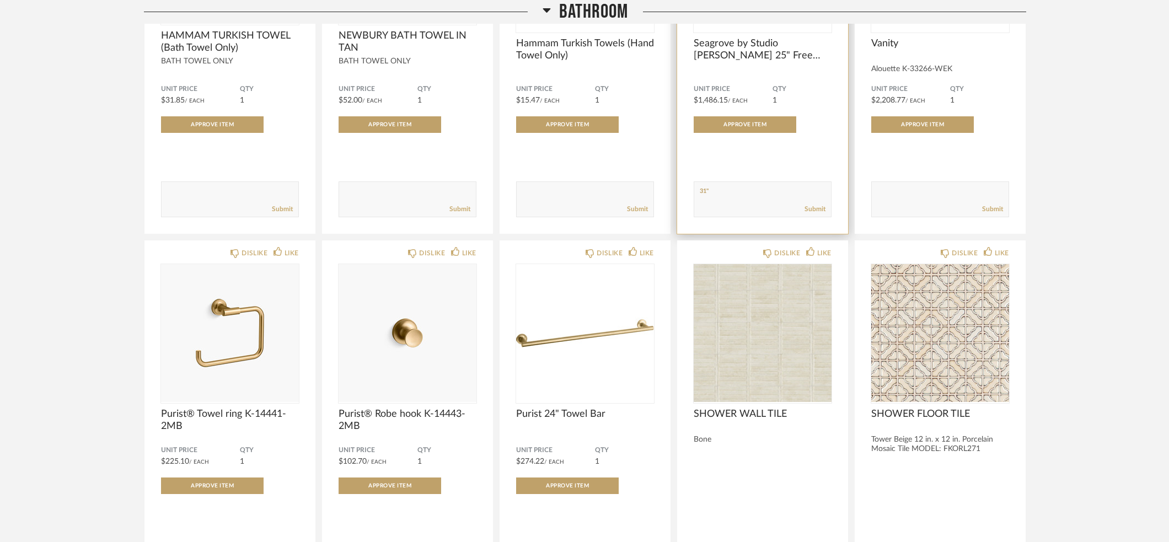
scroll to position [10019, 0]
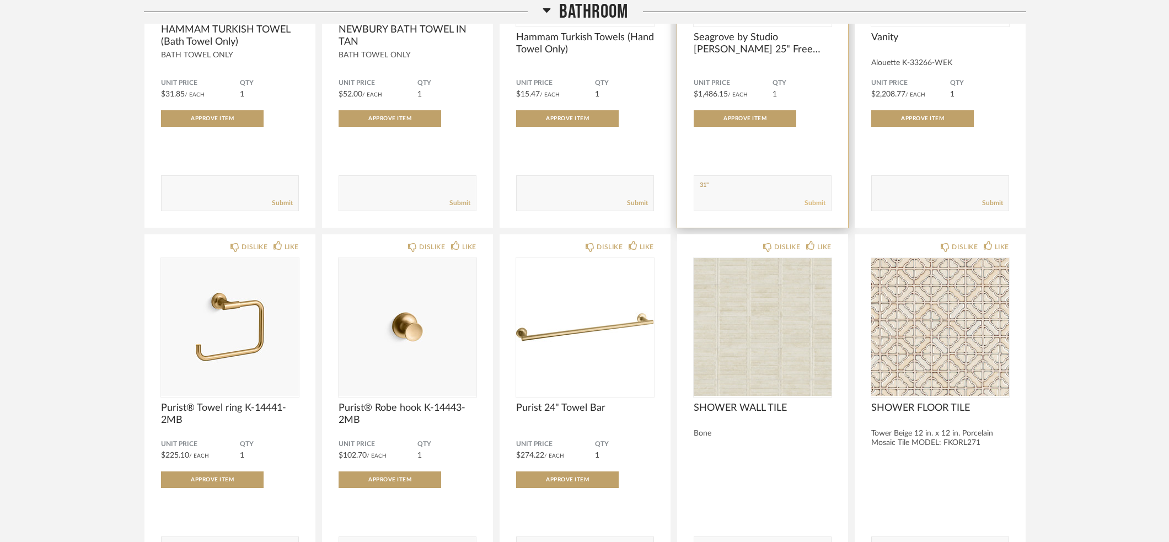
click at [815, 200] on link "Submit" at bounding box center [815, 203] width 21 height 9
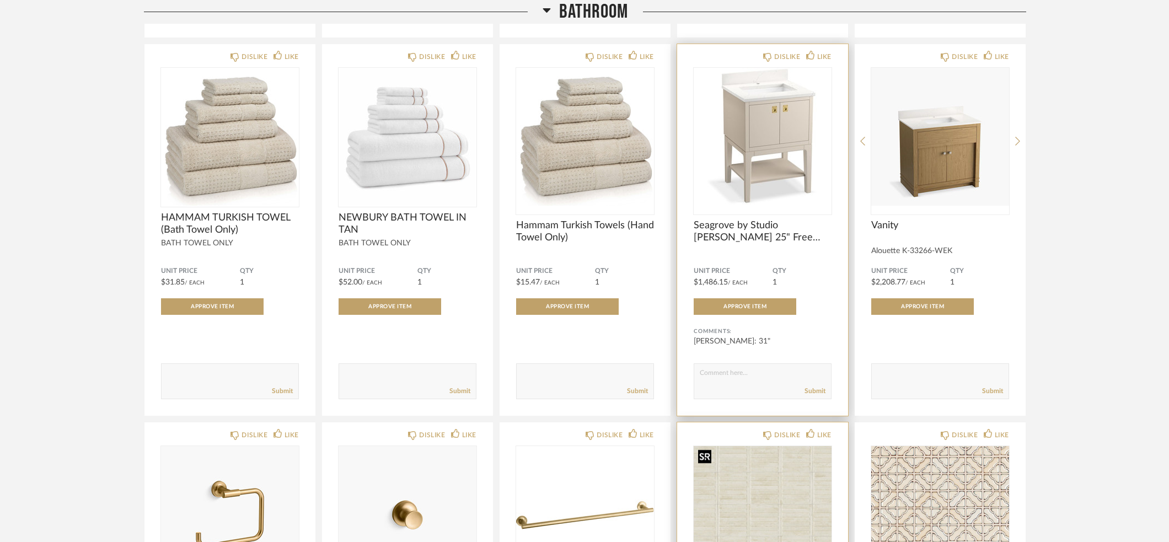
scroll to position [9830, 0]
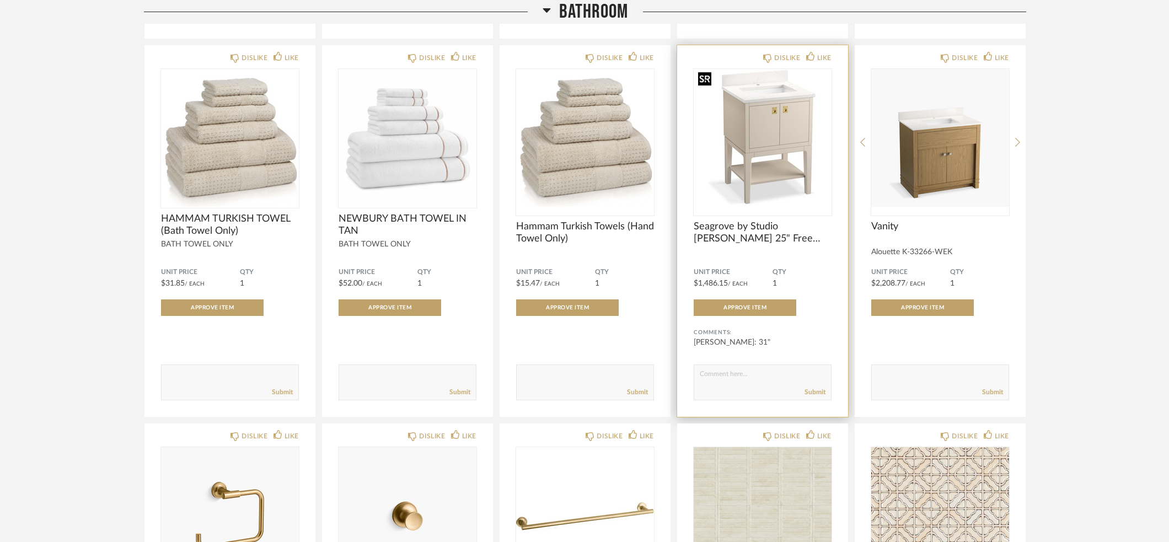
click at [784, 110] on img "0" at bounding box center [763, 138] width 138 height 138
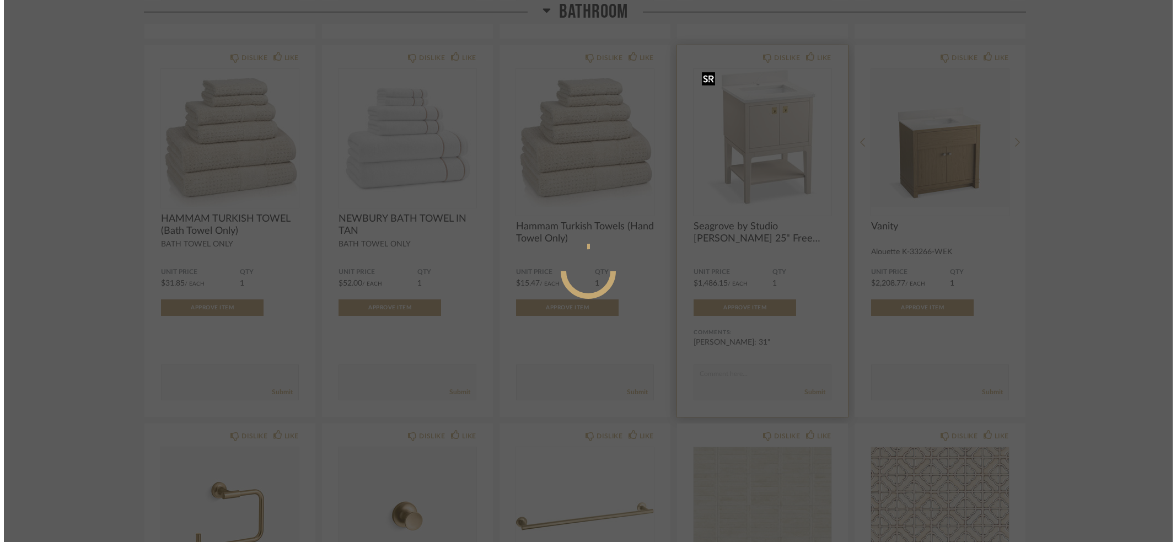
scroll to position [0, 0]
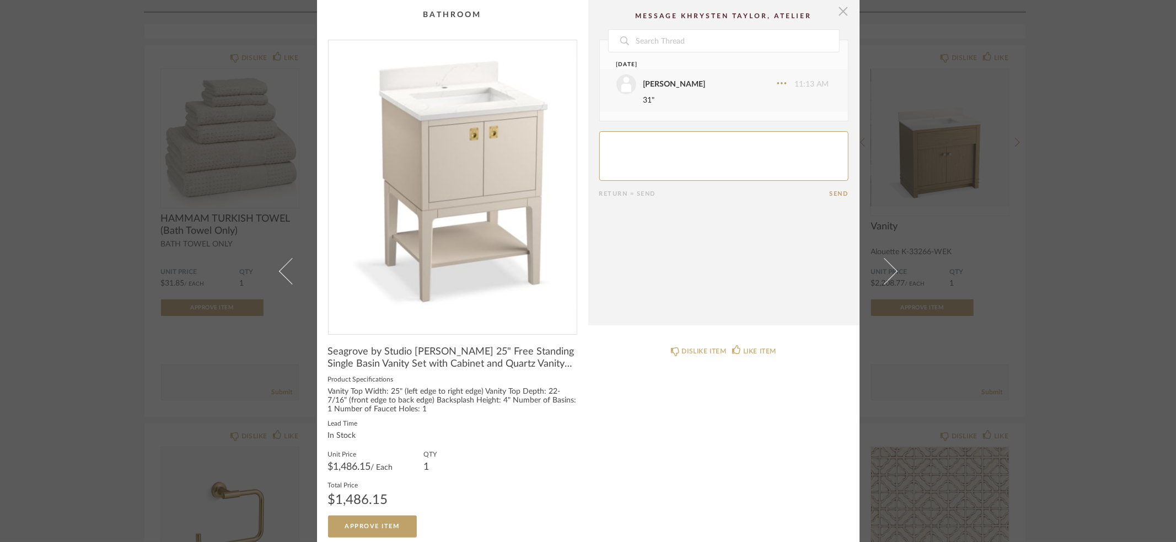
click at [839, 15] on span "button" at bounding box center [844, 11] width 22 height 22
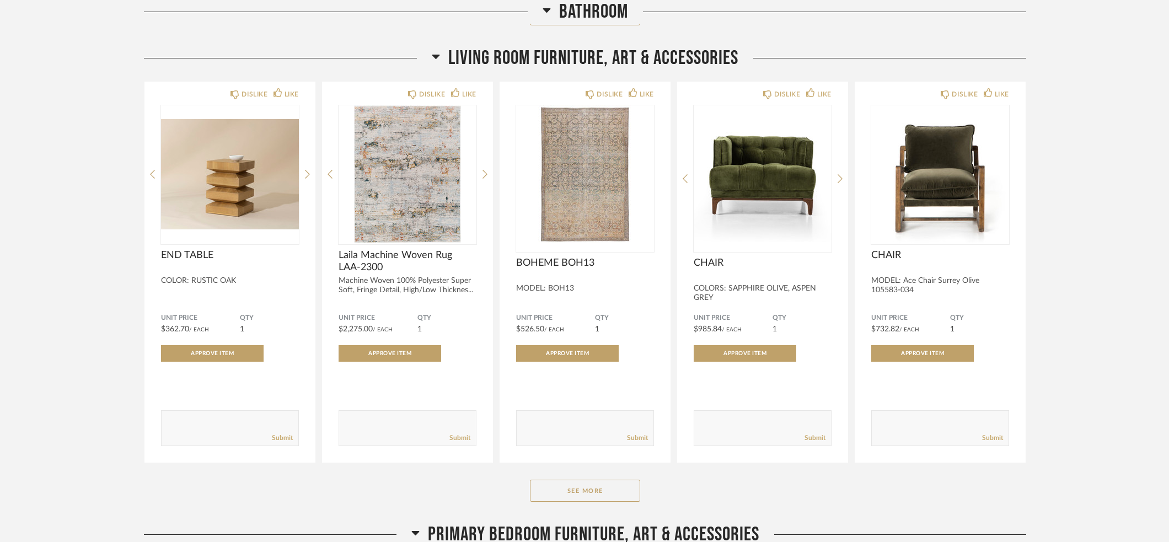
scroll to position [11409, 0]
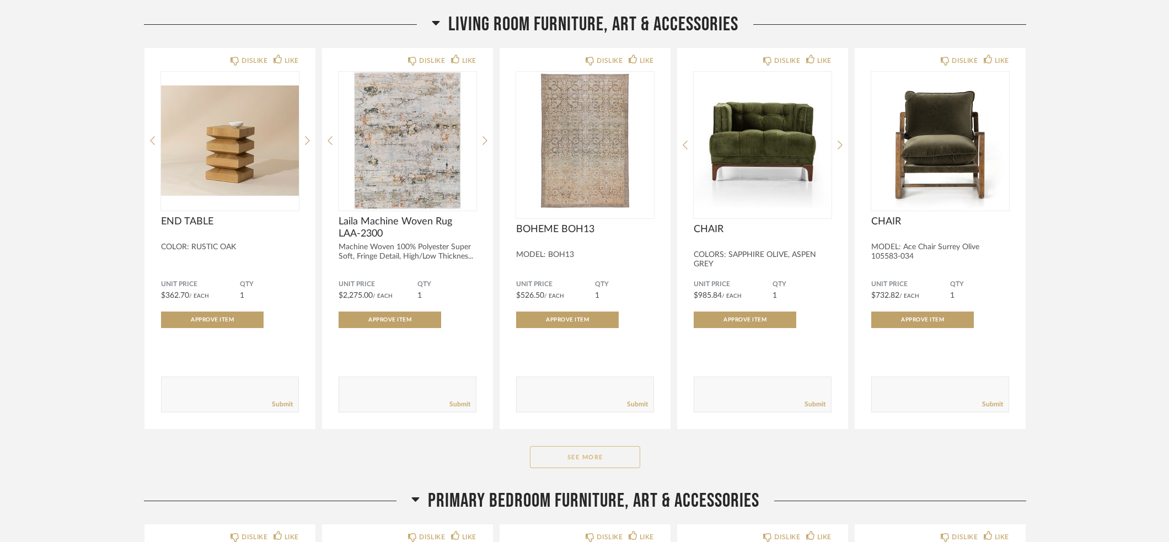
click at [556, 457] on button "See More" at bounding box center [585, 457] width 110 height 22
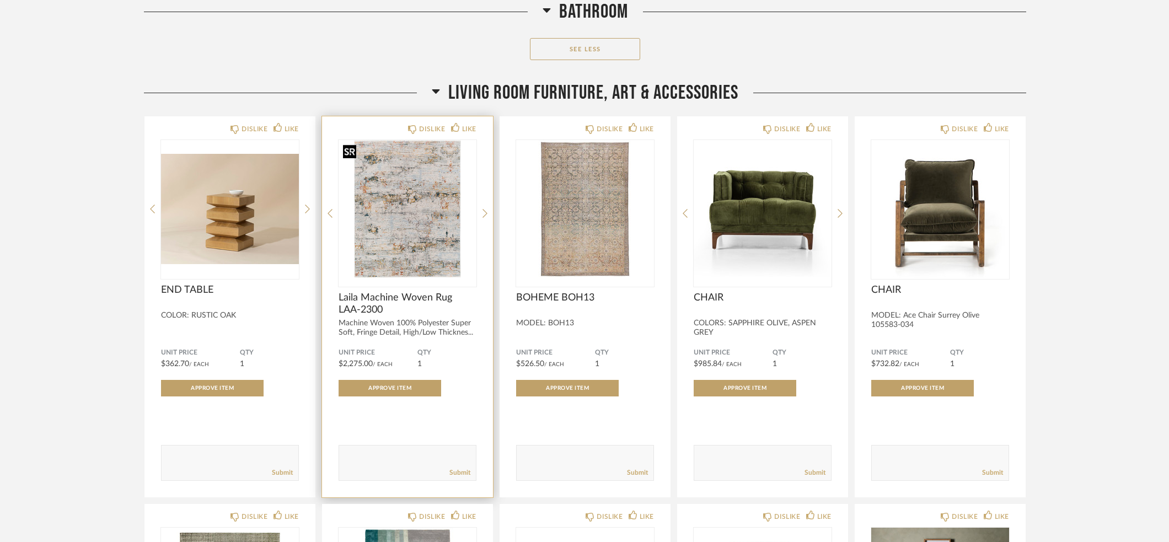
scroll to position [11337, 0]
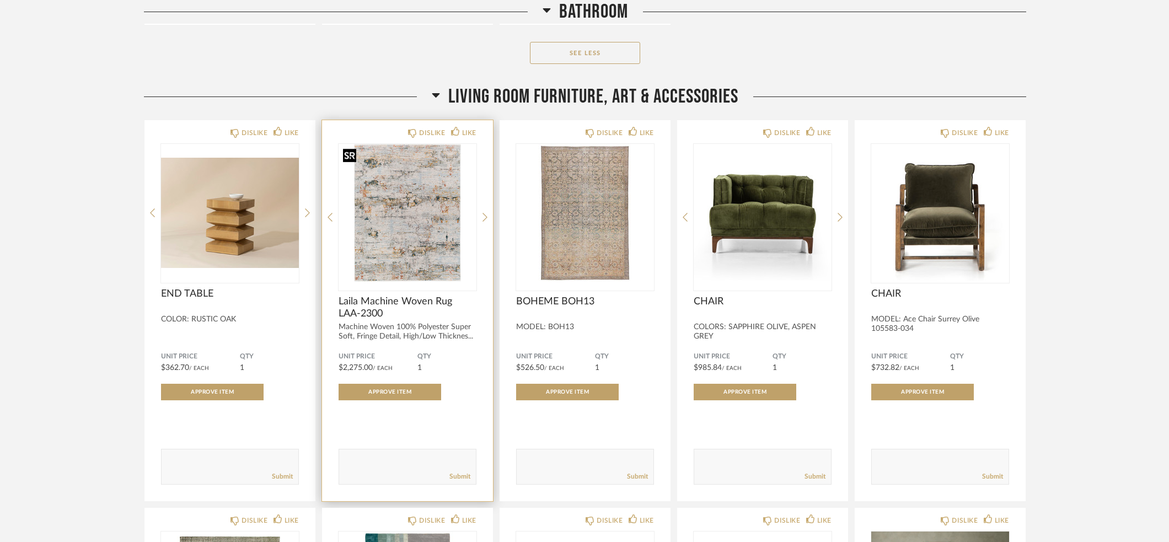
click at [401, 247] on img "0" at bounding box center [408, 213] width 138 height 138
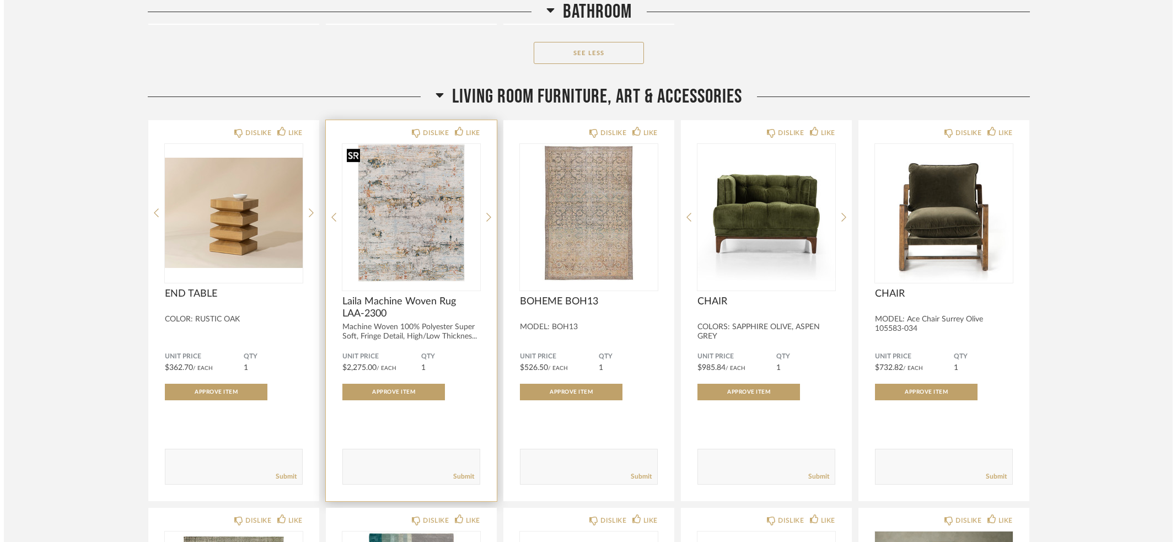
scroll to position [0, 0]
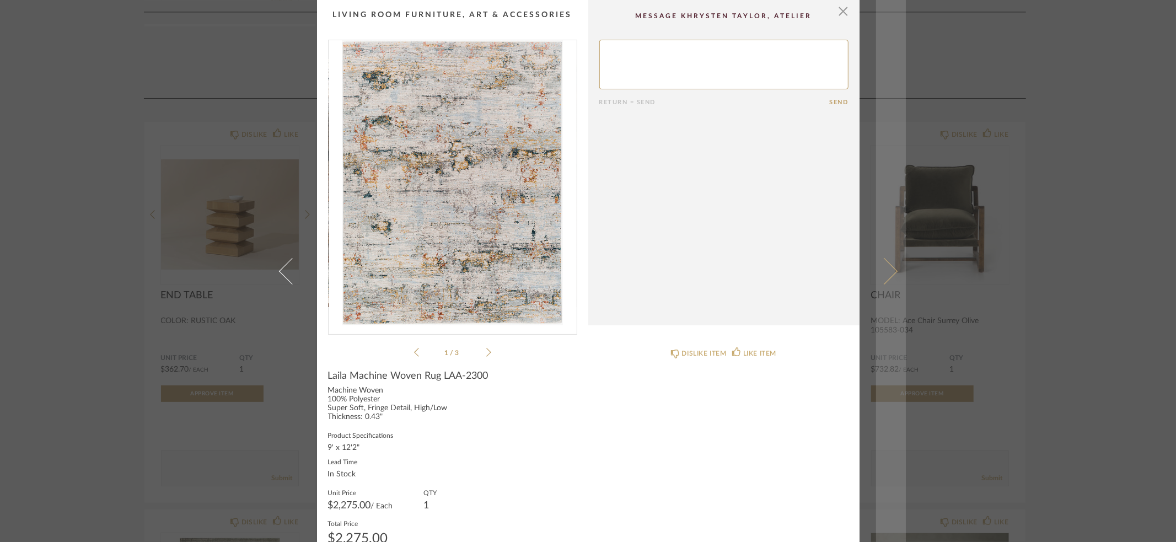
click at [878, 272] on span at bounding box center [884, 271] width 26 height 26
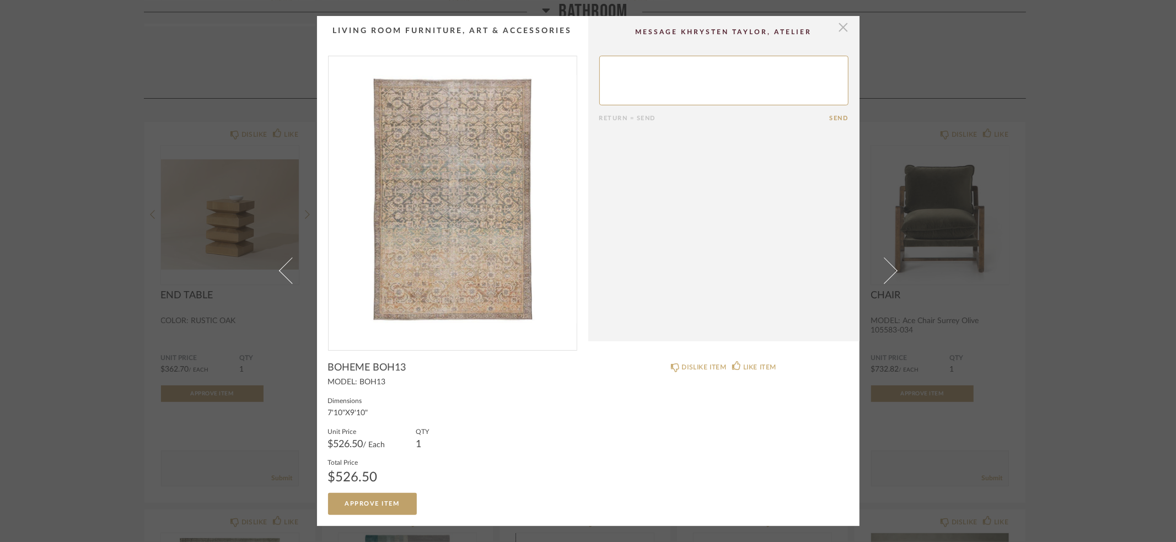
click at [843, 30] on span "button" at bounding box center [844, 27] width 22 height 22
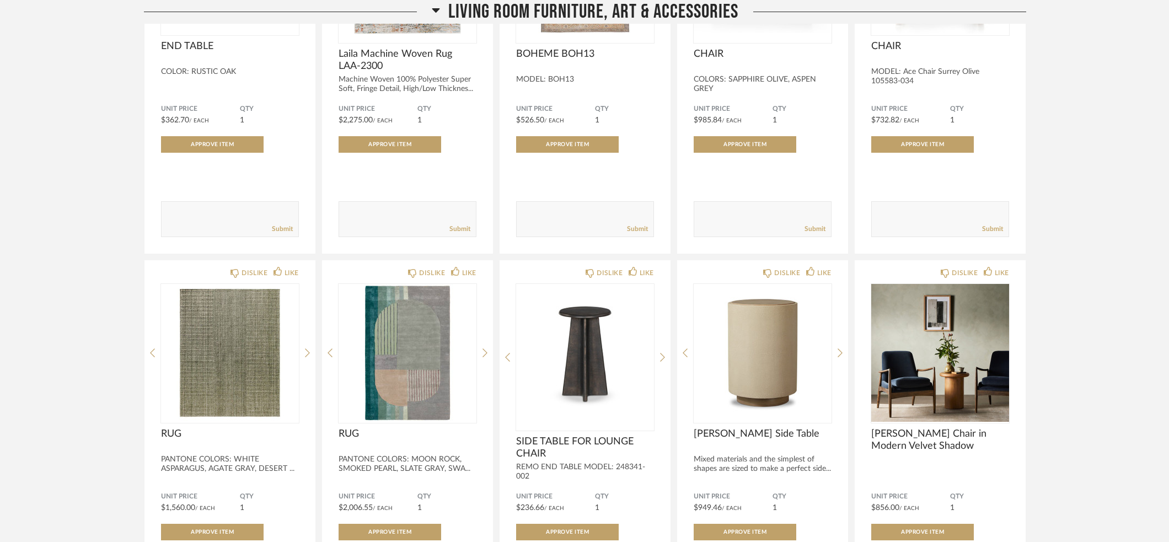
scroll to position [11592, 0]
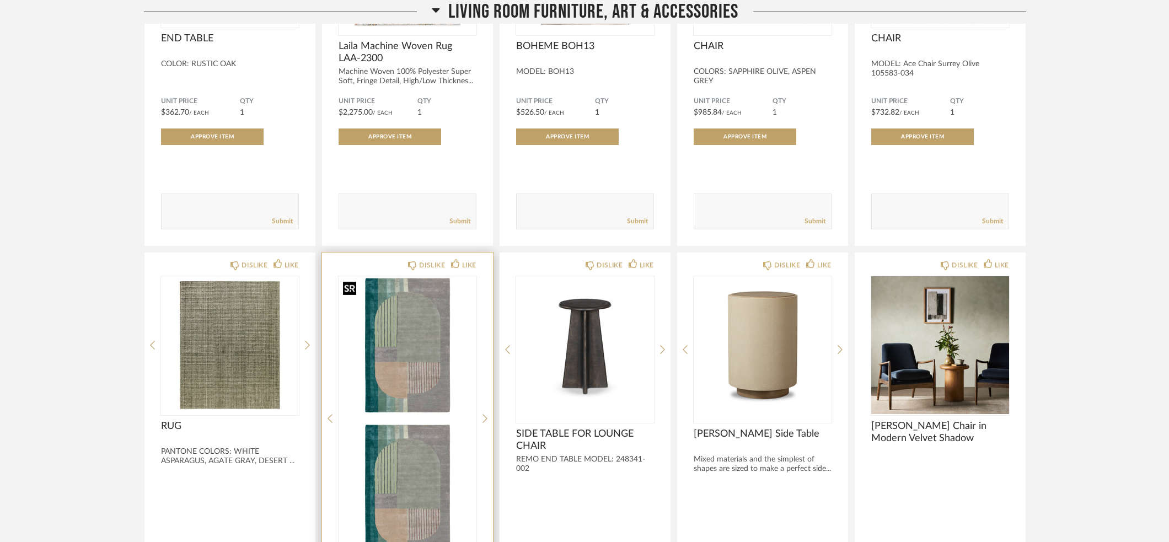
click at [394, 341] on img "0" at bounding box center [408, 345] width 138 height 138
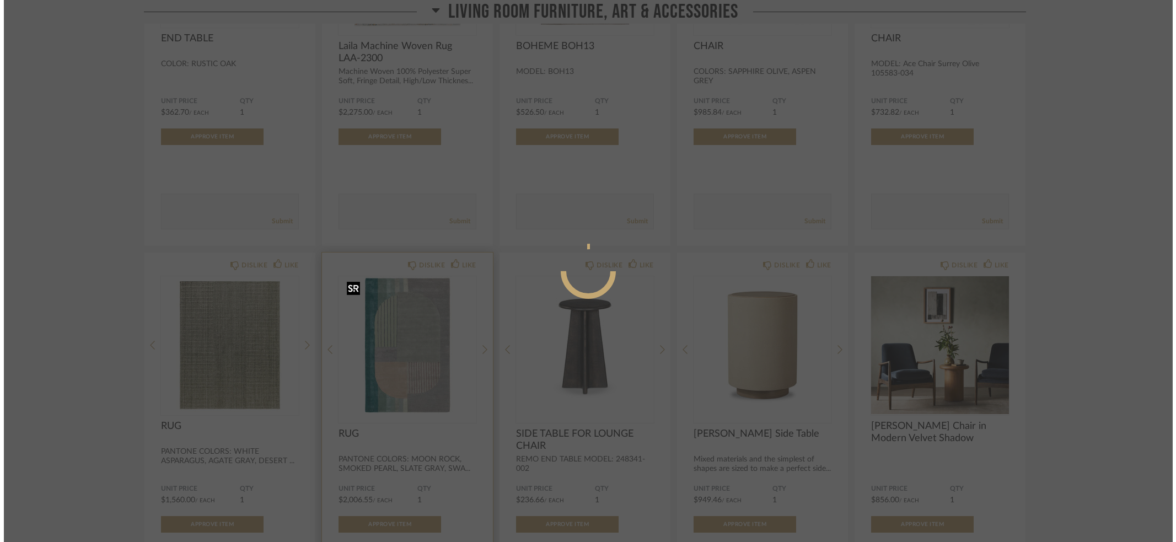
scroll to position [0, 0]
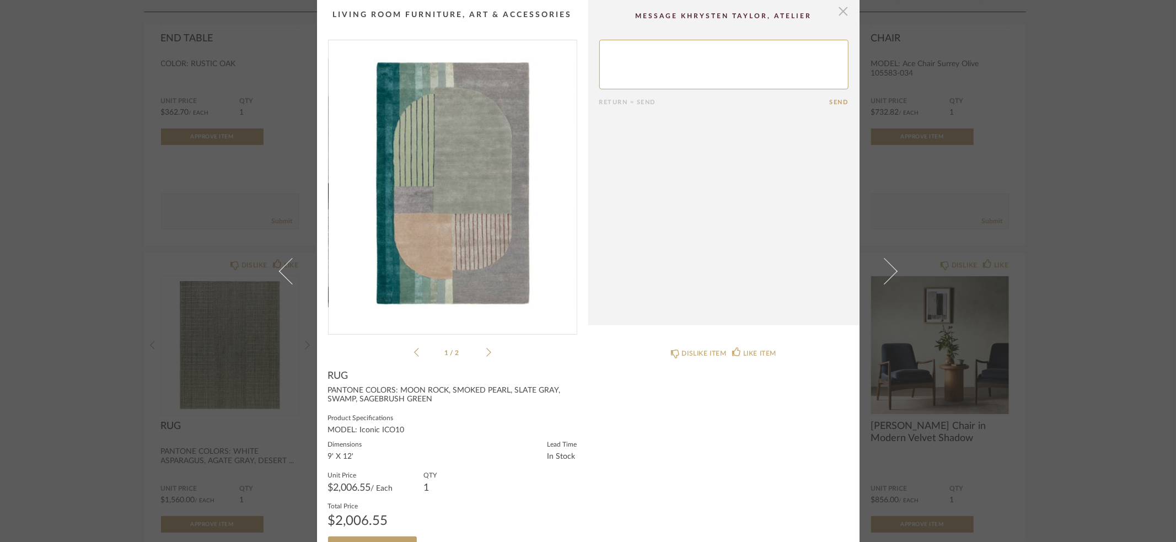
click at [840, 12] on span "button" at bounding box center [844, 11] width 22 height 22
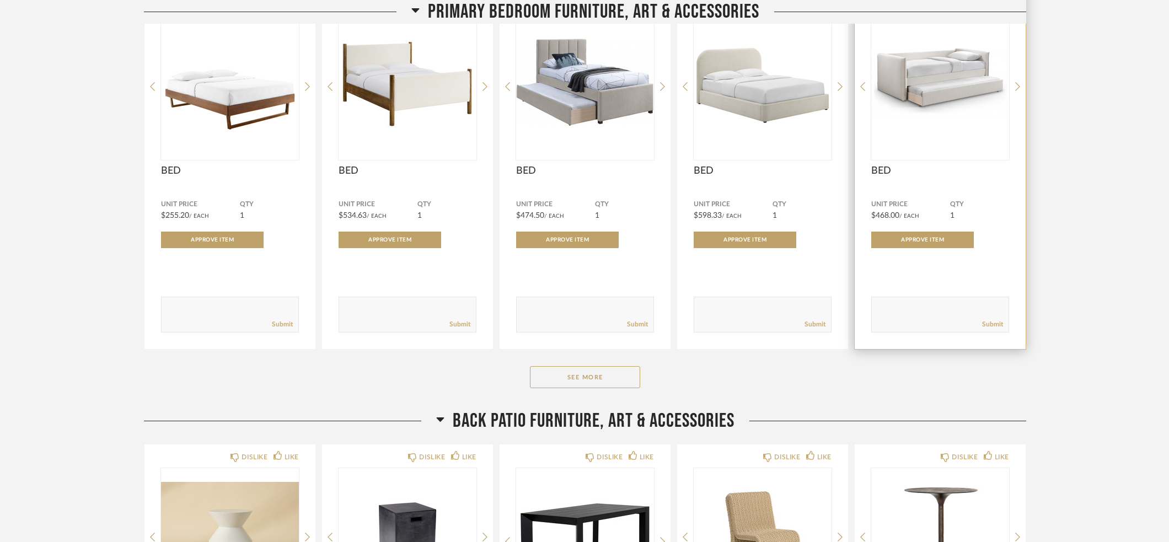
scroll to position [13089, 0]
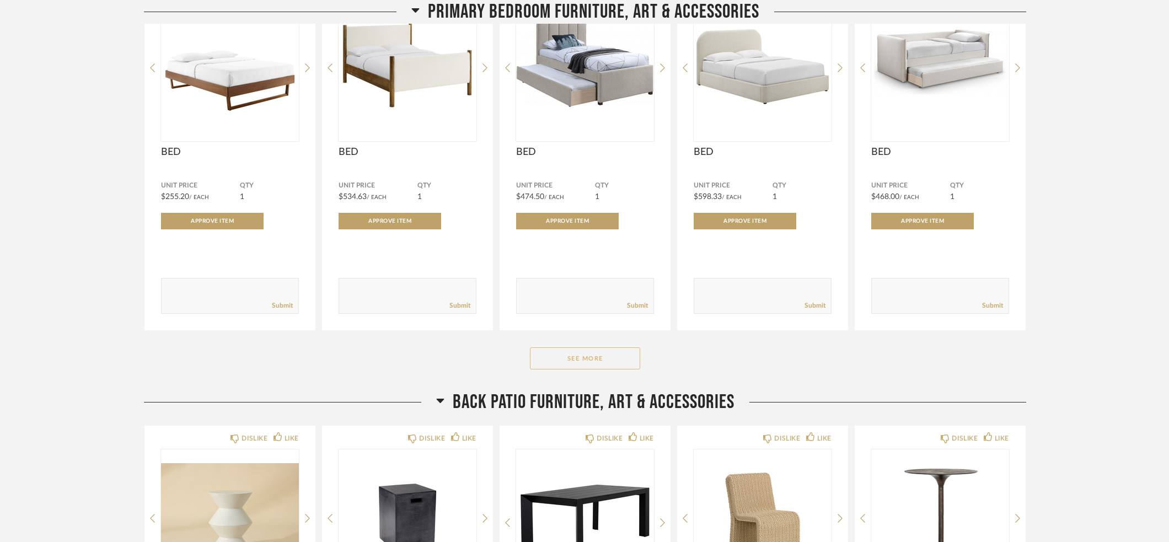
click at [565, 361] on button "See More" at bounding box center [585, 358] width 110 height 22
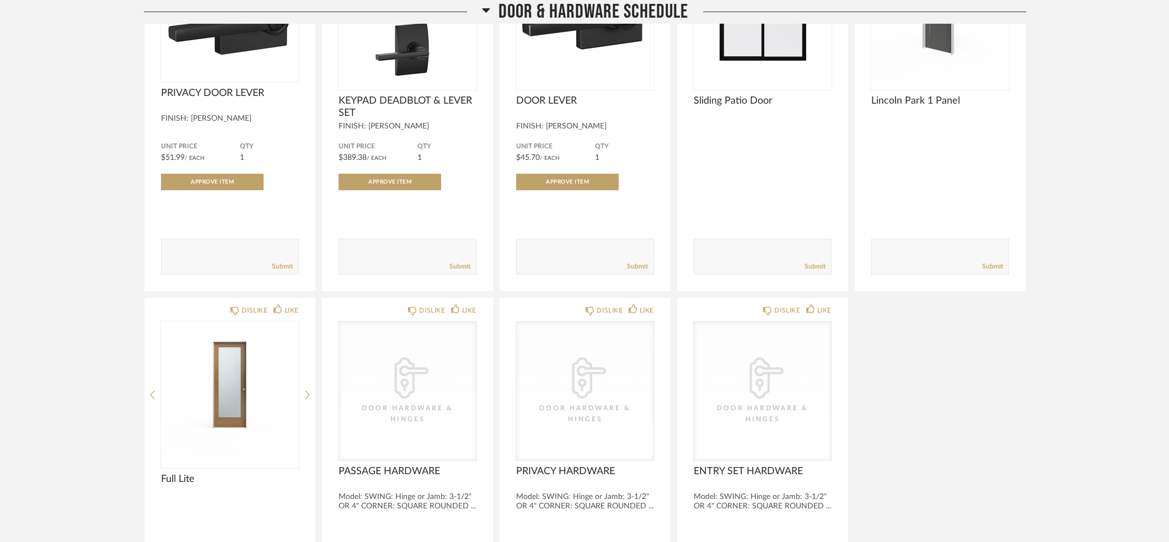
scroll to position [4353, 0]
